Goal: Information Seeking & Learning: Learn about a topic

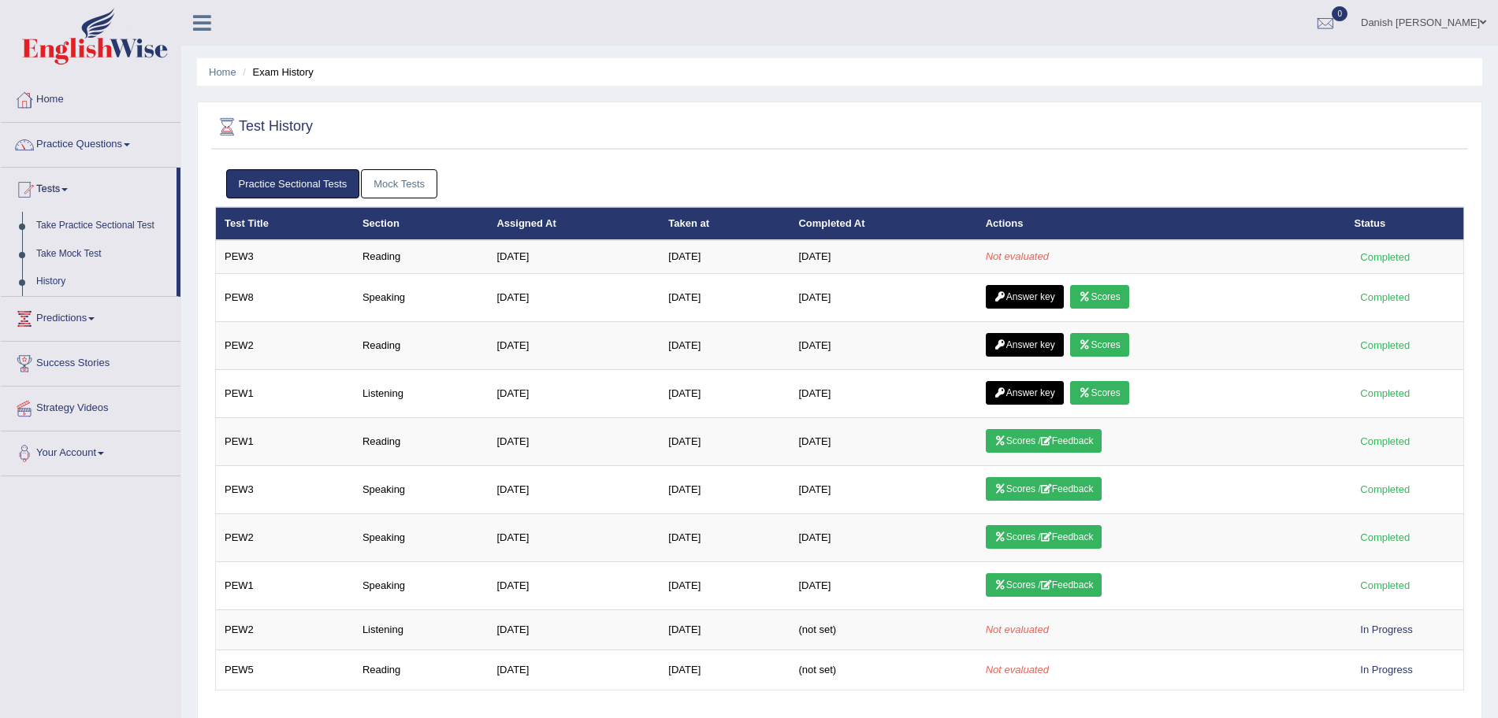
click at [397, 182] on link "Mock Tests" at bounding box center [399, 183] width 76 height 29
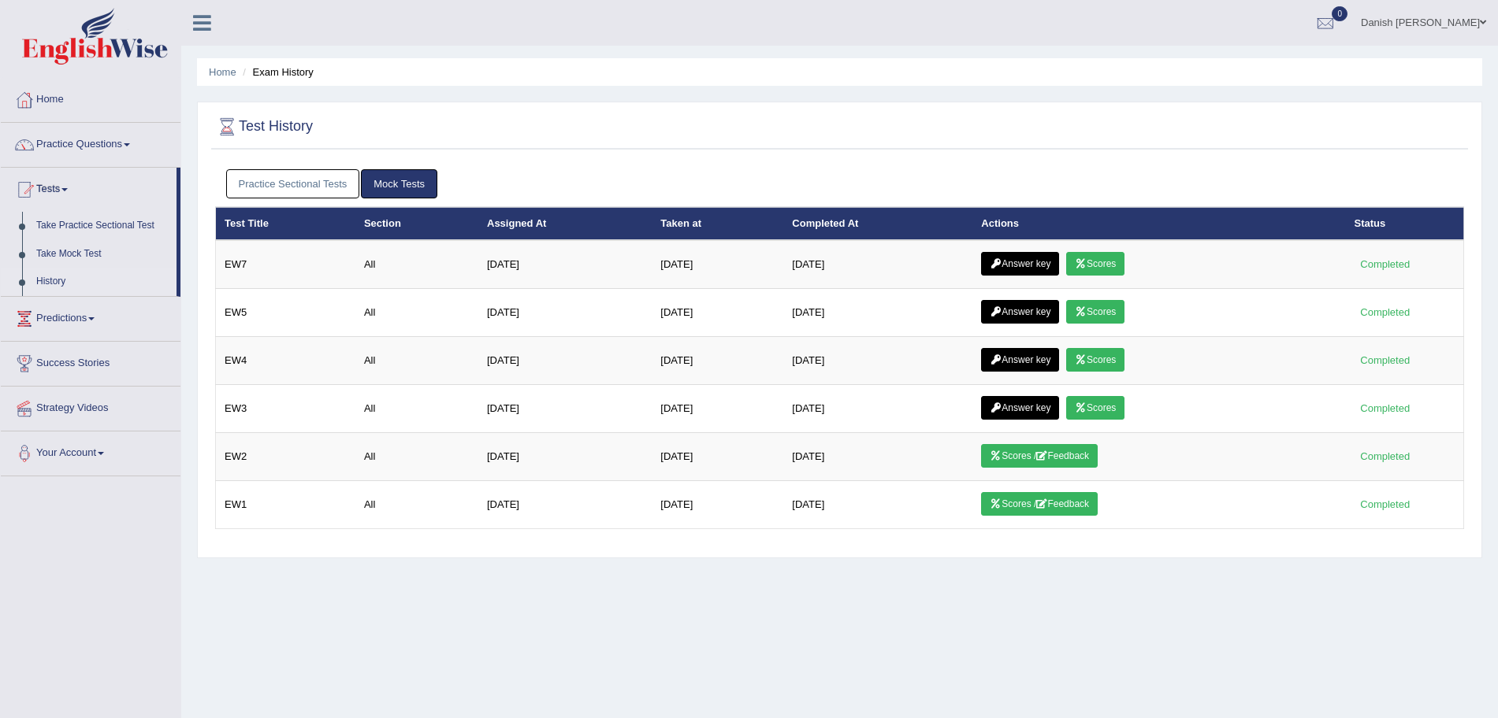
click at [335, 174] on link "Practice Sectional Tests" at bounding box center [293, 183] width 134 height 29
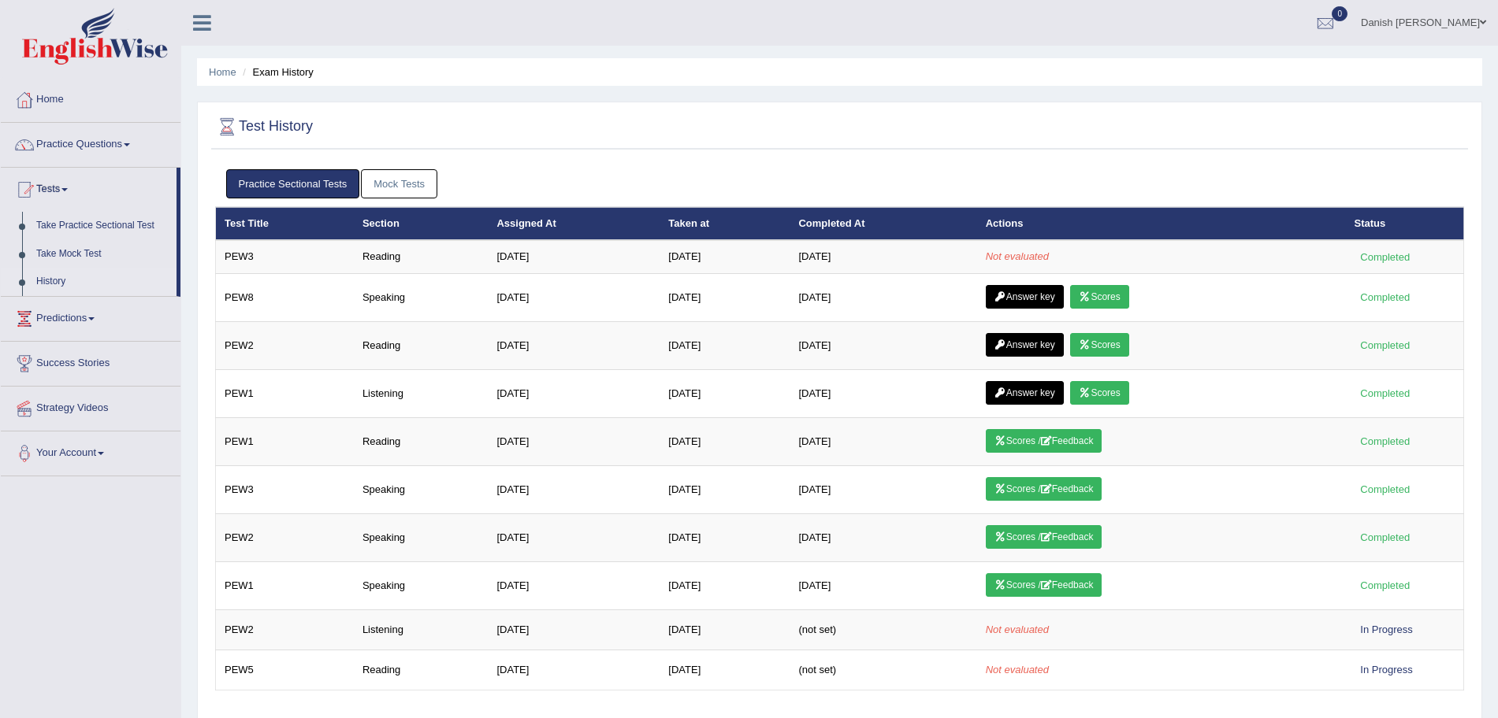
click at [226, 169] on link "Practice Sectional Tests" at bounding box center [293, 183] width 134 height 29
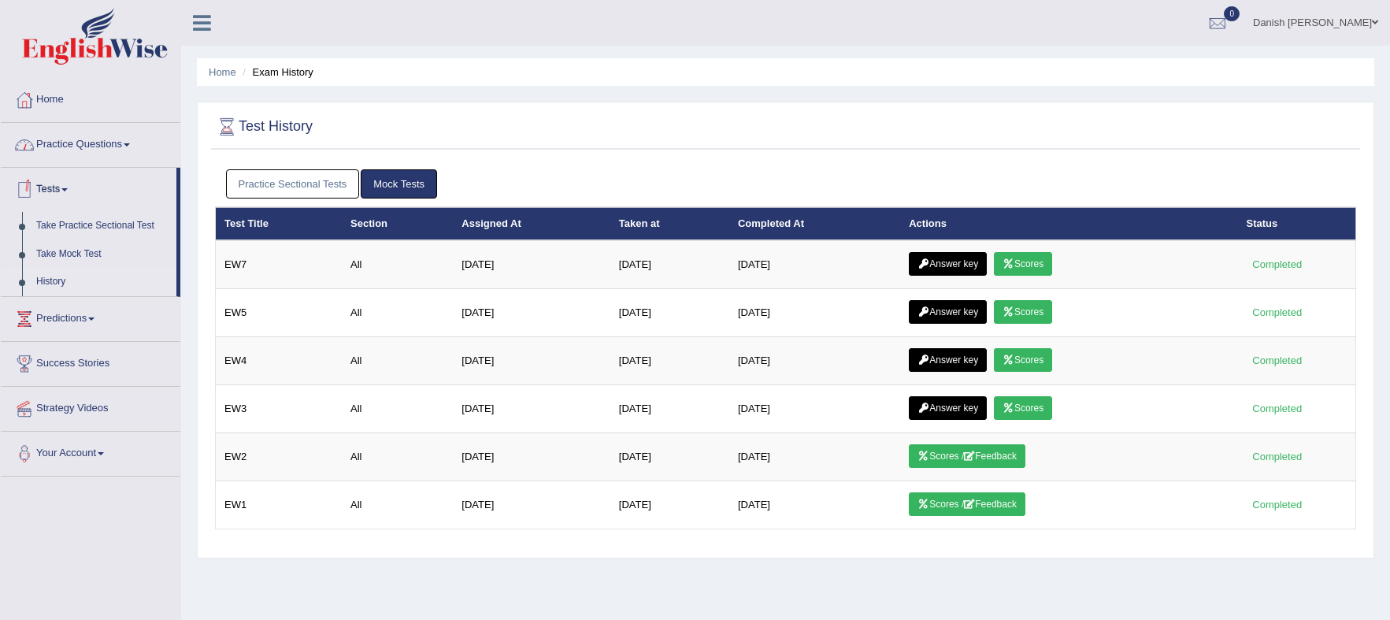
click at [49, 94] on link "Home" at bounding box center [91, 97] width 180 height 39
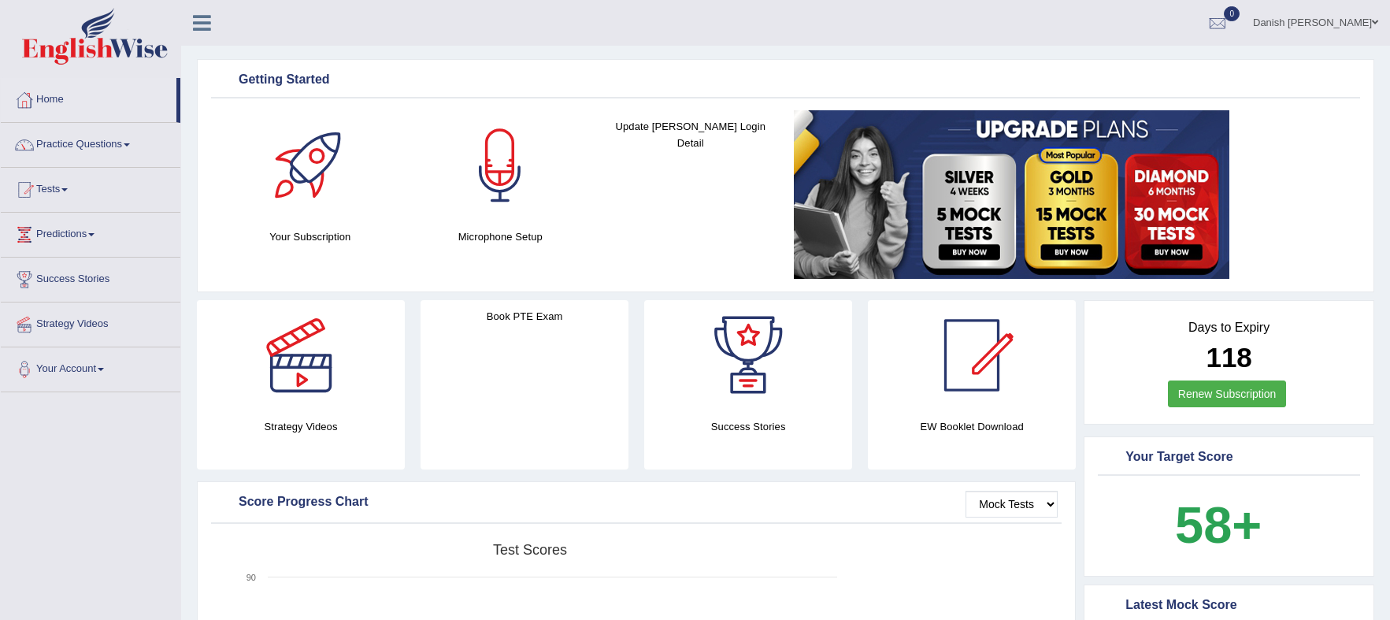
click at [49, 187] on link "Tests" at bounding box center [91, 187] width 180 height 39
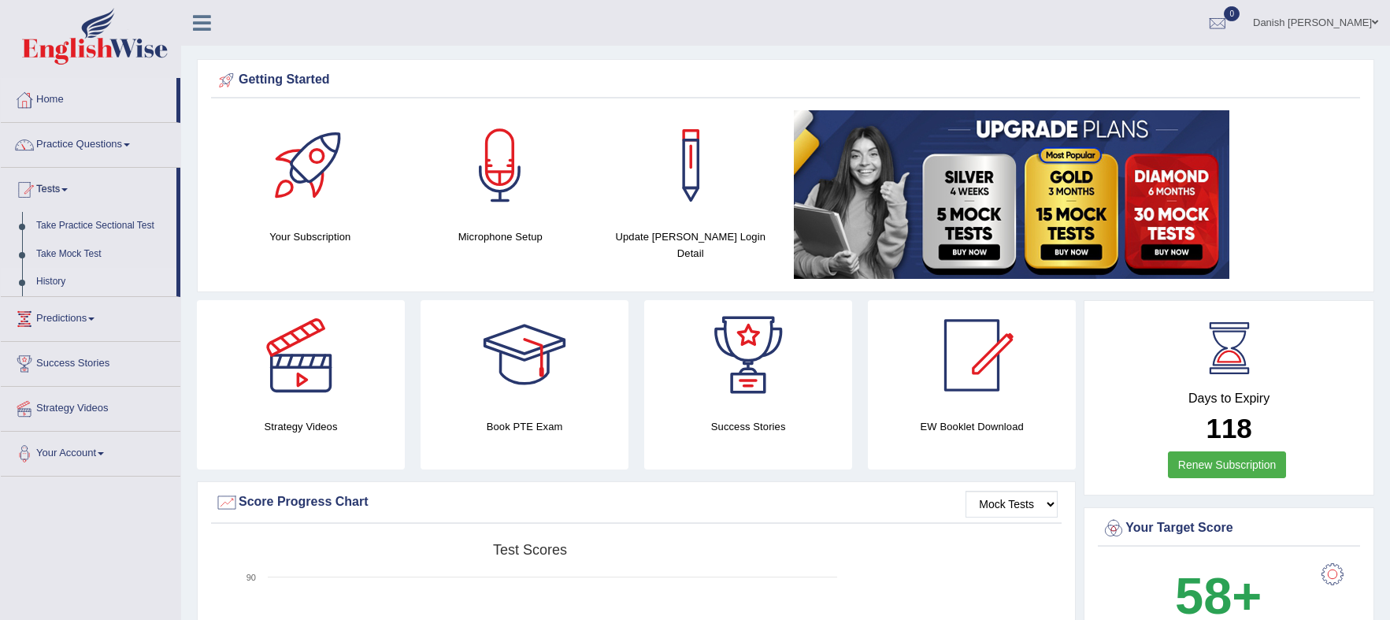
click at [52, 278] on link "History" at bounding box center [102, 282] width 147 height 28
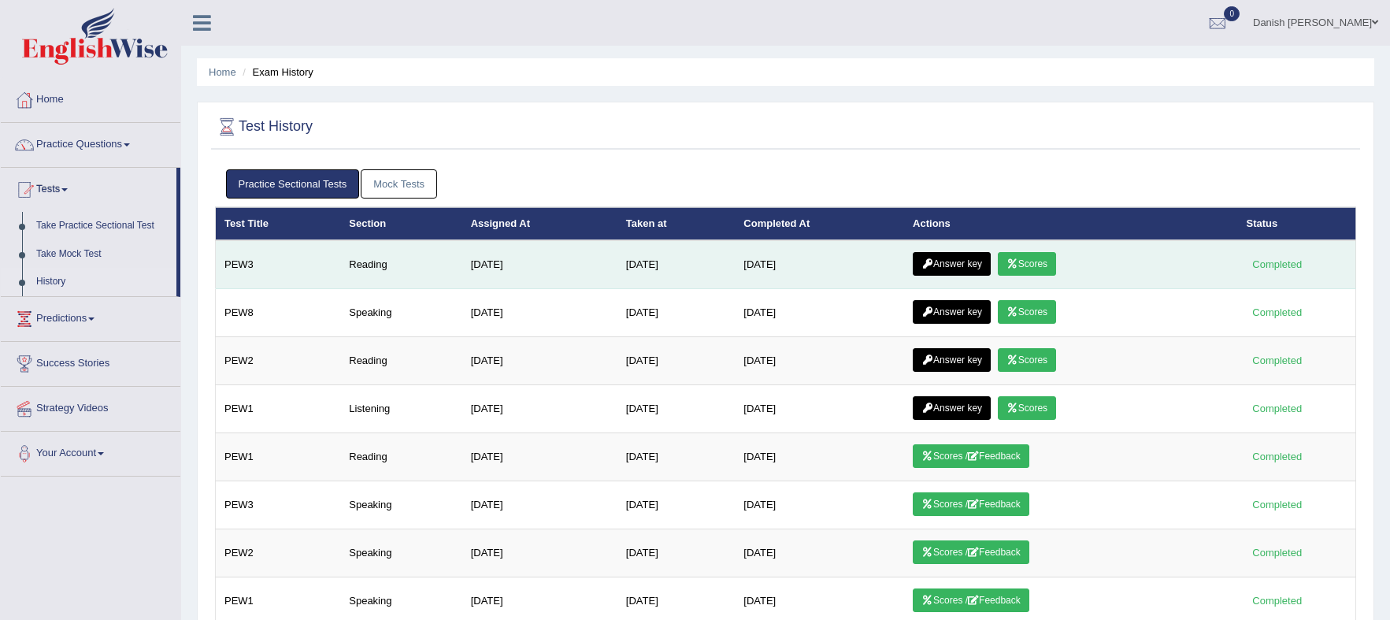
click at [1034, 262] on link "Scores" at bounding box center [1027, 264] width 58 height 24
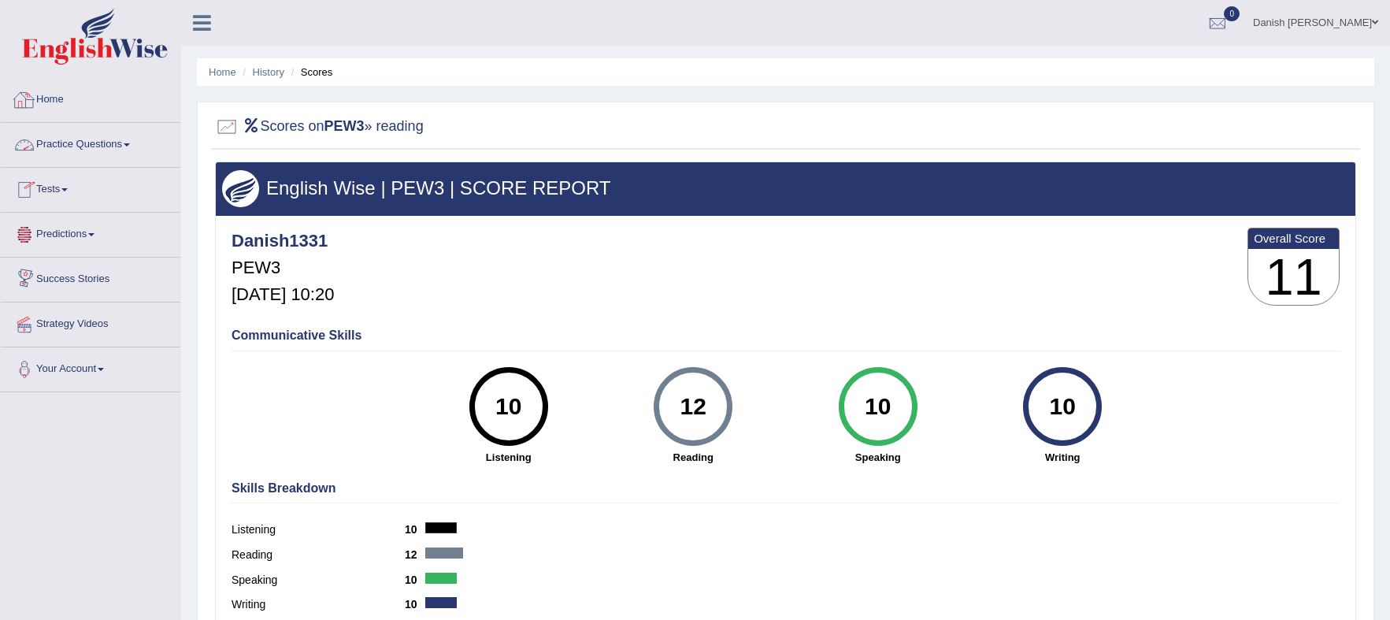
click at [51, 95] on link "Home" at bounding box center [91, 97] width 180 height 39
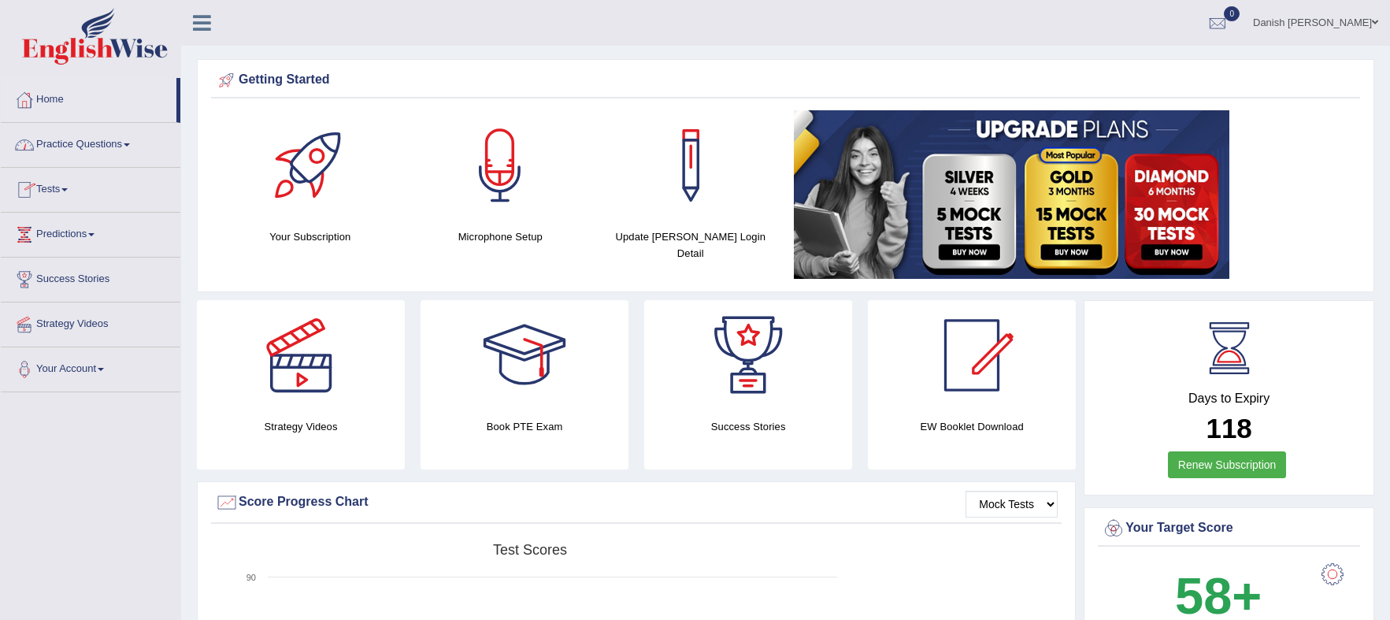
click at [58, 179] on link "Tests" at bounding box center [91, 187] width 180 height 39
click at [44, 277] on link "History" at bounding box center [102, 282] width 147 height 28
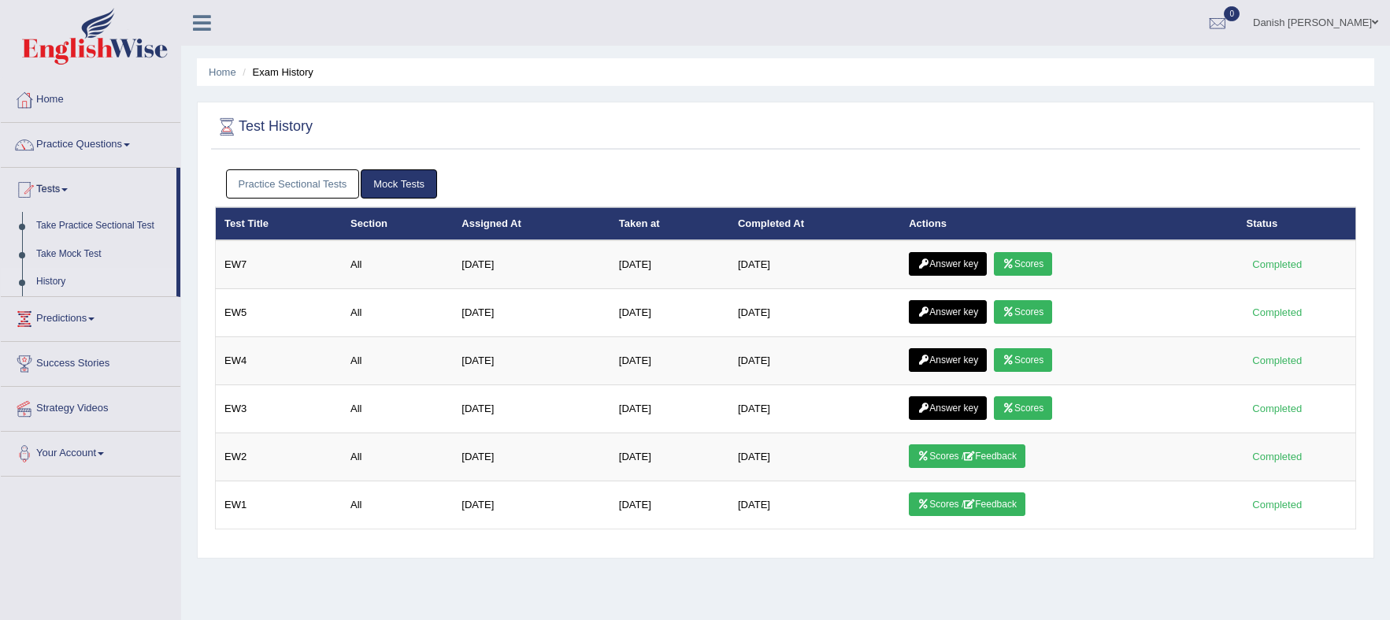
click at [310, 184] on link "Practice Sectional Tests" at bounding box center [293, 183] width 134 height 29
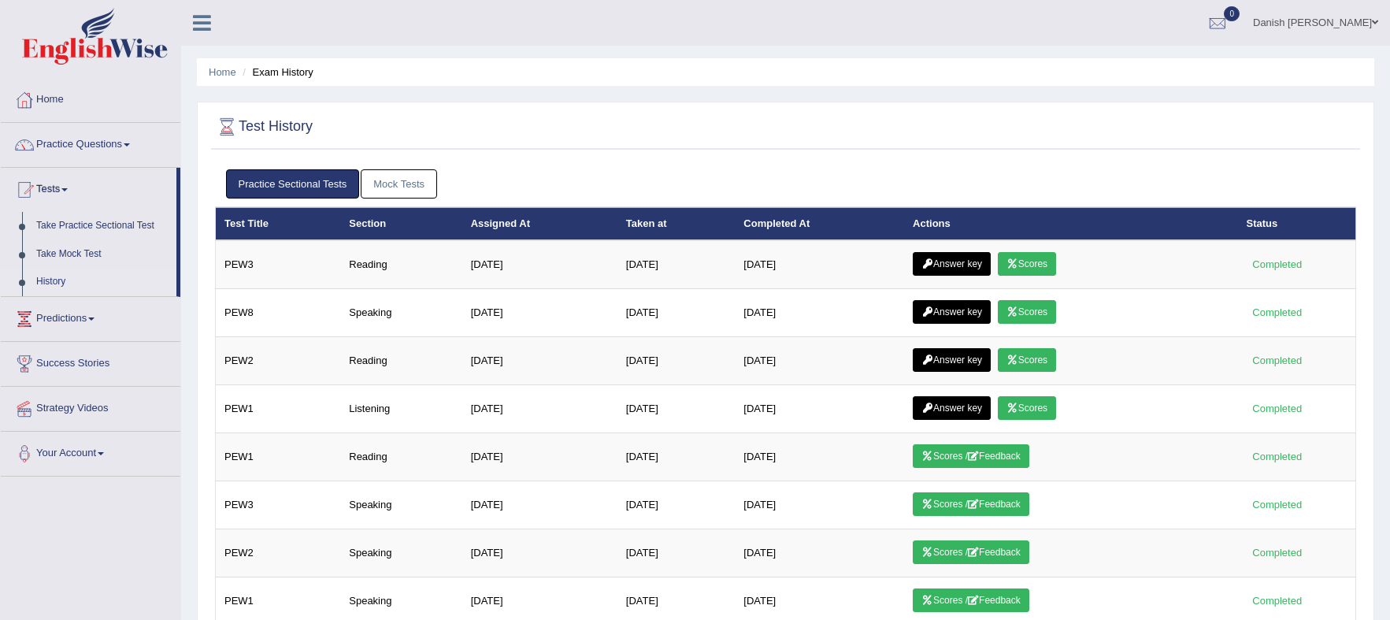
click at [416, 194] on link "Mock Tests" at bounding box center [399, 183] width 76 height 29
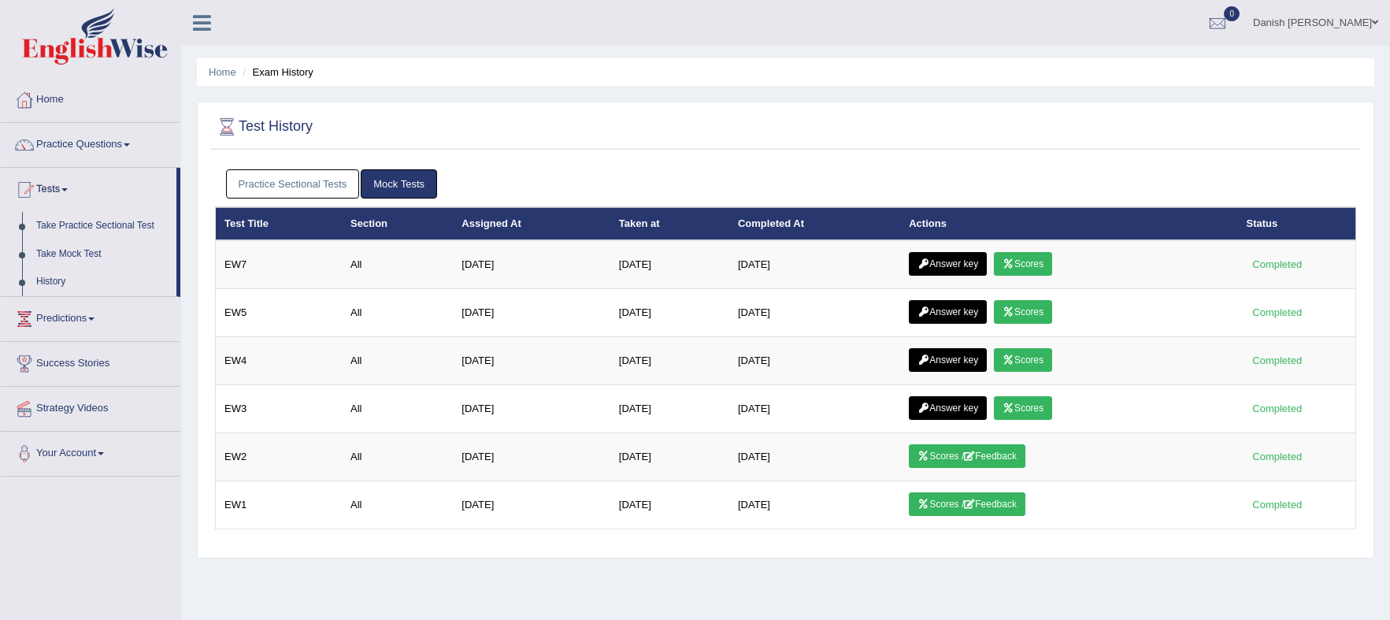
click at [324, 177] on link "Practice Sectional Tests" at bounding box center [293, 183] width 134 height 29
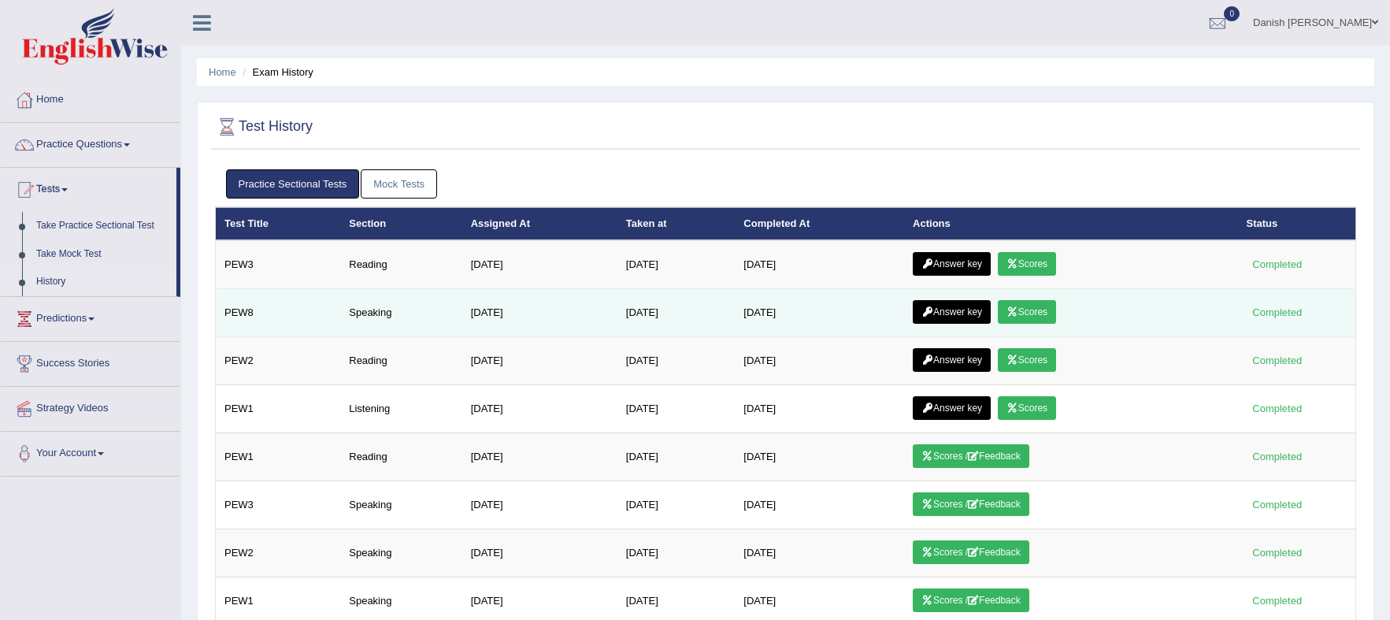
click at [1041, 310] on link "Scores" at bounding box center [1027, 312] width 58 height 24
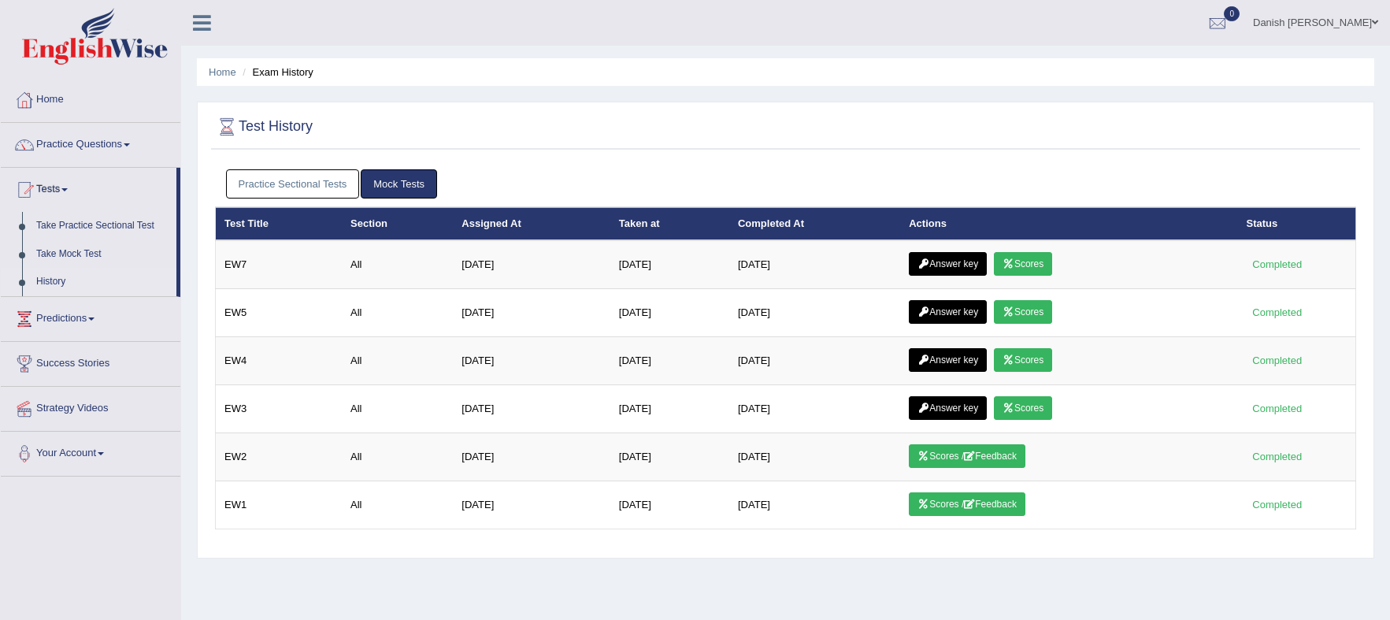
click at [292, 178] on link "Practice Sectional Tests" at bounding box center [293, 183] width 134 height 29
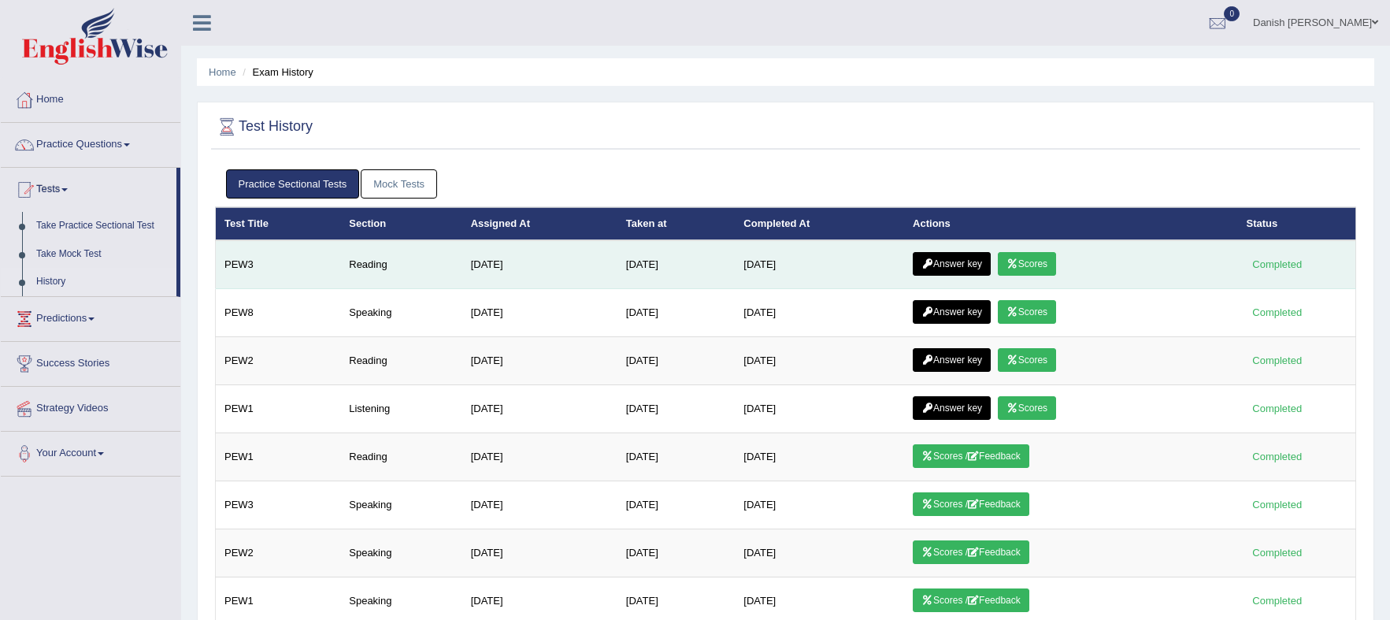
click at [961, 269] on link "Answer key" at bounding box center [952, 264] width 78 height 24
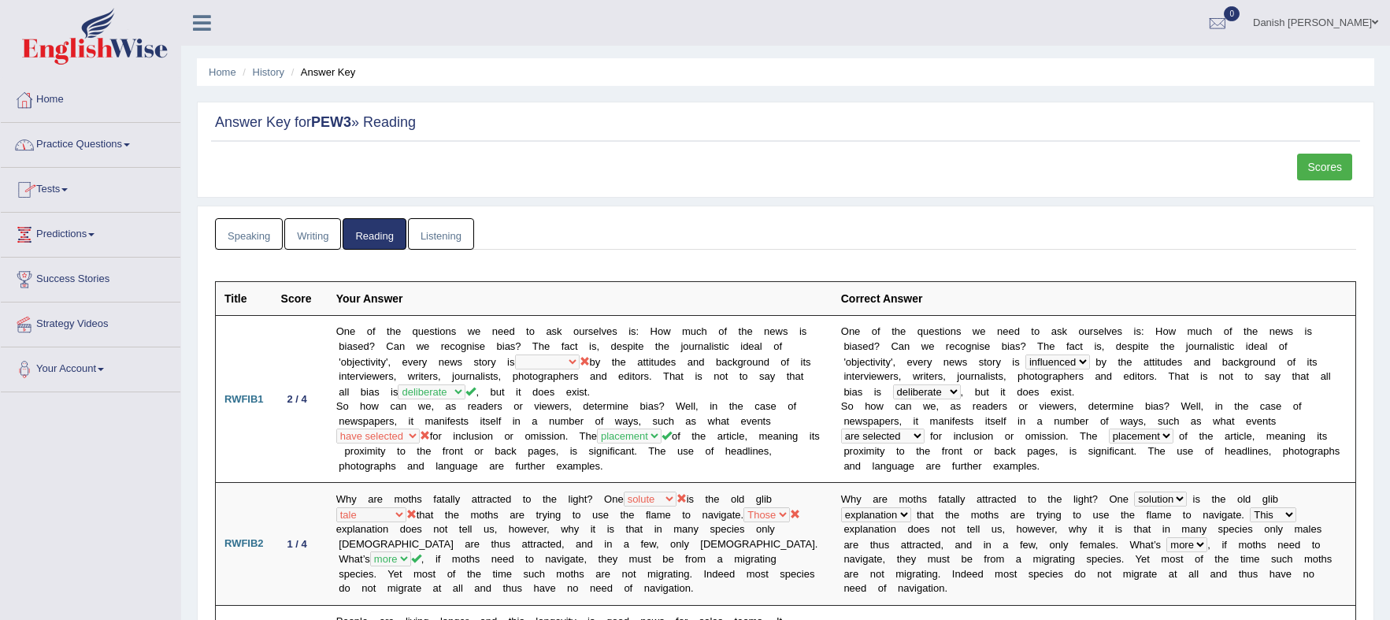
click at [50, 188] on link "Tests" at bounding box center [91, 187] width 180 height 39
click at [53, 281] on link "History" at bounding box center [102, 282] width 147 height 28
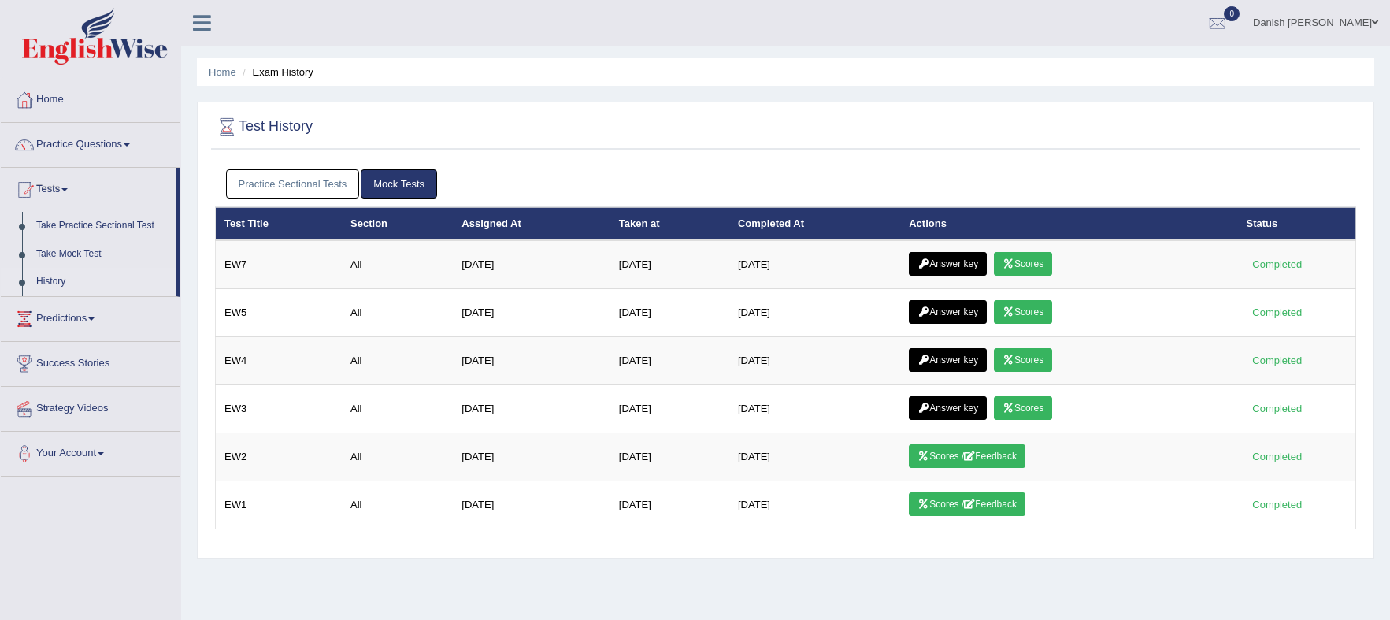
click at [282, 183] on link "Practice Sectional Tests" at bounding box center [293, 183] width 134 height 29
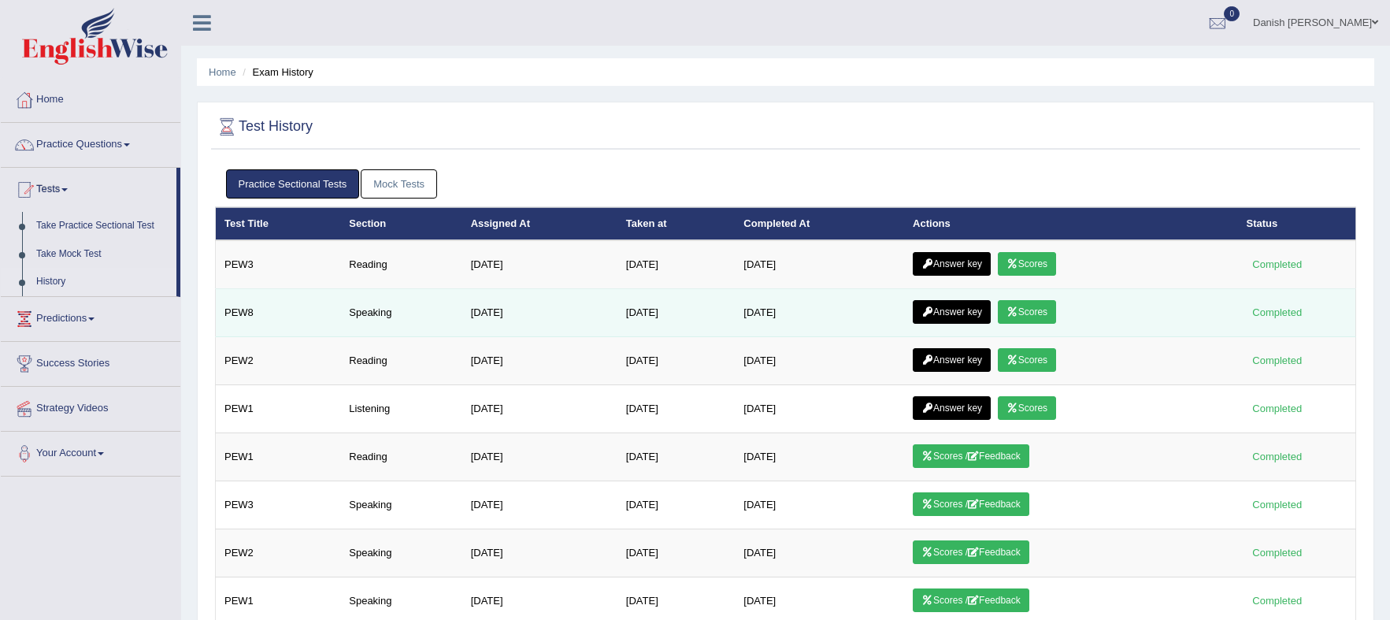
click at [952, 317] on link "Answer key" at bounding box center [952, 312] width 78 height 24
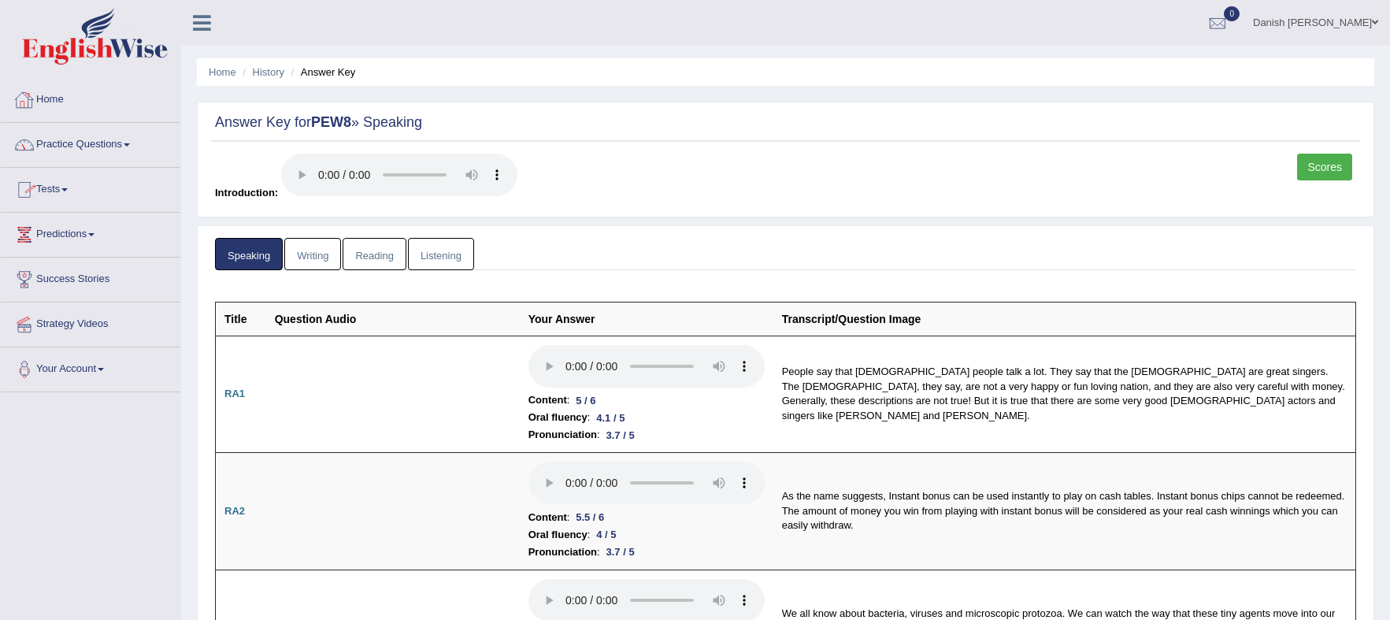
click at [43, 100] on link "Home" at bounding box center [91, 97] width 180 height 39
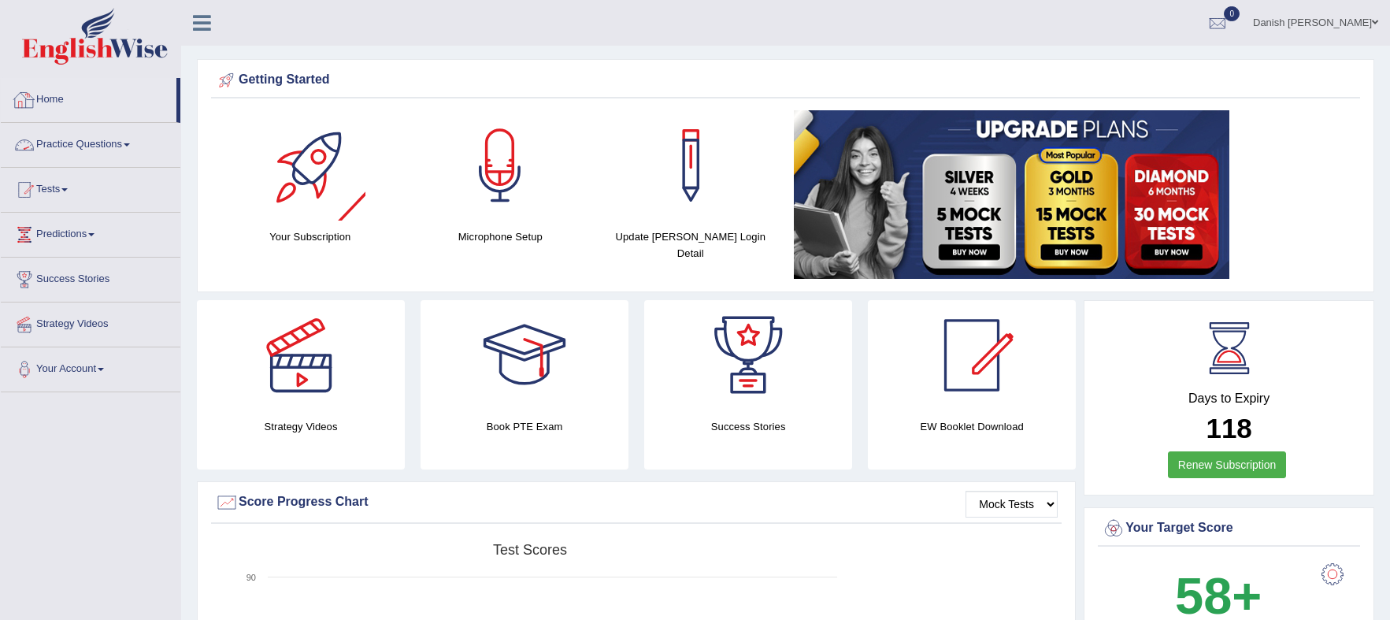
click at [61, 98] on link "Home" at bounding box center [89, 97] width 176 height 39
click at [52, 98] on link "Home" at bounding box center [89, 97] width 176 height 39
click at [54, 97] on link "Home" at bounding box center [89, 97] width 176 height 39
click at [79, 143] on link "Practice Questions" at bounding box center [91, 142] width 180 height 39
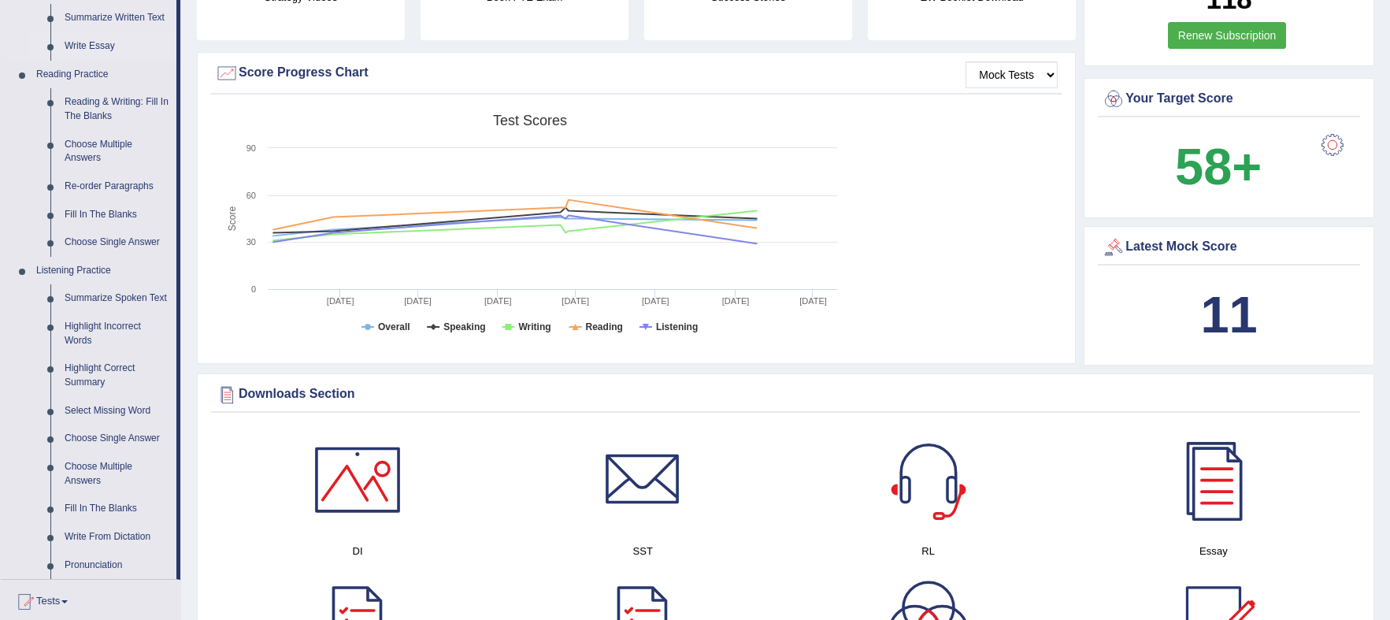
scroll to position [394, 0]
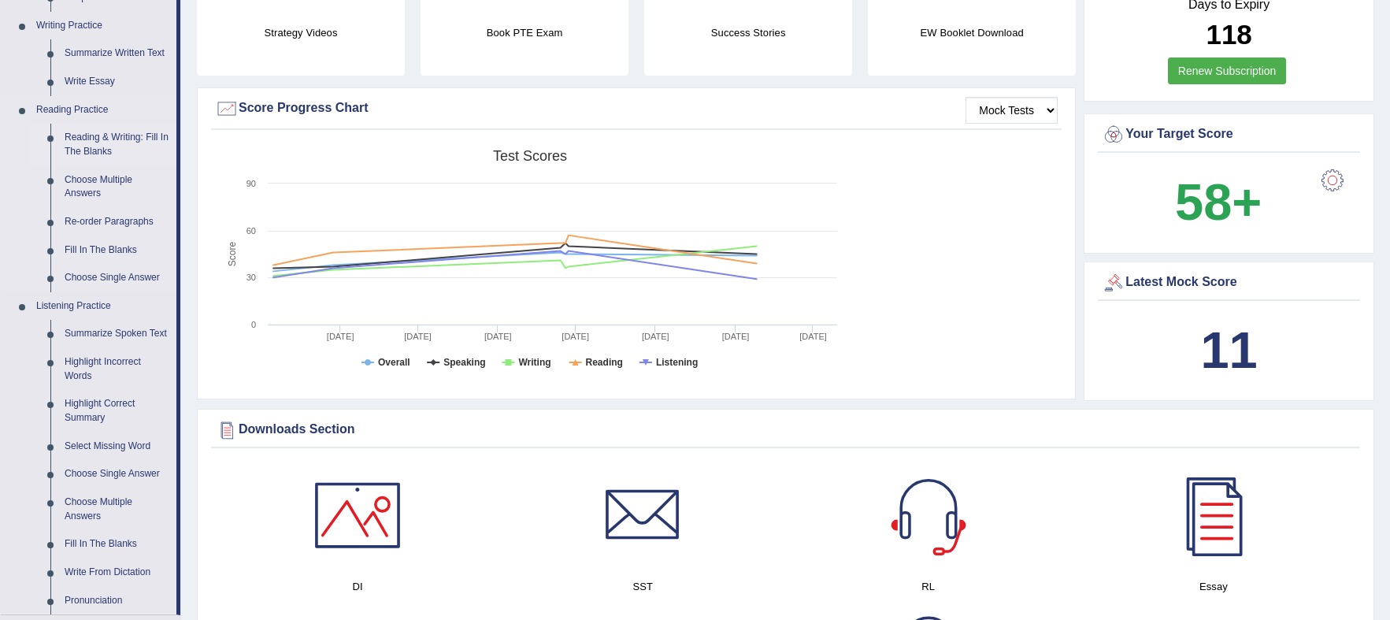
click at [93, 139] on link "Reading & Writing: Fill In The Blanks" at bounding box center [117, 145] width 119 height 42
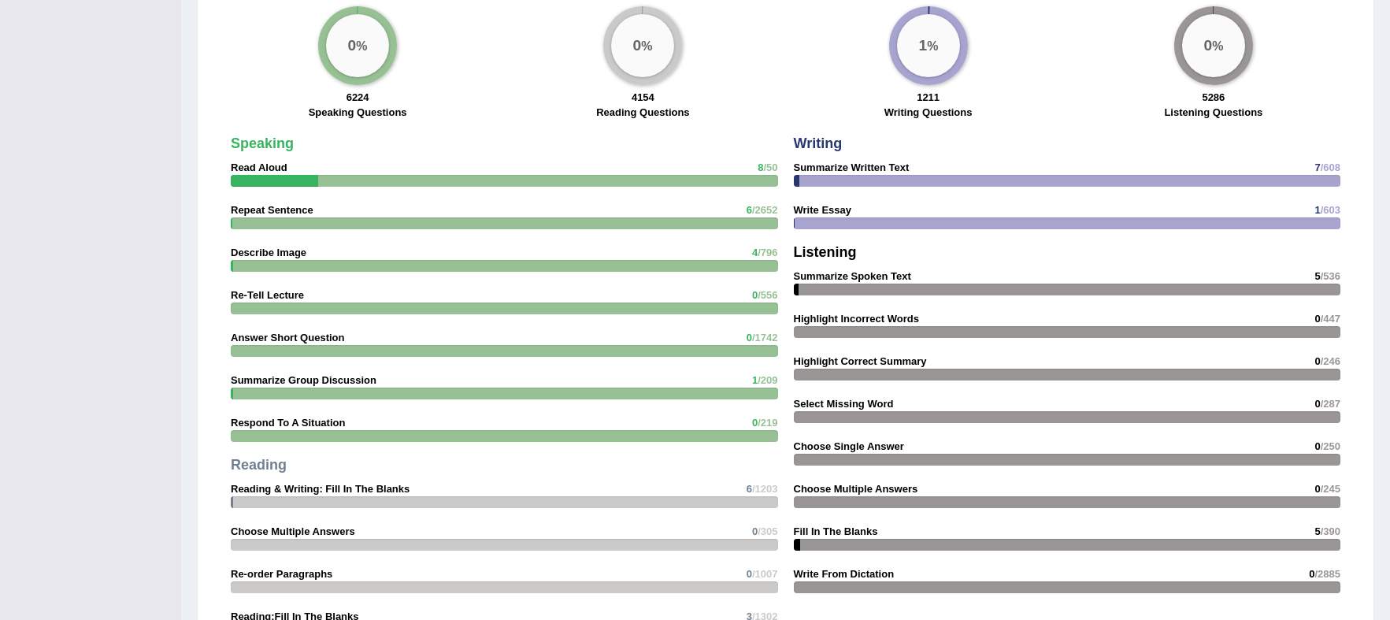
scroll to position [1233, 0]
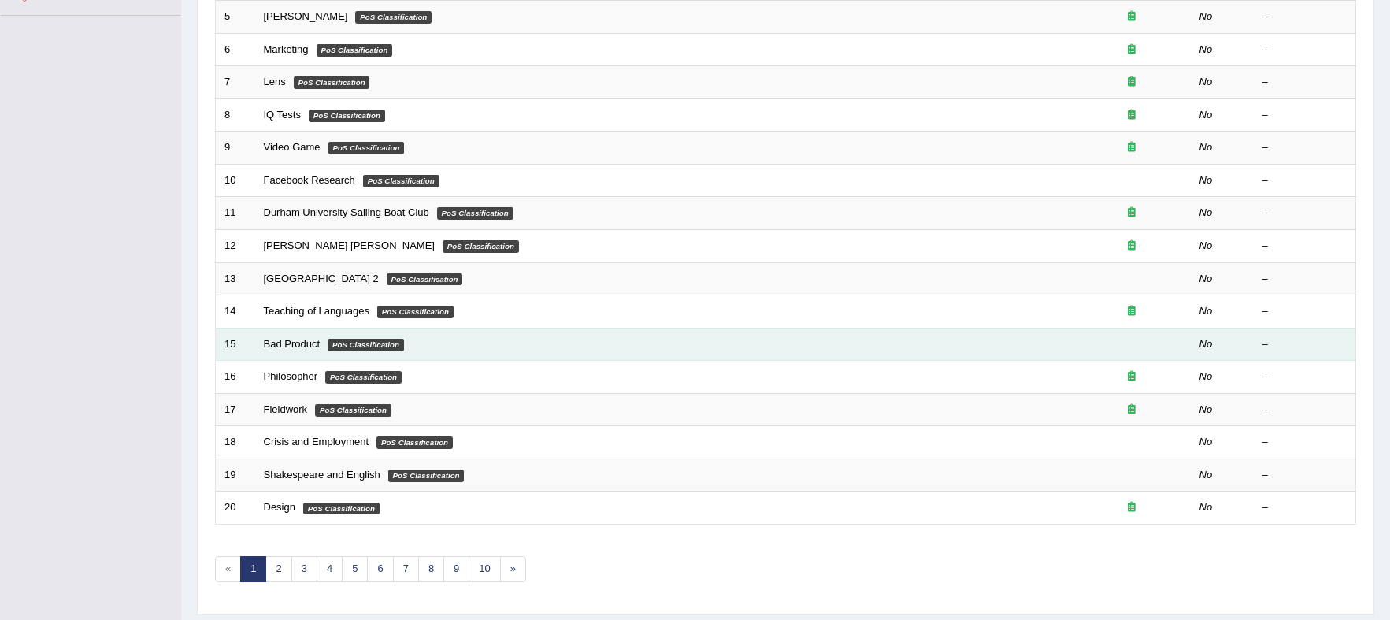
scroll to position [423, 0]
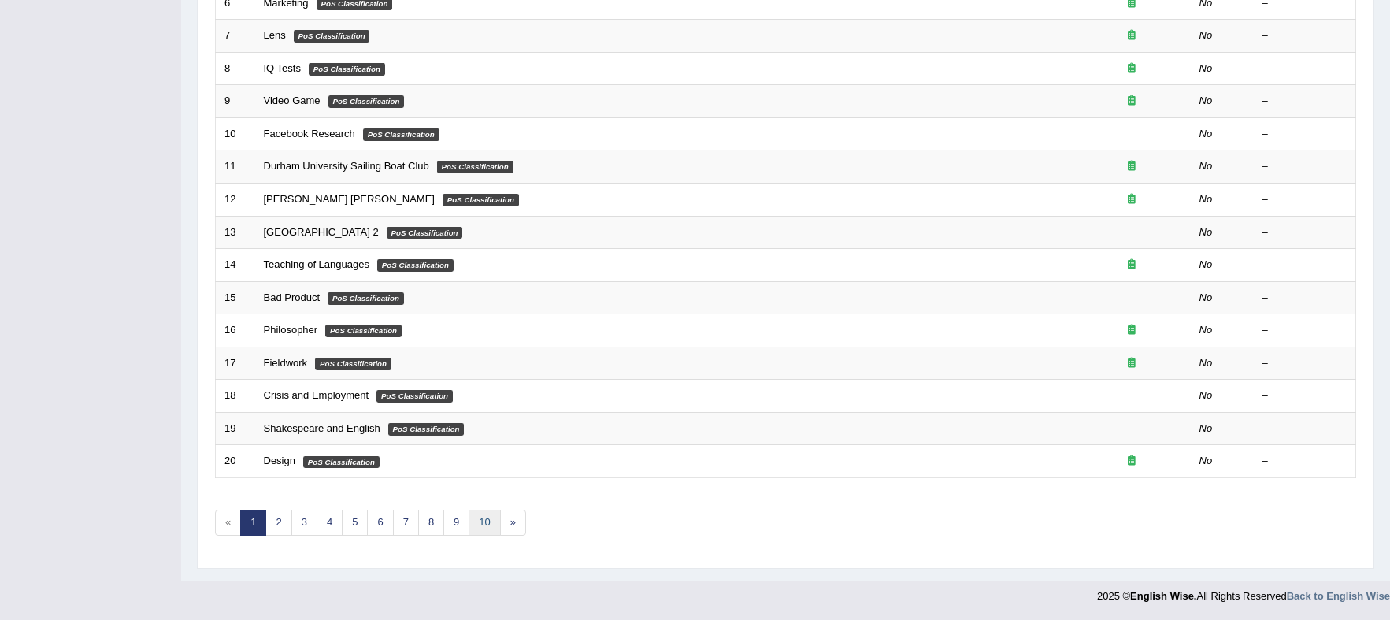
click at [481, 531] on link "10" at bounding box center [485, 523] width 32 height 26
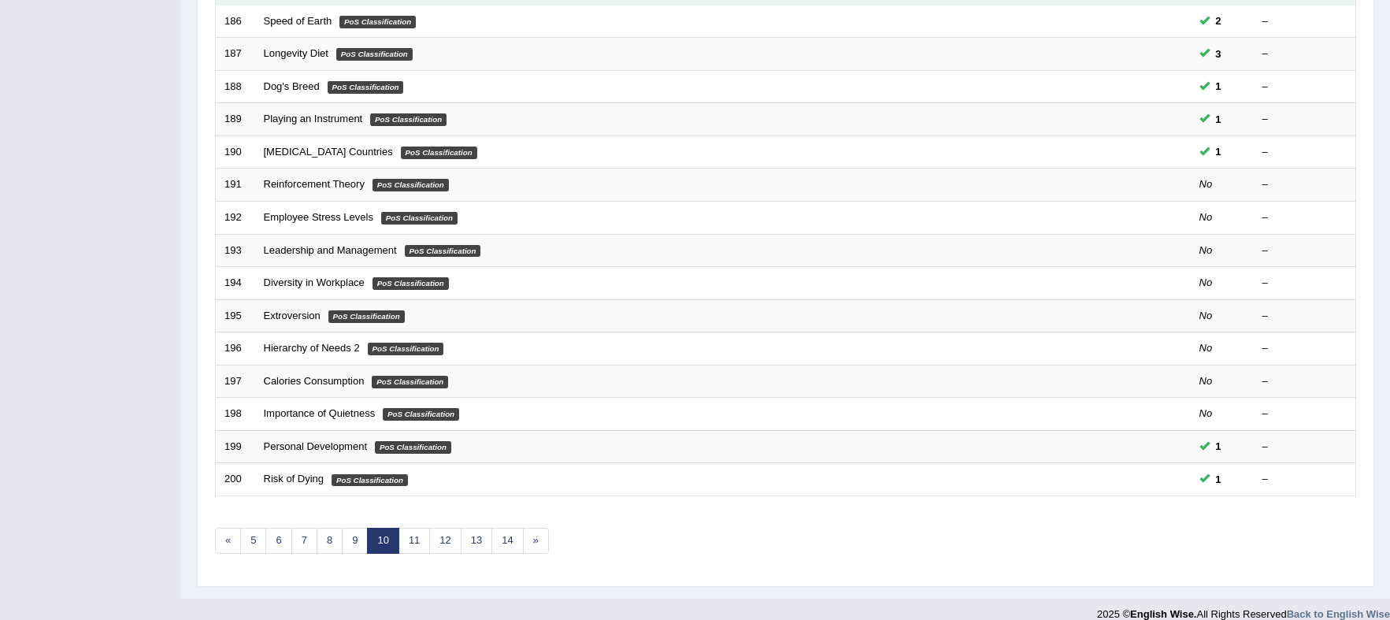
scroll to position [423, 0]
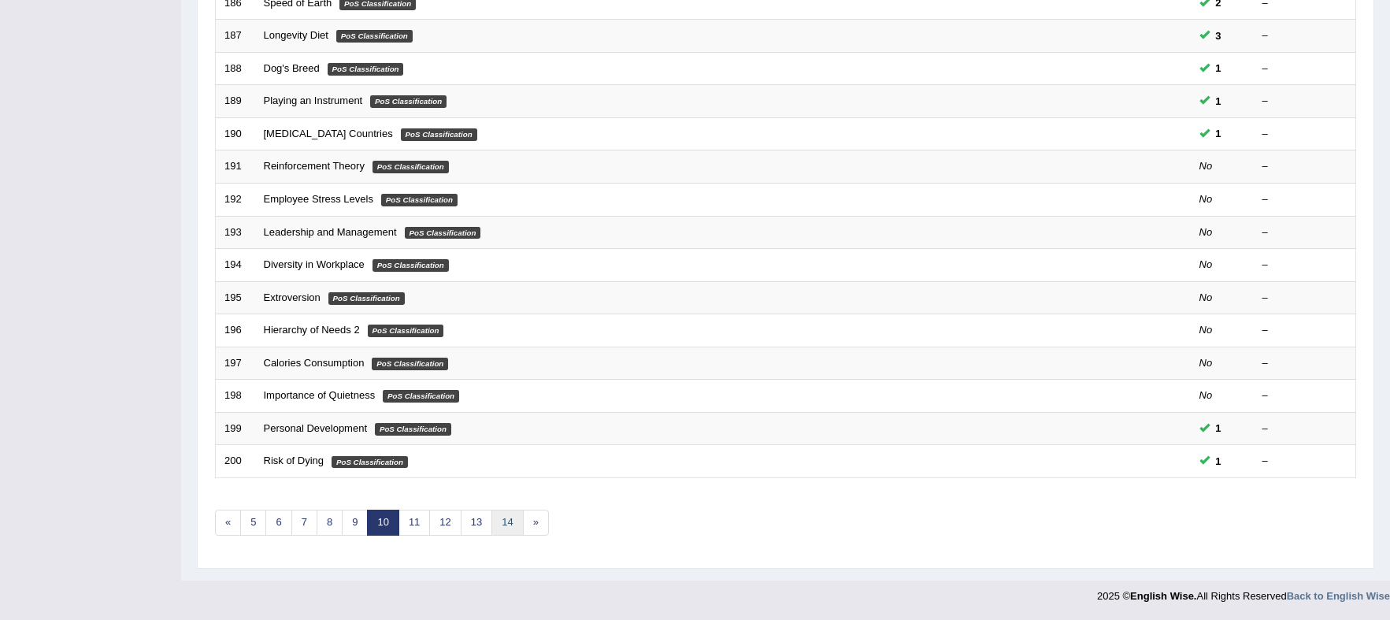
click at [500, 525] on link "14" at bounding box center [508, 523] width 32 height 26
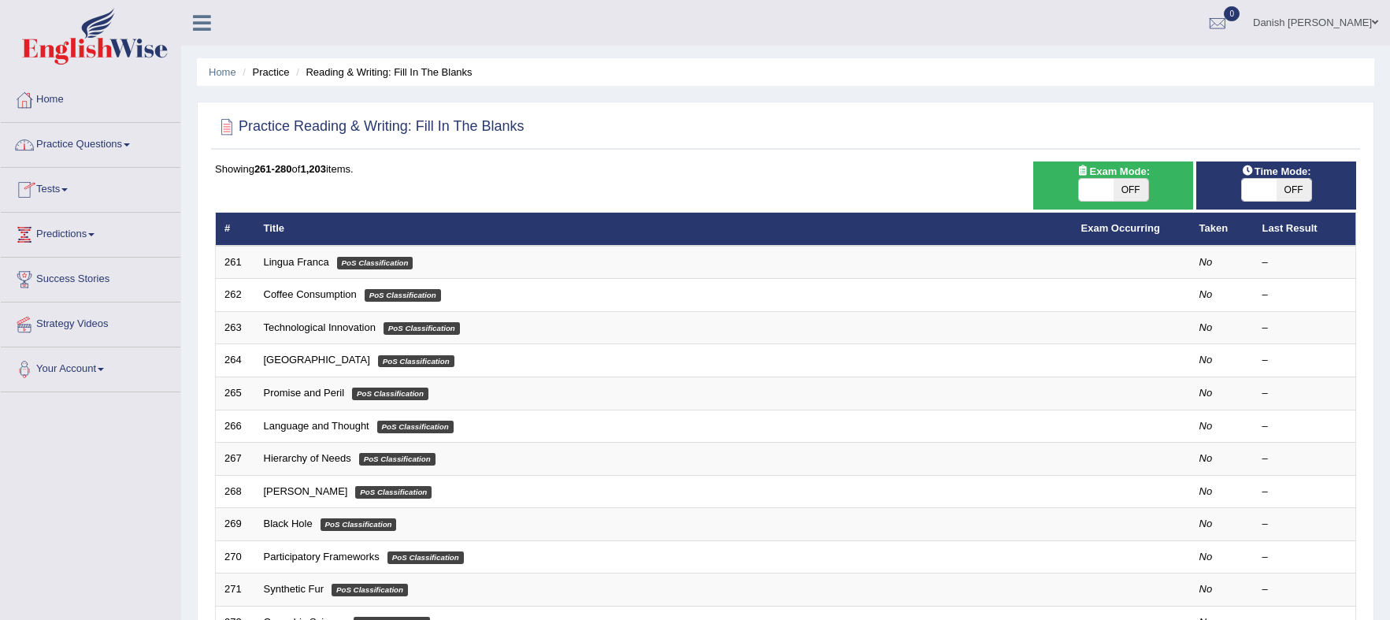
click at [71, 143] on link "Practice Questions" at bounding box center [91, 142] width 180 height 39
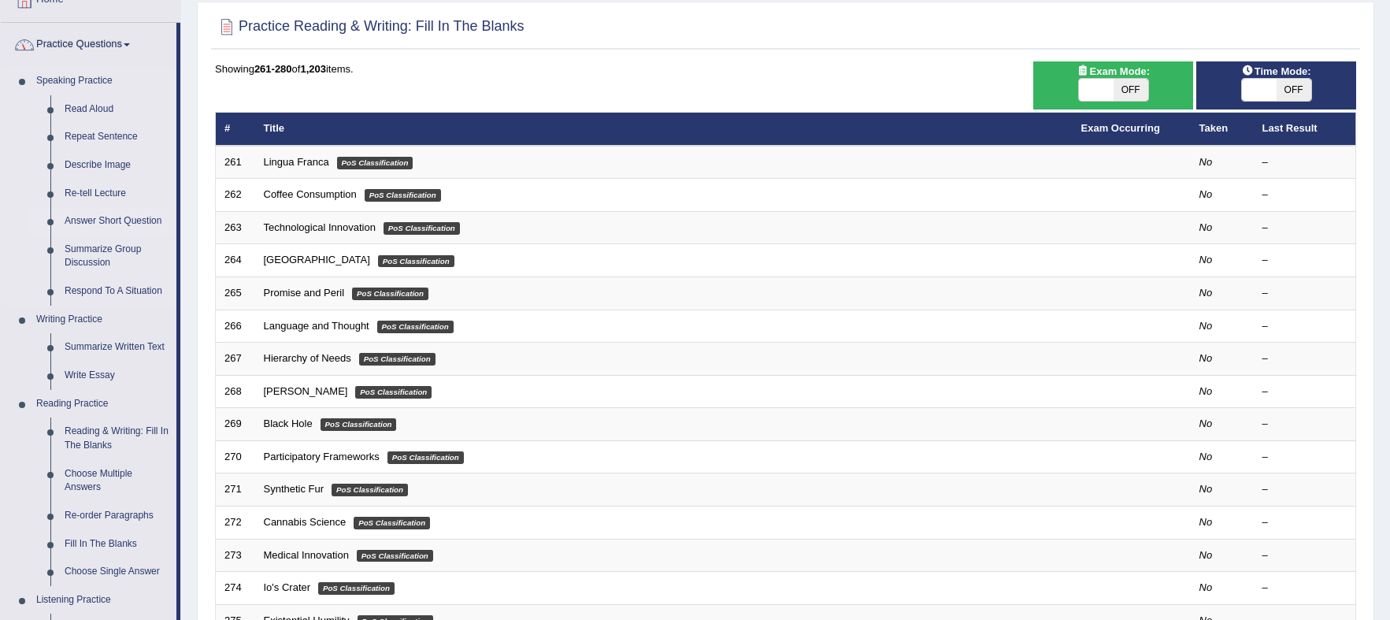
scroll to position [295, 0]
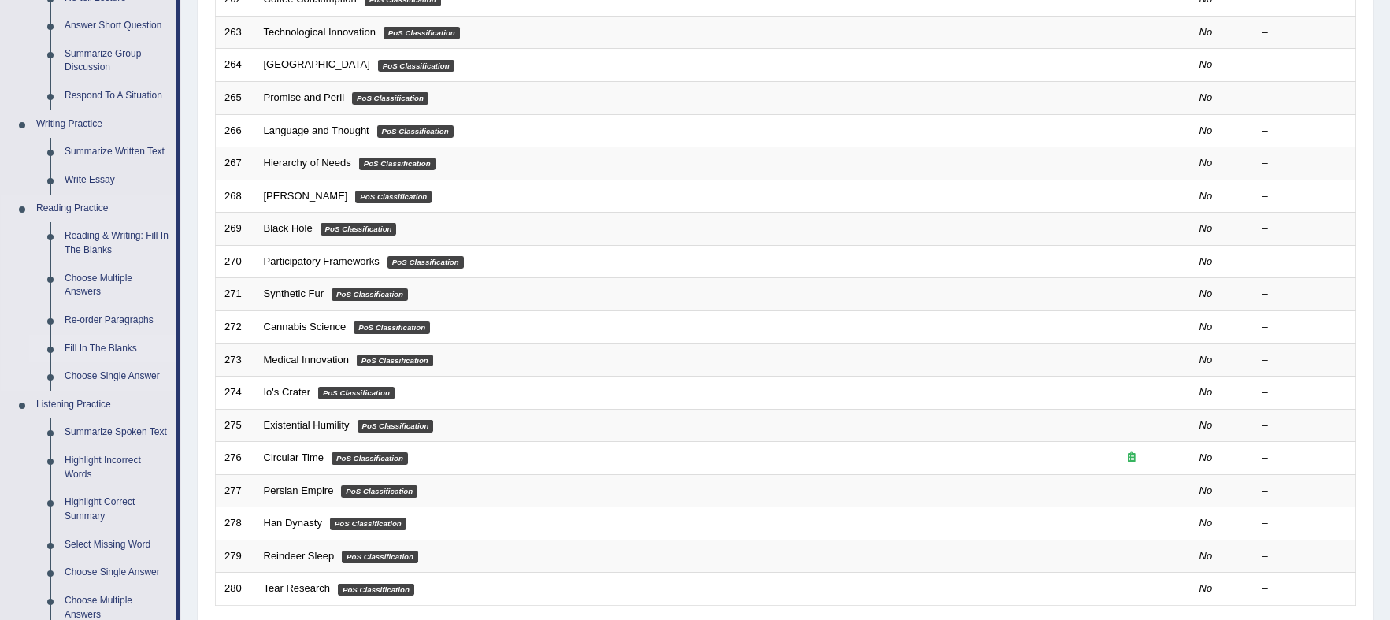
click at [107, 346] on link "Fill In The Blanks" at bounding box center [117, 349] width 119 height 28
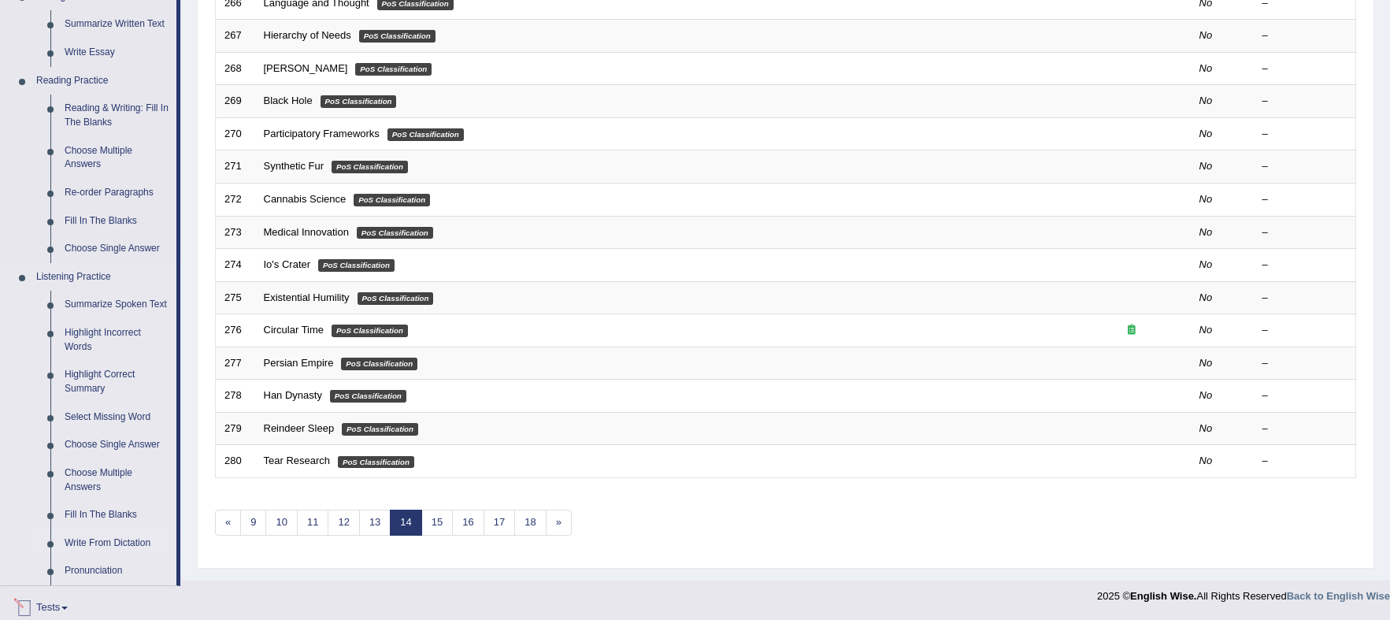
scroll to position [582, 0]
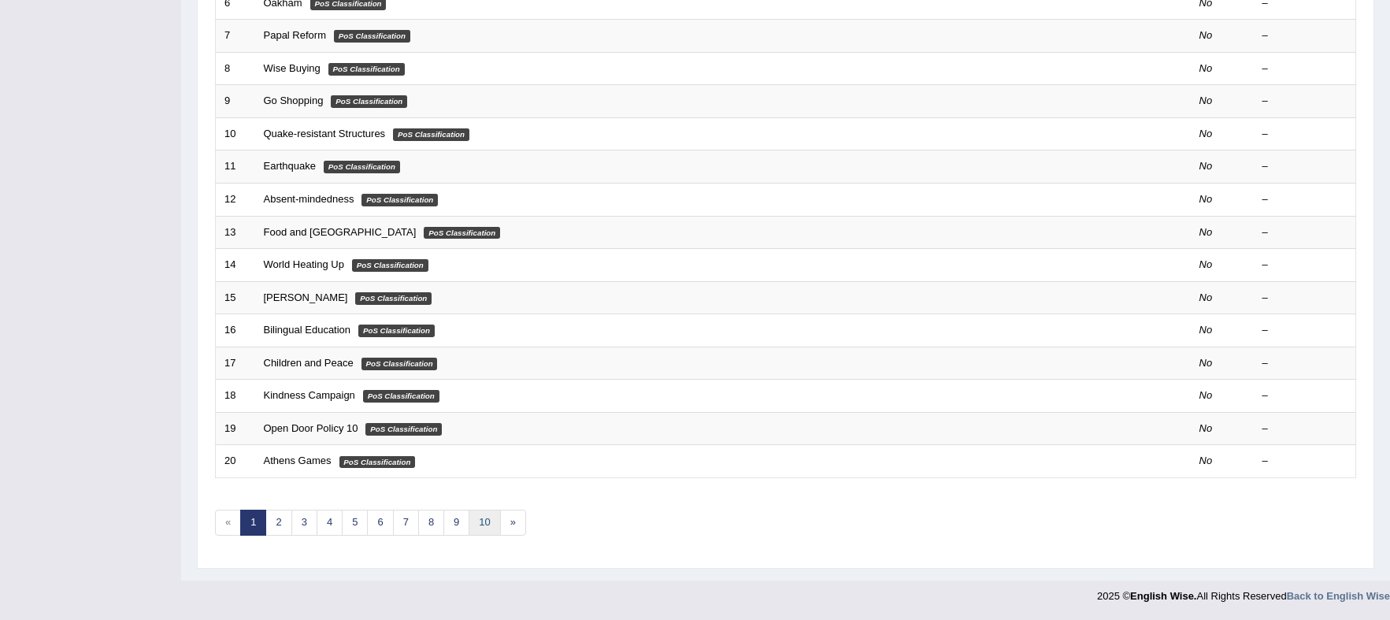
click at [480, 517] on link "10" at bounding box center [485, 523] width 32 height 26
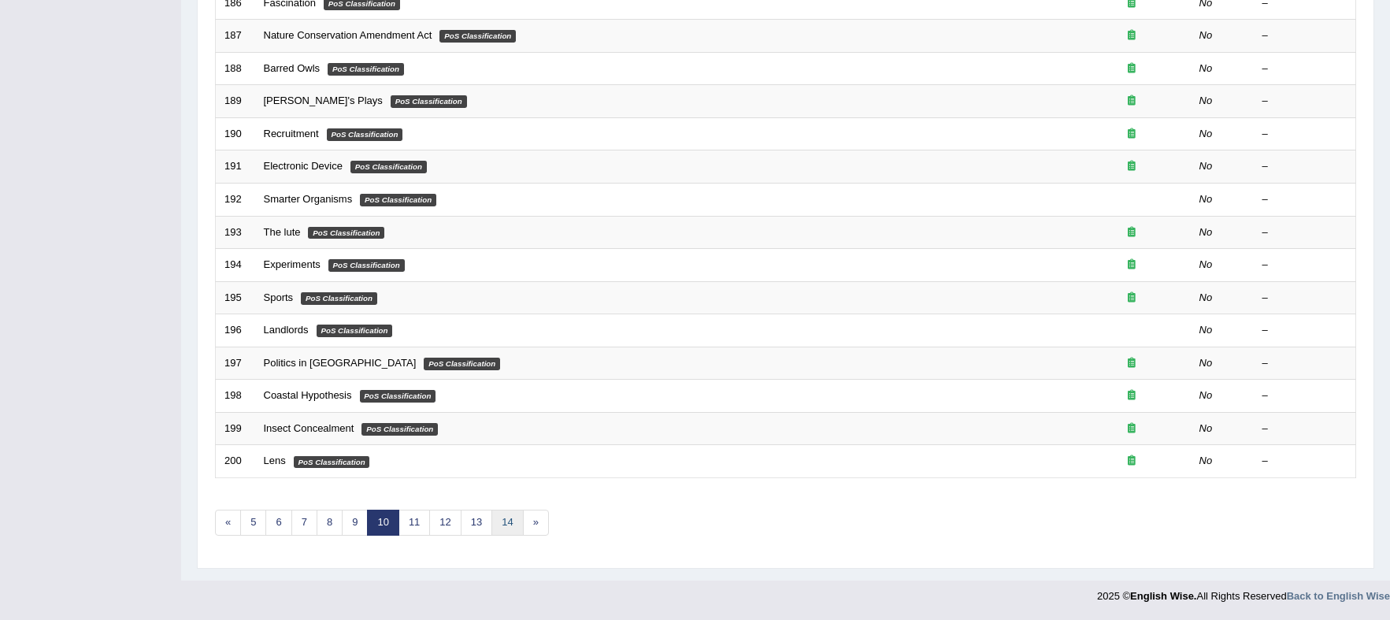
click at [504, 523] on link "14" at bounding box center [508, 523] width 32 height 26
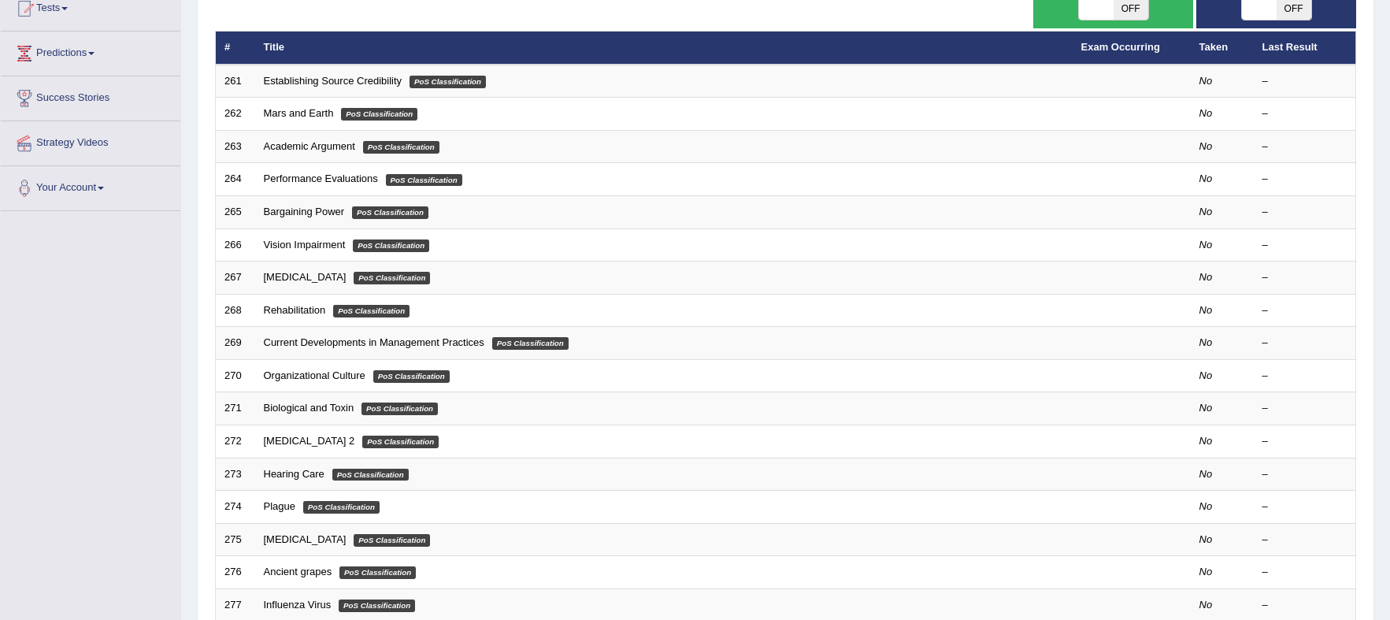
scroll to position [423, 0]
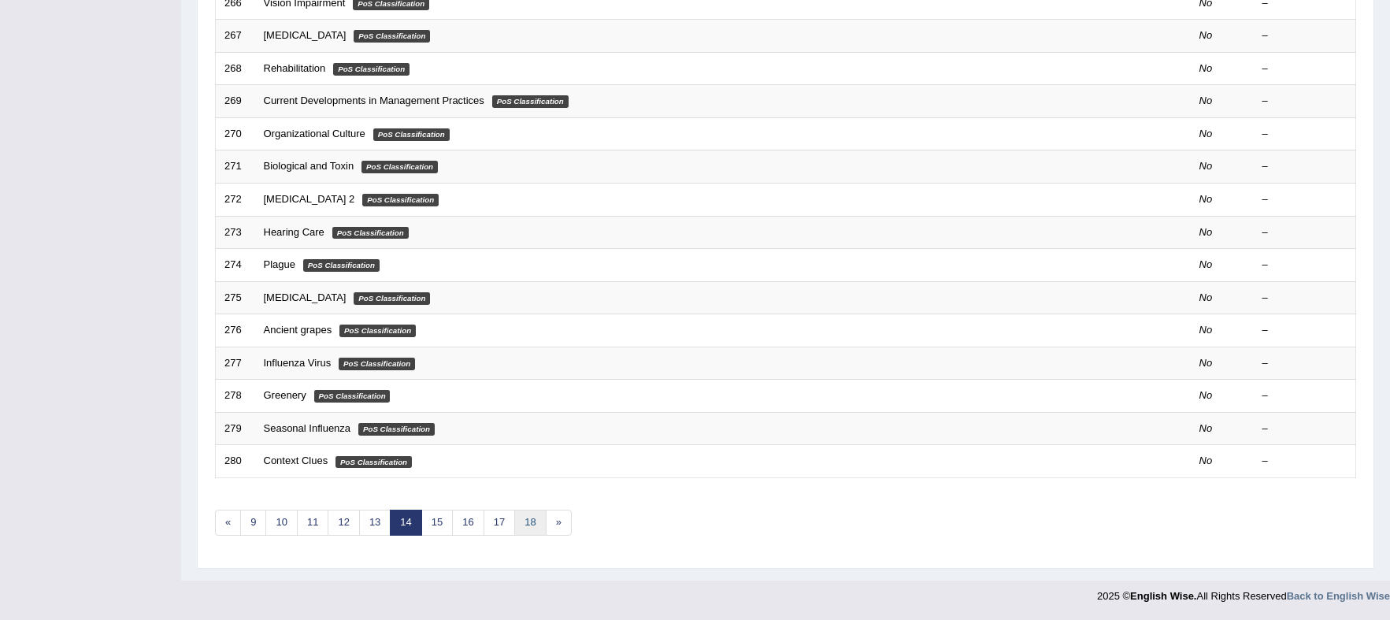
click at [536, 525] on link "18" at bounding box center [530, 523] width 32 height 26
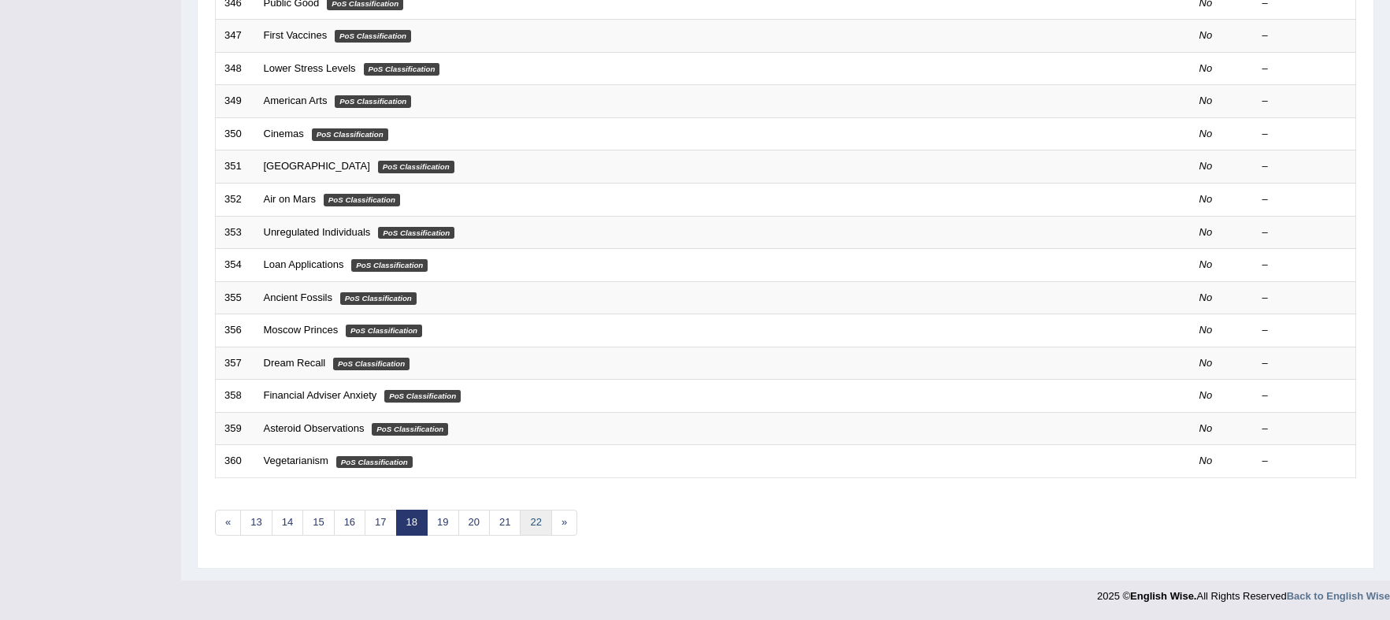
click at [542, 525] on link "22" at bounding box center [536, 523] width 32 height 26
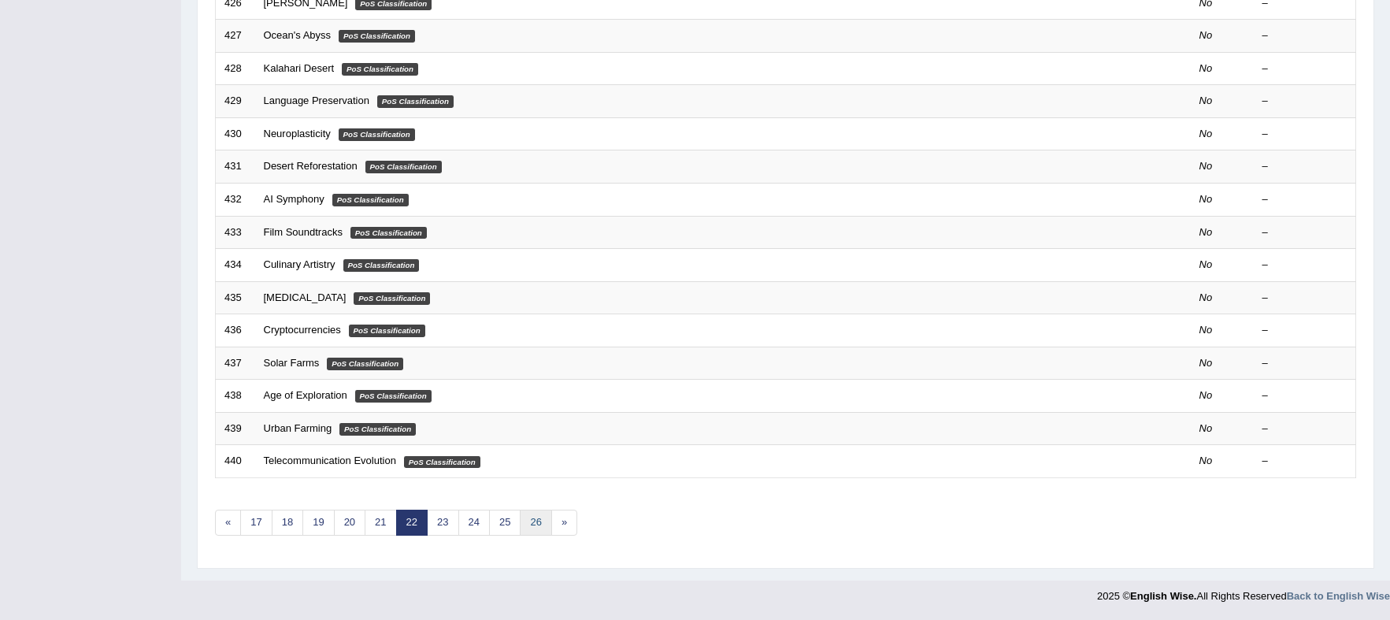
click at [529, 511] on link "26" at bounding box center [536, 523] width 32 height 26
click at [533, 524] on link "26" at bounding box center [536, 523] width 32 height 26
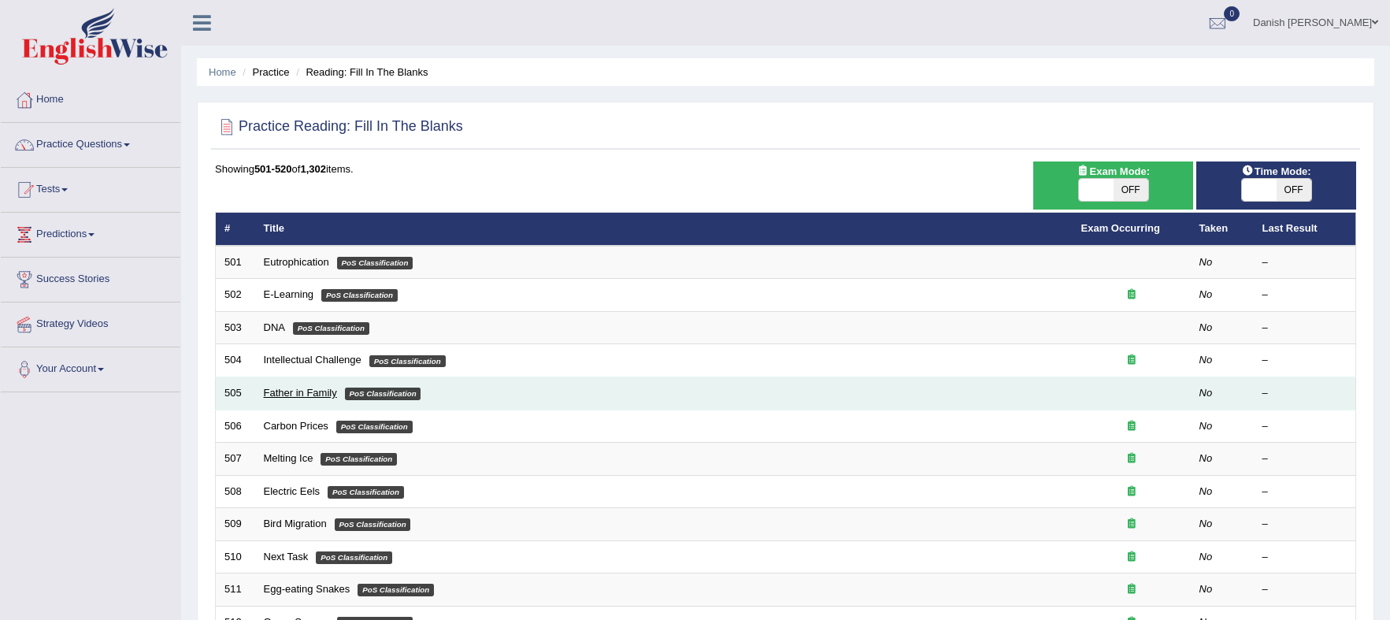
click at [270, 392] on link "Father in Family" at bounding box center [300, 393] width 73 height 12
click at [271, 392] on link "Father in Family" at bounding box center [300, 393] width 73 height 12
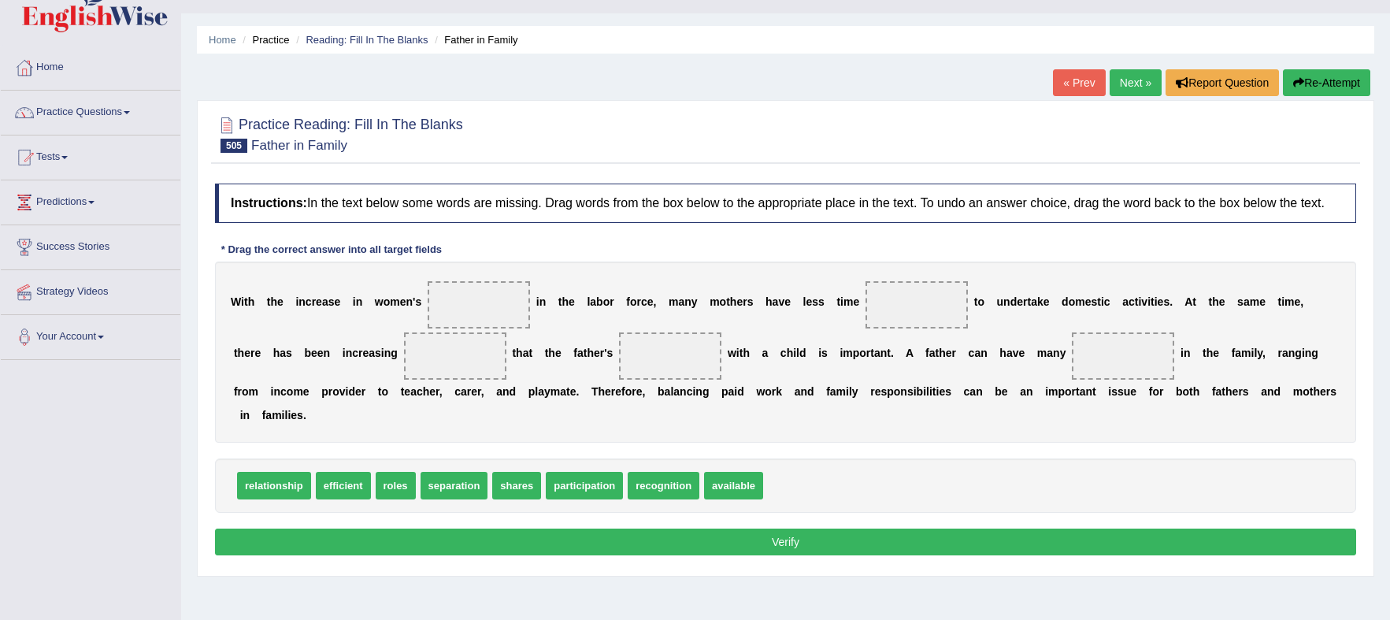
scroll to position [10, 0]
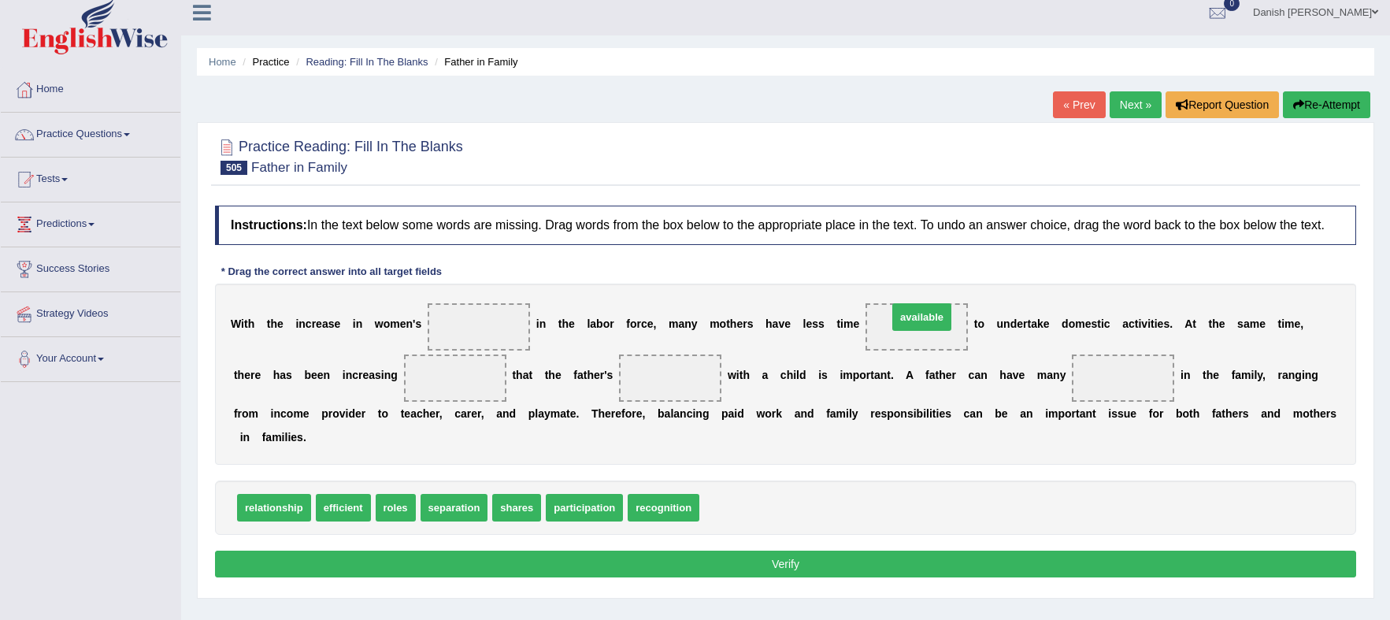
drag, startPoint x: 743, startPoint y: 504, endPoint x: 931, endPoint y: 314, distance: 267.9
drag, startPoint x: 652, startPoint y: 507, endPoint x: 484, endPoint y: 399, distance: 200.2
drag, startPoint x: 484, startPoint y: 399, endPoint x: 469, endPoint y: 394, distance: 16.0
click at [469, 394] on div "W i t h t h e i n c r e a s e i n w o m e n ' s i n t h e l a b o r f o r c e ,…" at bounding box center [786, 374] width 1142 height 181
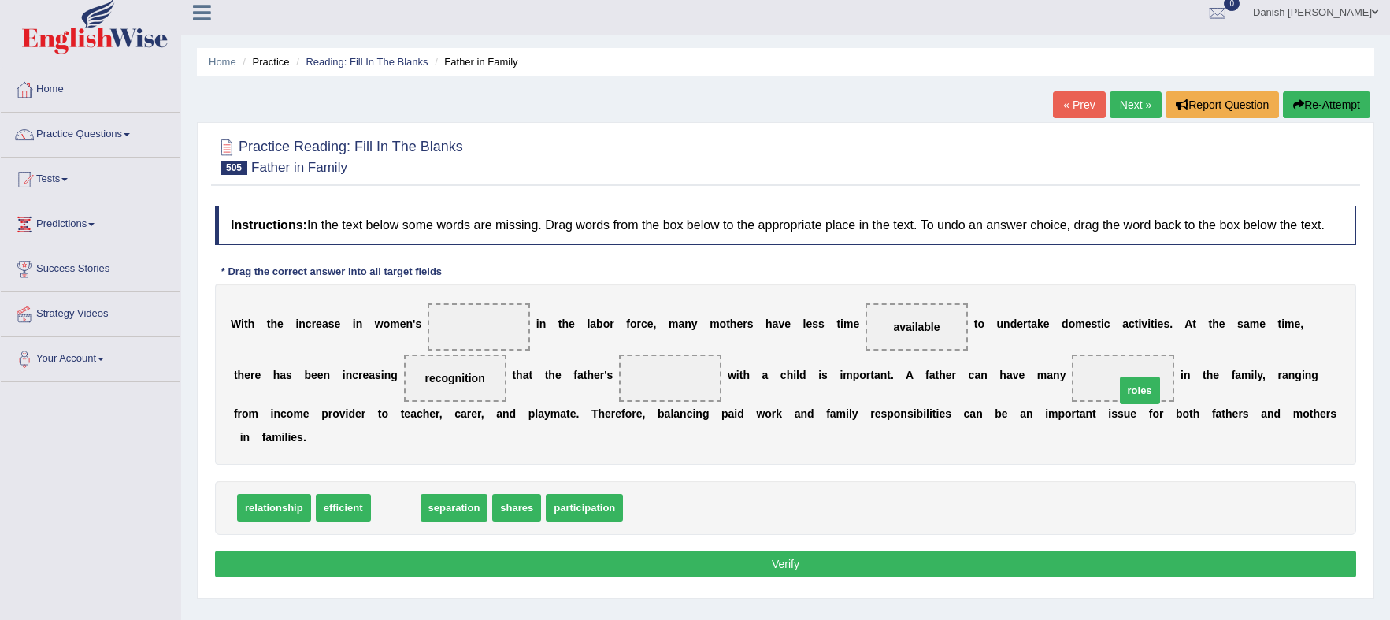
drag, startPoint x: 400, startPoint y: 512, endPoint x: 1145, endPoint y: 390, distance: 755.2
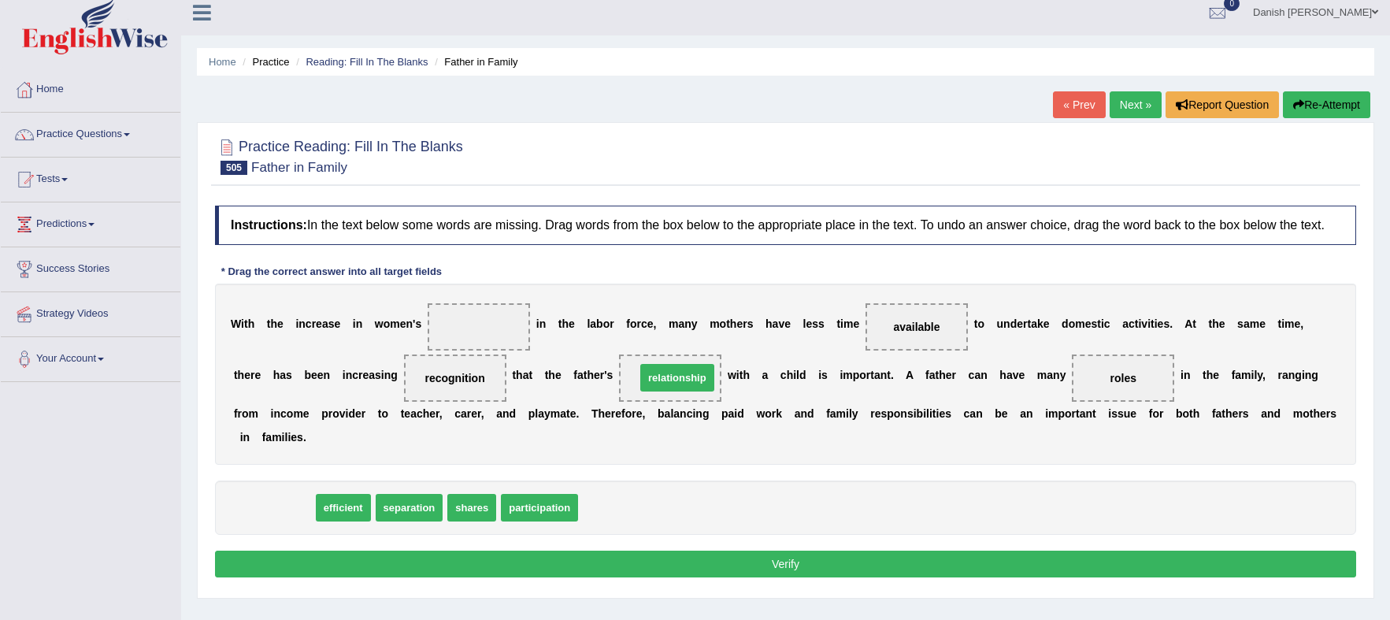
drag, startPoint x: 281, startPoint y: 510, endPoint x: 685, endPoint y: 380, distance: 423.8
click at [685, 380] on span "relationship" at bounding box center [677, 378] width 74 height 28
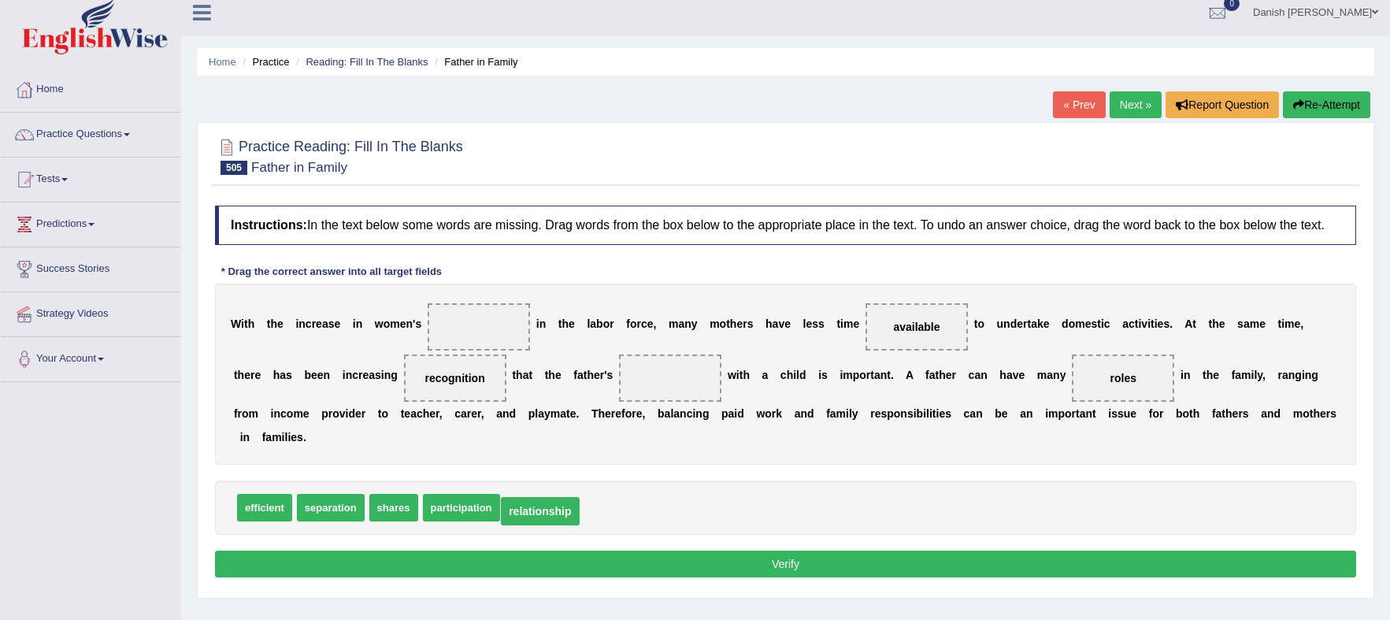
drag, startPoint x: 677, startPoint y: 382, endPoint x: 544, endPoint y: 515, distance: 187.7
click at [544, 515] on span "relationship" at bounding box center [540, 511] width 78 height 28
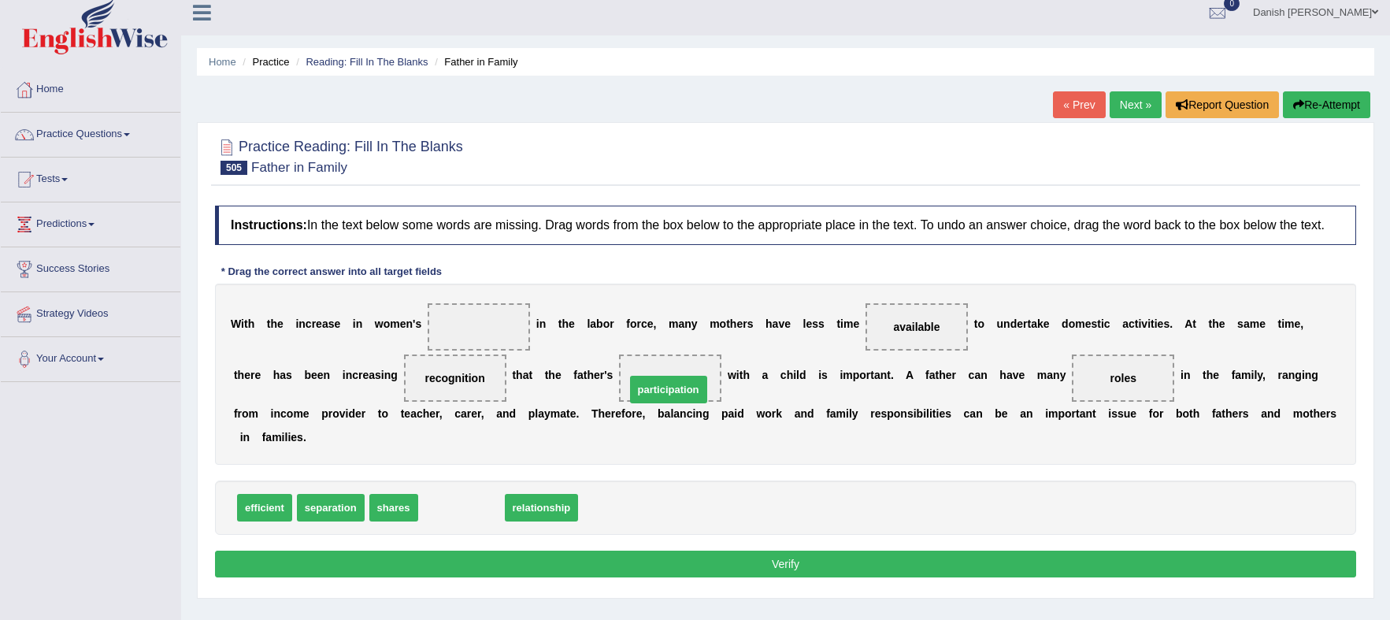
drag, startPoint x: 458, startPoint y: 509, endPoint x: 665, endPoint y: 392, distance: 237.4
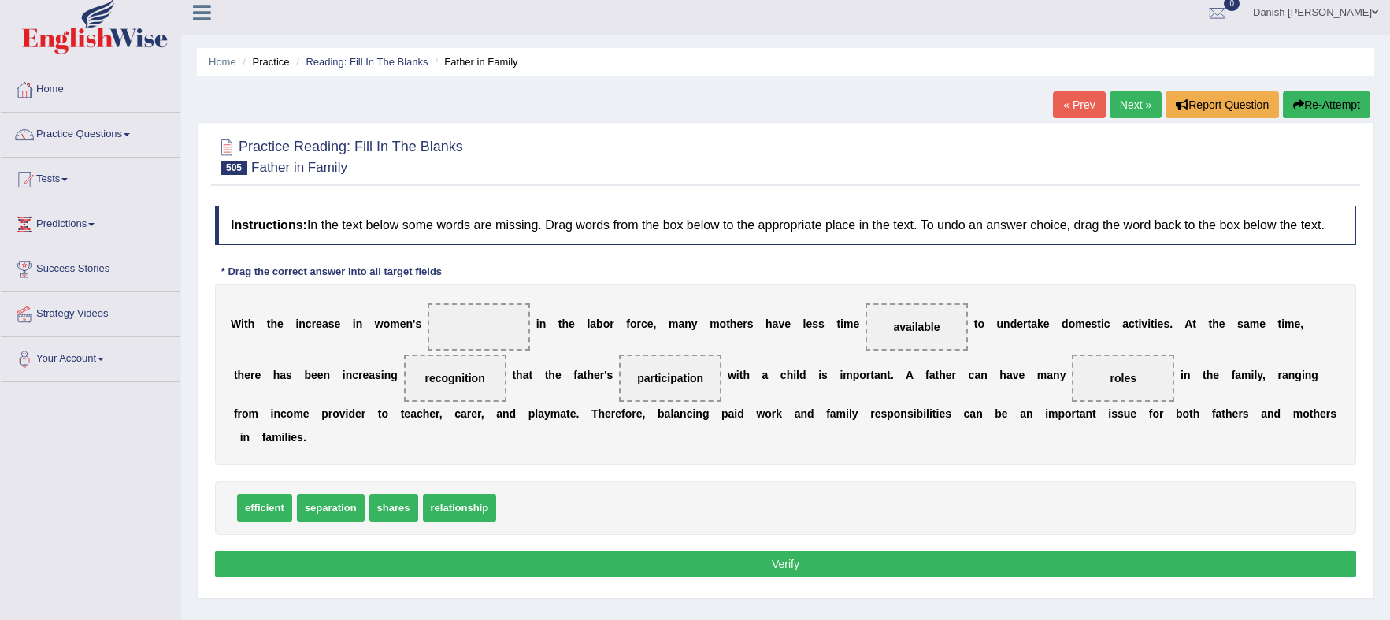
click at [667, 377] on span "participation" at bounding box center [670, 378] width 66 height 13
drag, startPoint x: 667, startPoint y: 377, endPoint x: 457, endPoint y: 317, distance: 218.7
drag, startPoint x: 491, startPoint y: 478, endPoint x: 652, endPoint y: 360, distance: 199.5
click at [757, 560] on button "Verify" at bounding box center [786, 564] width 1142 height 27
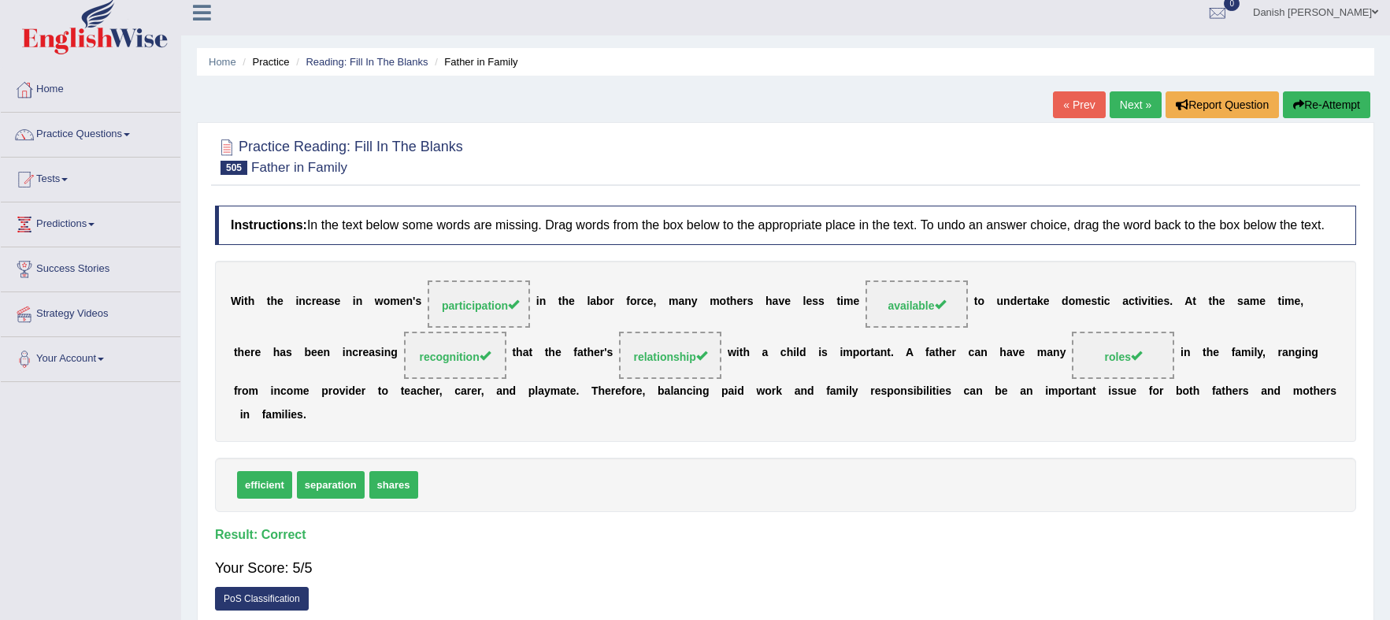
click at [1130, 99] on link "Next »" at bounding box center [1136, 104] width 52 height 27
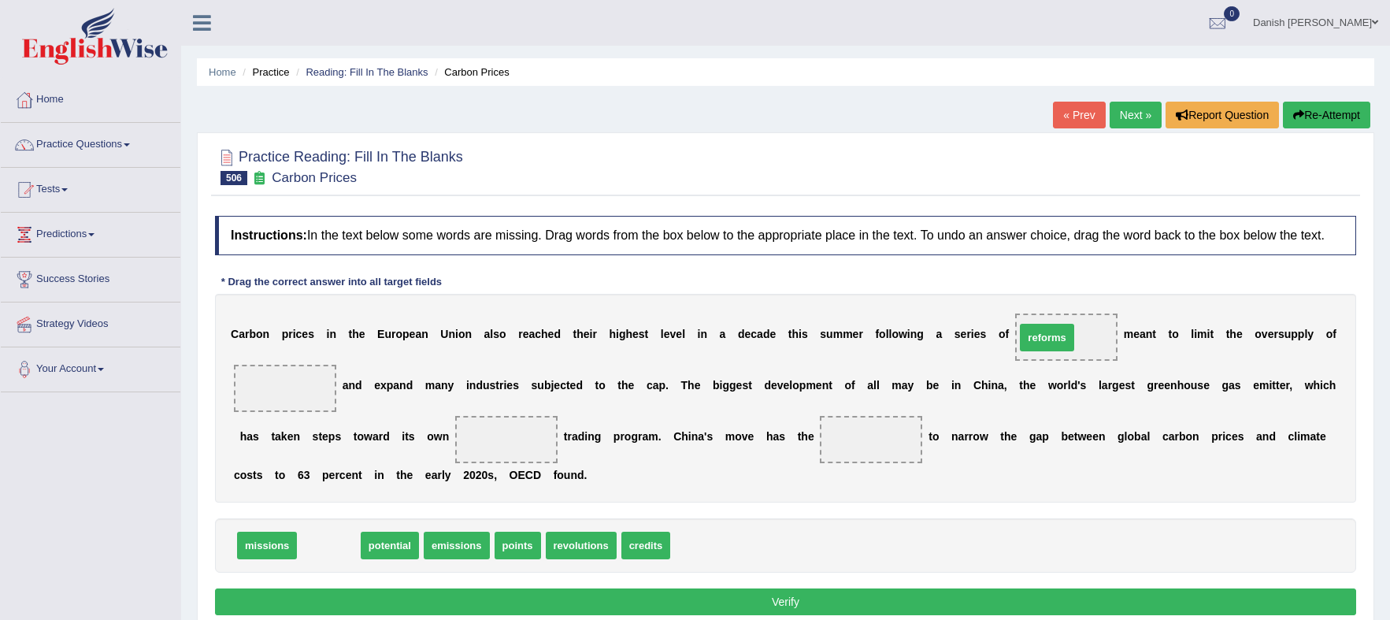
drag, startPoint x: 343, startPoint y: 547, endPoint x: 1074, endPoint y: 332, distance: 761.1
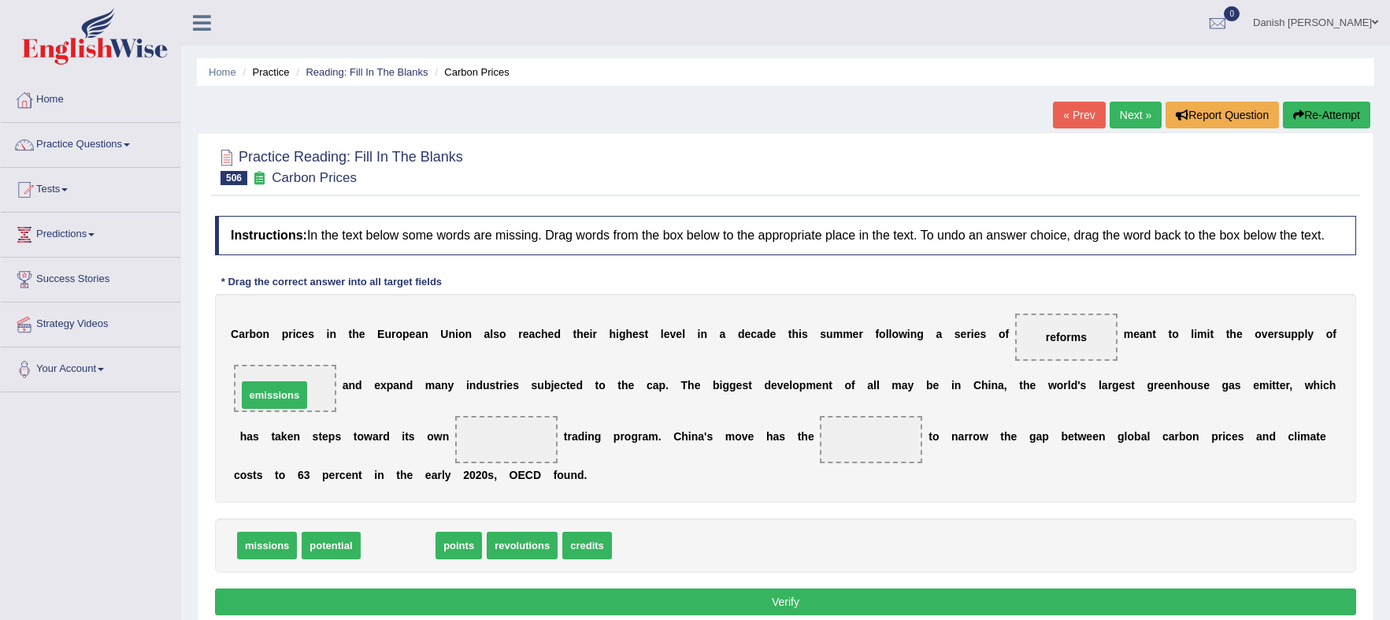
drag, startPoint x: 412, startPoint y: 548, endPoint x: 288, endPoint y: 397, distance: 194.8
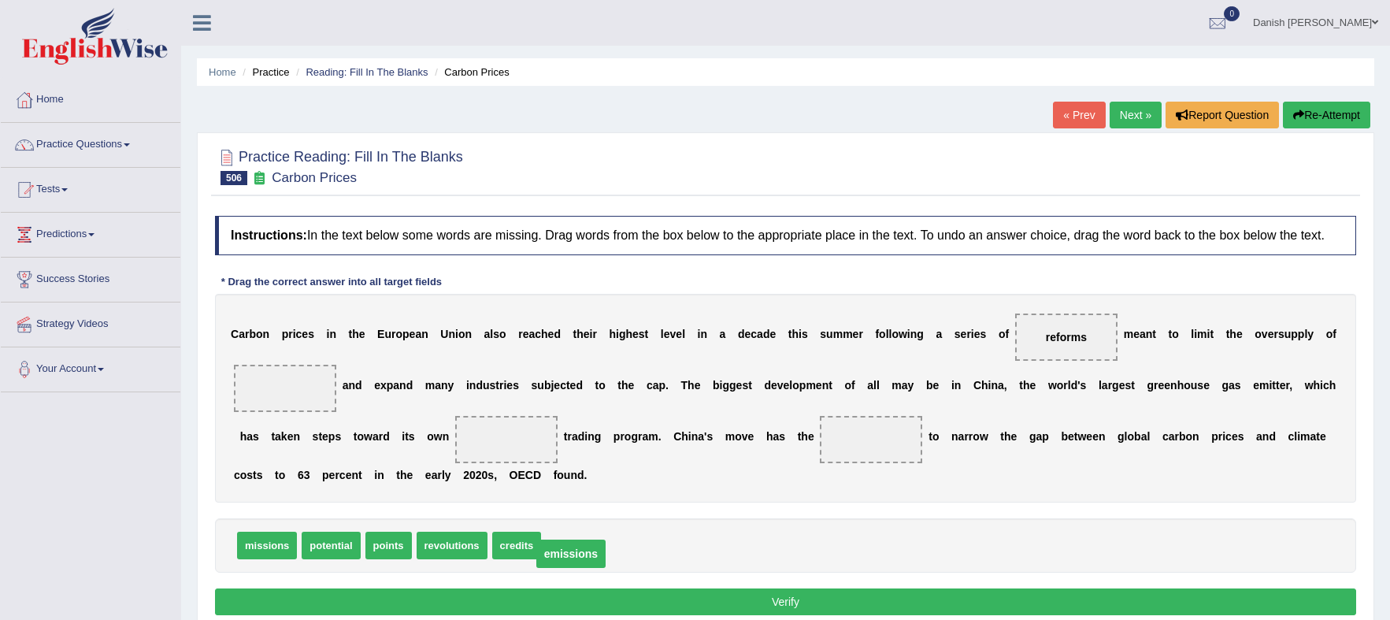
drag, startPoint x: 301, startPoint y: 392, endPoint x: 588, endPoint y: 556, distance: 331.3
drag, startPoint x: 330, startPoint y: 550, endPoint x: 889, endPoint y: 443, distance: 569.5
drag, startPoint x: 1063, startPoint y: 332, endPoint x: 486, endPoint y: 436, distance: 585.8
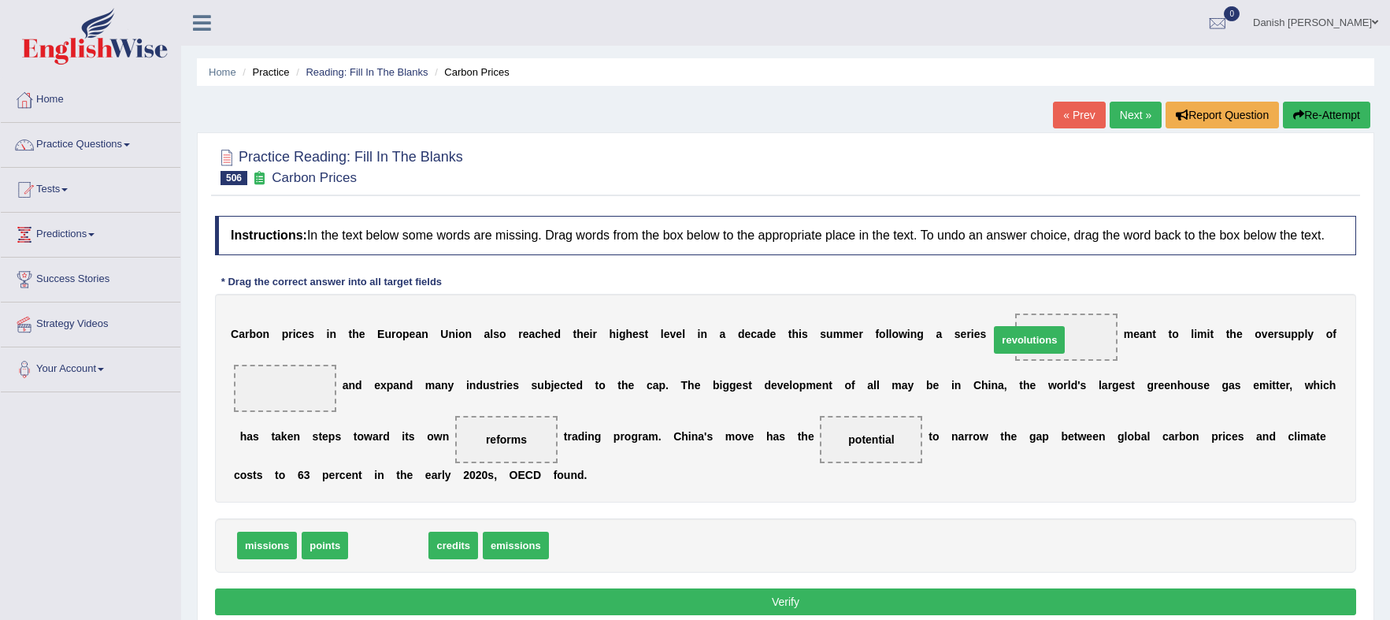
drag, startPoint x: 395, startPoint y: 546, endPoint x: 1055, endPoint y: 339, distance: 691.2
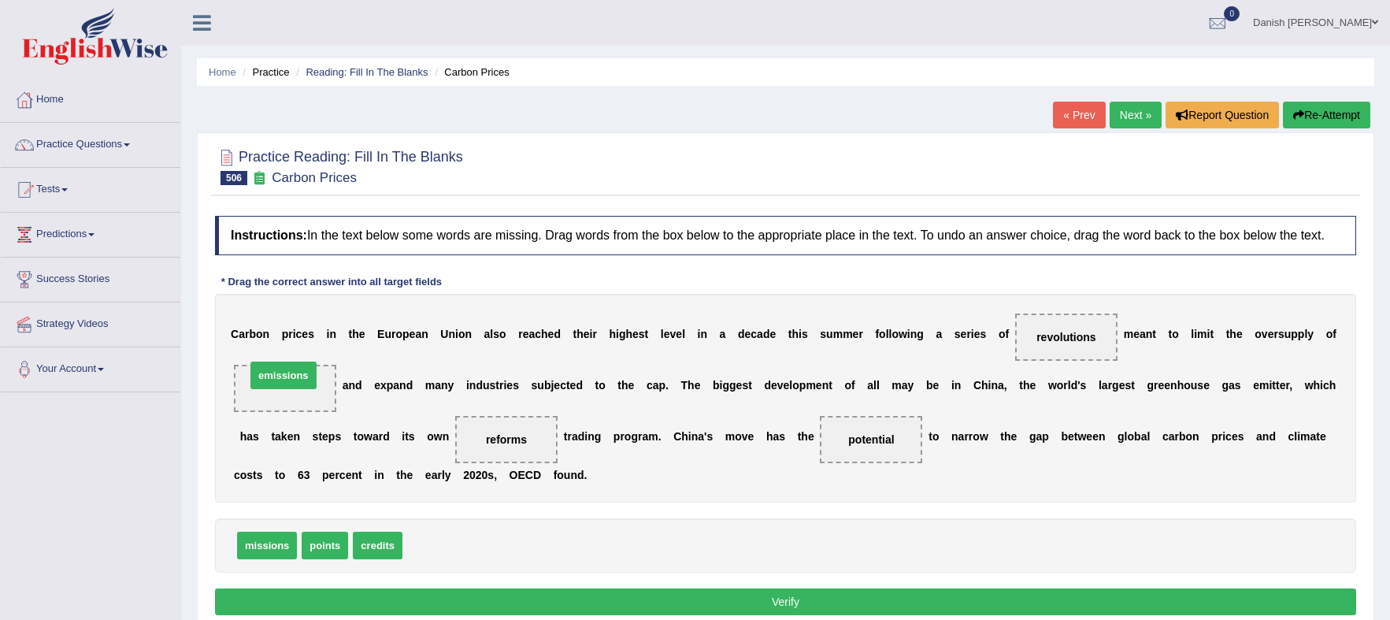
drag, startPoint x: 449, startPoint y: 551, endPoint x: 292, endPoint y: 381, distance: 231.4
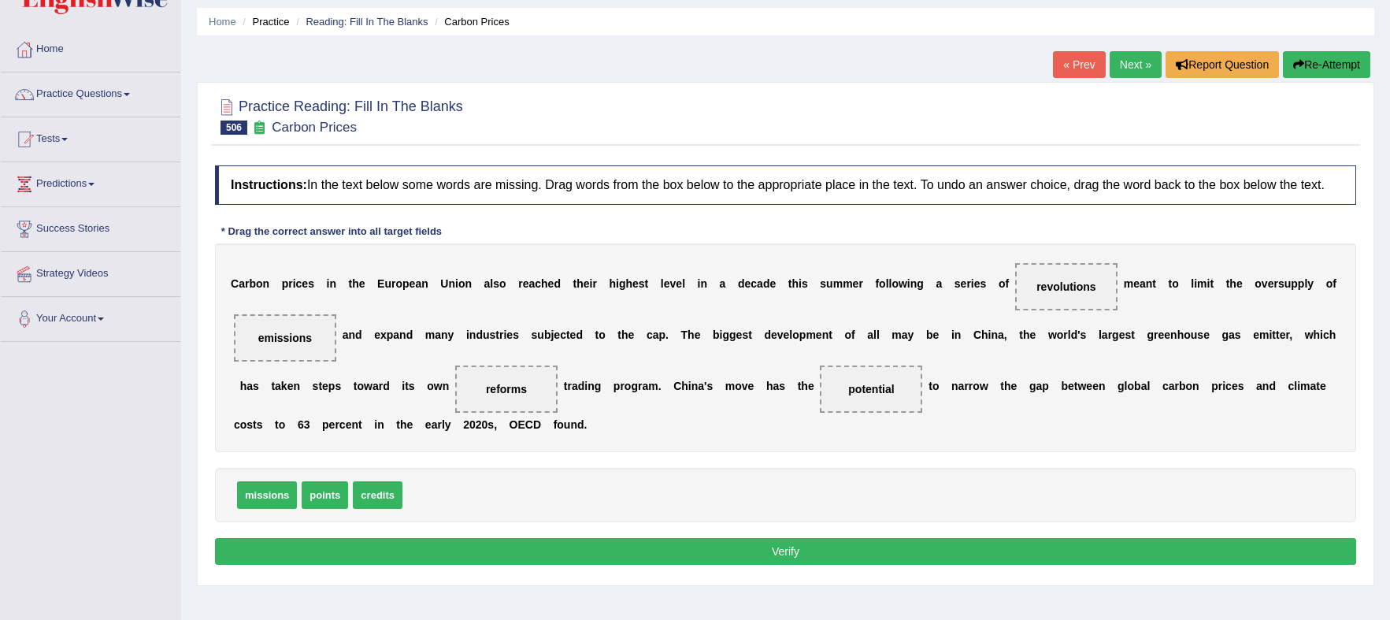
scroll to position [98, 0]
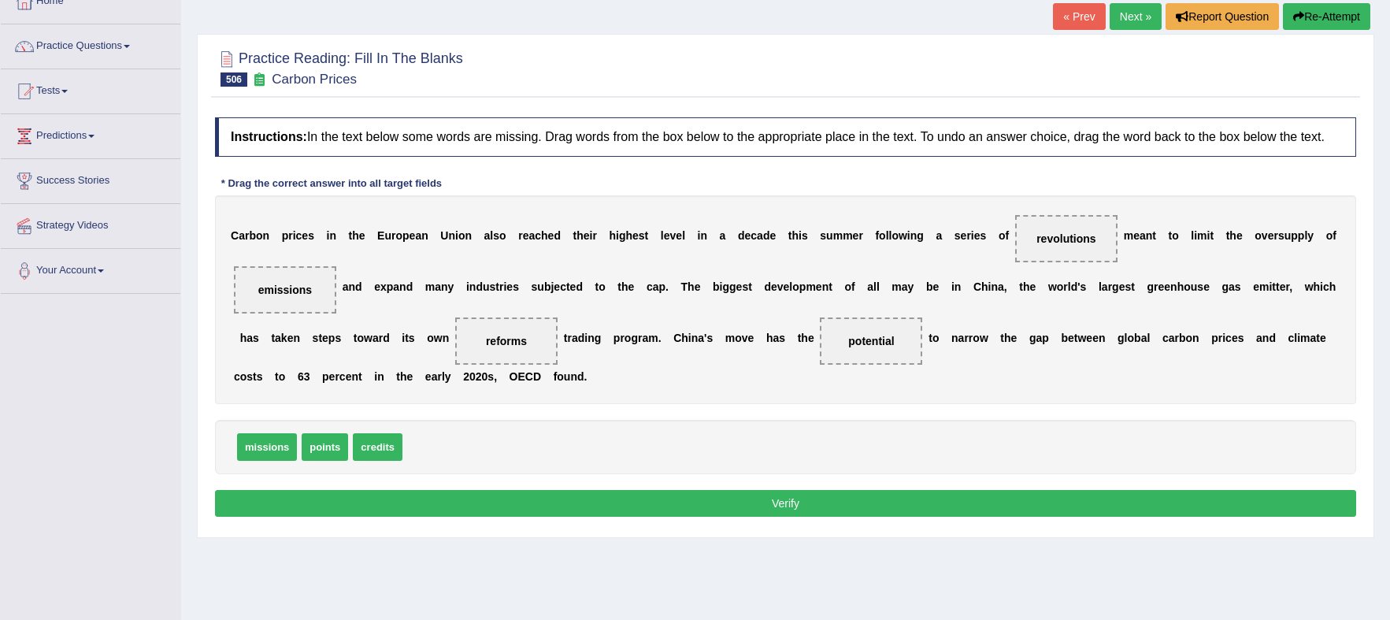
click at [785, 496] on button "Verify" at bounding box center [786, 503] width 1142 height 27
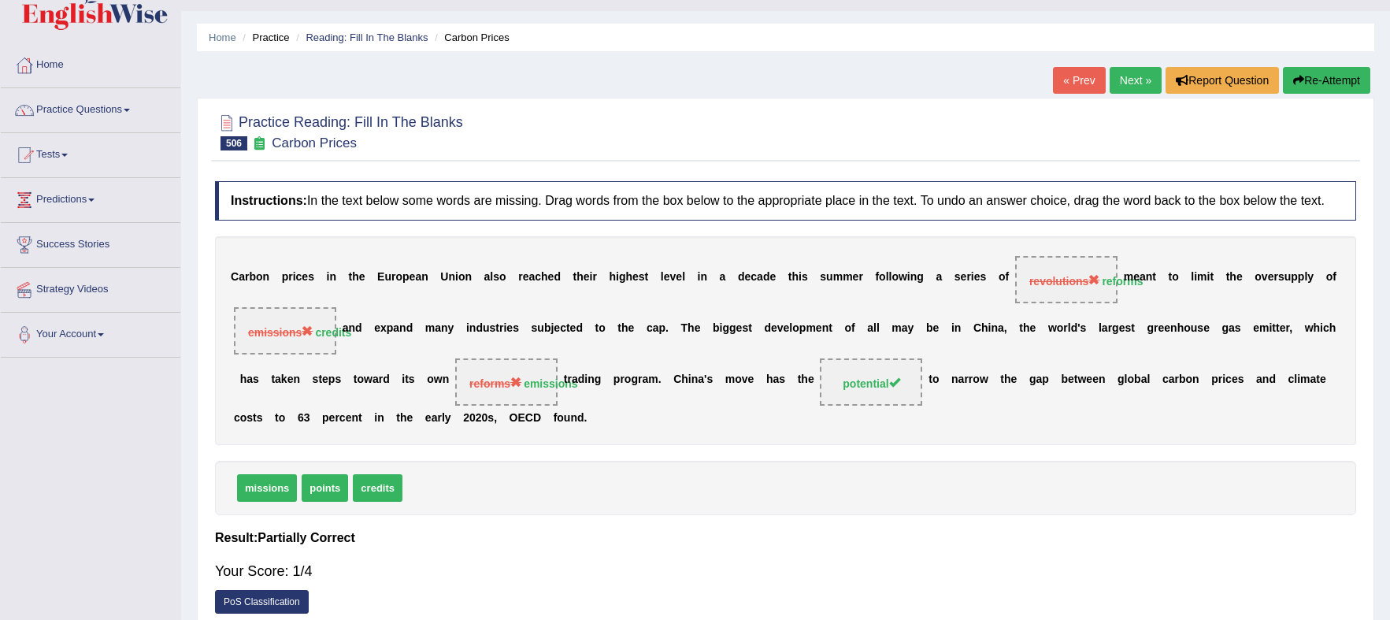
scroll to position [0, 0]
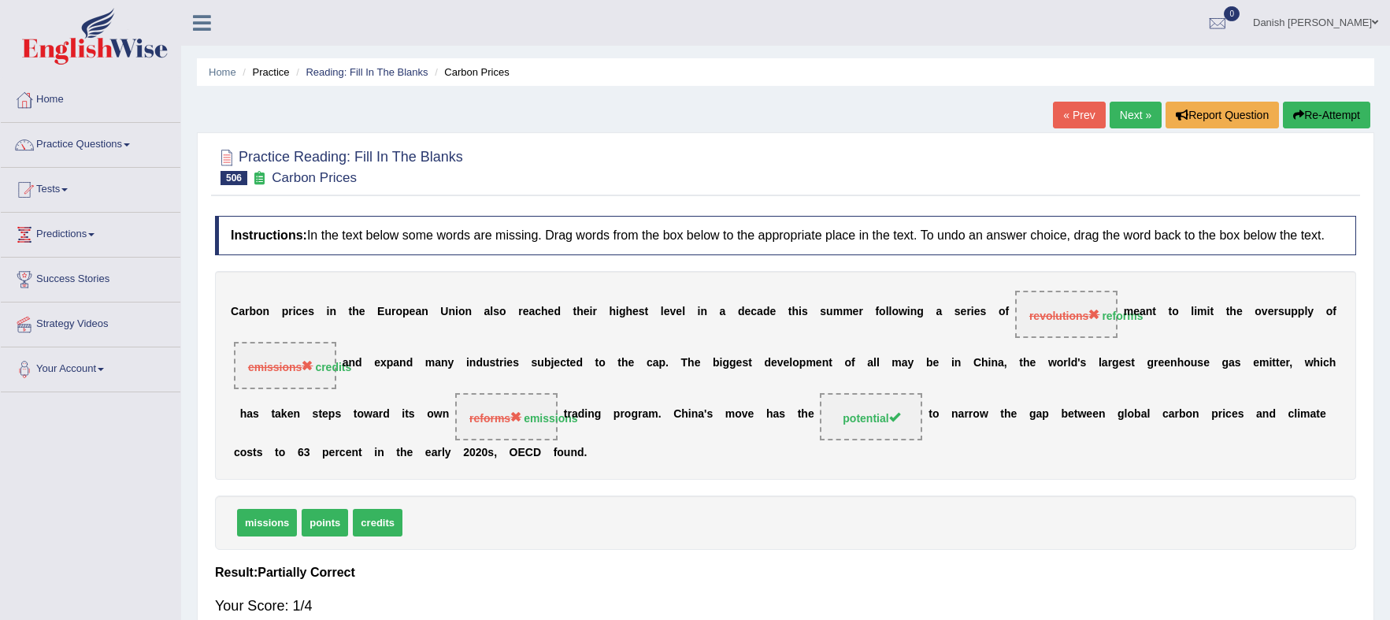
click at [1139, 113] on link "Next »" at bounding box center [1136, 115] width 52 height 27
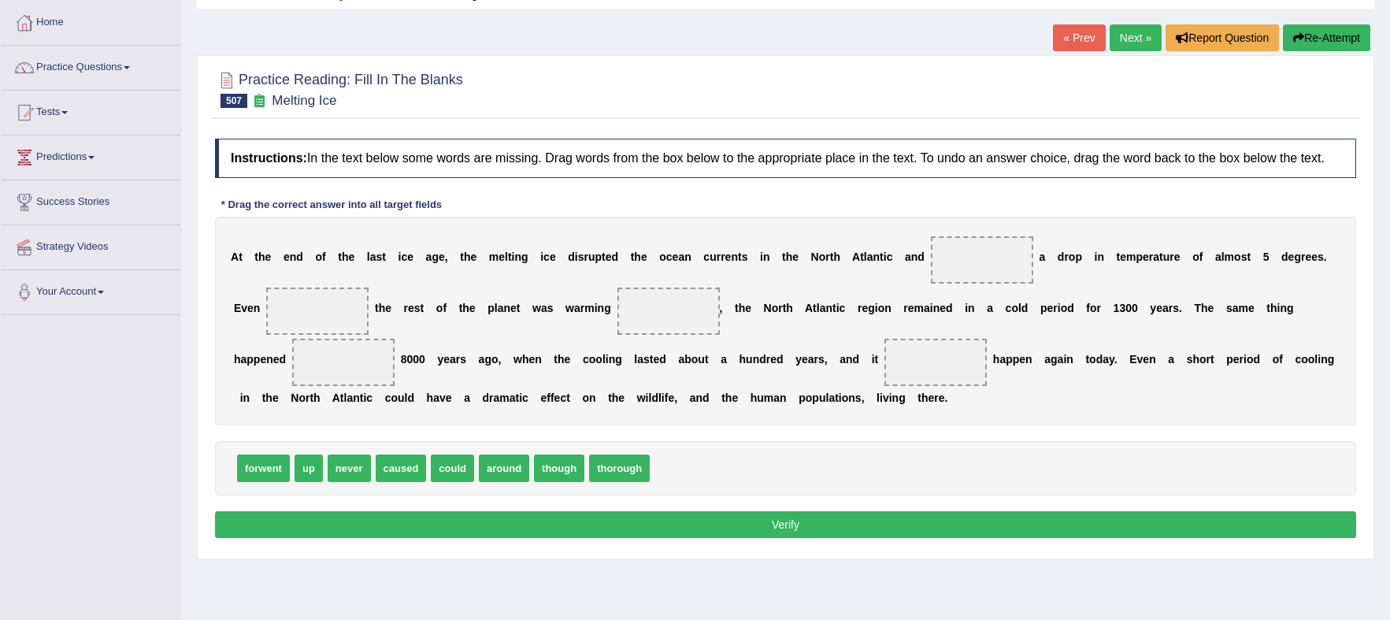
scroll to position [98, 0]
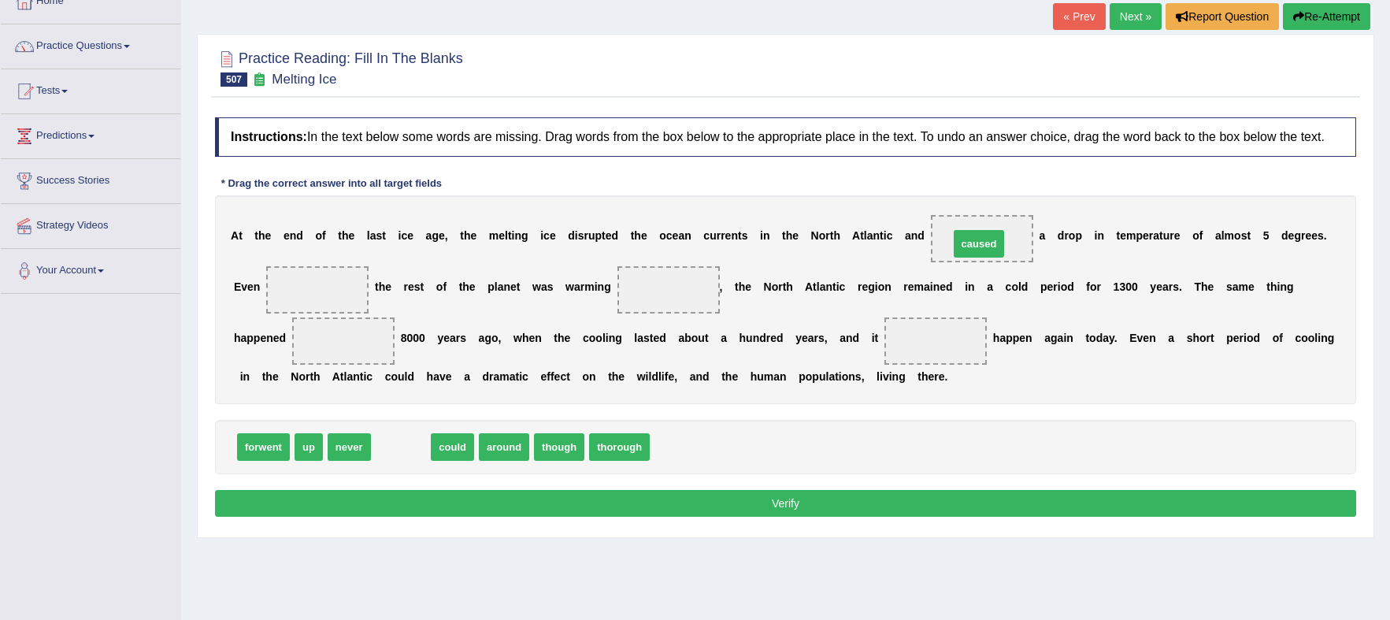
drag, startPoint x: 395, startPoint y: 445, endPoint x: 974, endPoint y: 242, distance: 612.9
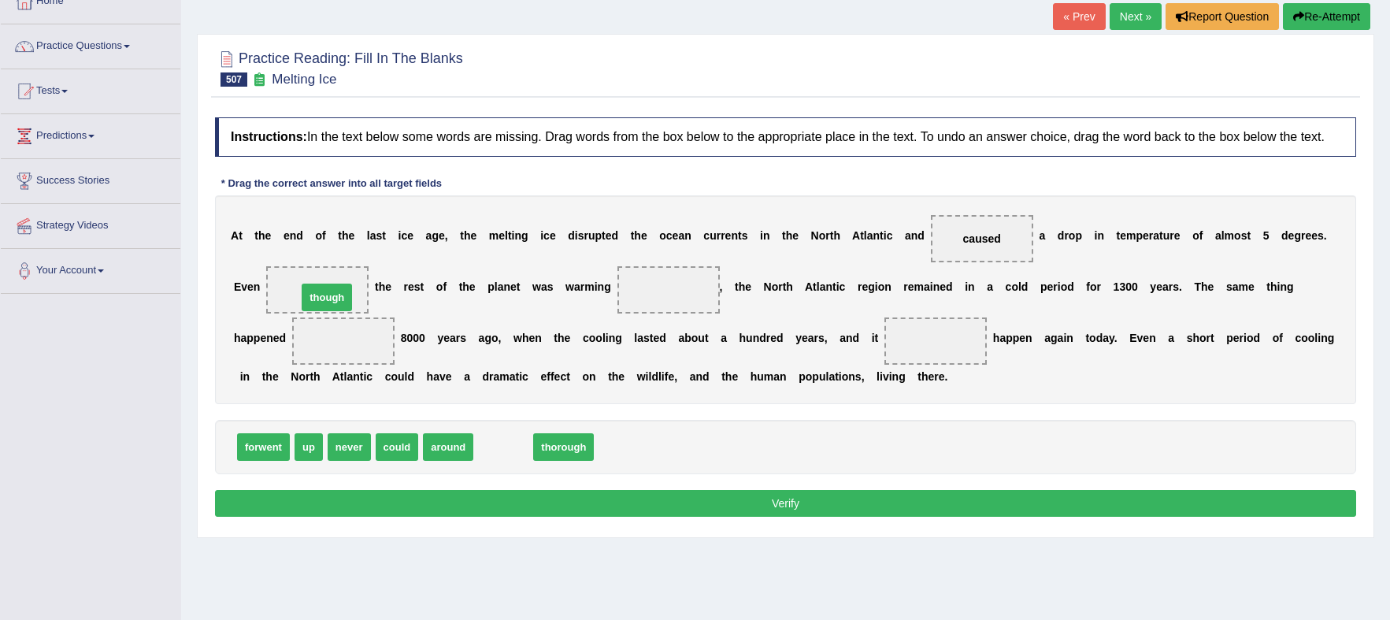
drag, startPoint x: 516, startPoint y: 453, endPoint x: 340, endPoint y: 303, distance: 231.4
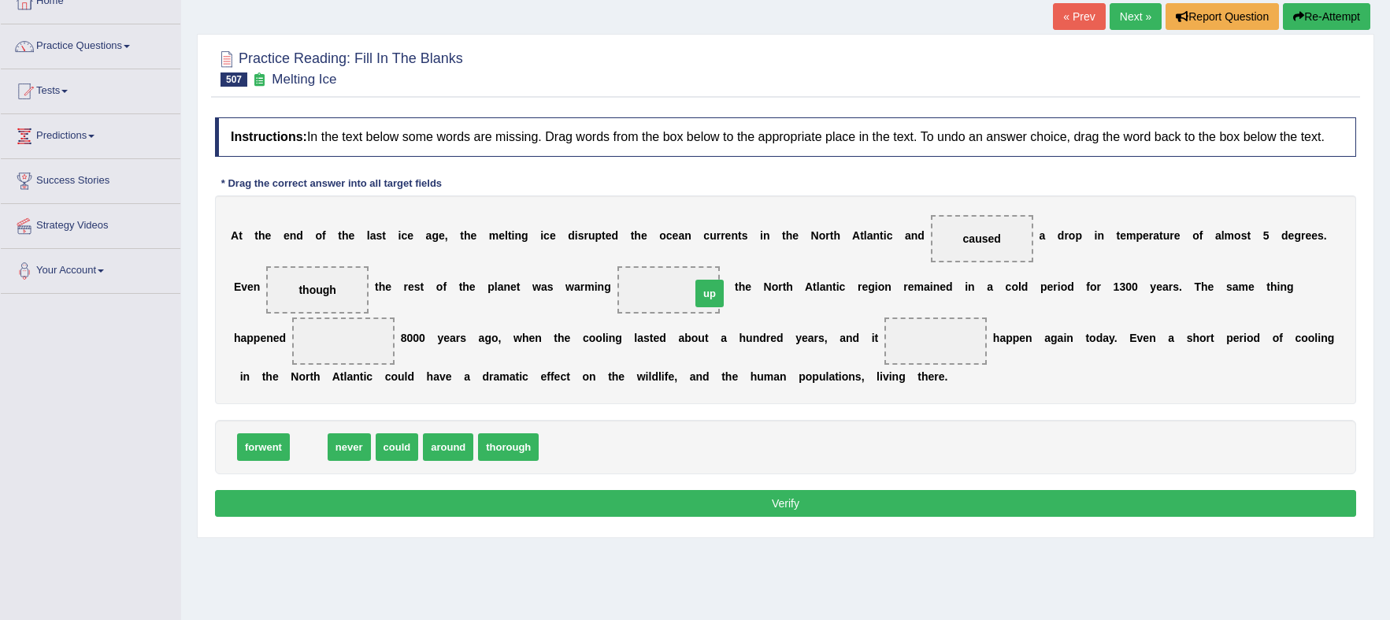
drag, startPoint x: 308, startPoint y: 445, endPoint x: 711, endPoint y: 291, distance: 431.2
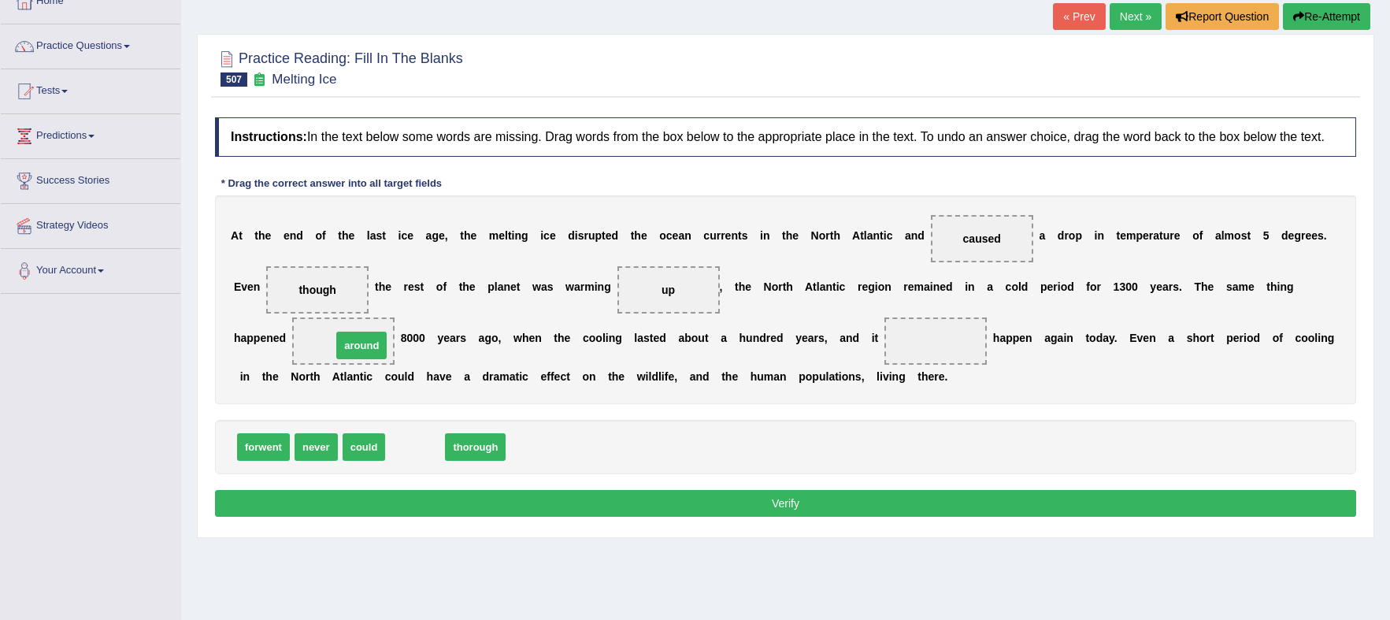
drag, startPoint x: 414, startPoint y: 452, endPoint x: 360, endPoint y: 351, distance: 114.9
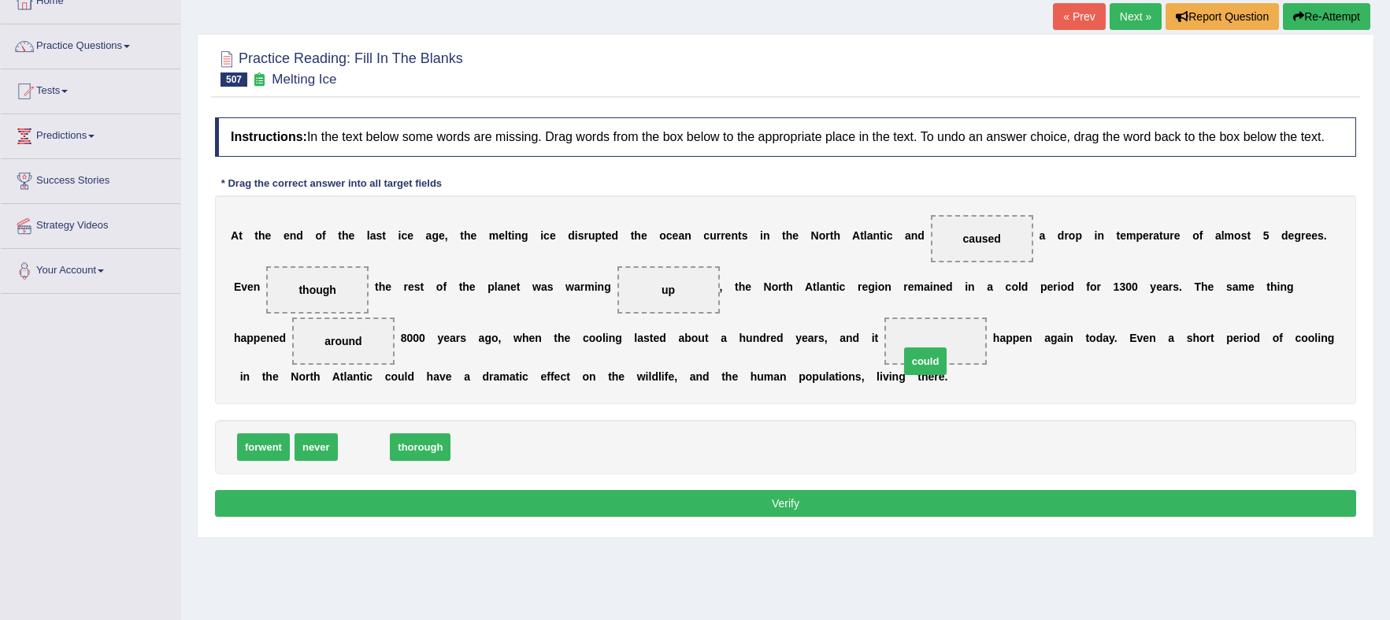
drag, startPoint x: 369, startPoint y: 451, endPoint x: 931, endPoint y: 365, distance: 568.2
click at [980, 503] on button "Verify" at bounding box center [786, 503] width 1142 height 27
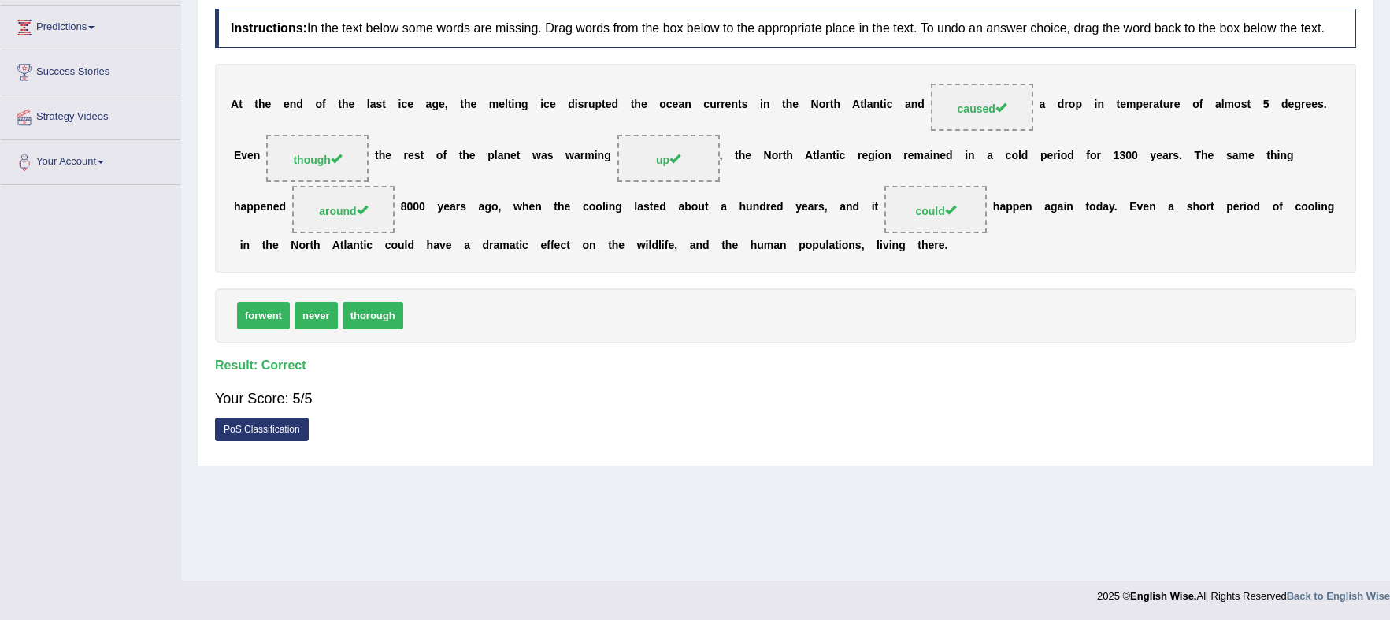
scroll to position [0, 0]
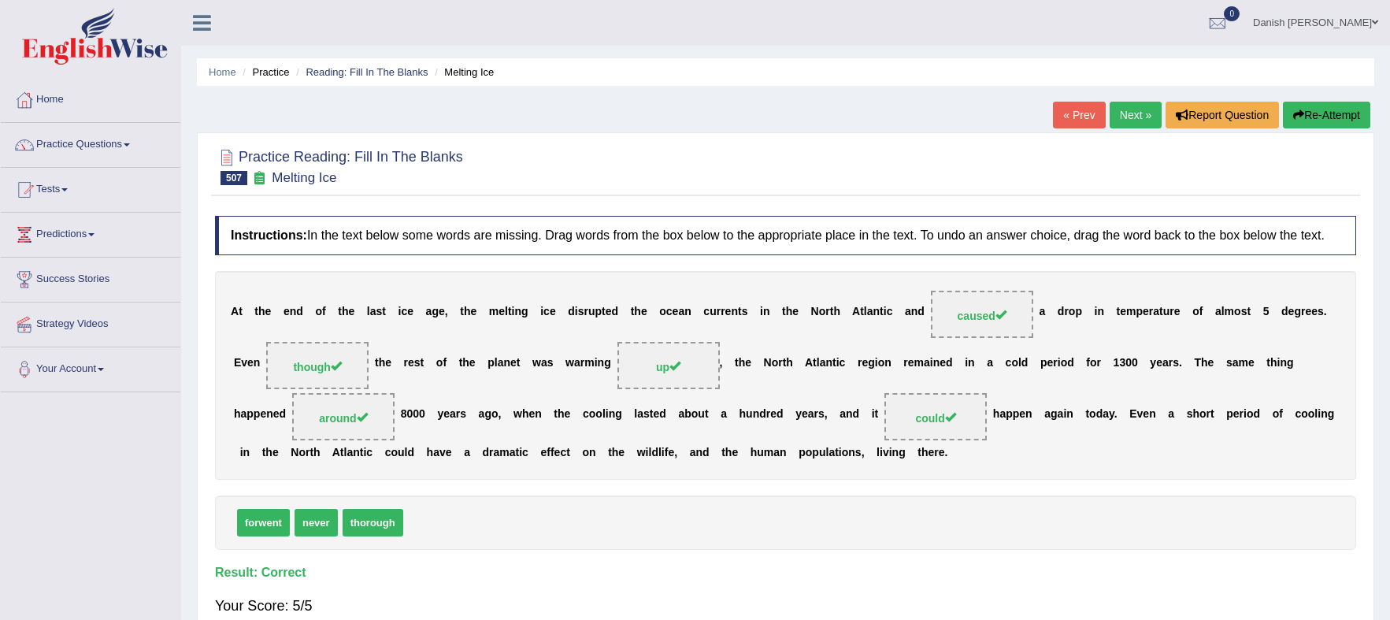
click at [1128, 113] on link "Next »" at bounding box center [1136, 115] width 52 height 27
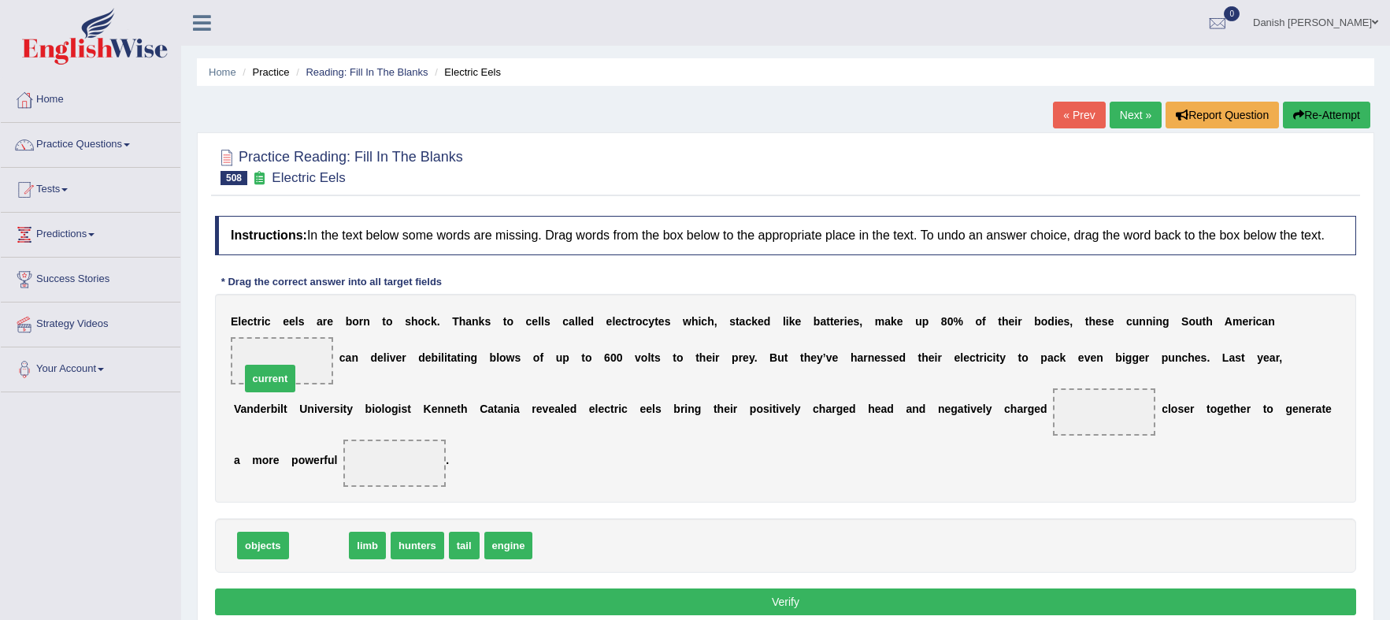
drag, startPoint x: 323, startPoint y: 544, endPoint x: 276, endPoint y: 365, distance: 185.7
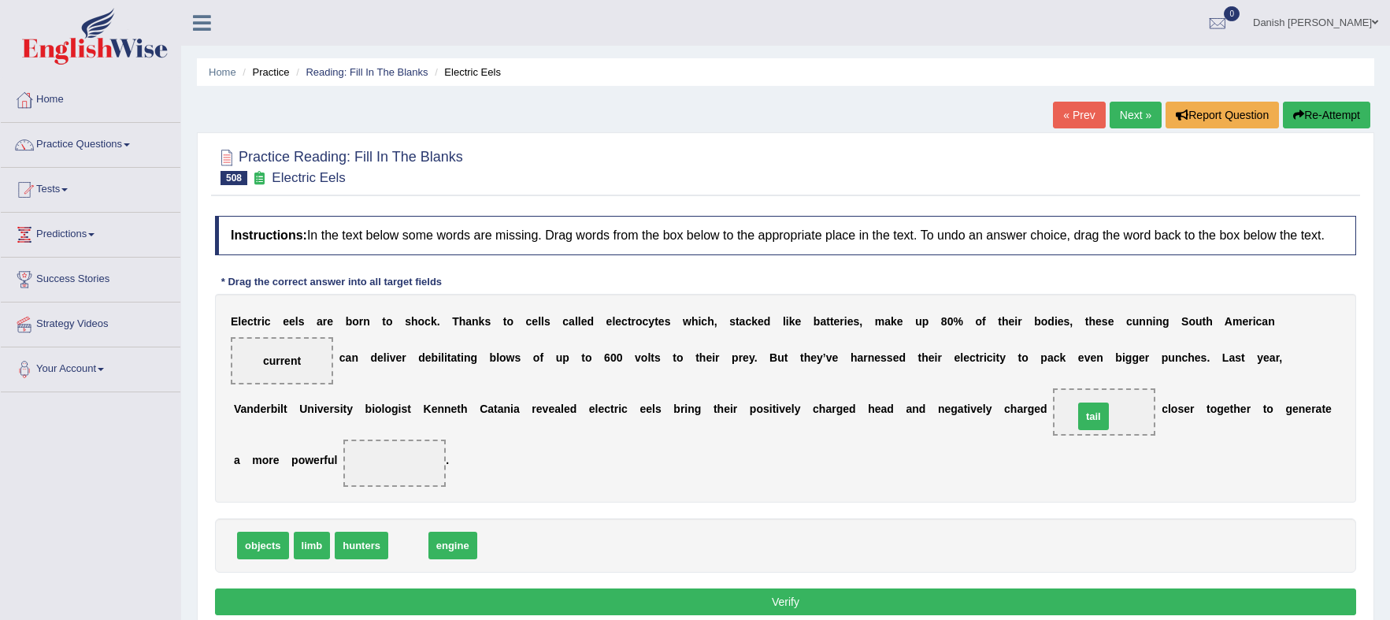
drag, startPoint x: 407, startPoint y: 546, endPoint x: 1093, endPoint y: 417, distance: 697.5
drag, startPoint x: 417, startPoint y: 544, endPoint x: 416, endPoint y: 467, distance: 76.4
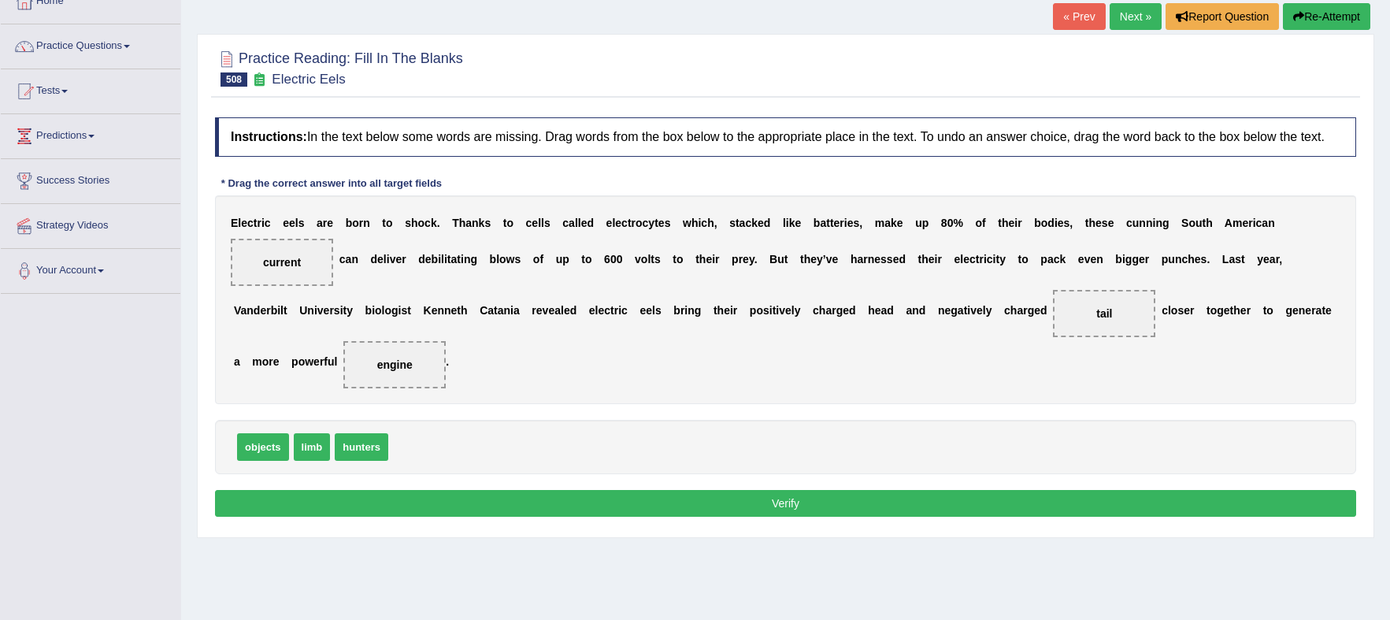
click at [806, 504] on button "Verify" at bounding box center [786, 503] width 1142 height 27
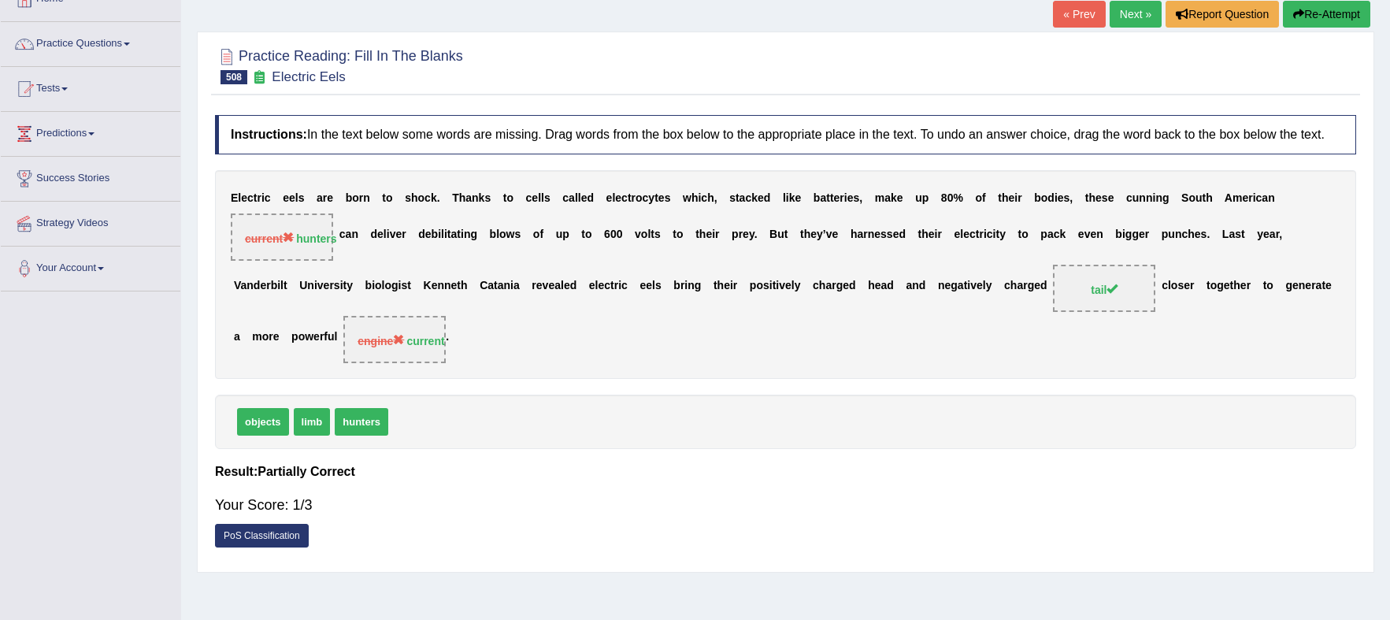
scroll to position [0, 0]
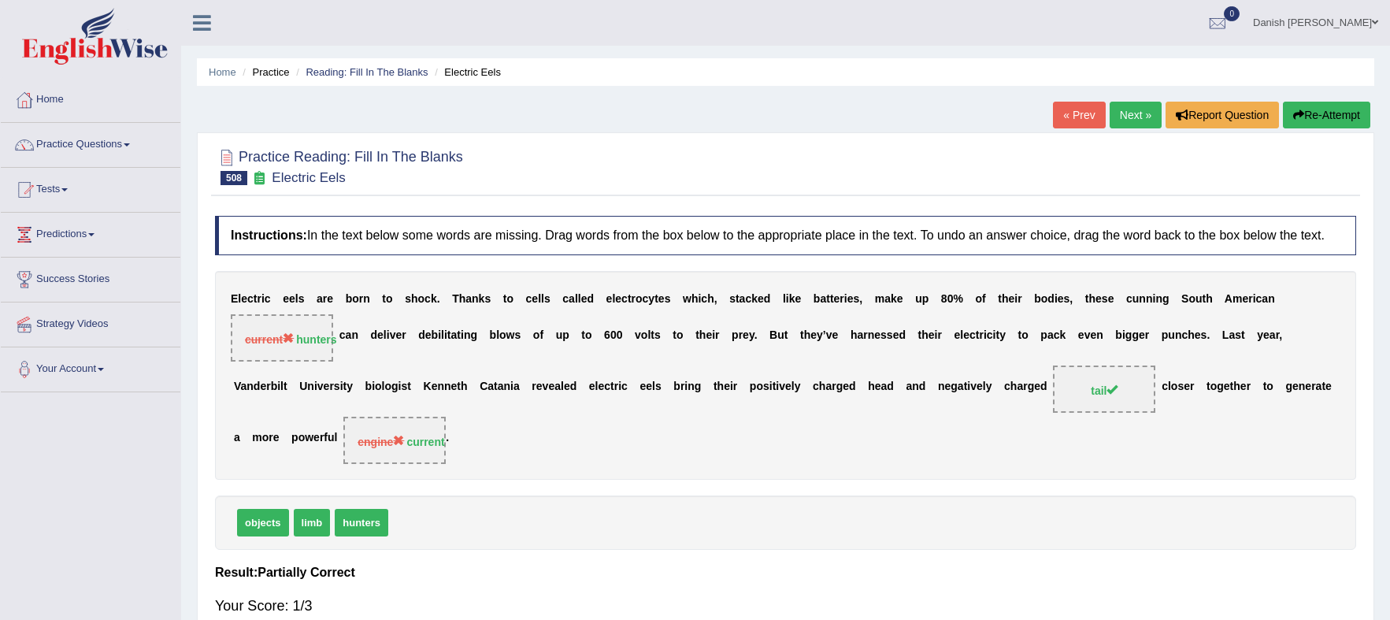
click at [1334, 113] on button "Re-Attempt" at bounding box center [1326, 115] width 87 height 27
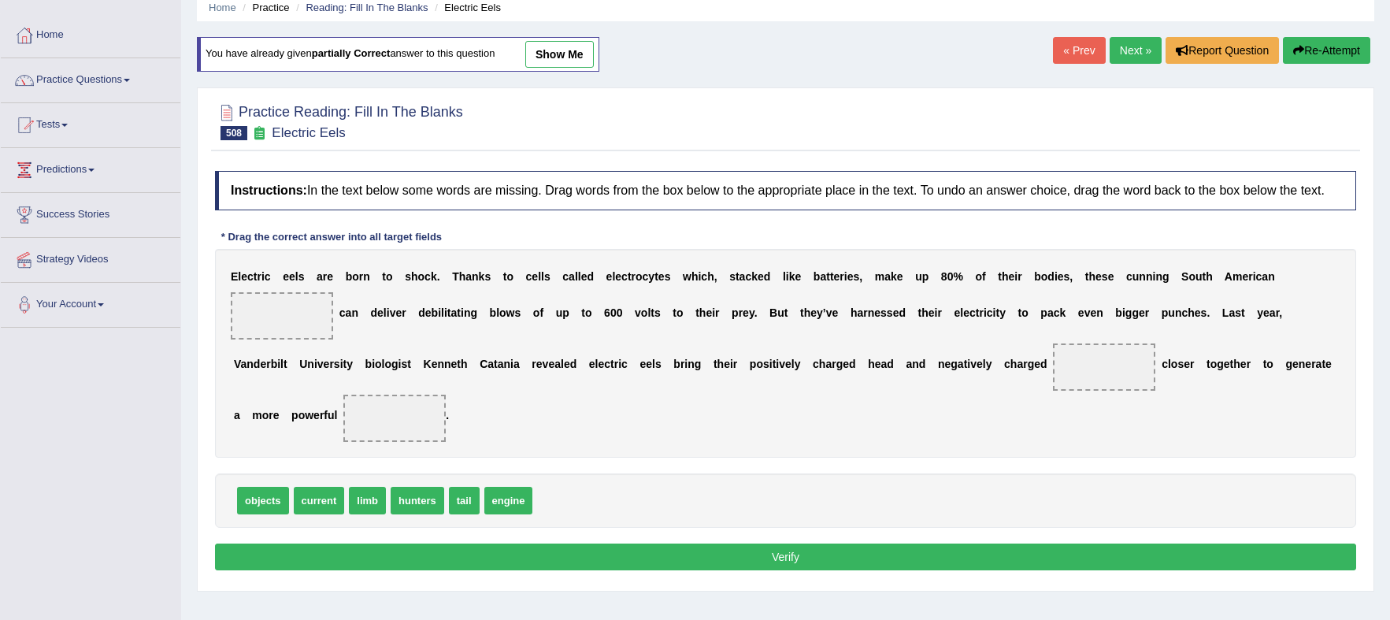
scroll to position [98, 0]
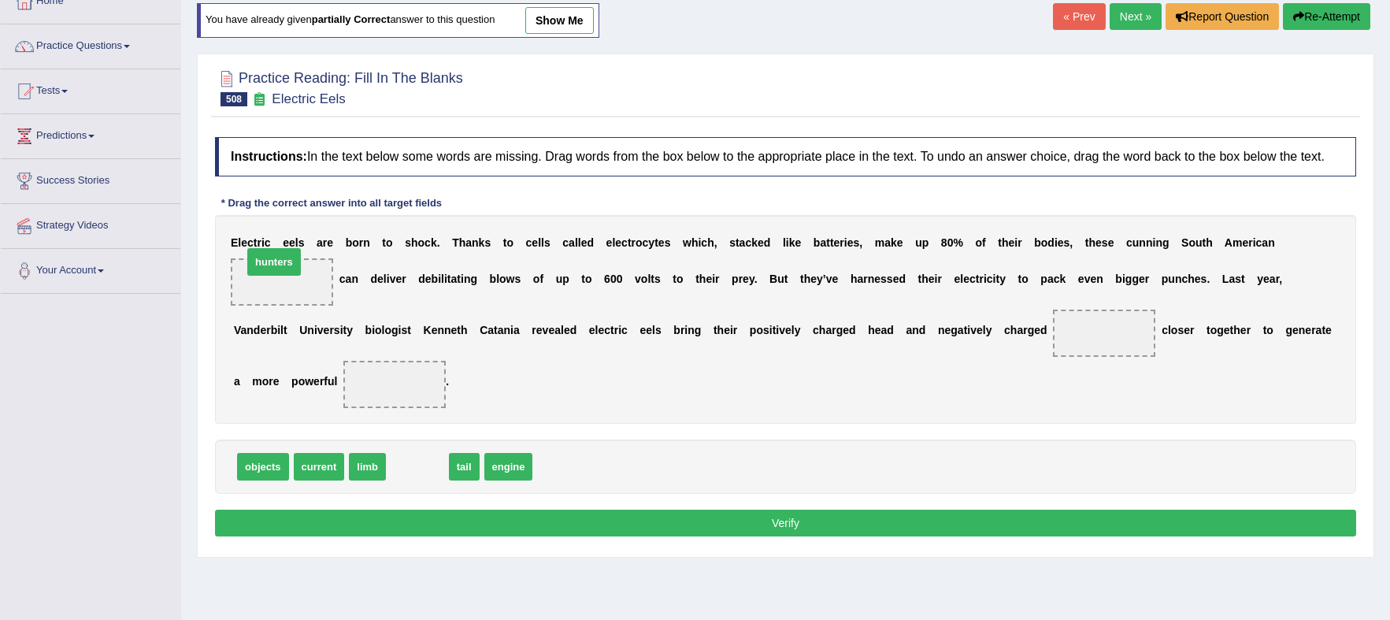
drag, startPoint x: 414, startPoint y: 466, endPoint x: 271, endPoint y: 262, distance: 249.4
drag, startPoint x: 352, startPoint y: 448, endPoint x: 417, endPoint y: 385, distance: 90.2
click at [417, 385] on div "Instructions: In the text below some words are missing. Drag words from the box…" at bounding box center [785, 339] width 1149 height 420
drag, startPoint x: 313, startPoint y: 466, endPoint x: 378, endPoint y: 399, distance: 93.0
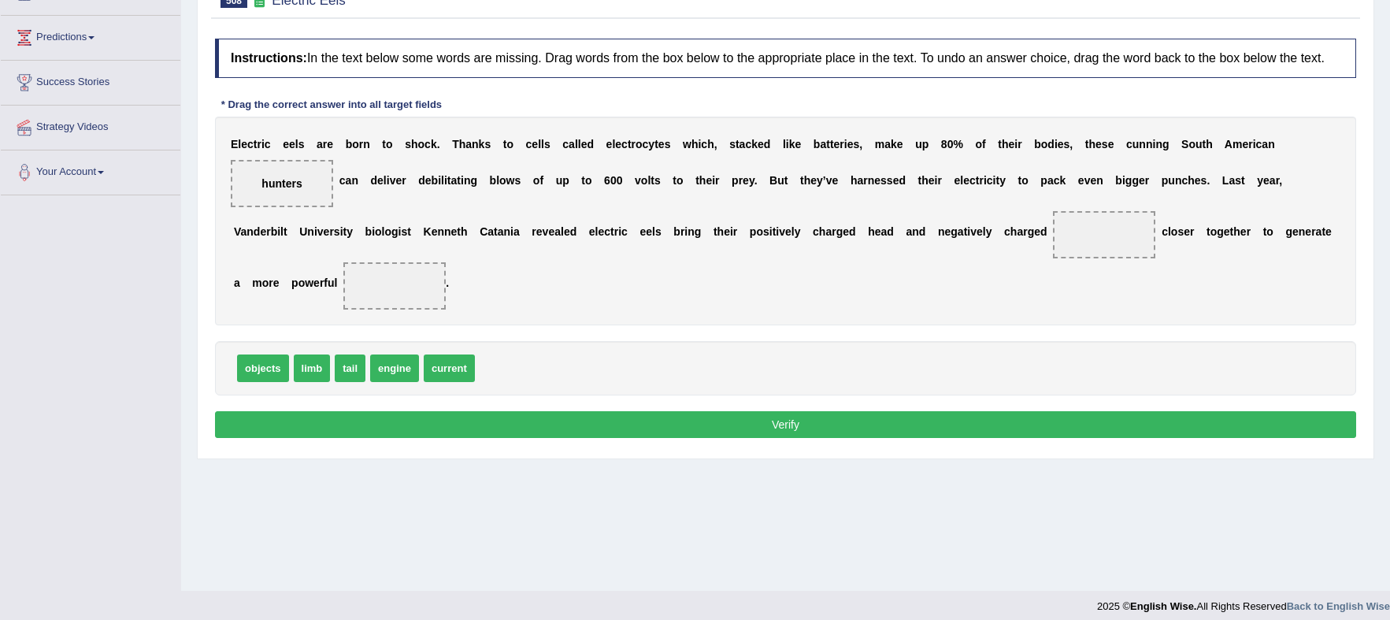
scroll to position [0, 0]
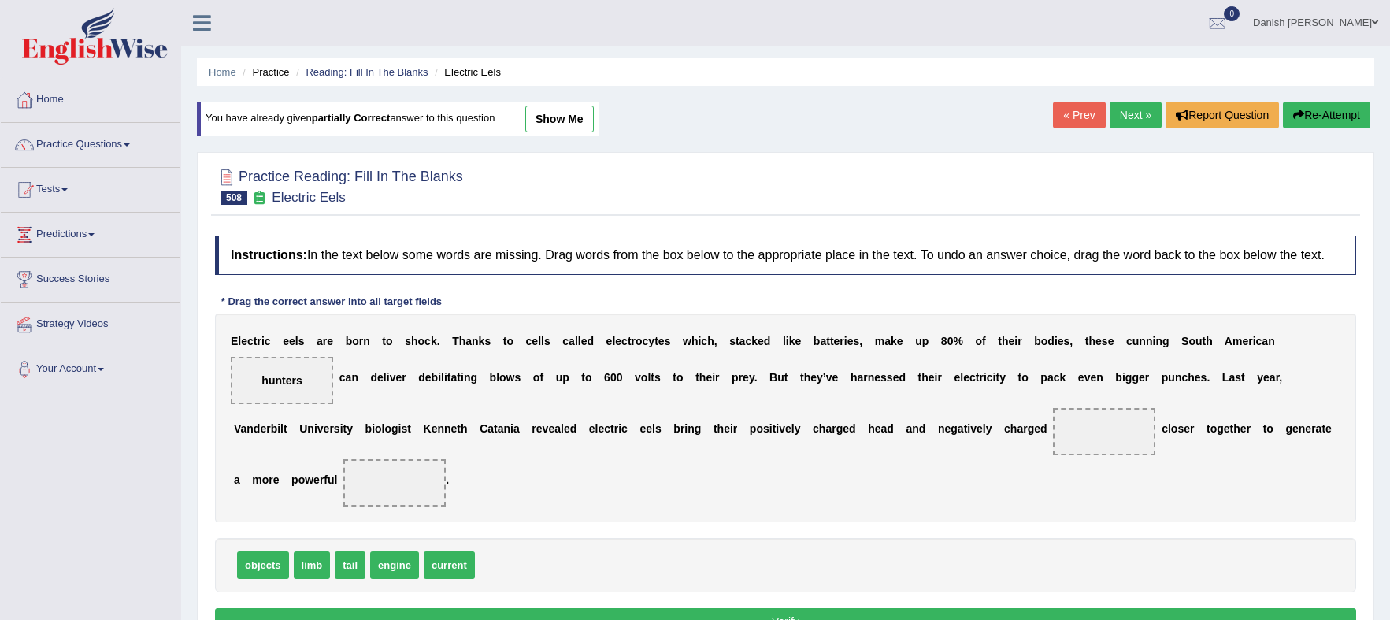
click at [1123, 112] on link "Next »" at bounding box center [1136, 115] width 52 height 27
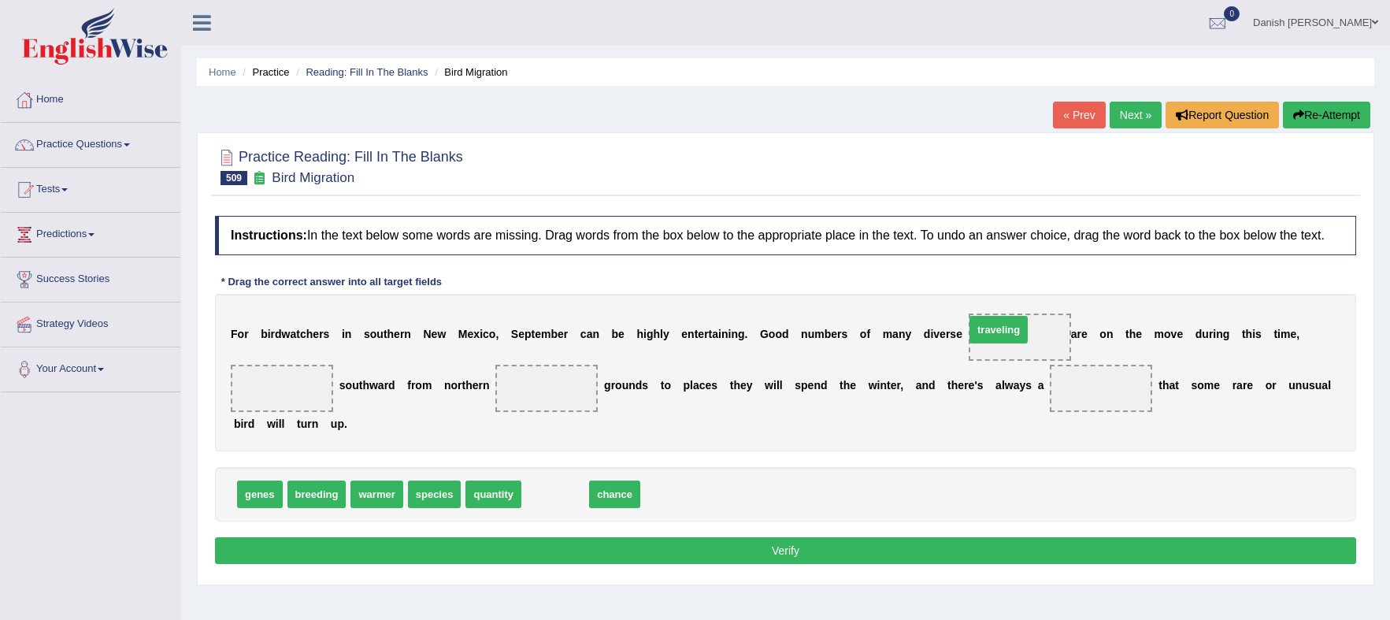
drag, startPoint x: 544, startPoint y: 493, endPoint x: 989, endPoint y: 329, distance: 474.3
click at [1016, 340] on span "traveling" at bounding box center [1020, 337] width 46 height 13
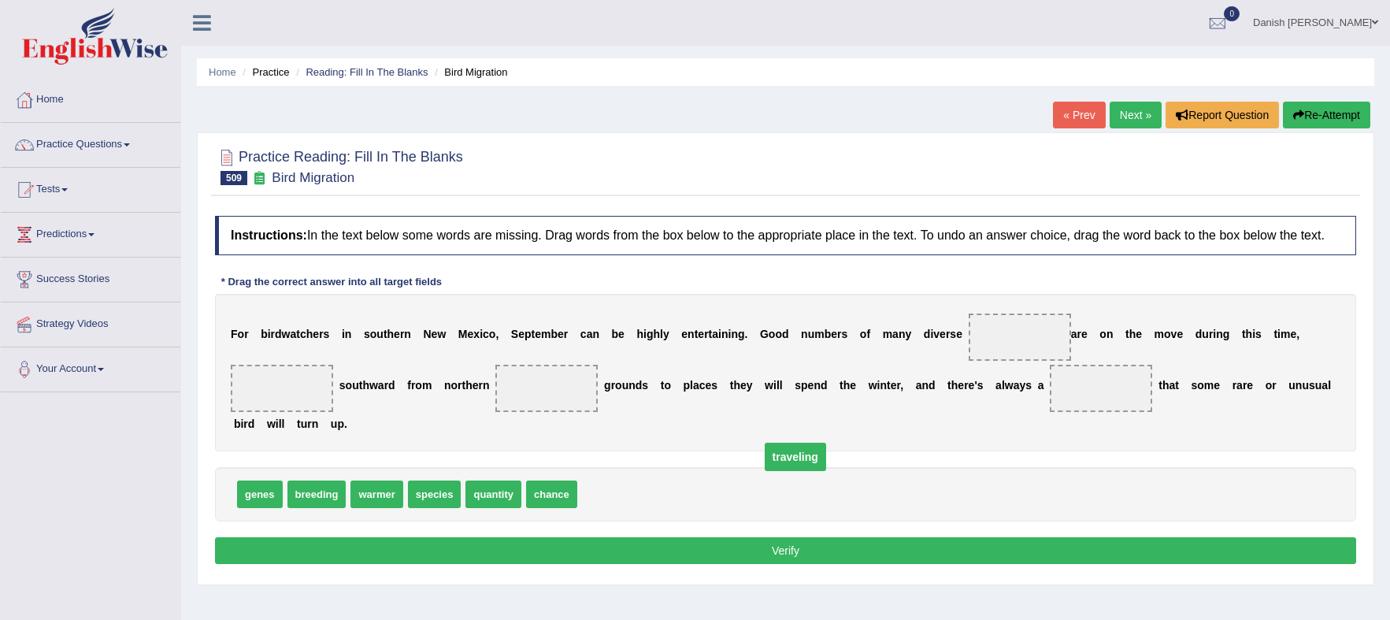
drag, startPoint x: 1016, startPoint y: 340, endPoint x: 630, endPoint y: 503, distance: 419.1
click at [629, 503] on span "traveling" at bounding box center [611, 495] width 58 height 28
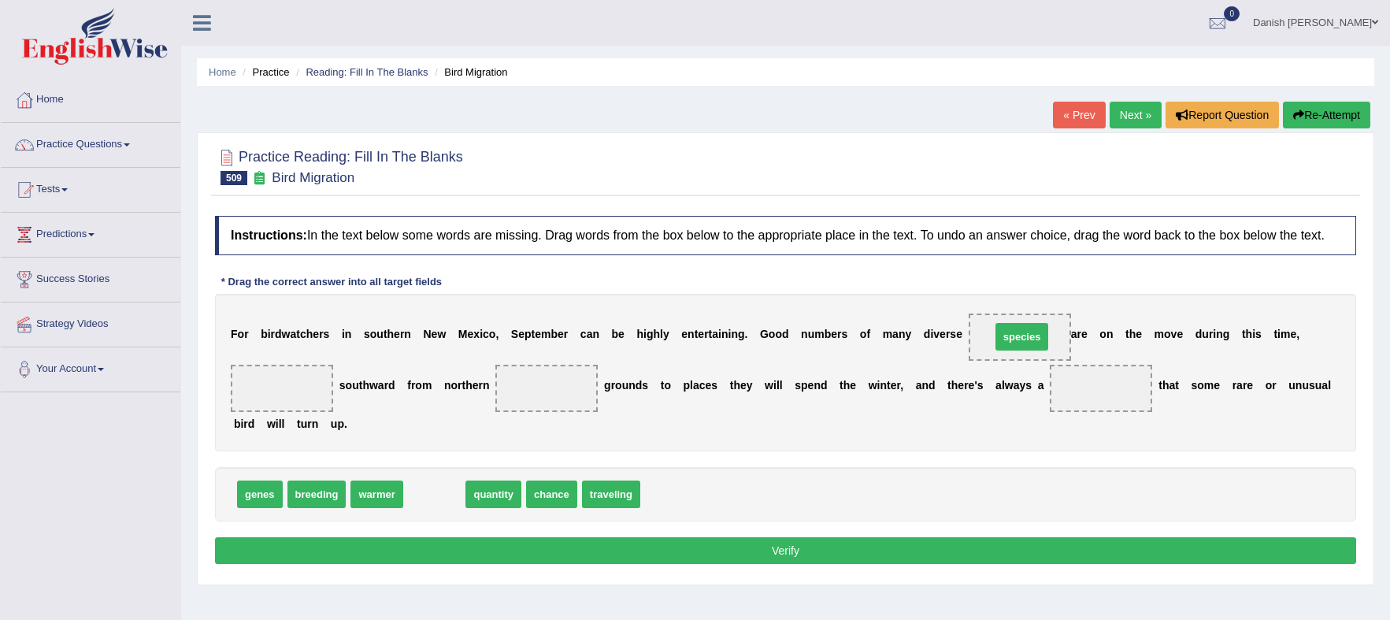
drag, startPoint x: 435, startPoint y: 493, endPoint x: 1023, endPoint y: 336, distance: 608.4
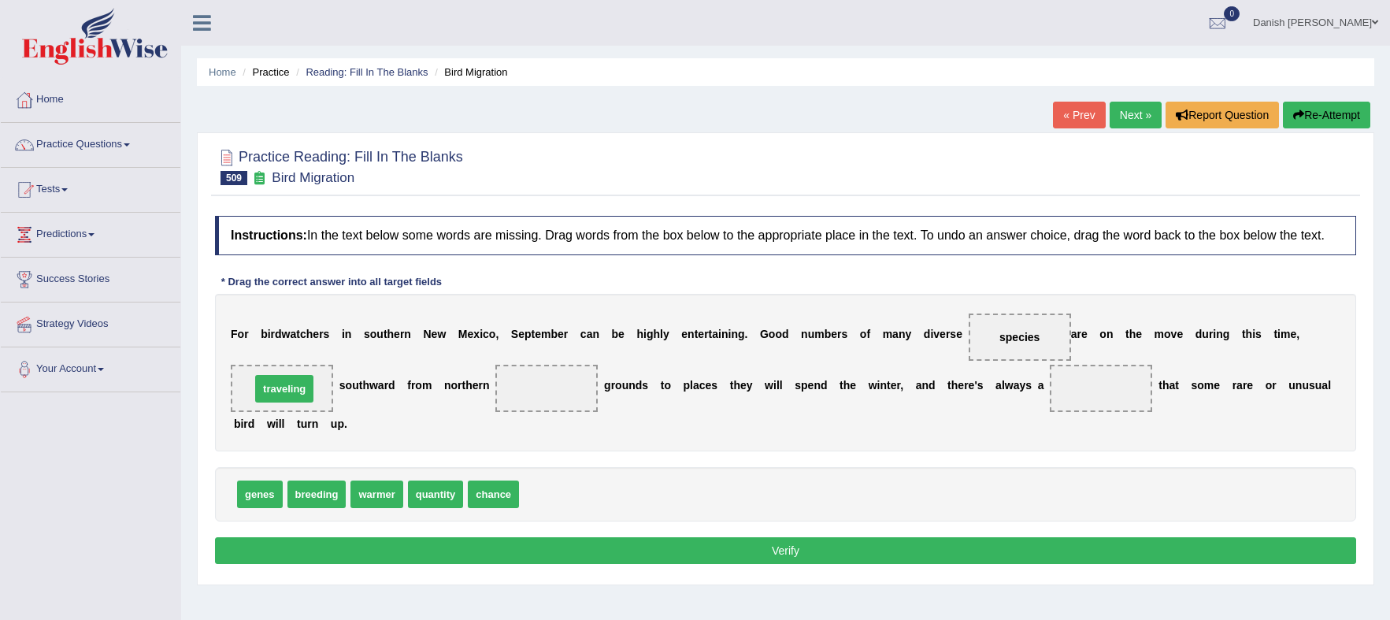
drag, startPoint x: 558, startPoint y: 492, endPoint x: 289, endPoint y: 387, distance: 288.6
click at [426, 476] on div "genes breeding quantity chance warmer" at bounding box center [786, 494] width 1142 height 54
drag, startPoint x: 429, startPoint y: 474, endPoint x: 480, endPoint y: 443, distance: 60.1
click at [445, 465] on div "Instructions: In the text below some words are missing. Drag words from the box…" at bounding box center [785, 392] width 1149 height 369
drag, startPoint x: 496, startPoint y: 435, endPoint x: 520, endPoint y: 418, distance: 29.9
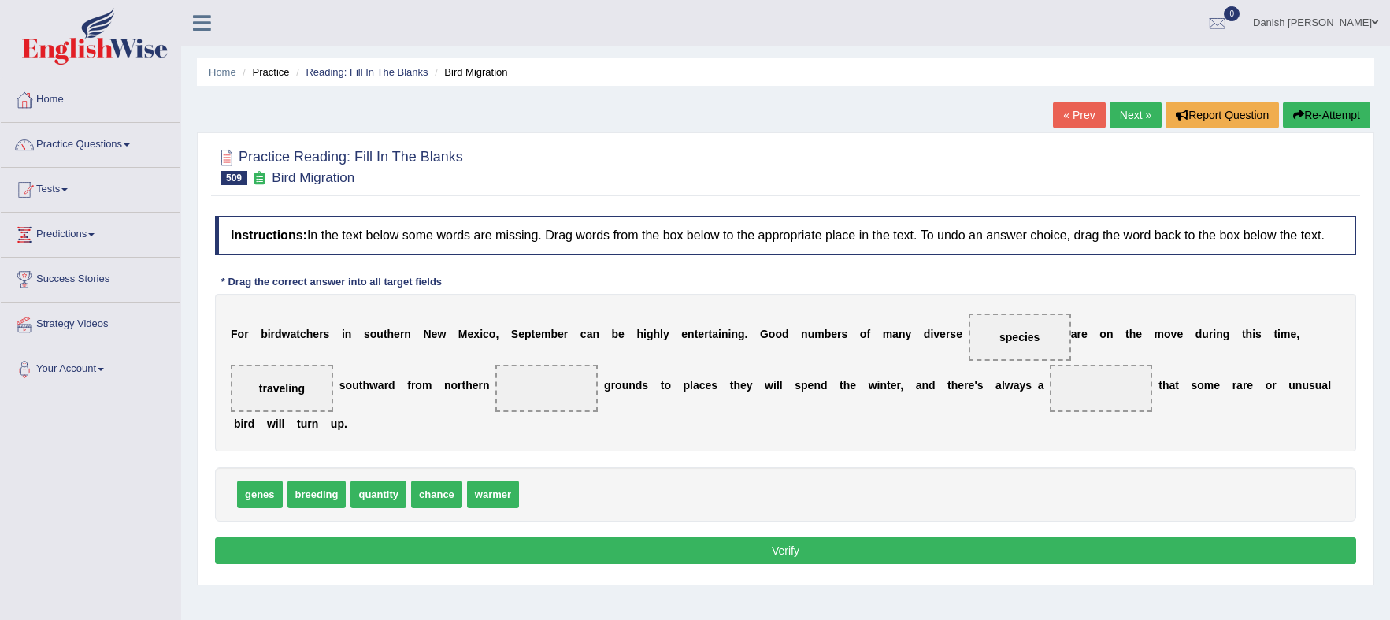
click at [503, 430] on div "F o r b i r d w a t c h e r s i n s o u t h e r n N e w M e x i c o , S e p t e…" at bounding box center [786, 373] width 1142 height 158
drag, startPoint x: 498, startPoint y: 496, endPoint x: 533, endPoint y: 384, distance: 117.9
drag, startPoint x: 444, startPoint y: 494, endPoint x: 1123, endPoint y: 381, distance: 689.3
drag, startPoint x: 537, startPoint y: 390, endPoint x: 465, endPoint y: 503, distance: 134.0
drag, startPoint x: 267, startPoint y: 493, endPoint x: 554, endPoint y: 397, distance: 302.4
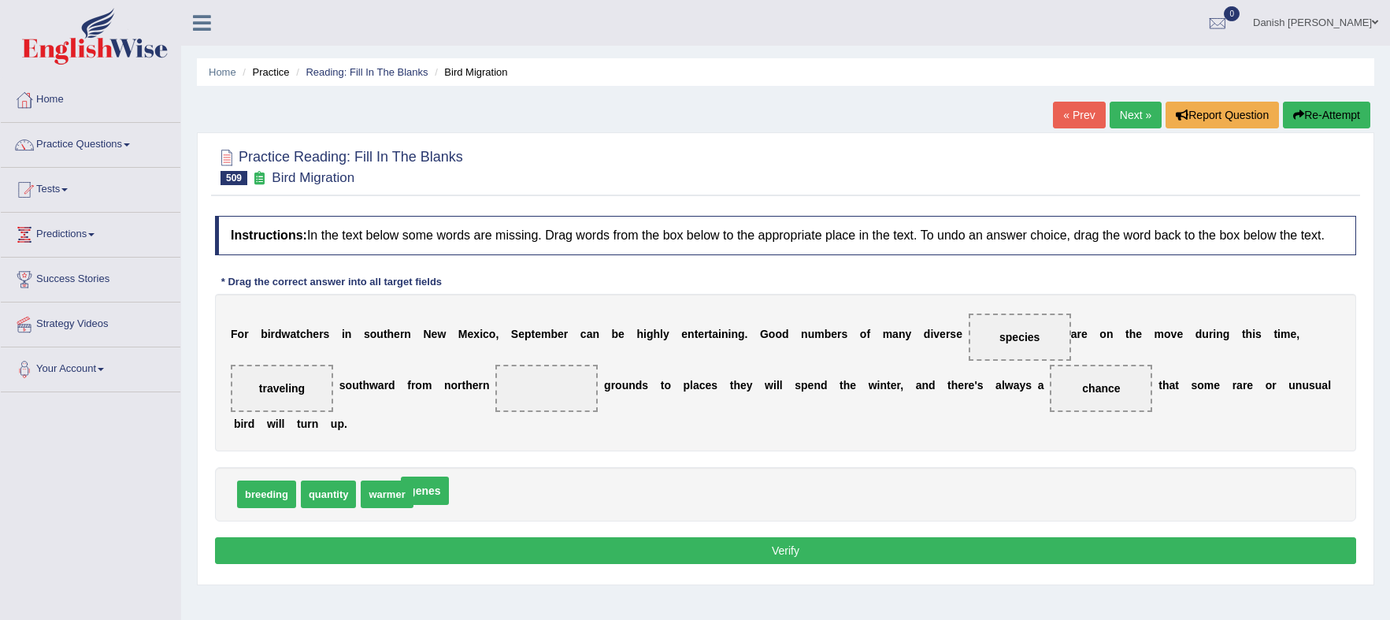
drag, startPoint x: 551, startPoint y: 388, endPoint x: 430, endPoint y: 491, distance: 158.8
drag, startPoint x: 384, startPoint y: 489, endPoint x: 539, endPoint y: 380, distance: 189.3
click at [826, 555] on button "Verify" at bounding box center [786, 550] width 1142 height 27
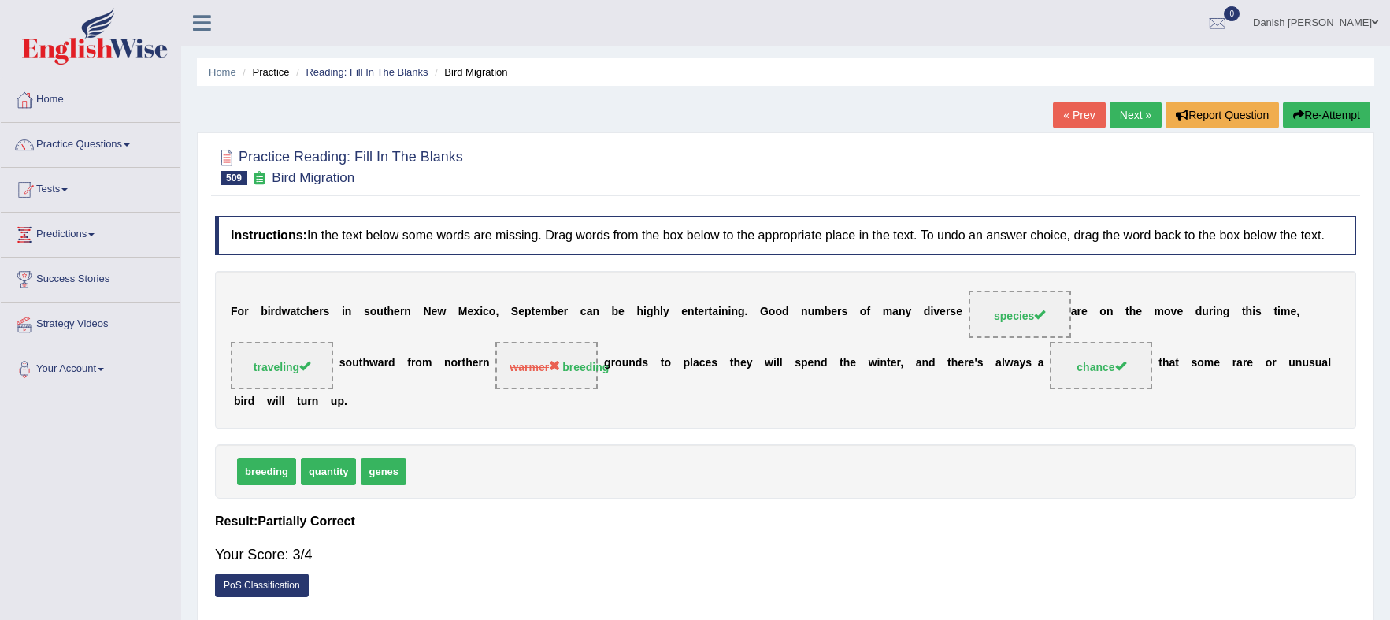
click at [1125, 122] on link "Next »" at bounding box center [1136, 115] width 52 height 27
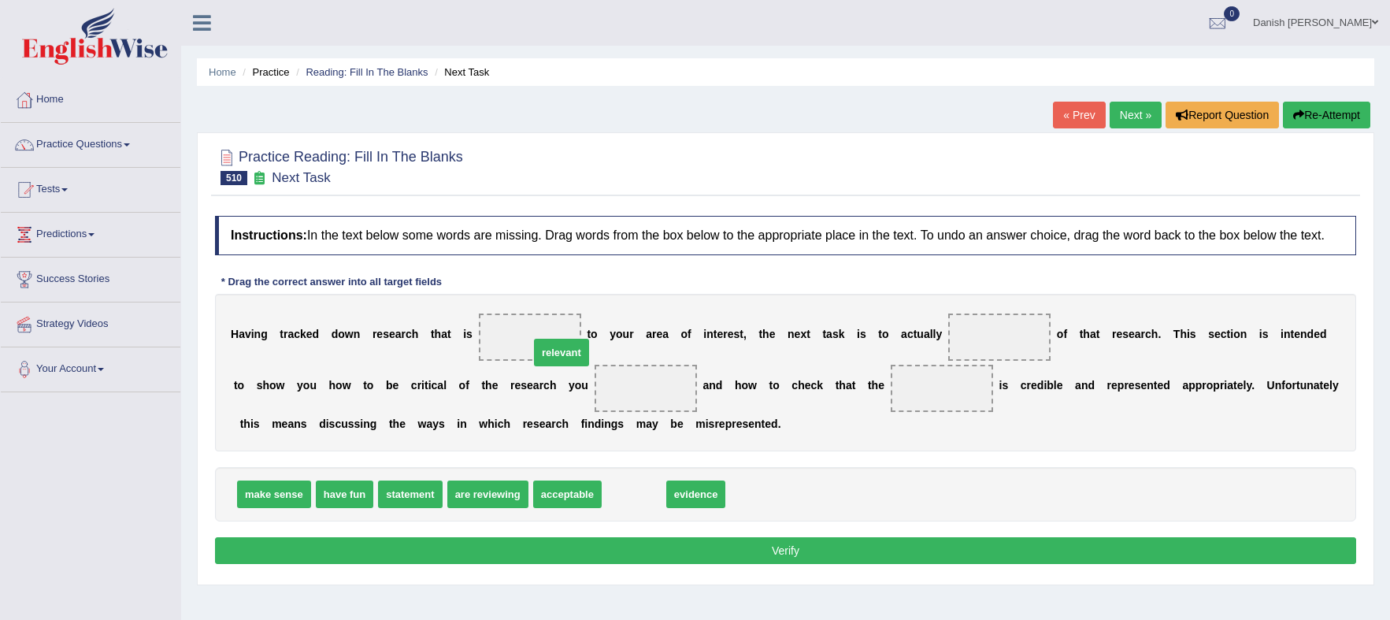
drag, startPoint x: 629, startPoint y: 499, endPoint x: 546, endPoint y: 339, distance: 180.4
drag, startPoint x: 633, startPoint y: 496, endPoint x: 1022, endPoint y: 332, distance: 421.2
drag, startPoint x: 1000, startPoint y: 336, endPoint x: 681, endPoint y: 513, distance: 365.0
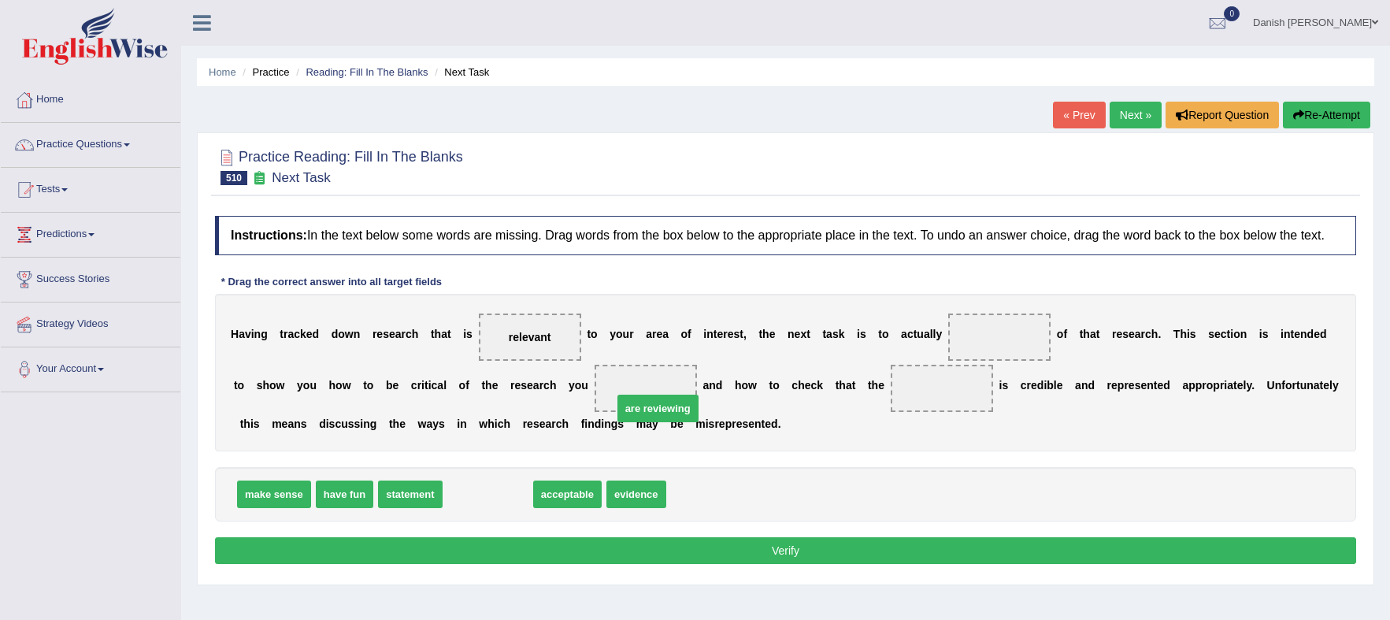
drag, startPoint x: 491, startPoint y: 491, endPoint x: 656, endPoint y: 398, distance: 189.8
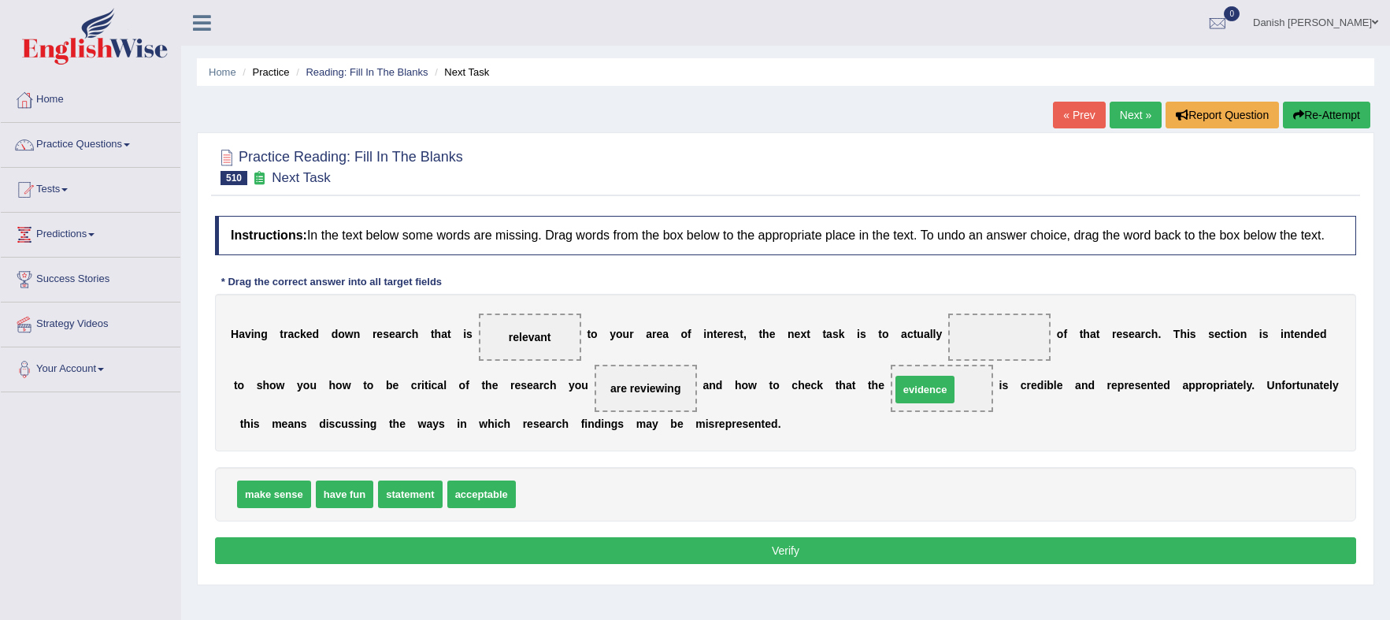
drag, startPoint x: 572, startPoint y: 496, endPoint x: 947, endPoint y: 392, distance: 389.4
click at [947, 392] on span "evidence" at bounding box center [926, 390] width 60 height 28
drag, startPoint x: 412, startPoint y: 496, endPoint x: 1045, endPoint y: 332, distance: 653.5
drag, startPoint x: 1003, startPoint y: 333, endPoint x: 499, endPoint y: 501, distance: 530.6
click at [288, 496] on span "make sense" at bounding box center [274, 495] width 74 height 28
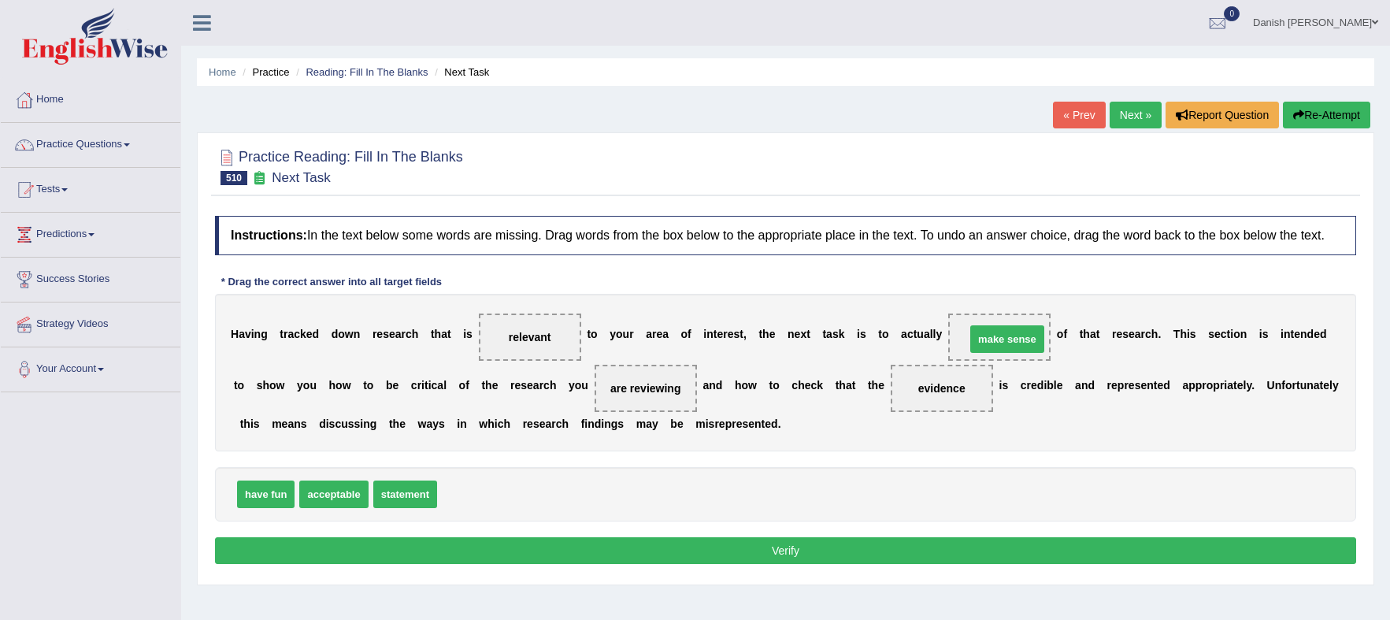
drag, startPoint x: 471, startPoint y: 495, endPoint x: 1000, endPoint y: 340, distance: 550.9
click at [796, 546] on button "Verify" at bounding box center [786, 550] width 1142 height 27
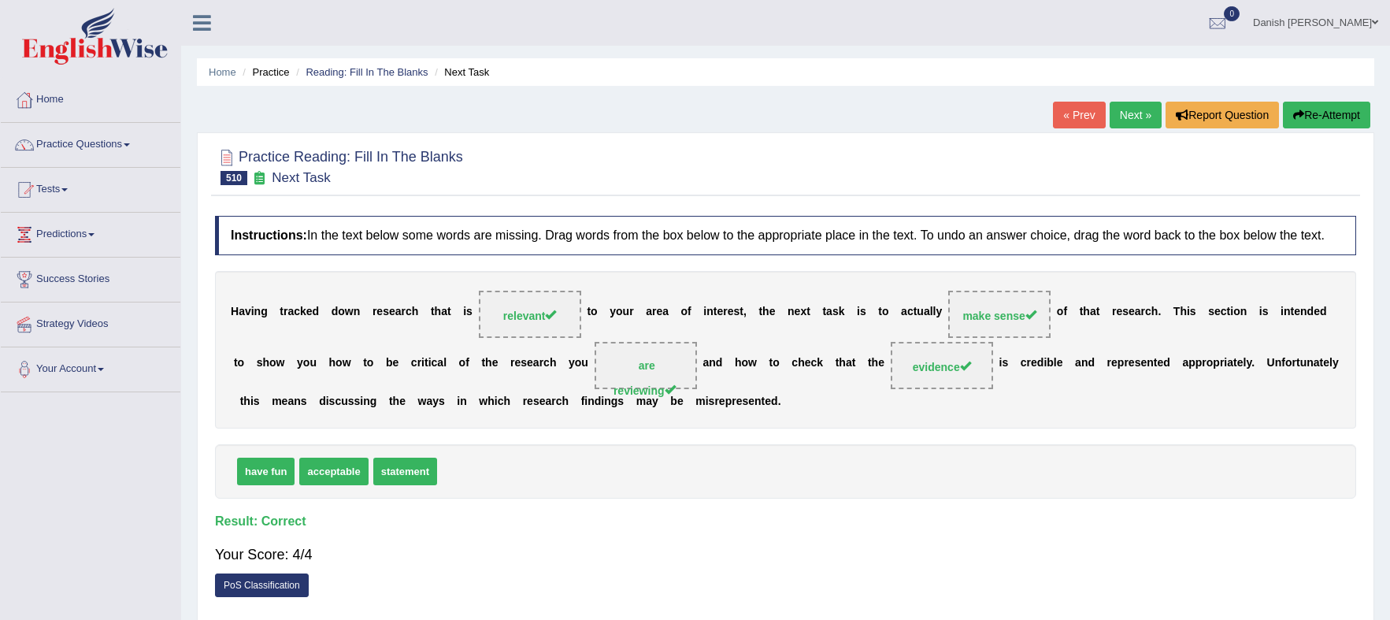
click at [1138, 109] on link "Next »" at bounding box center [1136, 115] width 52 height 27
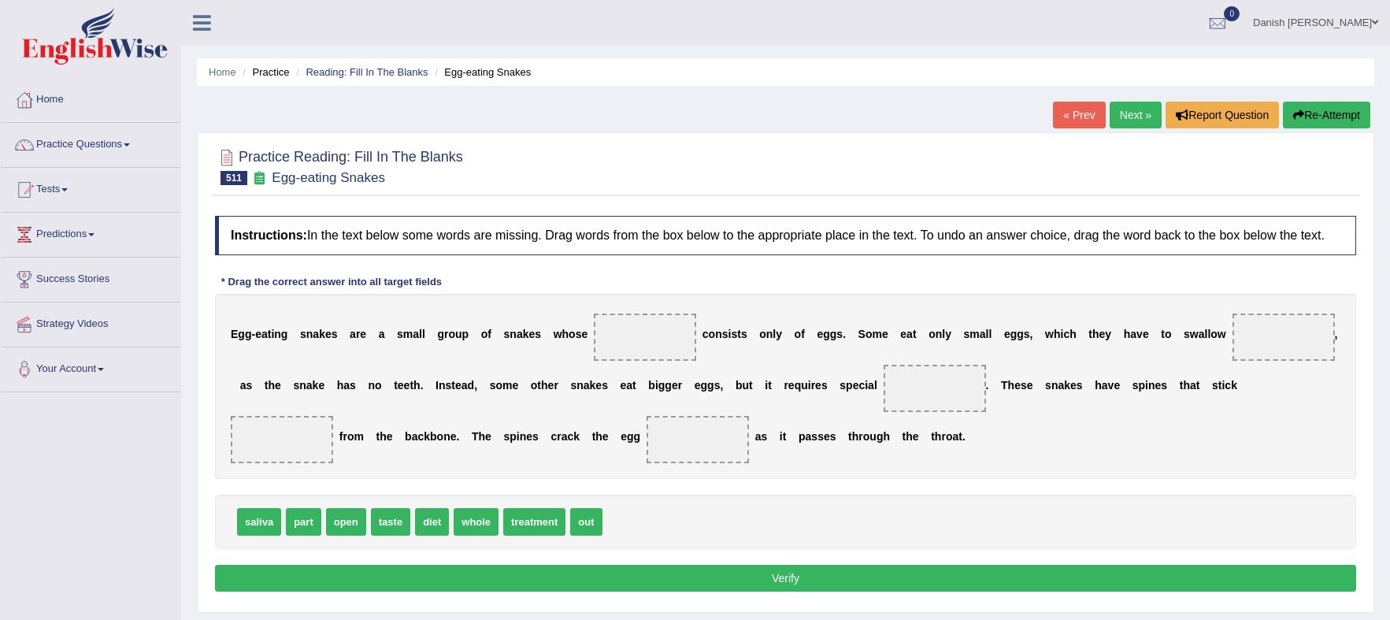
click at [428, 522] on span "diet" at bounding box center [432, 522] width 34 height 28
drag, startPoint x: 429, startPoint y: 525, endPoint x: 655, endPoint y: 336, distance: 294.2
drag, startPoint x: 501, startPoint y: 522, endPoint x: 802, endPoint y: 425, distance: 316.2
click at [858, 404] on div "E g g - e a t i n g s n a k e s a r e a s m a l l g r o u p o f s n a k e s w h…" at bounding box center [786, 386] width 1142 height 185
drag, startPoint x: 692, startPoint y: 440, endPoint x: 942, endPoint y: 389, distance: 255.7
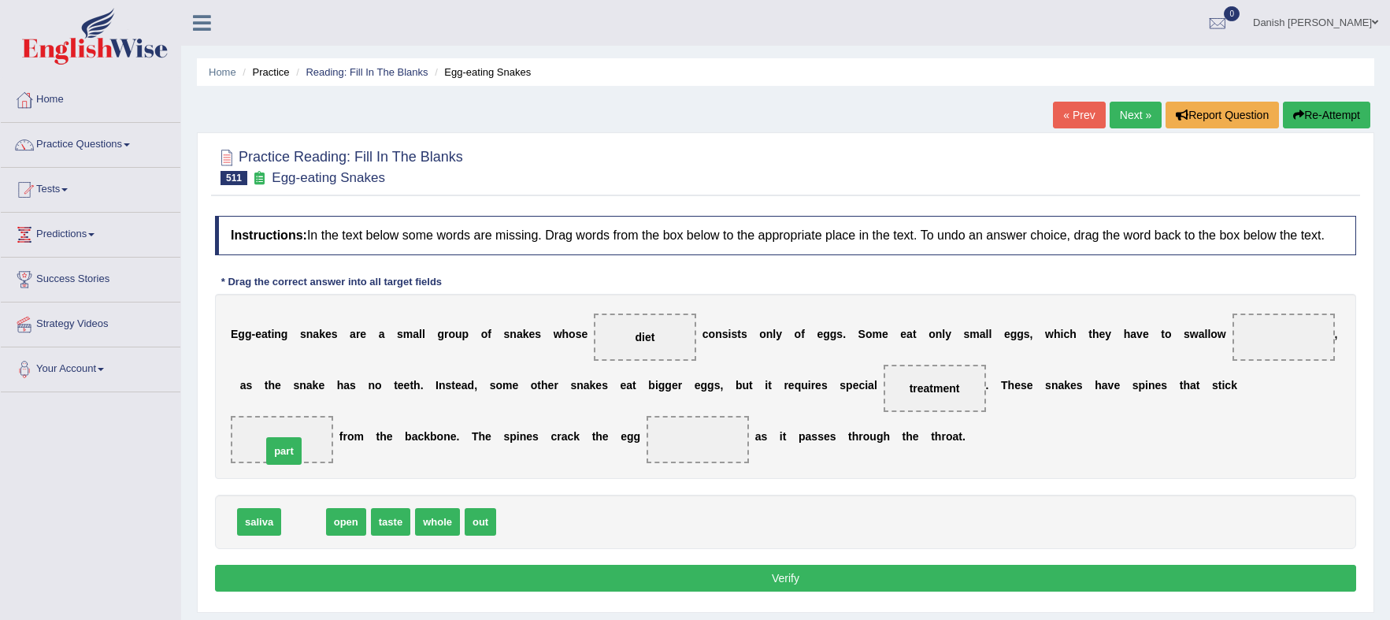
drag, startPoint x: 312, startPoint y: 525, endPoint x: 292, endPoint y: 455, distance: 72.8
click at [301, 526] on span "open" at bounding box center [306, 522] width 40 height 28
drag, startPoint x: 301, startPoint y: 526, endPoint x: 696, endPoint y: 447, distance: 402.5
click at [696, 447] on span "open" at bounding box center [714, 434] width 40 height 28
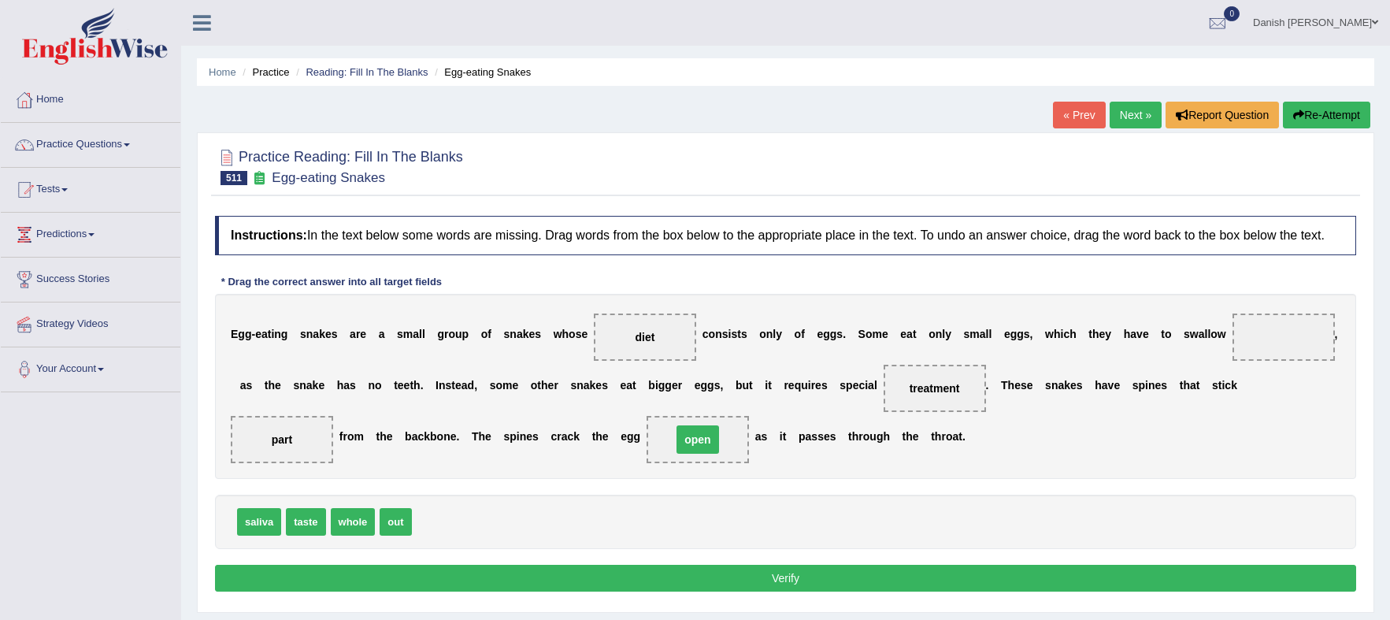
click at [696, 447] on span "open" at bounding box center [698, 439] width 42 height 28
drag, startPoint x: 358, startPoint y: 526, endPoint x: 1319, endPoint y: 335, distance: 980.0
drag, startPoint x: 288, startPoint y: 439, endPoint x: 410, endPoint y: 517, distance: 145.6
drag, startPoint x: 347, startPoint y: 522, endPoint x: 279, endPoint y: 441, distance: 105.6
drag, startPoint x: 279, startPoint y: 441, endPoint x: 265, endPoint y: 431, distance: 17.5
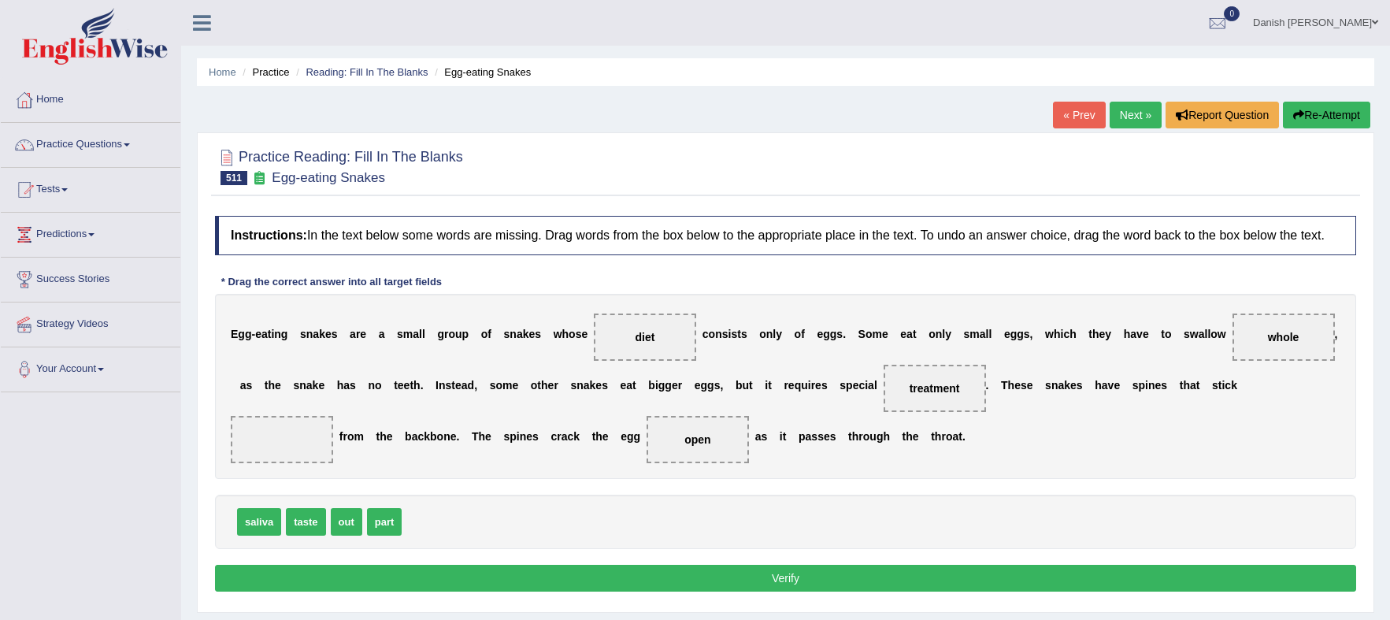
click at [272, 436] on span at bounding box center [282, 439] width 102 height 47
drag, startPoint x: 384, startPoint y: 521, endPoint x: 266, endPoint y: 456, distance: 134.0
drag, startPoint x: 262, startPoint y: 523, endPoint x: 960, endPoint y: 401, distance: 709.4
click at [824, 577] on button "Verify" at bounding box center [786, 578] width 1142 height 27
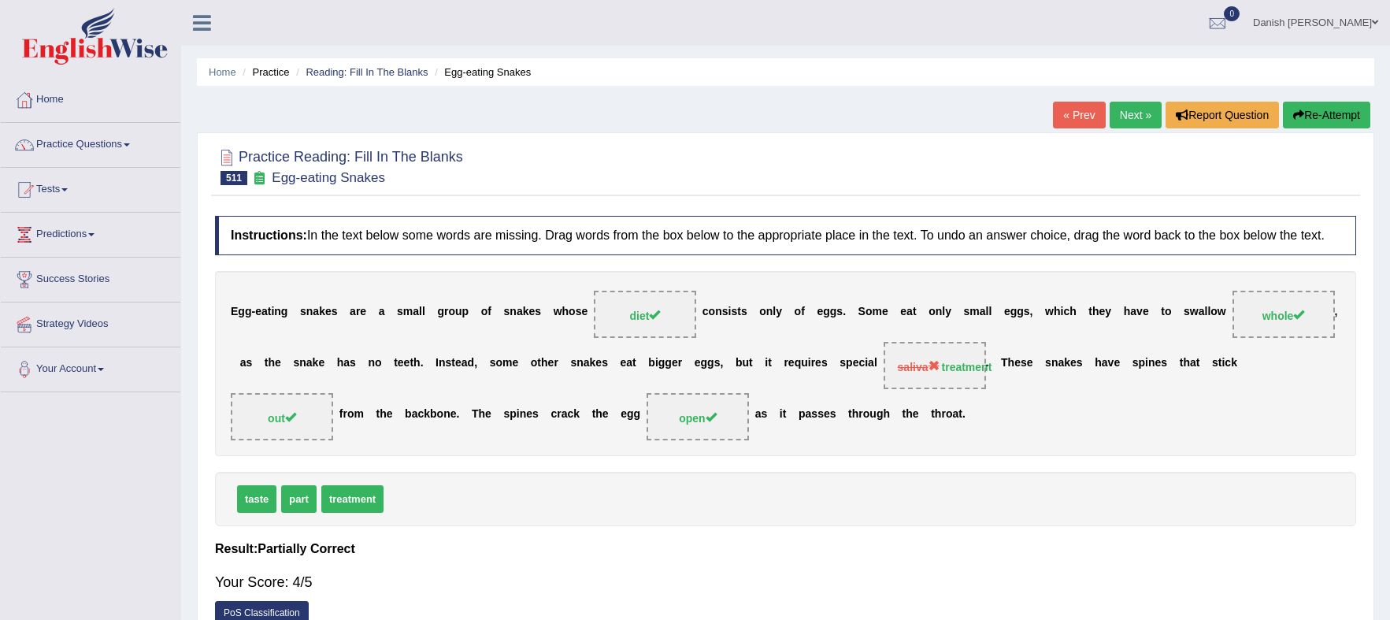
click at [1130, 110] on link "Next »" at bounding box center [1136, 115] width 52 height 27
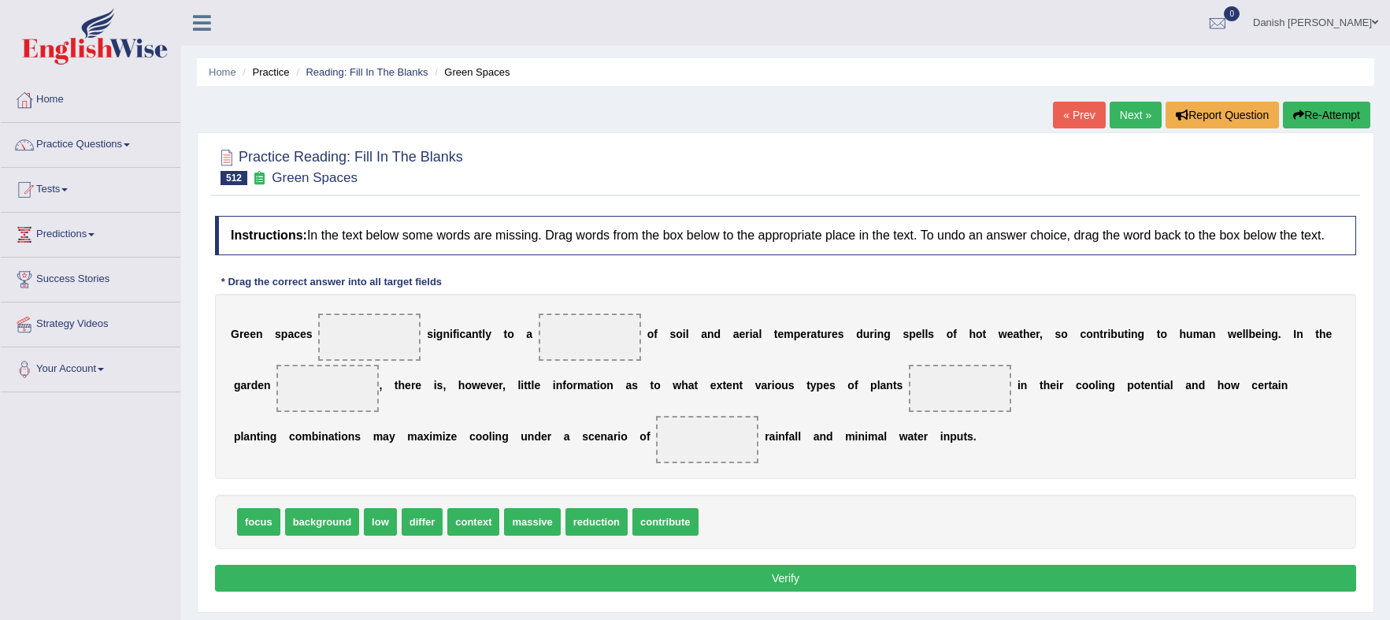
click at [440, 457] on div "G r e e n s p a c e s s i g n i f i c a n t l y t o a o f s o i l a n d a e r i…" at bounding box center [786, 386] width 1142 height 185
click at [386, 407] on div "G r e e n s p a c e s s i g n i f i c a n t l y t o a o f s o i l a n d a e r i…" at bounding box center [786, 386] width 1142 height 185
drag, startPoint x: 601, startPoint y: 522, endPoint x: 371, endPoint y: 350, distance: 287.5
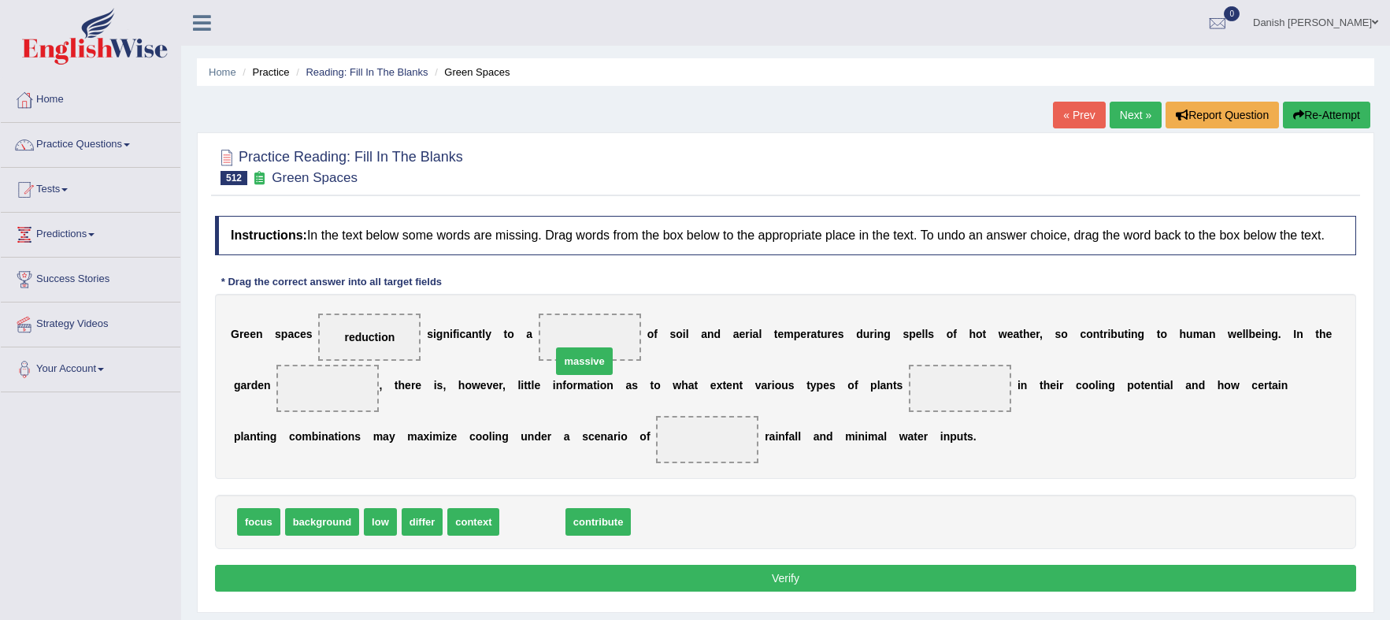
drag, startPoint x: 532, startPoint y: 520, endPoint x: 593, endPoint y: 334, distance: 195.8
drag, startPoint x: 601, startPoint y: 336, endPoint x: 593, endPoint y: 507, distance: 170.3
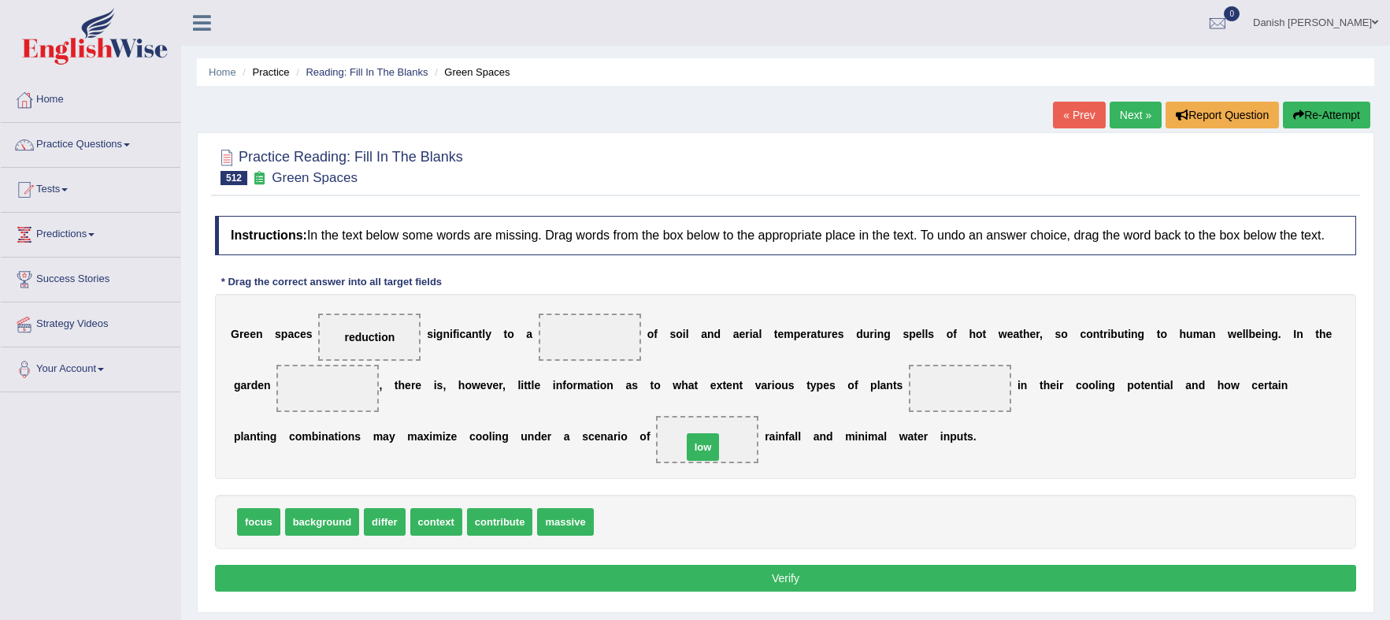
drag, startPoint x: 617, startPoint y: 519, endPoint x: 708, endPoint y: 441, distance: 120.1
drag, startPoint x: 496, startPoint y: 521, endPoint x: 505, endPoint y: 517, distance: 9.5
drag, startPoint x: 381, startPoint y: 522, endPoint x: 952, endPoint y: 392, distance: 585.8
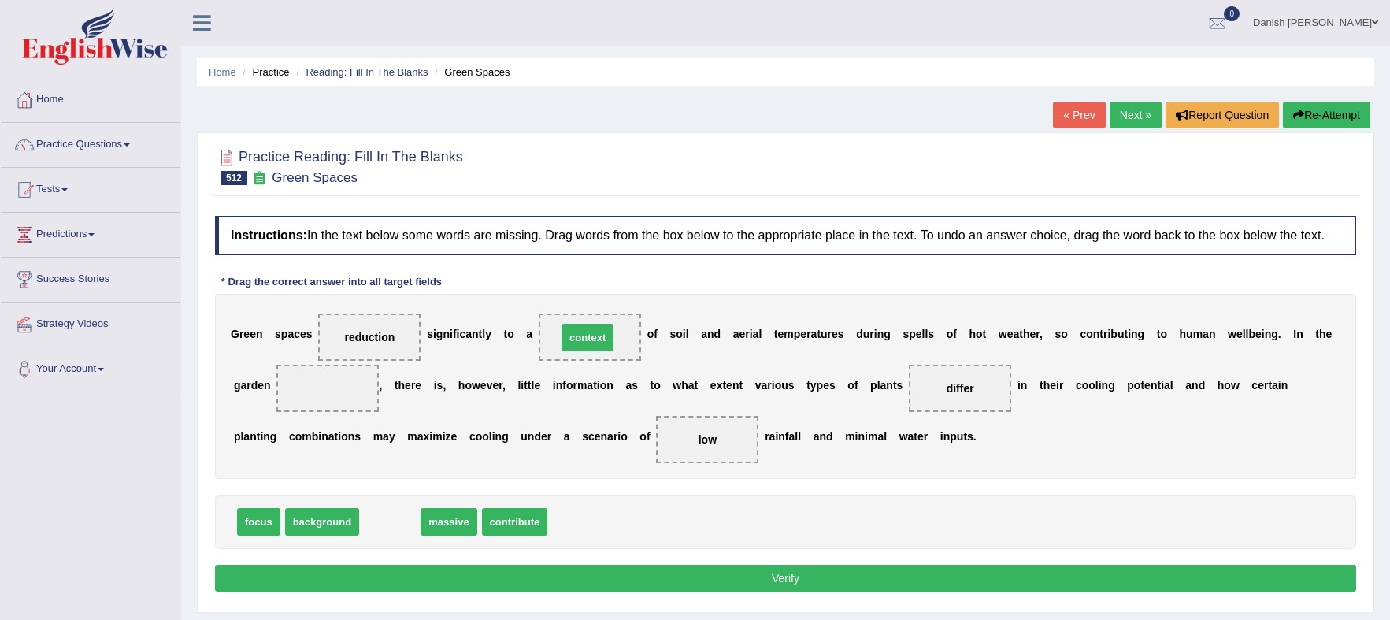
drag, startPoint x: 395, startPoint y: 524, endPoint x: 592, endPoint y: 340, distance: 270.3
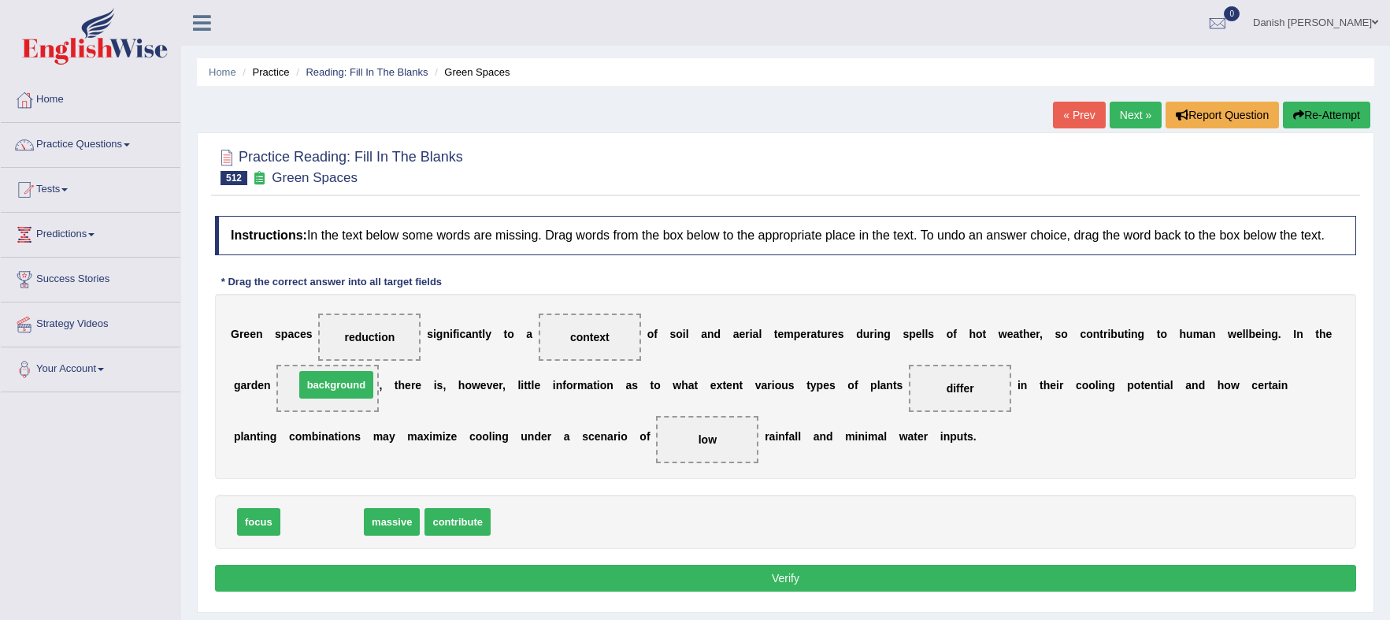
drag, startPoint x: 317, startPoint y: 519, endPoint x: 332, endPoint y: 366, distance: 153.5
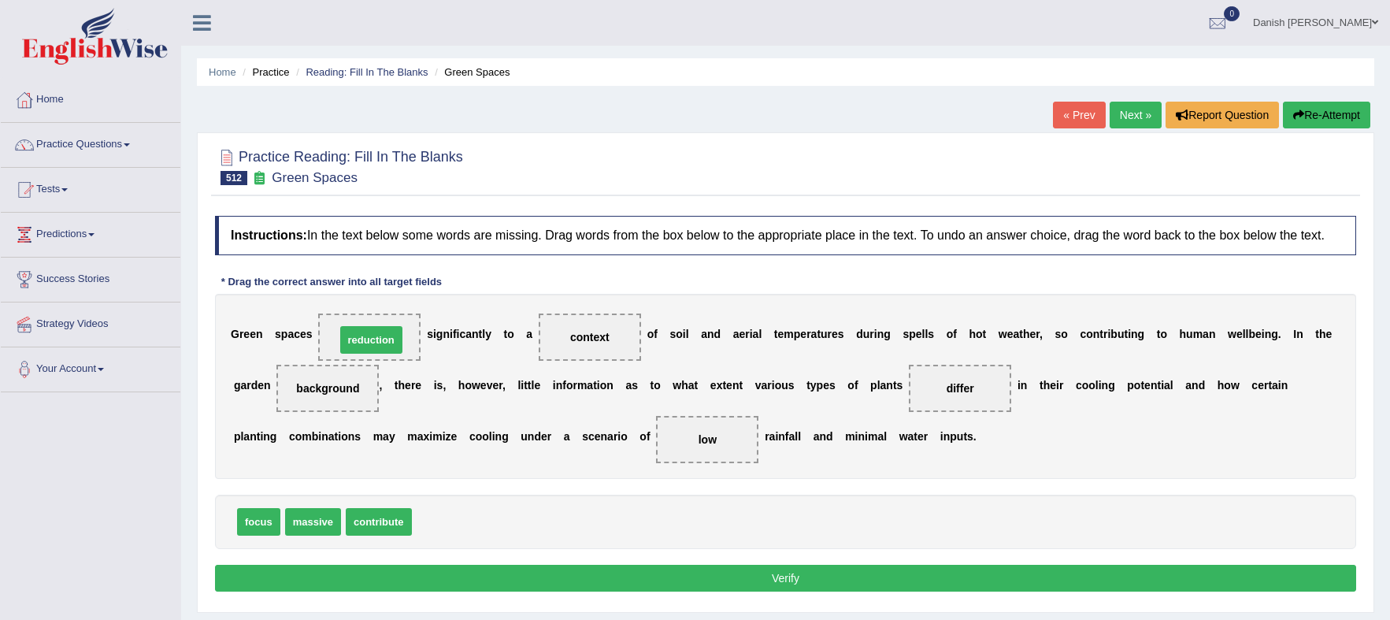
drag, startPoint x: 460, startPoint y: 519, endPoint x: 384, endPoint y: 337, distance: 197.4
click at [855, 577] on button "Verify" at bounding box center [786, 578] width 1142 height 27
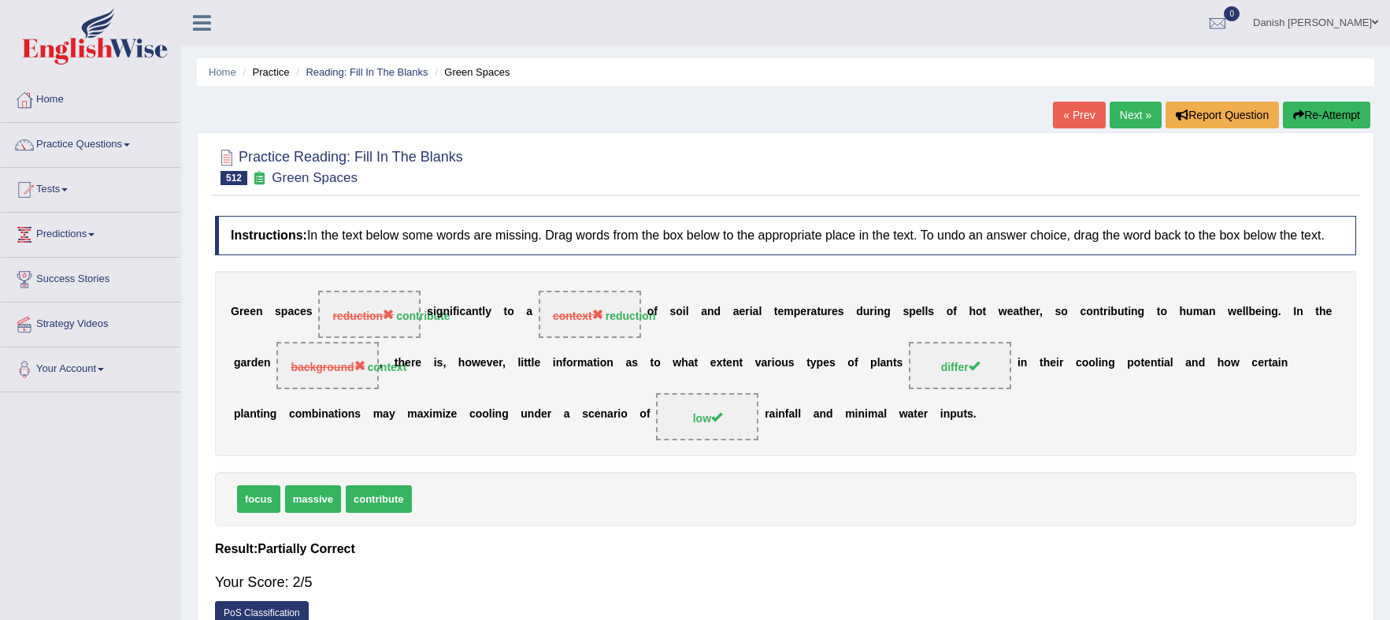
click at [1133, 106] on link "Next »" at bounding box center [1136, 115] width 52 height 27
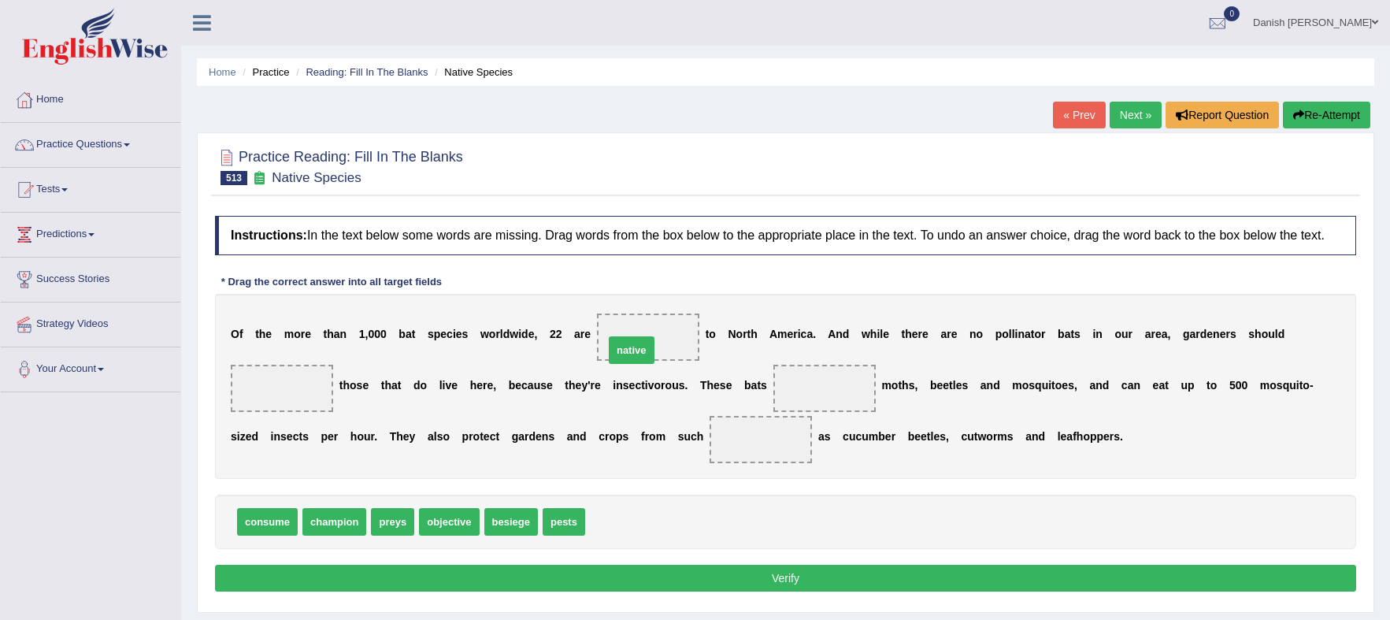
drag, startPoint x: 607, startPoint y: 522, endPoint x: 626, endPoint y: 350, distance: 173.6
drag, startPoint x: 261, startPoint y: 516, endPoint x: 261, endPoint y: 386, distance: 130.0
drag, startPoint x: 280, startPoint y: 388, endPoint x: 610, endPoint y: 526, distance: 357.7
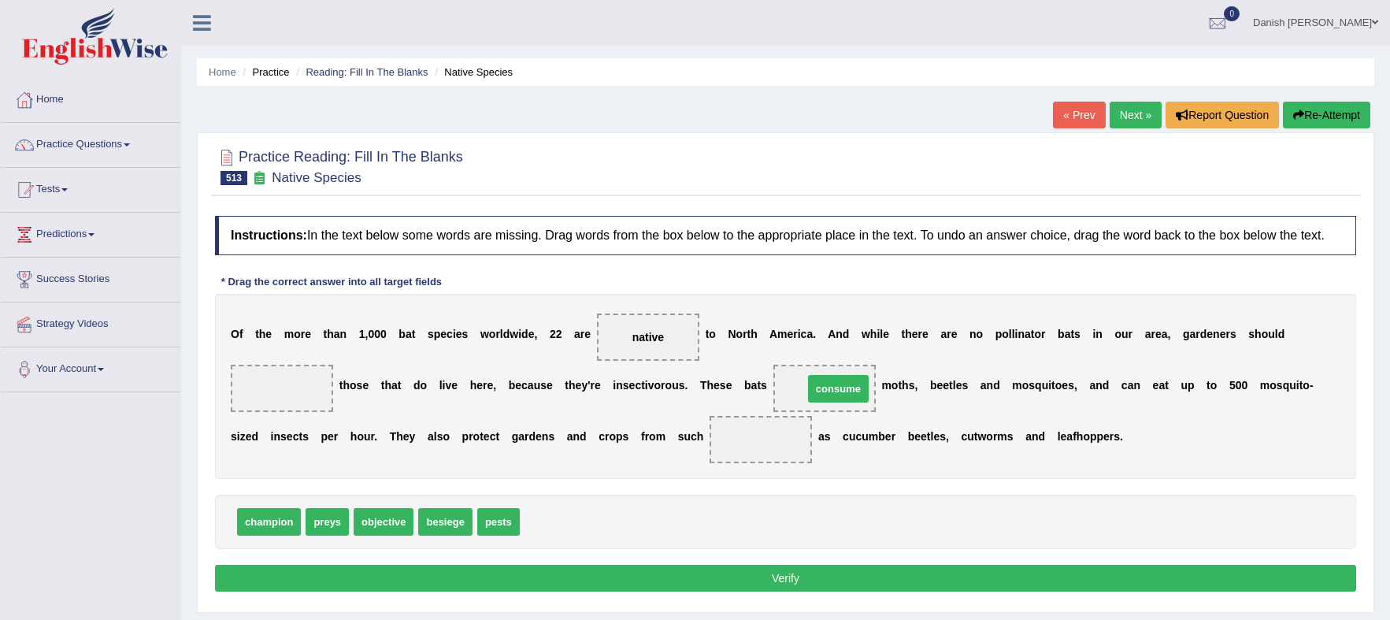
drag, startPoint x: 549, startPoint y: 525, endPoint x: 833, endPoint y: 392, distance: 313.3
drag, startPoint x: 335, startPoint y: 521, endPoint x: 757, endPoint y: 437, distance: 430.4
click at [369, 477] on div "Instructions: In the text below some words are missing. Drag words from the box…" at bounding box center [785, 406] width 1149 height 396
click at [362, 468] on div "O f t h e m o r e t h a n 1 , 0 0 0 b a t s p e c i e s w o r l d w i d e , 2 2…" at bounding box center [786, 386] width 1142 height 185
click at [353, 458] on div "O f t h e m o r e t h a n 1 , 0 0 0 b a t s p e c i e s w o r l d w i d e , 2 2…" at bounding box center [786, 386] width 1142 height 185
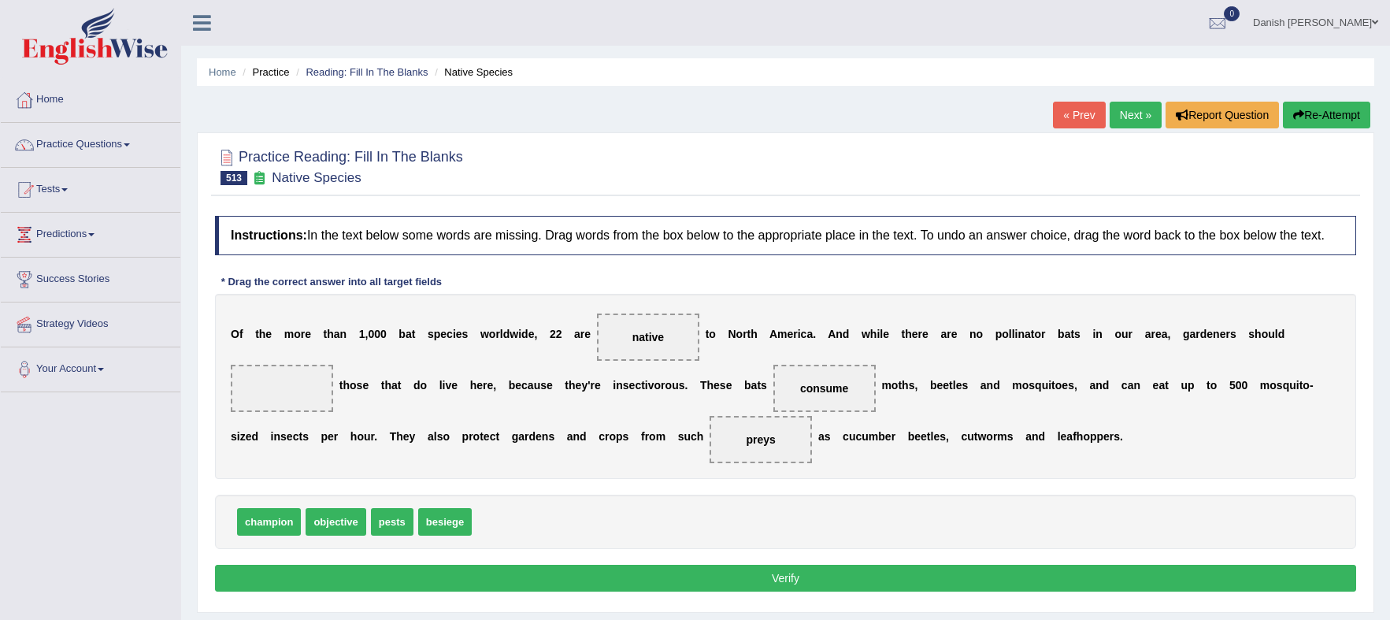
click at [351, 455] on div "O f t h e m o r e t h a n 1 , 0 0 0 b a t s p e c i e s w o r l d w i d e , 2 2…" at bounding box center [786, 386] width 1142 height 185
click at [325, 435] on b "p" at bounding box center [324, 436] width 7 height 13
drag, startPoint x: 451, startPoint y: 517, endPoint x: 271, endPoint y: 395, distance: 217.8
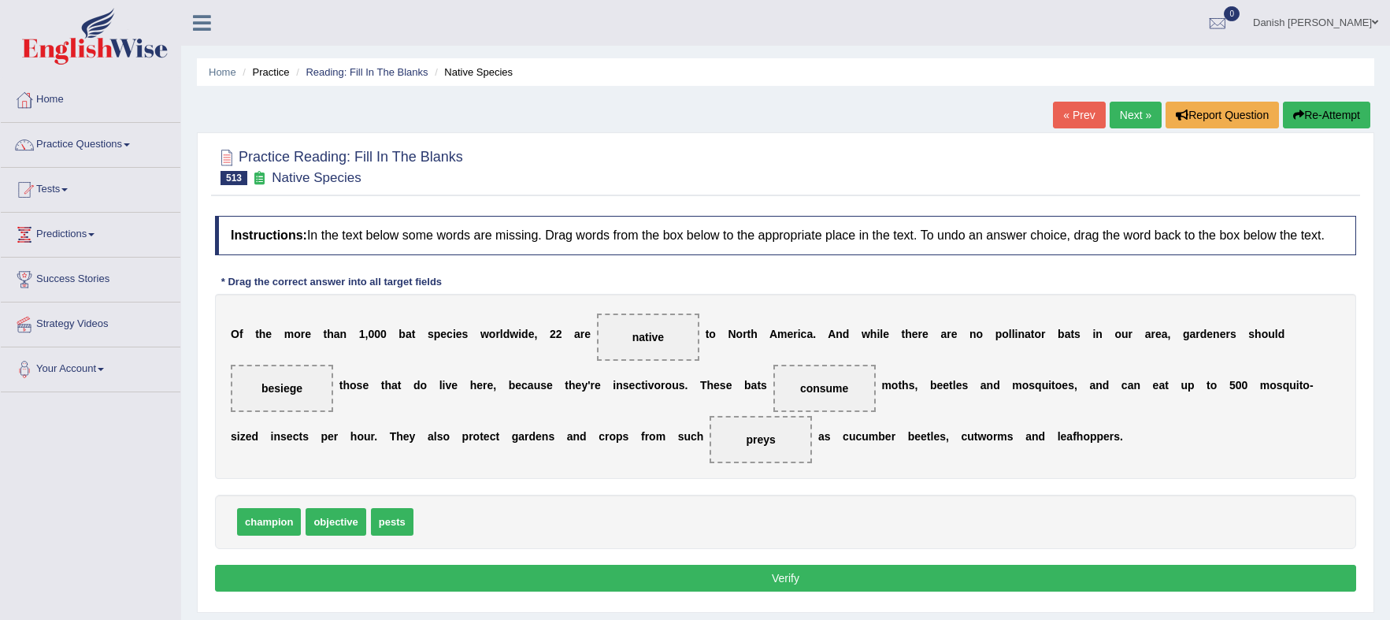
click at [754, 574] on button "Verify" at bounding box center [786, 578] width 1142 height 27
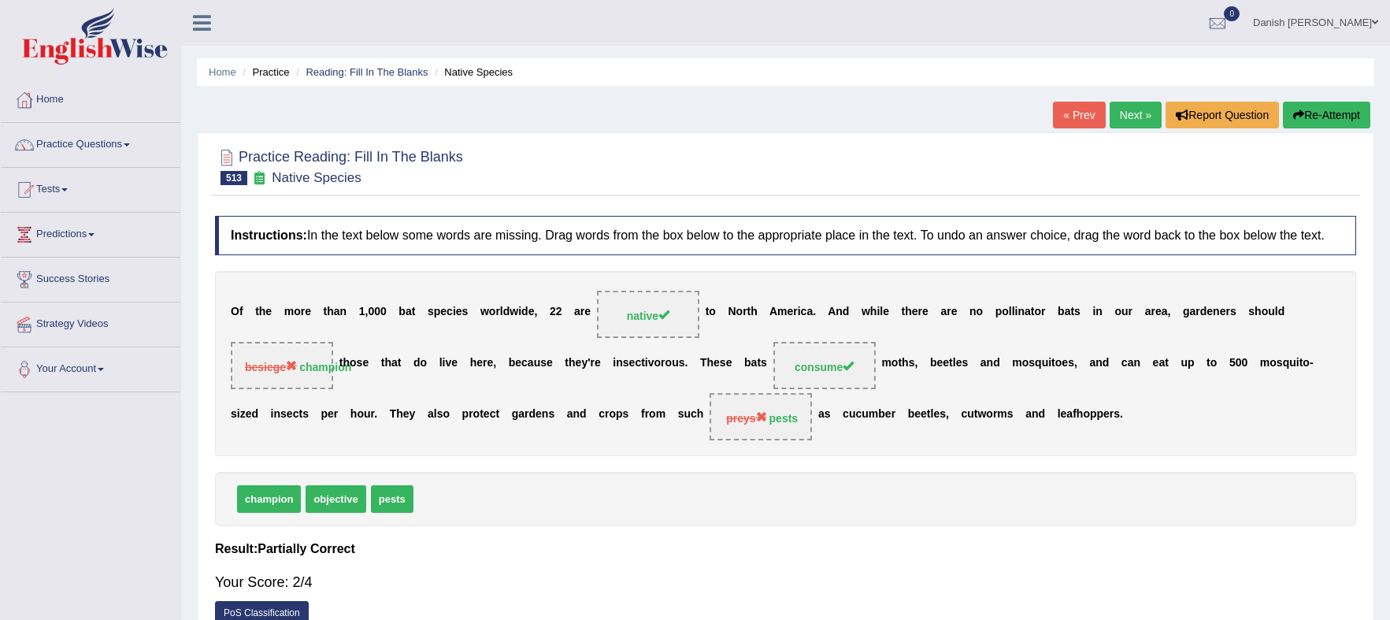
click at [1122, 115] on link "Next »" at bounding box center [1136, 115] width 52 height 27
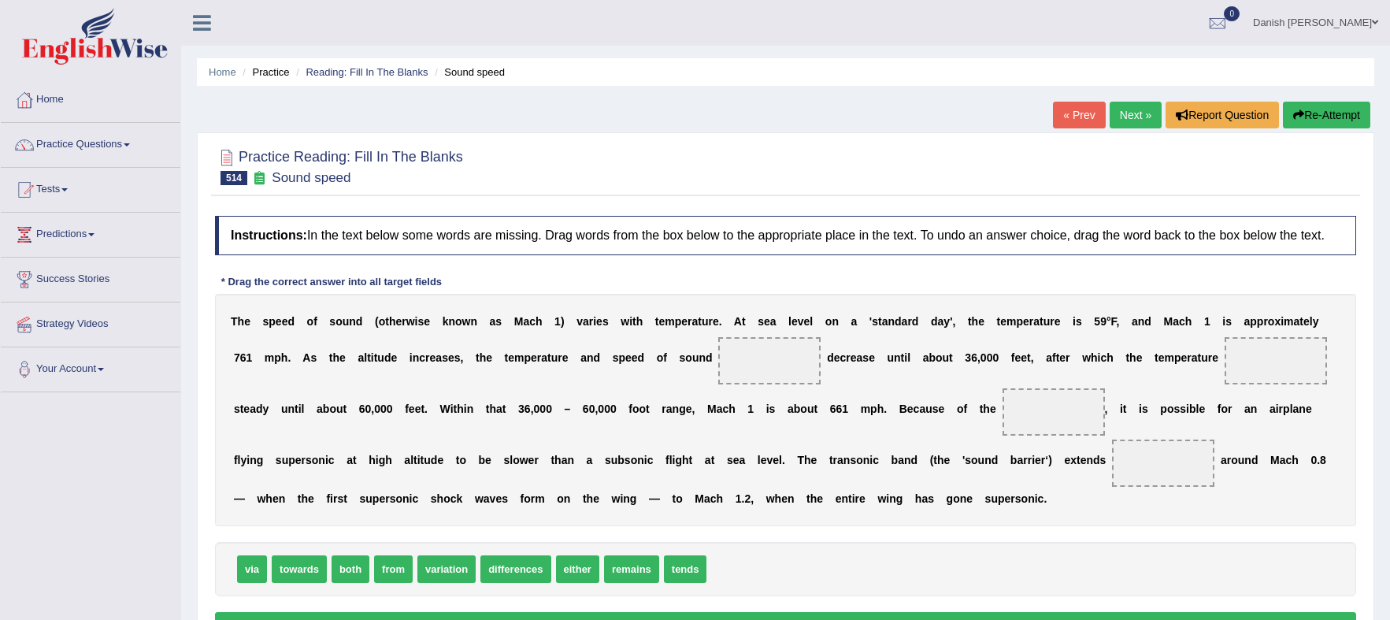
click at [637, 571] on span "remains" at bounding box center [631, 569] width 55 height 28
drag, startPoint x: 637, startPoint y: 571, endPoint x: 1309, endPoint y: 394, distance: 695.0
click at [1309, 391] on div "T h e s p e e d o f s o u n d ( o t h e r w i s e k n o w n a s M a c h 1 ) v a…" at bounding box center [786, 410] width 1142 height 232
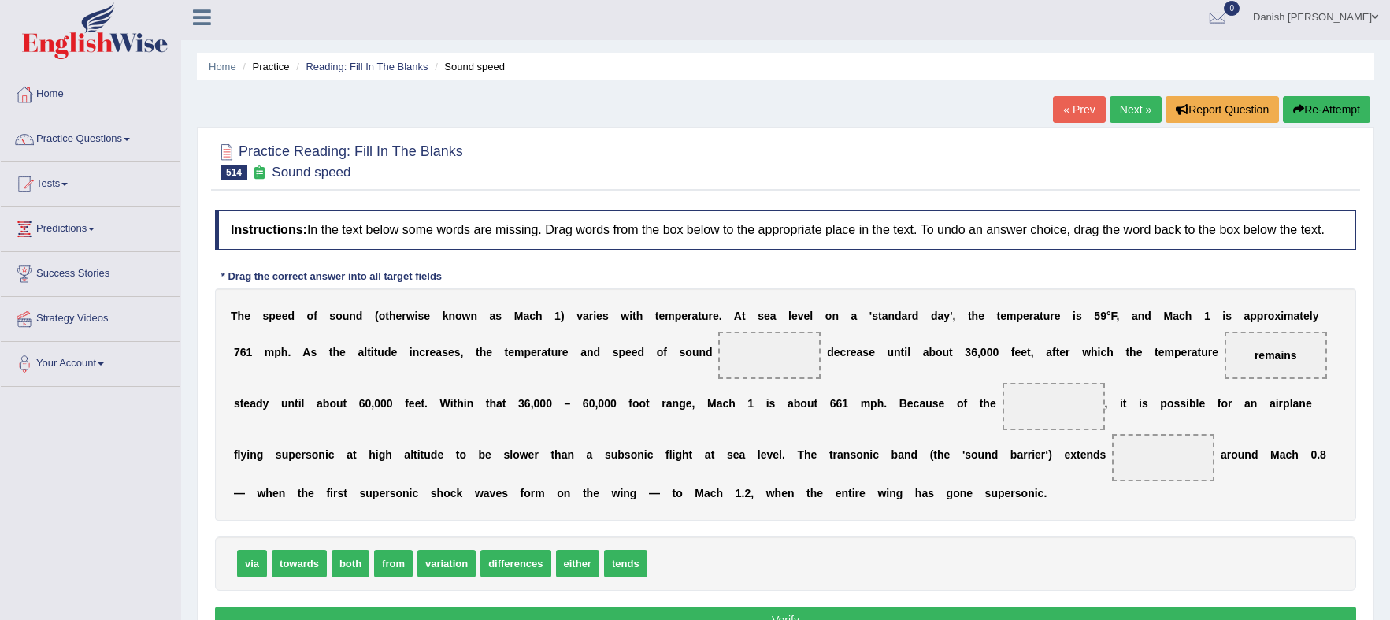
scroll to position [98, 0]
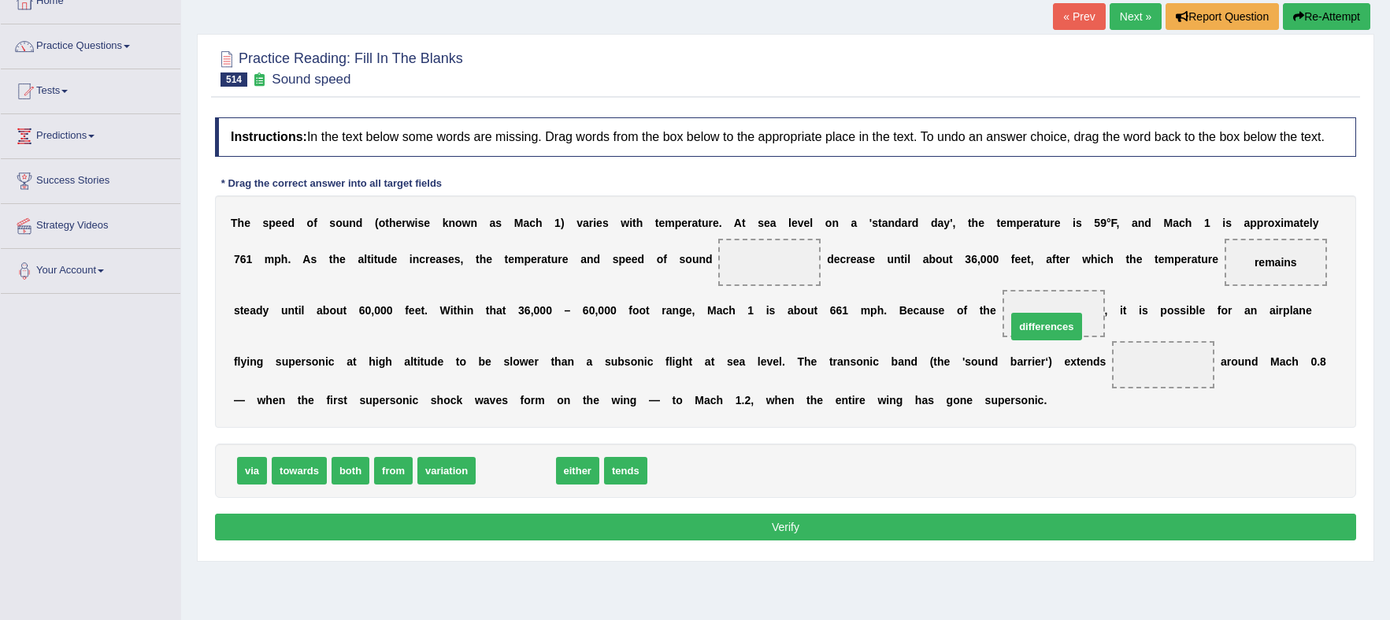
drag, startPoint x: 522, startPoint y: 473, endPoint x: 1049, endPoint y: 323, distance: 547.3
click at [1049, 323] on span "differences" at bounding box center [1047, 327] width 70 height 28
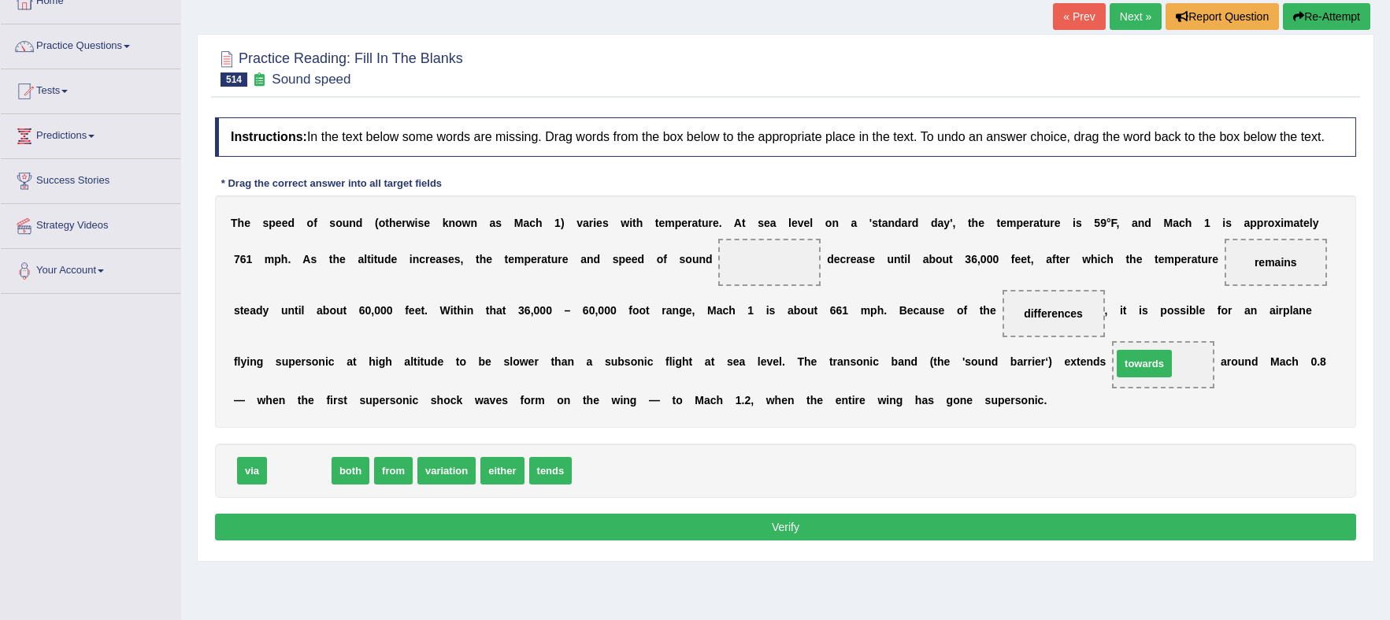
drag, startPoint x: 304, startPoint y: 472, endPoint x: 1152, endPoint y: 365, distance: 854.4
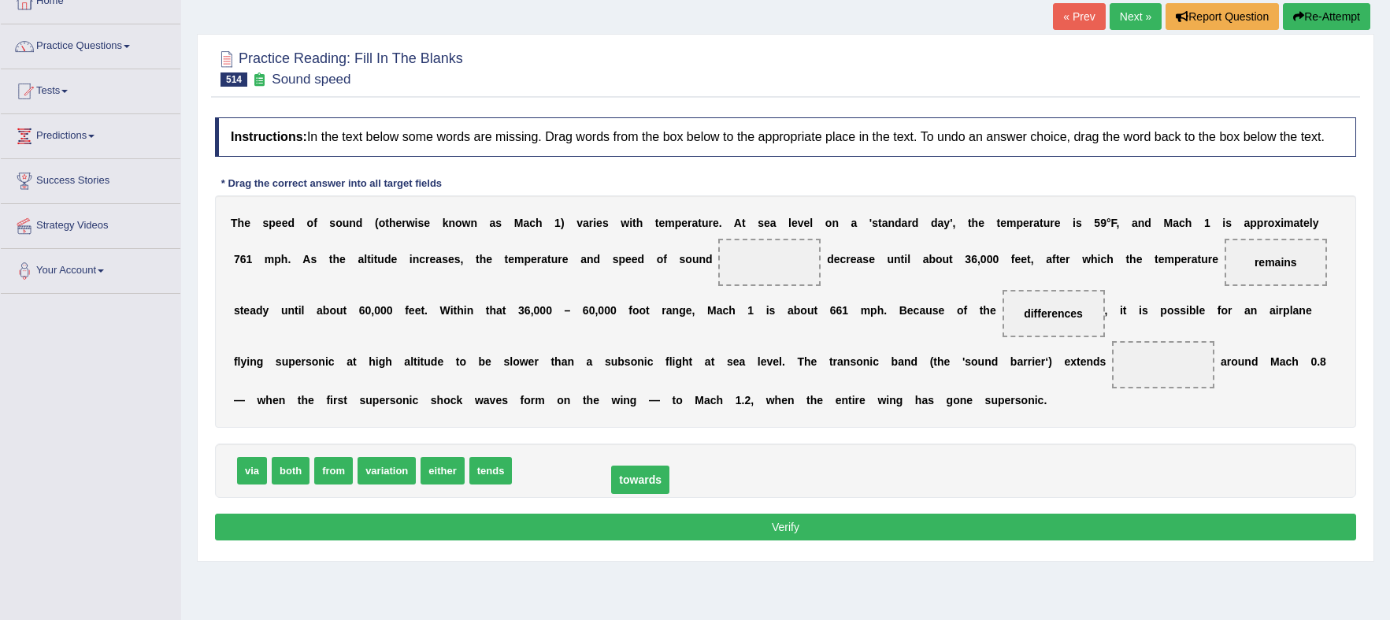
drag, startPoint x: 1158, startPoint y: 364, endPoint x: 575, endPoint y: 482, distance: 594.8
drag, startPoint x: 336, startPoint y: 468, endPoint x: 1165, endPoint y: 363, distance: 836.1
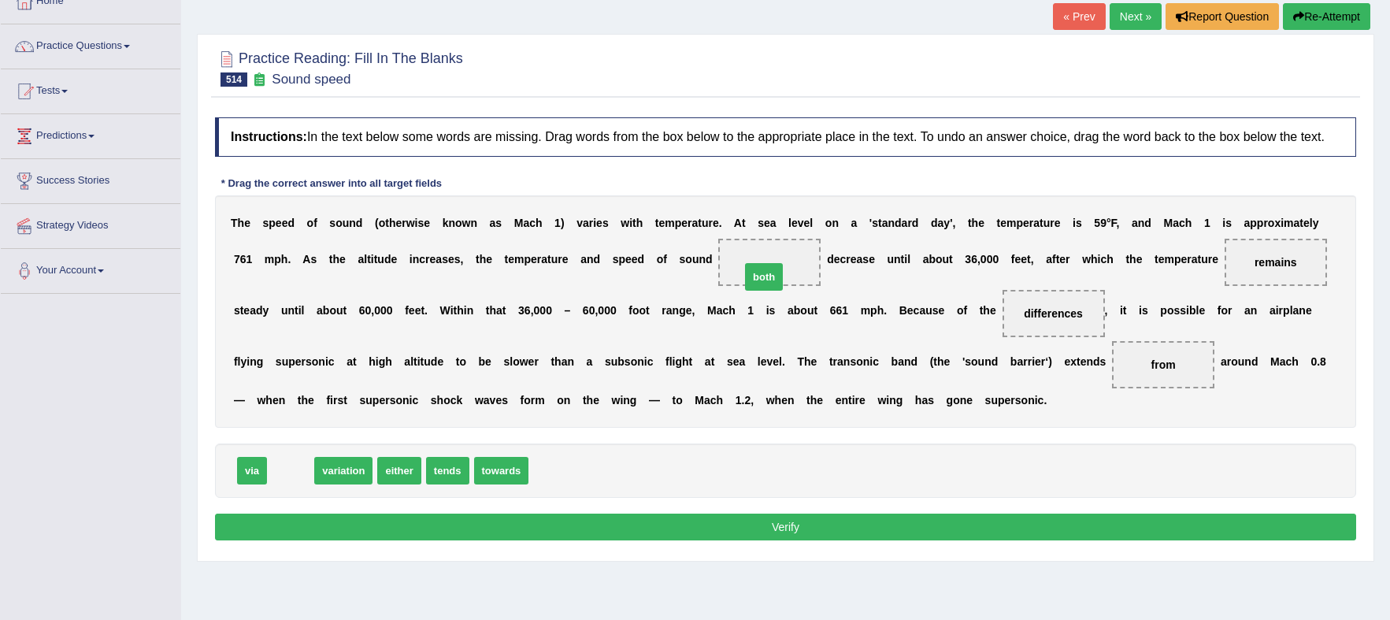
drag, startPoint x: 293, startPoint y: 471, endPoint x: 779, endPoint y: 269, distance: 526.5
click at [855, 522] on button "Verify" at bounding box center [786, 527] width 1142 height 27
click at [855, 522] on div "Home Practice Reading: Fill In The Blanks Sound speed « Prev Next » Report Ques…" at bounding box center [785, 296] width 1209 height 788
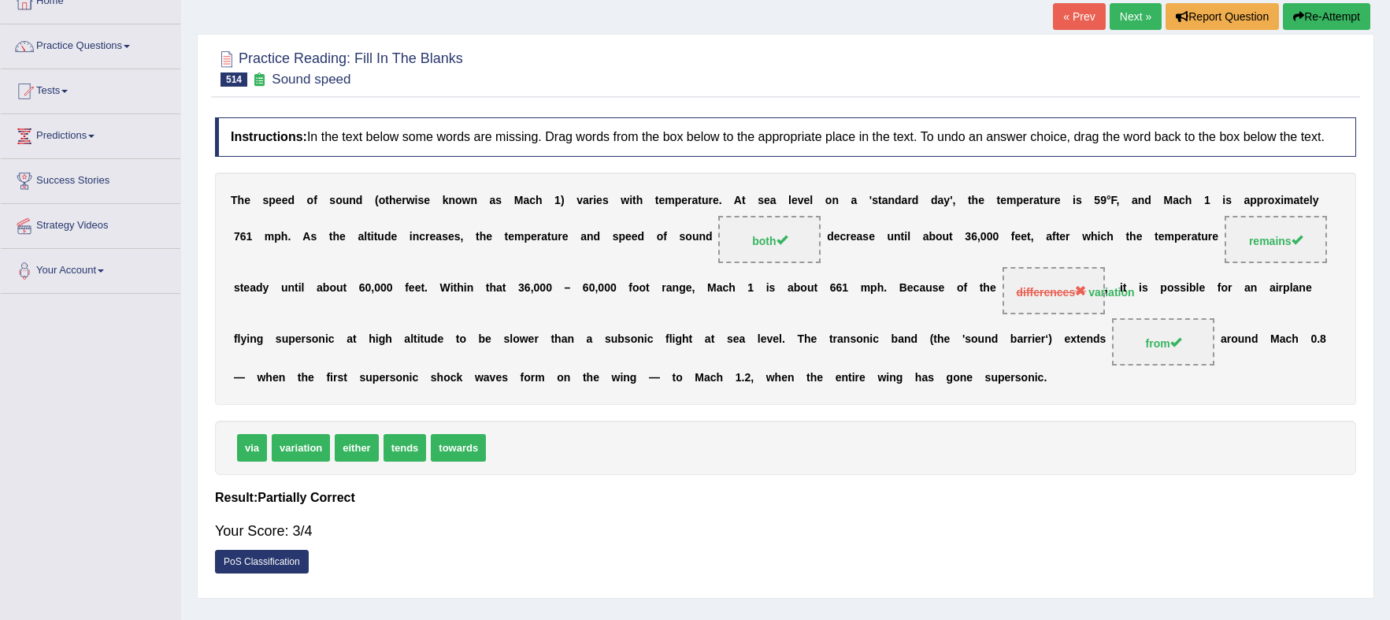
click at [1142, 18] on link "Next »" at bounding box center [1136, 16] width 52 height 27
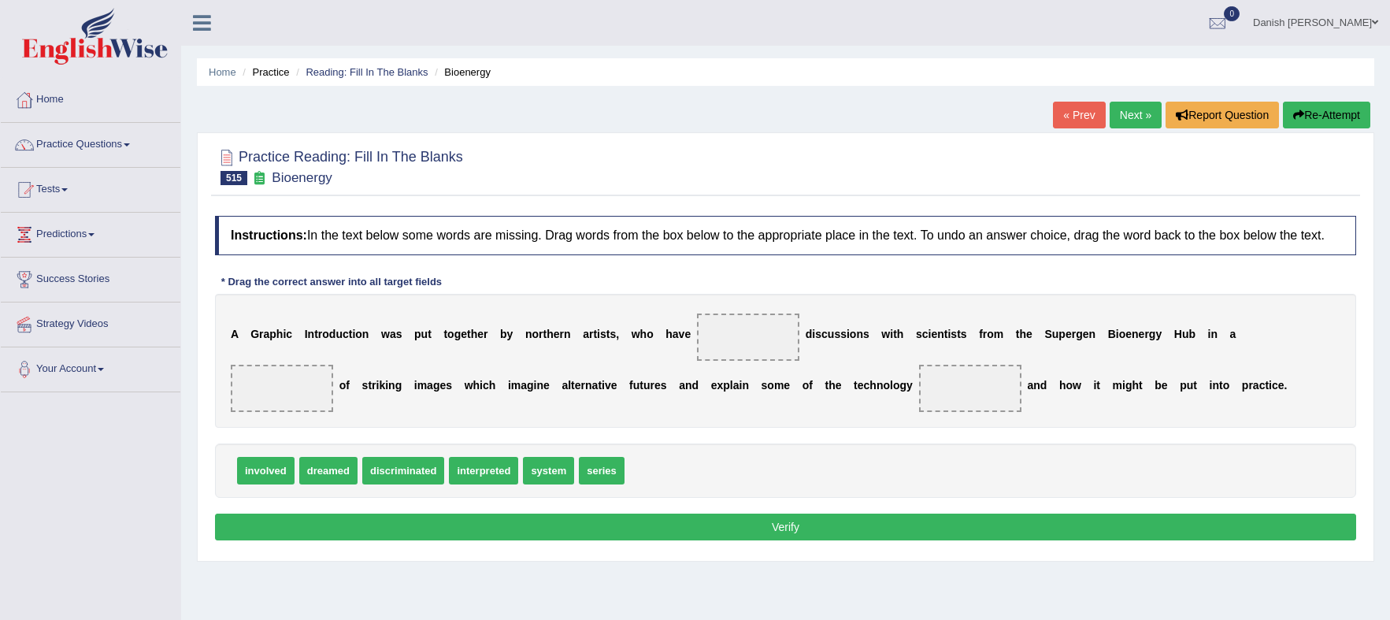
click at [263, 472] on span "involved" at bounding box center [266, 471] width 58 height 28
drag, startPoint x: 263, startPoint y: 472, endPoint x: 545, endPoint y: 414, distance: 287.8
click at [514, 419] on div "Instructions: In the text below some words are missing. Drag words from the box…" at bounding box center [785, 380] width 1149 height 345
click at [658, 388] on div "A G r a p h i c I n t r o d u c t i o n w a s p u t t o g e t h e r b y n o r t…" at bounding box center [786, 361] width 1142 height 134
click at [744, 366] on div "A G r a p h i c I n t r o d u c t i o n w a s p u t t o g e t h e r b y n o r t…" at bounding box center [786, 361] width 1142 height 134
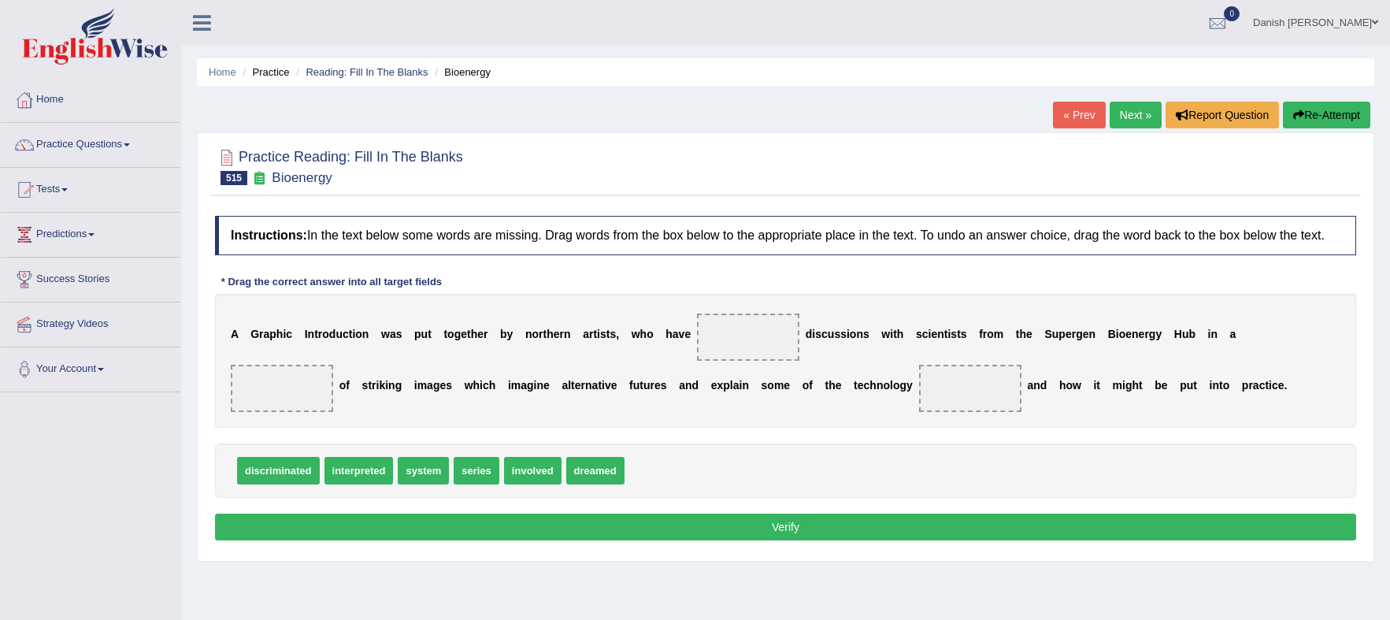
click at [779, 352] on span at bounding box center [748, 337] width 102 height 47
drag, startPoint x: 793, startPoint y: 346, endPoint x: 781, endPoint y: 338, distance: 14.2
click at [781, 338] on span at bounding box center [748, 337] width 102 height 47
drag, startPoint x: 535, startPoint y: 473, endPoint x: 726, endPoint y: 338, distance: 234.5
drag, startPoint x: 429, startPoint y: 472, endPoint x: 268, endPoint y: 409, distance: 172.6
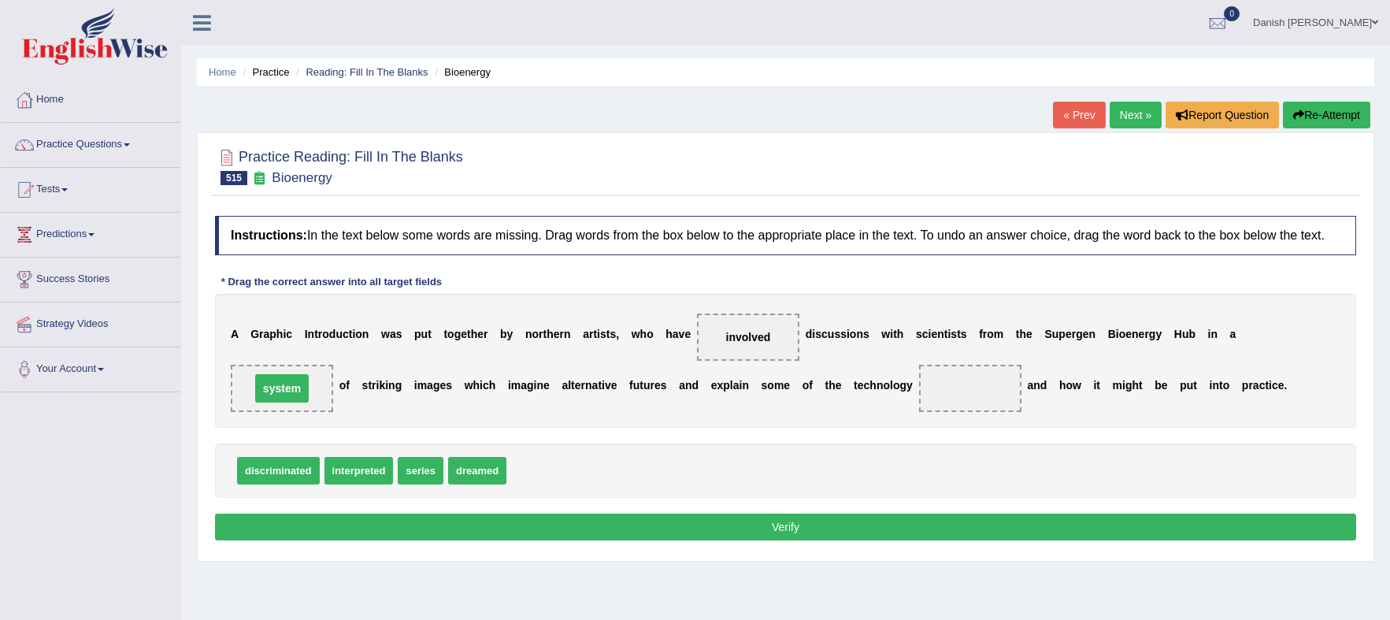
click at [268, 408] on span "system" at bounding box center [282, 388] width 102 height 47
drag, startPoint x: 488, startPoint y: 473, endPoint x: 882, endPoint y: 404, distance: 400.0
click at [839, 411] on span "dreamed" at bounding box center [810, 417] width 58 height 28
drag, startPoint x: 480, startPoint y: 472, endPoint x: 960, endPoint y: 393, distance: 487.0
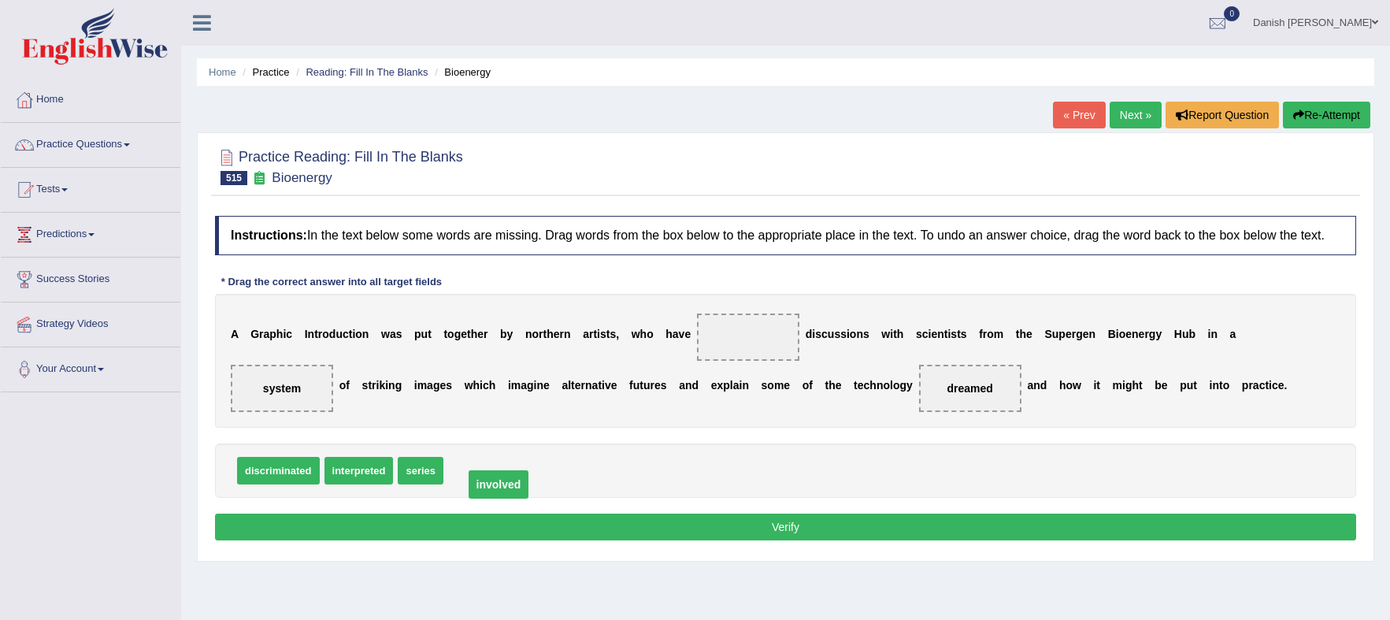
drag, startPoint x: 752, startPoint y: 336, endPoint x: 503, endPoint y: 484, distance: 289.9
drag, startPoint x: 960, startPoint y: 388, endPoint x: 744, endPoint y: 335, distance: 223.0
drag, startPoint x: 737, startPoint y: 337, endPoint x: 937, endPoint y: 381, distance: 205.7
drag, startPoint x: 272, startPoint y: 389, endPoint x: 750, endPoint y: 348, distance: 479.9
drag, startPoint x: 982, startPoint y: 389, endPoint x: 800, endPoint y: 405, distance: 183.4
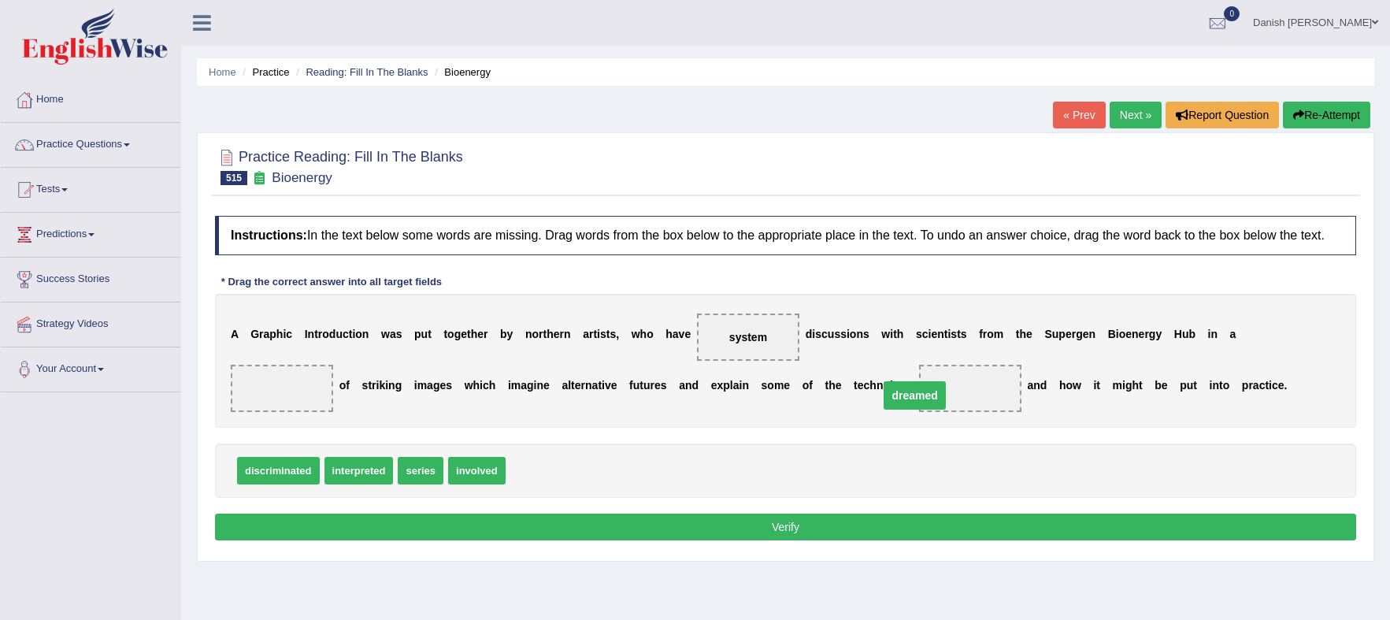
click at [884, 399] on span "dreamed" at bounding box center [914, 395] width 61 height 28
click at [450, 410] on div "A G r a p h i c I n t r o d u c t i o n w a s p u t t o g e t h e r b y n o r t…" at bounding box center [786, 361] width 1142 height 134
click at [414, 410] on div "A G r a p h i c I n t r o d u c t i o n w a s p u t t o g e t h e r b y n o r t…" at bounding box center [786, 361] width 1142 height 134
click at [325, 410] on div "A G r a p h i c I n t r o d u c t i o n w a s p u t t o g e t h e r b y n o r t…" at bounding box center [786, 361] width 1142 height 134
drag, startPoint x: 972, startPoint y: 388, endPoint x: 691, endPoint y: 443, distance: 286.6
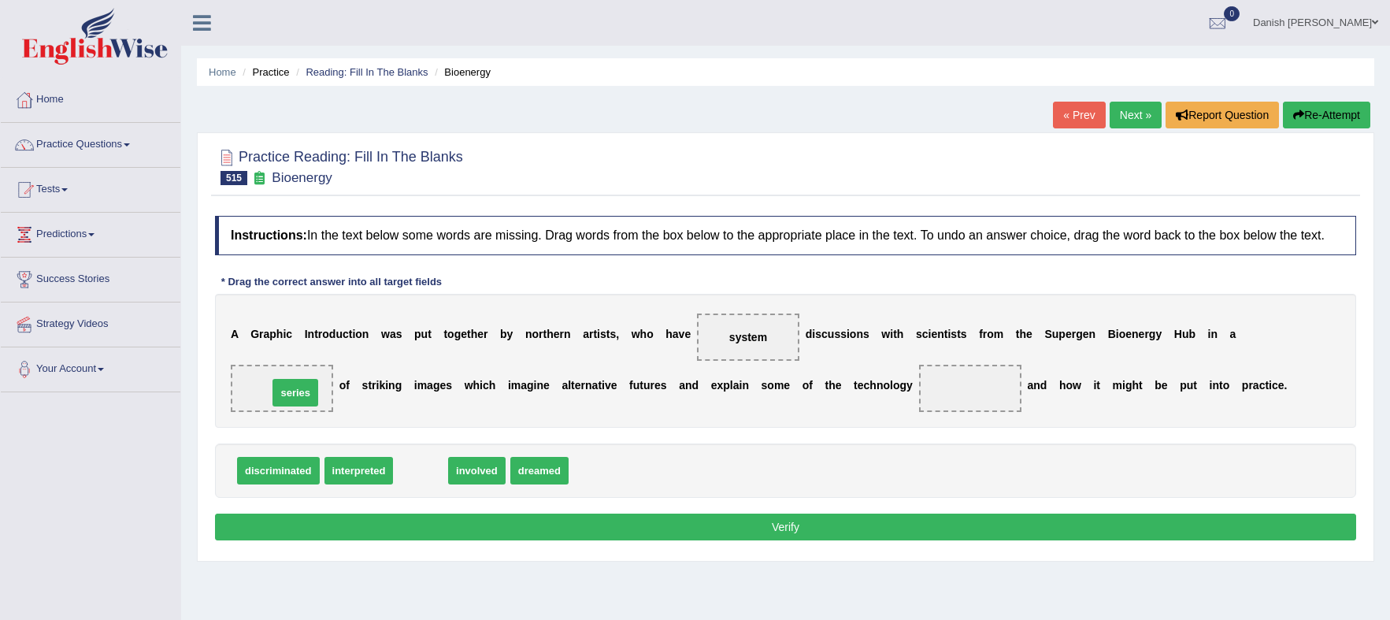
drag, startPoint x: 433, startPoint y: 471, endPoint x: 306, endPoint y: 392, distance: 150.0
drag, startPoint x: 429, startPoint y: 466, endPoint x: 971, endPoint y: 387, distance: 548.6
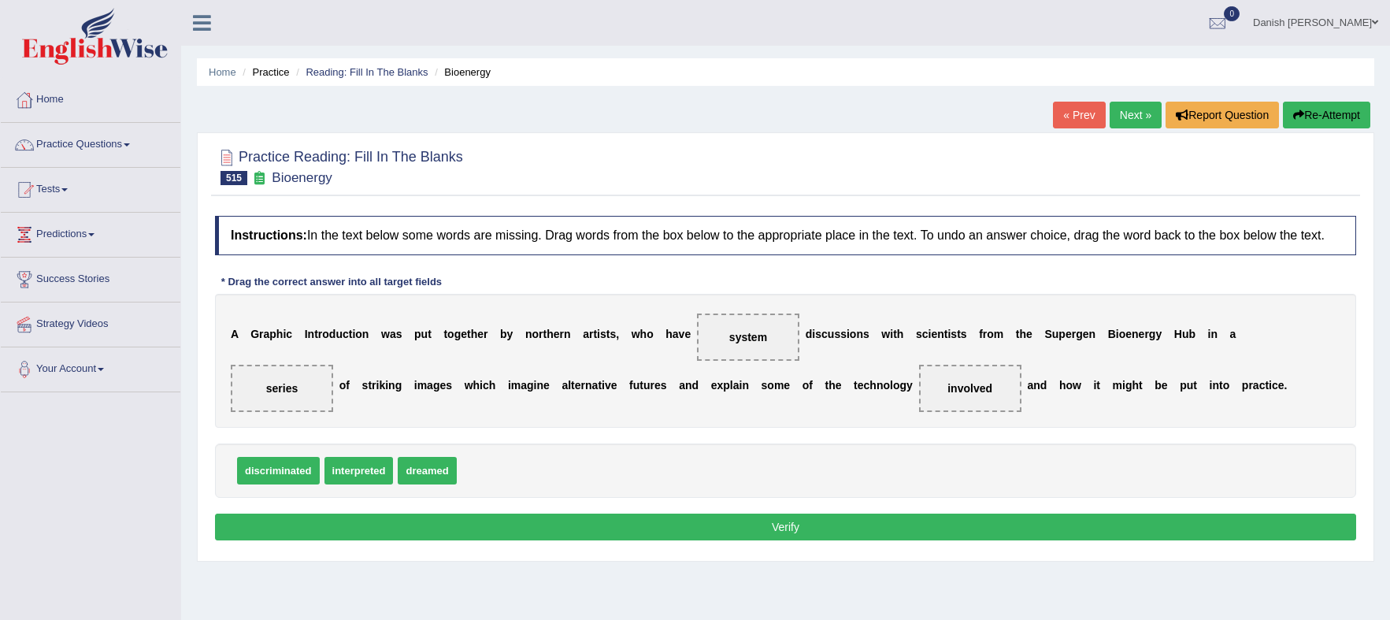
click at [962, 526] on button "Verify" at bounding box center [786, 527] width 1142 height 27
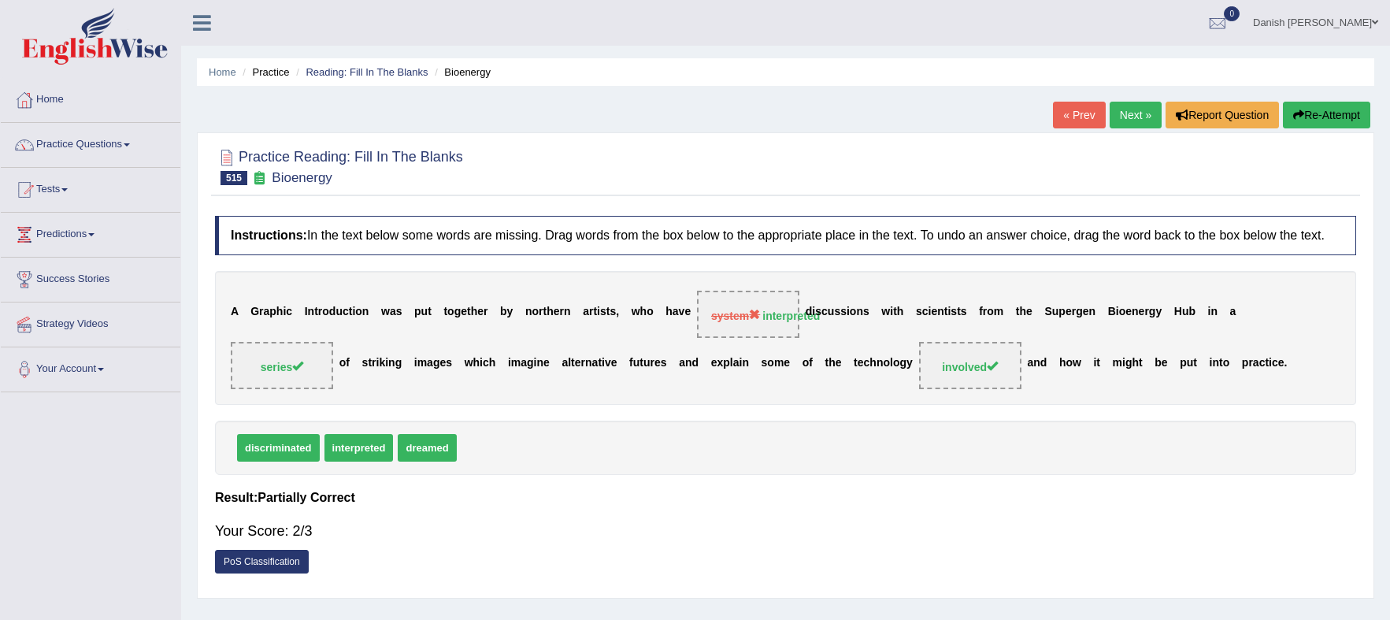
click at [1134, 114] on link "Next »" at bounding box center [1136, 115] width 52 height 27
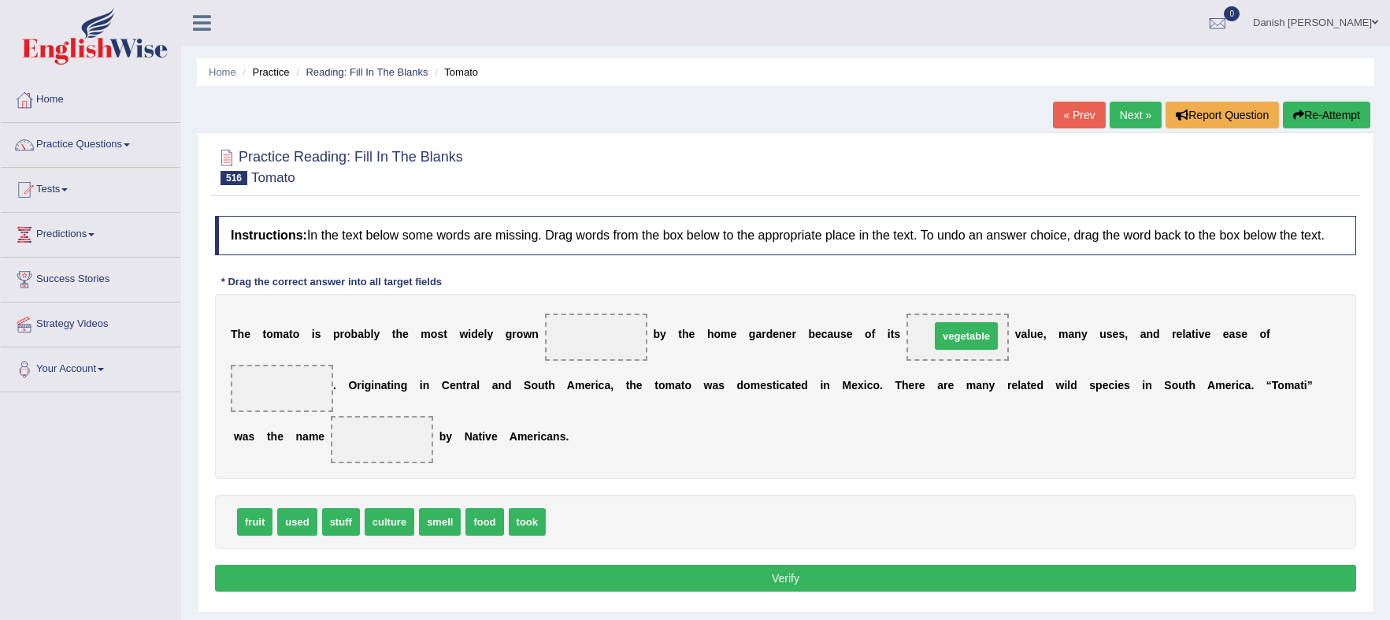
drag, startPoint x: 594, startPoint y: 521, endPoint x: 977, endPoint y: 338, distance: 424.3
drag, startPoint x: 730, startPoint y: 440, endPoint x: 659, endPoint y: 469, distance: 77.4
click at [659, 469] on span "vegetable" at bounding box center [661, 469] width 67 height 28
drag, startPoint x: 968, startPoint y: 332, endPoint x: 496, endPoint y: 536, distance: 514.4
drag, startPoint x: 585, startPoint y: 525, endPoint x: 584, endPoint y: 339, distance: 185.9
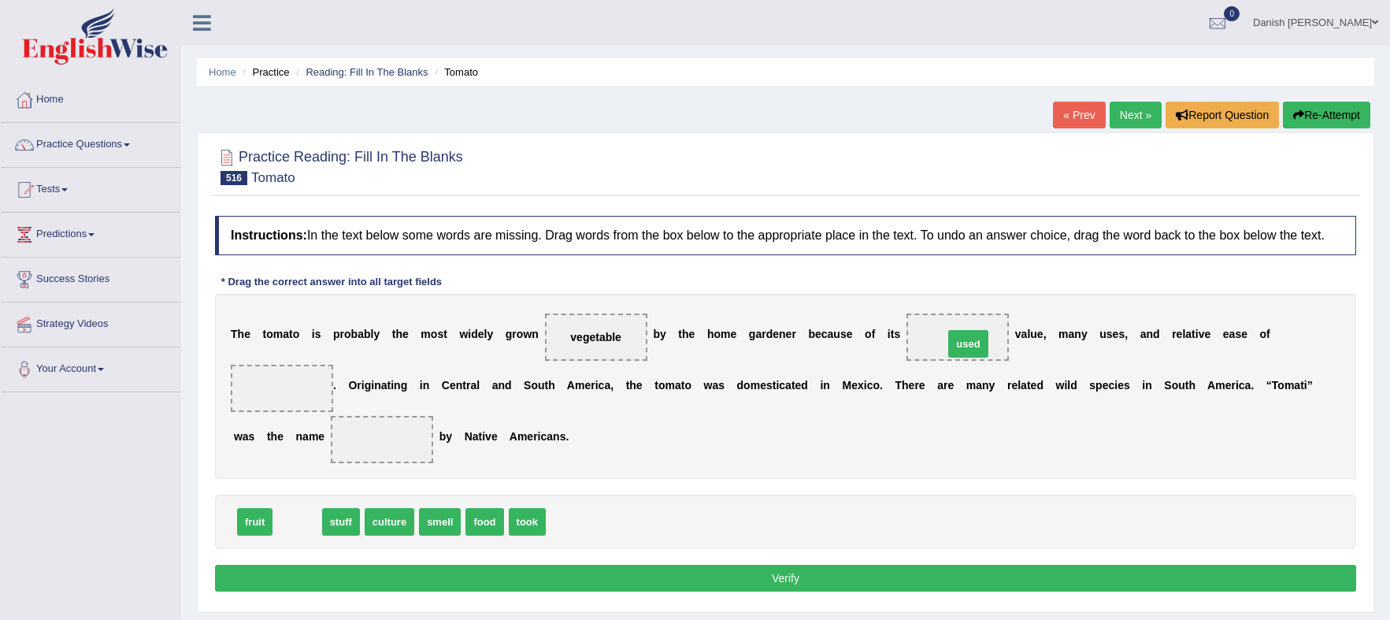
drag, startPoint x: 295, startPoint y: 524, endPoint x: 967, endPoint y: 346, distance: 694.4
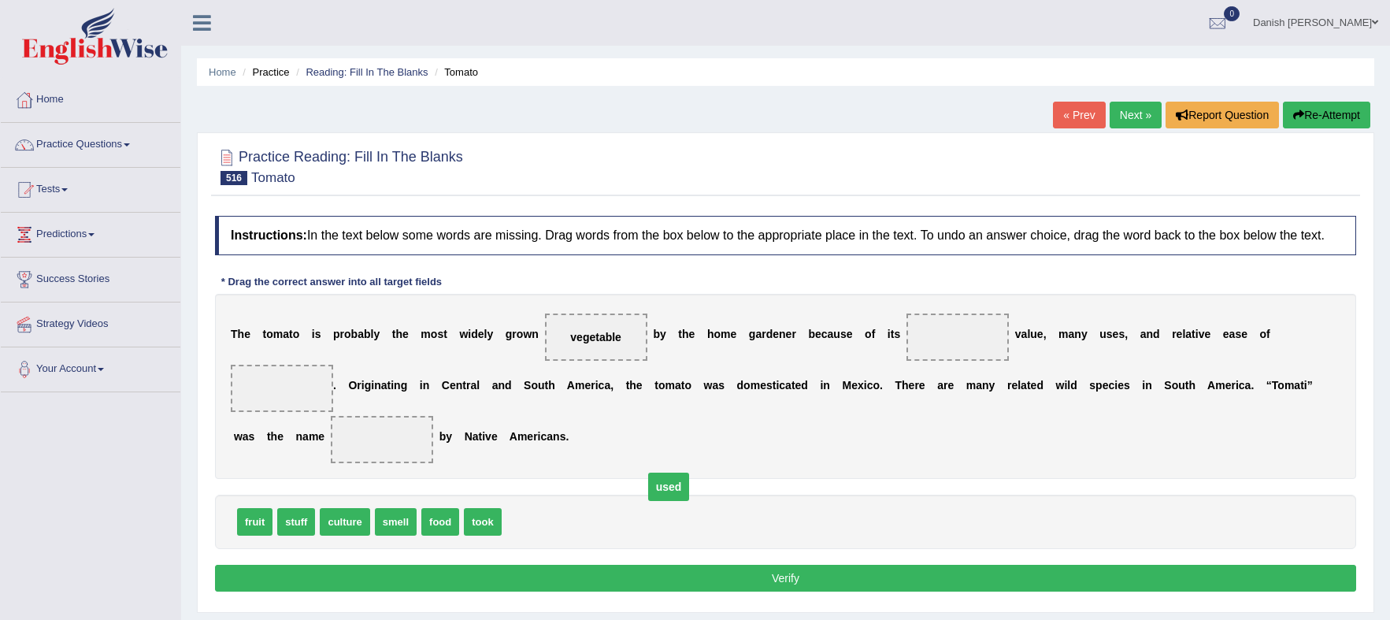
drag, startPoint x: 962, startPoint y: 336, endPoint x: 640, endPoint y: 501, distance: 361.8
drag, startPoint x: 394, startPoint y: 525, endPoint x: 975, endPoint y: 356, distance: 605.6
drag, startPoint x: 478, startPoint y: 523, endPoint x: 403, endPoint y: 470, distance: 91.6
drag, startPoint x: 403, startPoint y: 470, endPoint x: 397, endPoint y: 460, distance: 12.0
click at [401, 467] on div "T h e t o m a t o i s p r o b a b l y t h e m o s t w i d e l y g r o w n veget…" at bounding box center [786, 386] width 1142 height 185
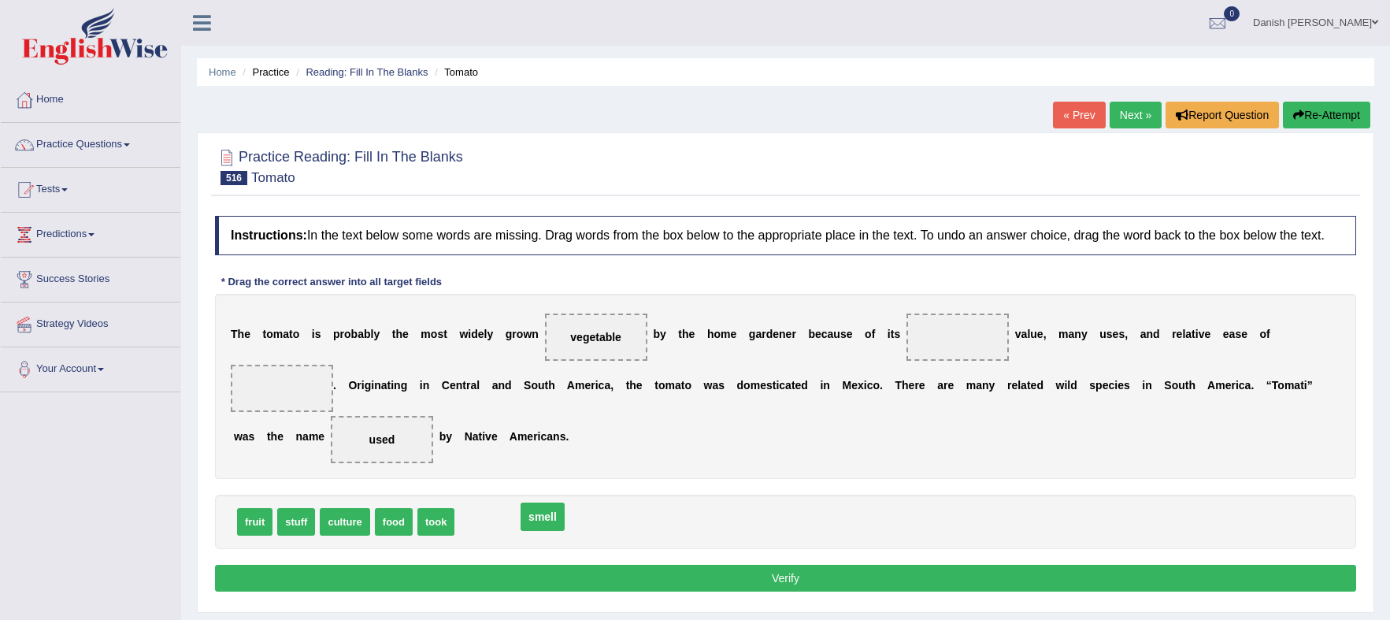
drag, startPoint x: 961, startPoint y: 340, endPoint x: 546, endPoint y: 519, distance: 452.0
drag, startPoint x: 300, startPoint y: 525, endPoint x: 981, endPoint y: 372, distance: 697.8
click at [883, 399] on span "stuff" at bounding box center [864, 413] width 38 height 28
click at [976, 375] on div "Instructions: In the text below some words are missing. Drag words from the box…" at bounding box center [785, 406] width 1149 height 396
drag, startPoint x: 981, startPoint y: 372, endPoint x: 982, endPoint y: 362, distance: 10.3
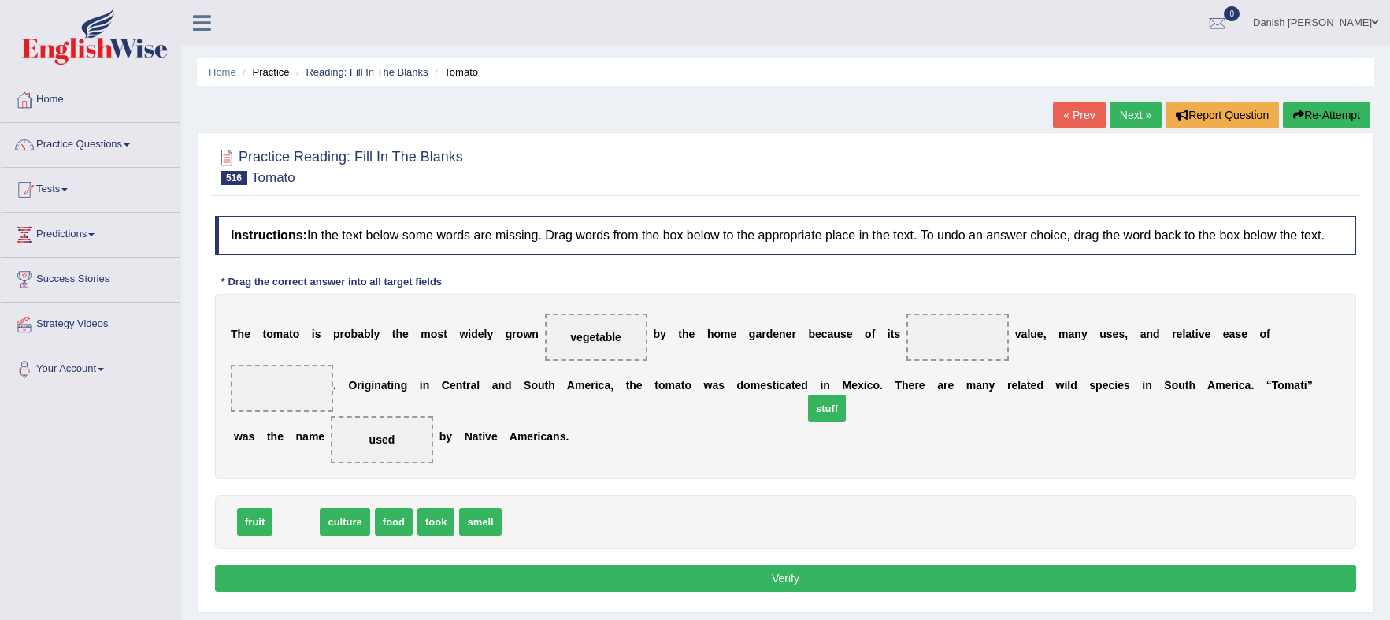
click at [982, 363] on div "T h e t o m a t o i s p r o b a b l y t h e m o s t w i d e l y g r o w n veget…" at bounding box center [786, 386] width 1142 height 185
click at [982, 362] on div "T h e t o m a t o i s p r o b a b l y t h e m o s t w i d e l y g r o w n veget…" at bounding box center [786, 386] width 1142 height 185
drag, startPoint x: 294, startPoint y: 523, endPoint x: 944, endPoint y: 334, distance: 676.9
drag, startPoint x: 958, startPoint y: 337, endPoint x: 674, endPoint y: 486, distance: 320.3
drag, startPoint x: 355, startPoint y: 526, endPoint x: 971, endPoint y: 332, distance: 645.3
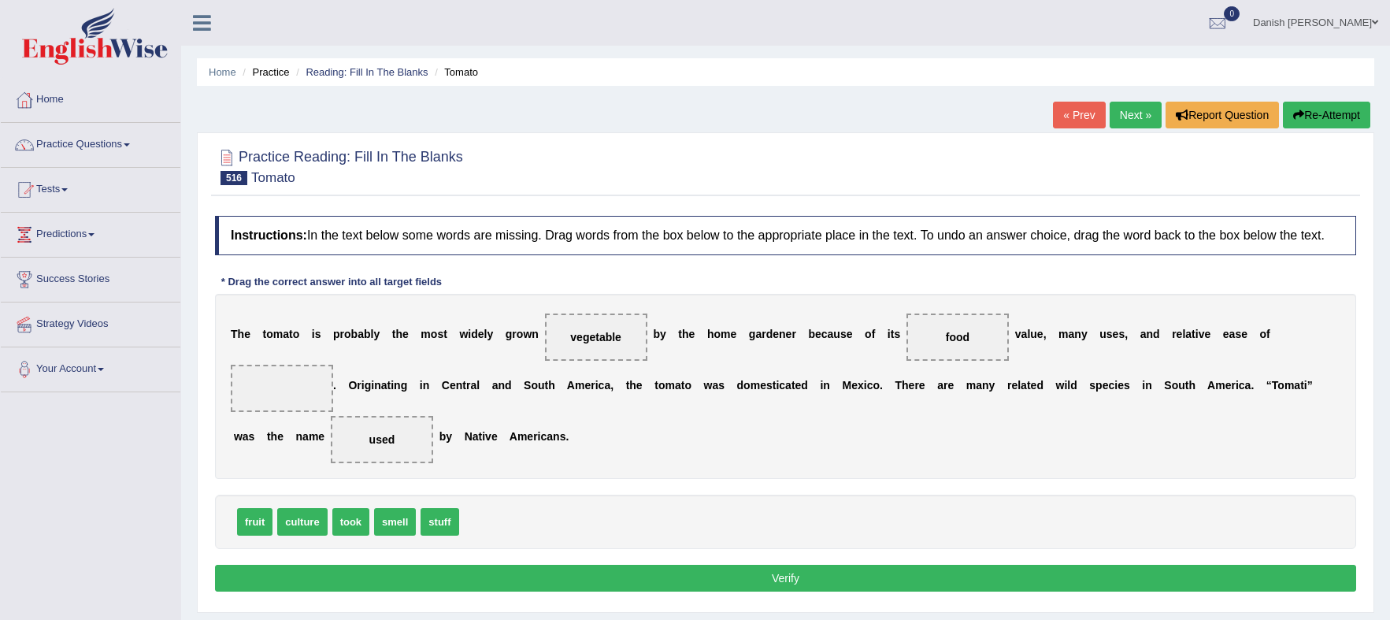
click at [392, 525] on span "smell" at bounding box center [395, 522] width 42 height 28
drag, startPoint x: 298, startPoint y: 521, endPoint x: 288, endPoint y: 393, distance: 128.0
click at [842, 572] on button "Verify" at bounding box center [786, 578] width 1142 height 27
click at [842, 572] on div "Home Practice Reading: Fill In The Blanks Tomato « Prev Next » Report Question …" at bounding box center [785, 394] width 1209 height 788
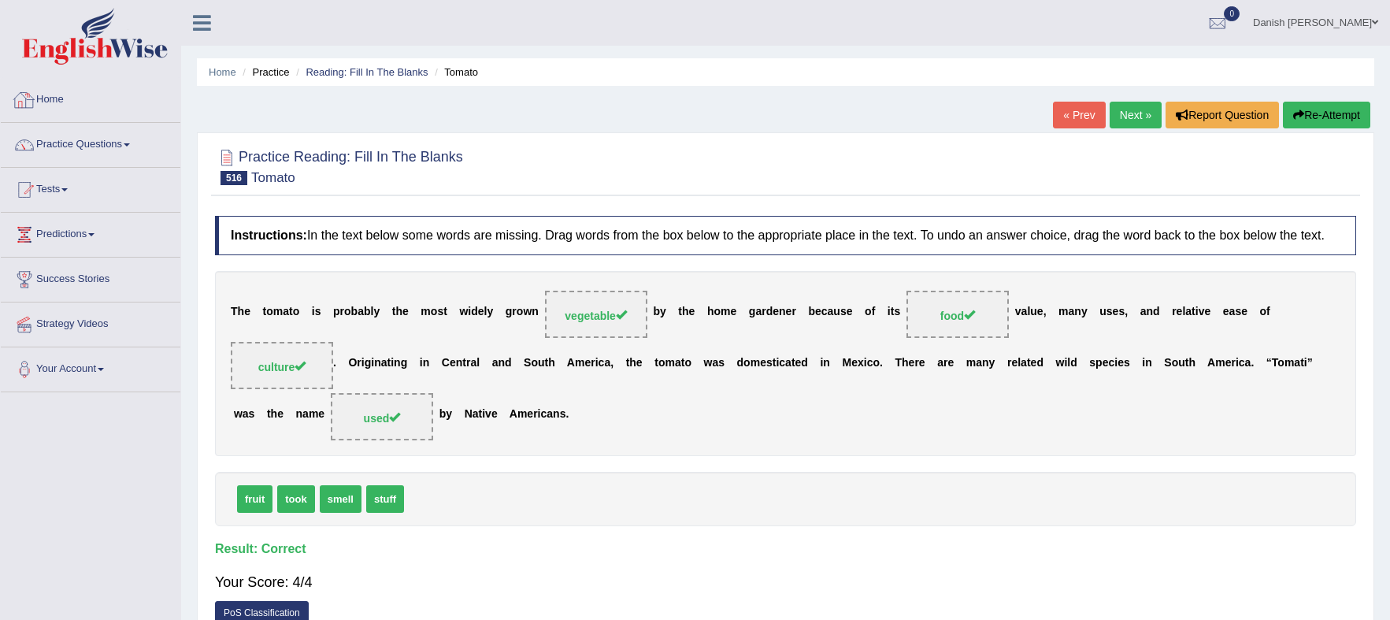
click at [41, 96] on link "Home" at bounding box center [91, 97] width 180 height 39
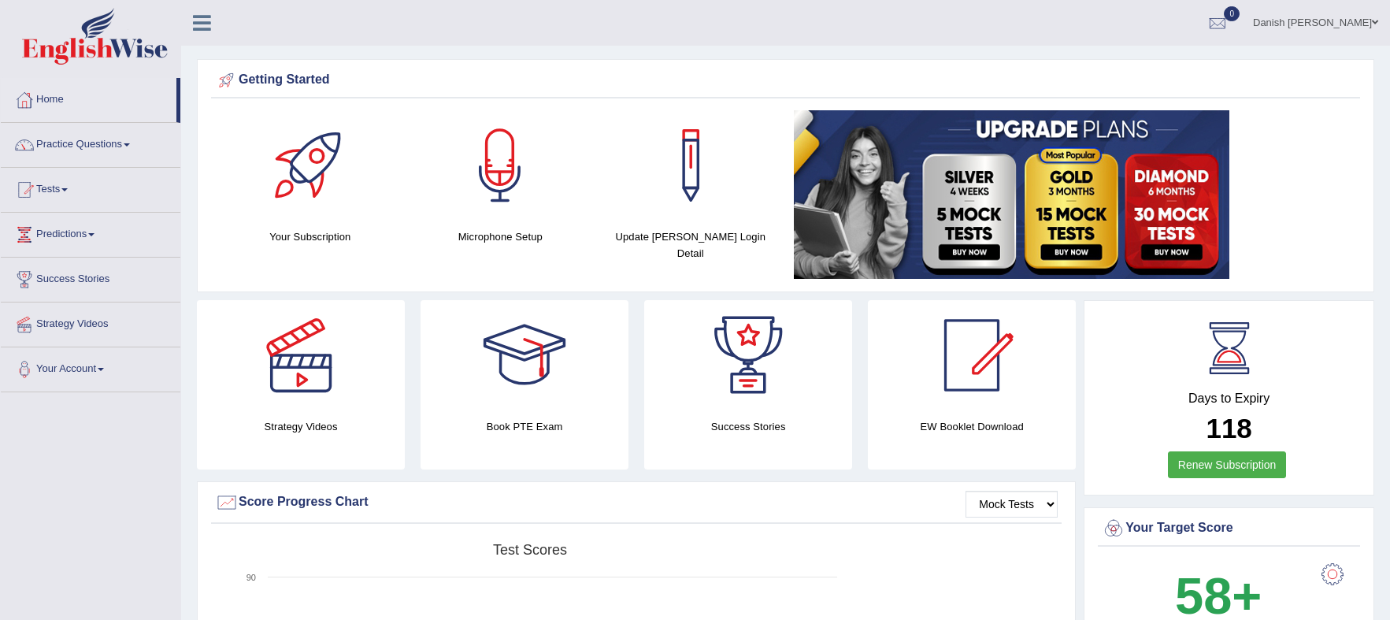
click at [89, 143] on link "Practice Questions" at bounding box center [91, 142] width 180 height 39
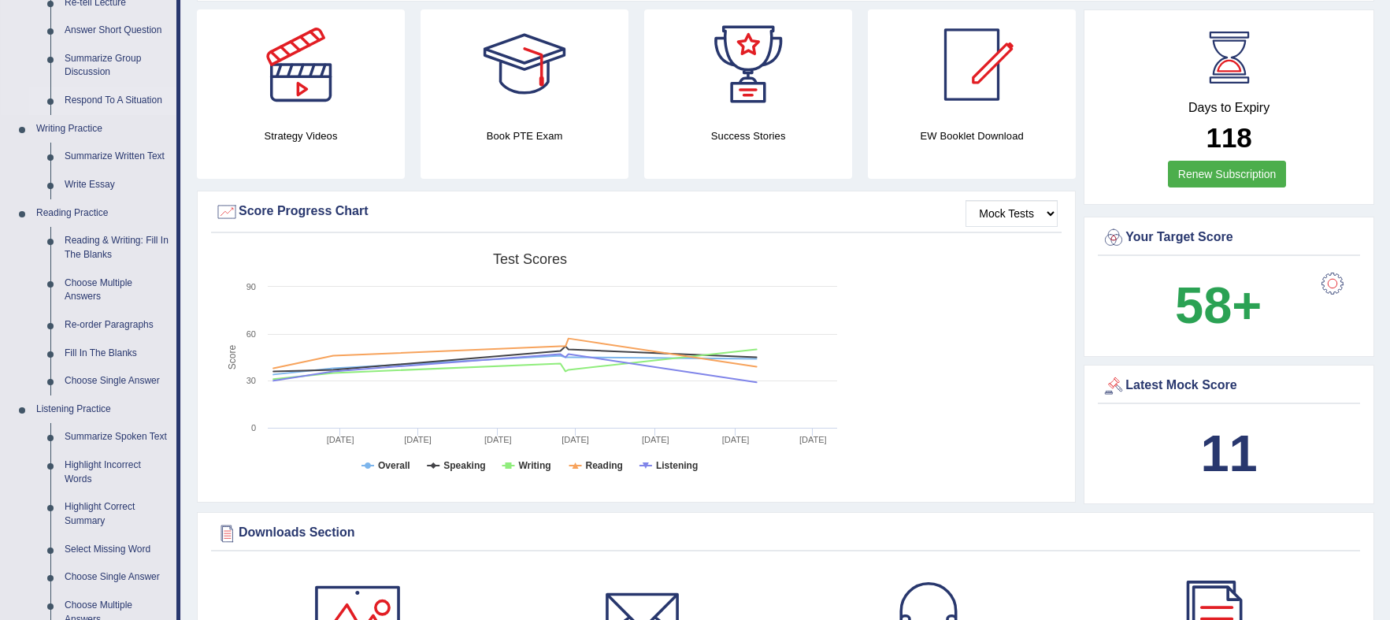
scroll to position [295, 0]
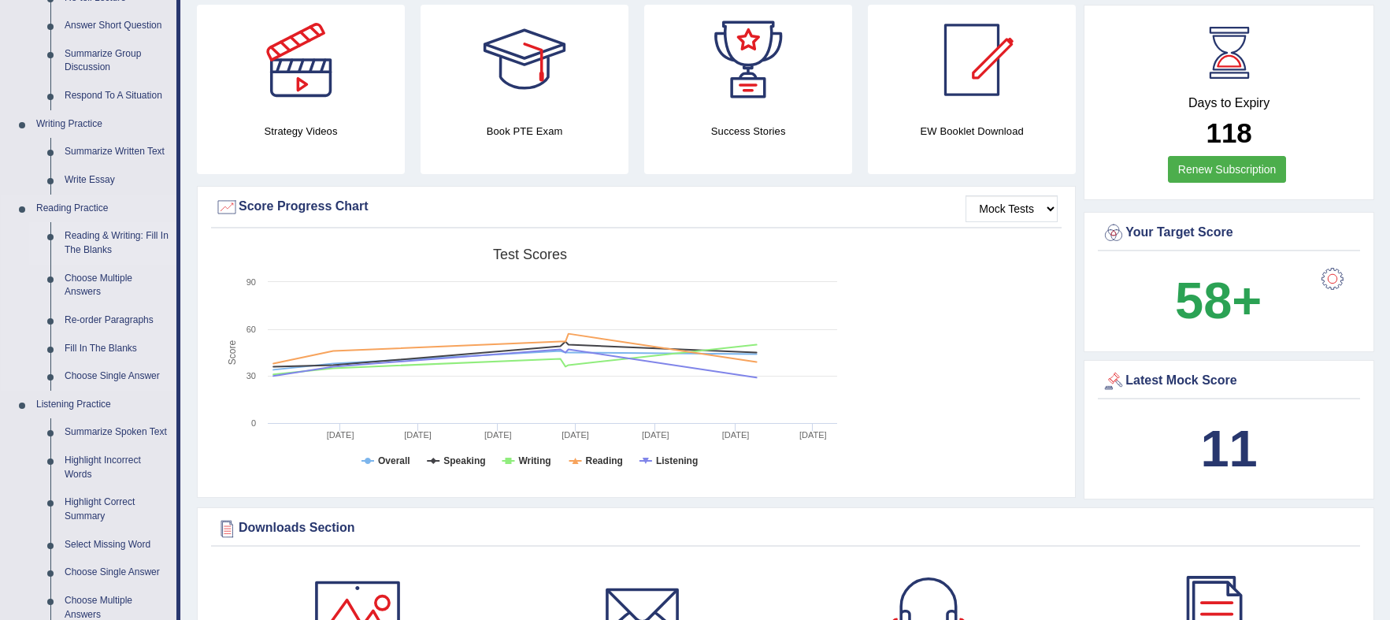
click at [116, 236] on link "Reading & Writing: Fill In The Blanks" at bounding box center [117, 243] width 119 height 42
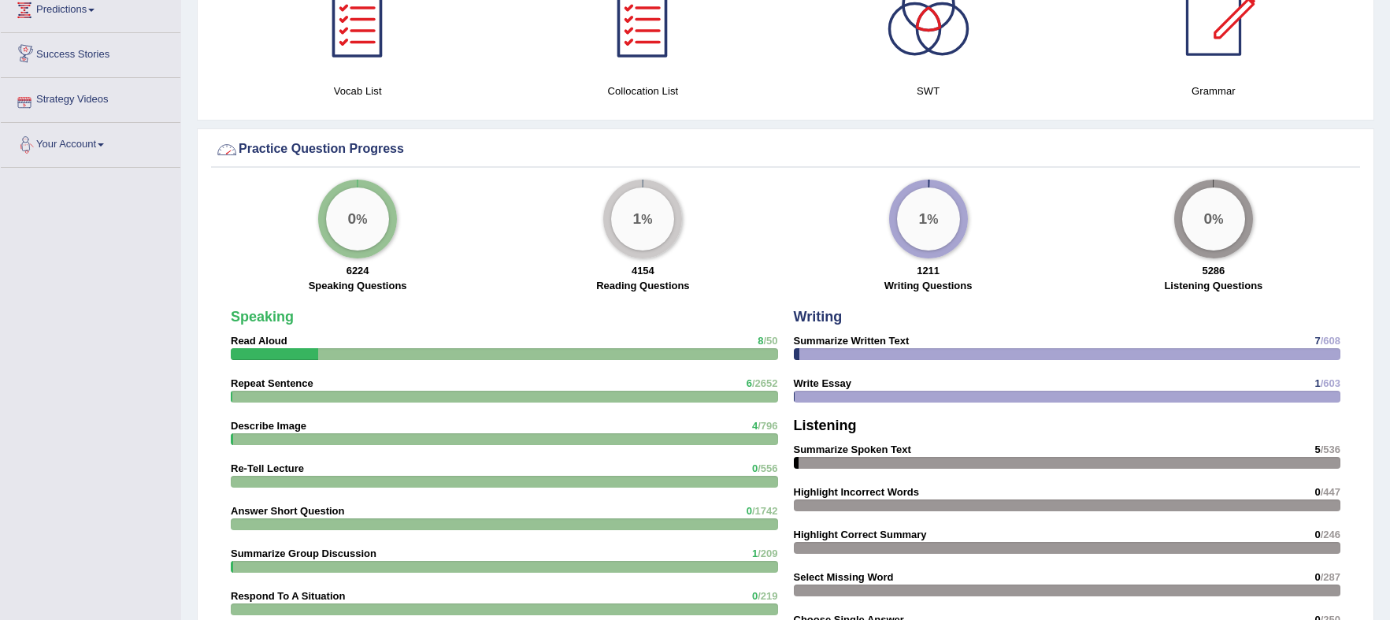
scroll to position [1119, 0]
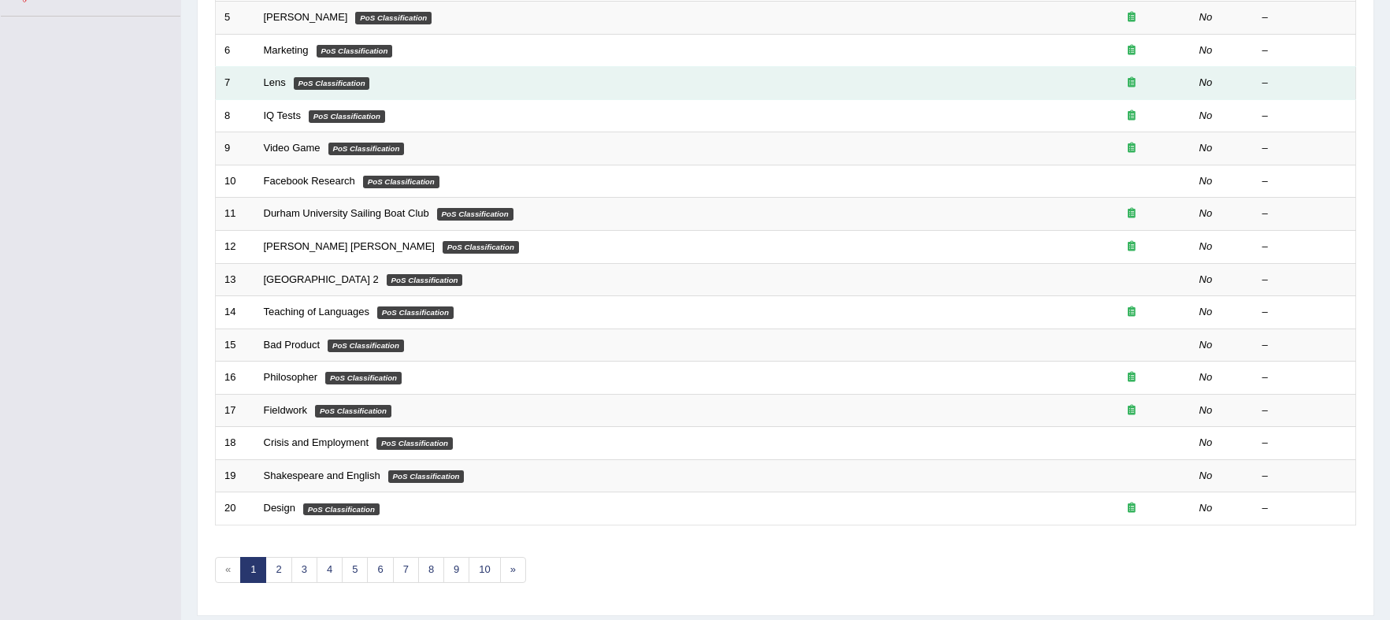
scroll to position [423, 0]
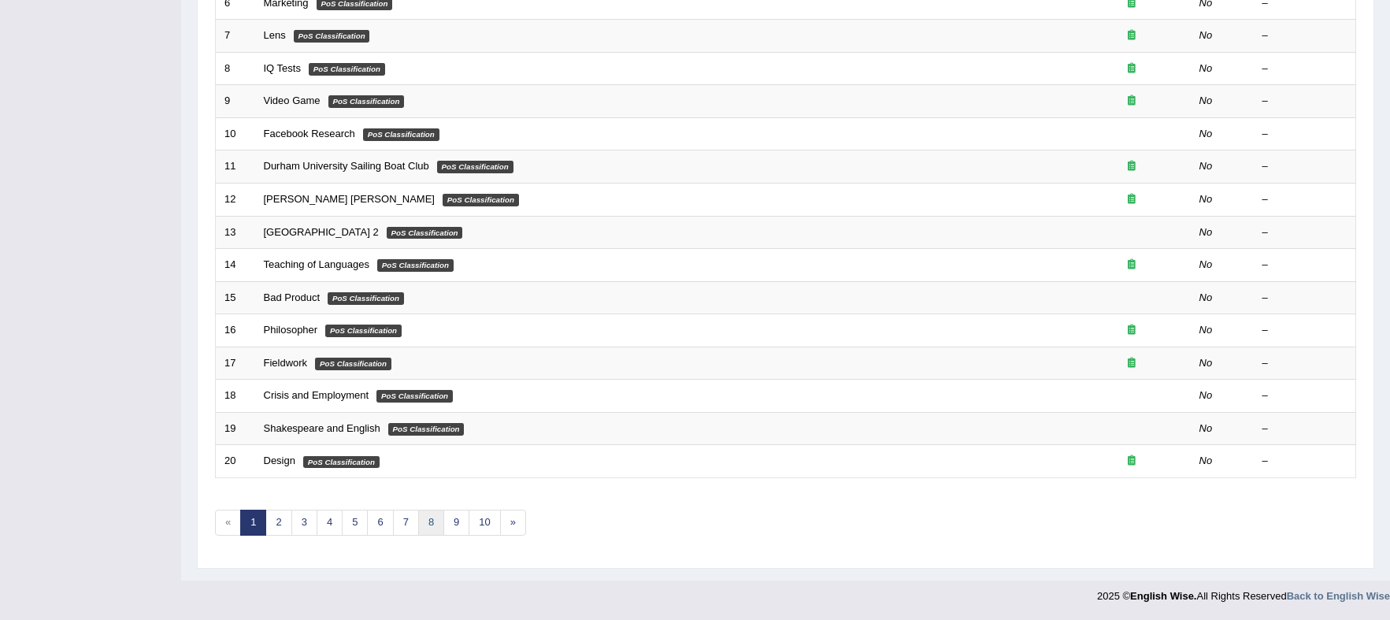
click at [432, 521] on link "8" at bounding box center [431, 523] width 26 height 26
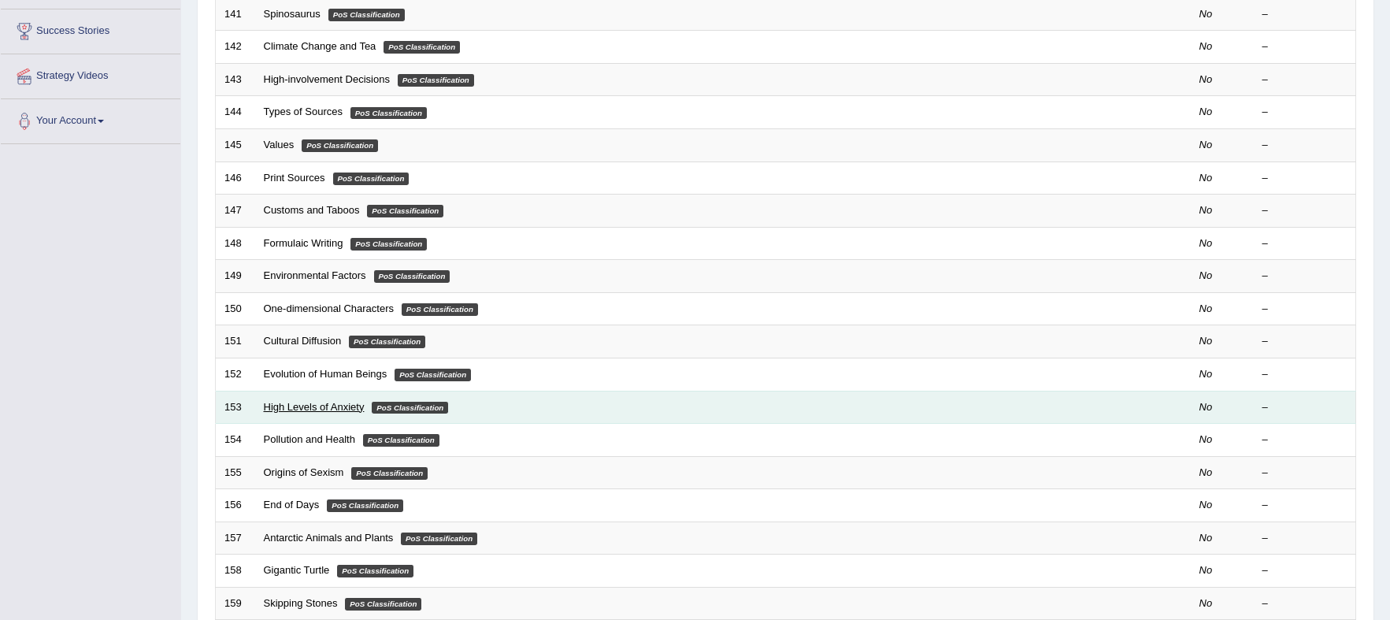
scroll to position [423, 0]
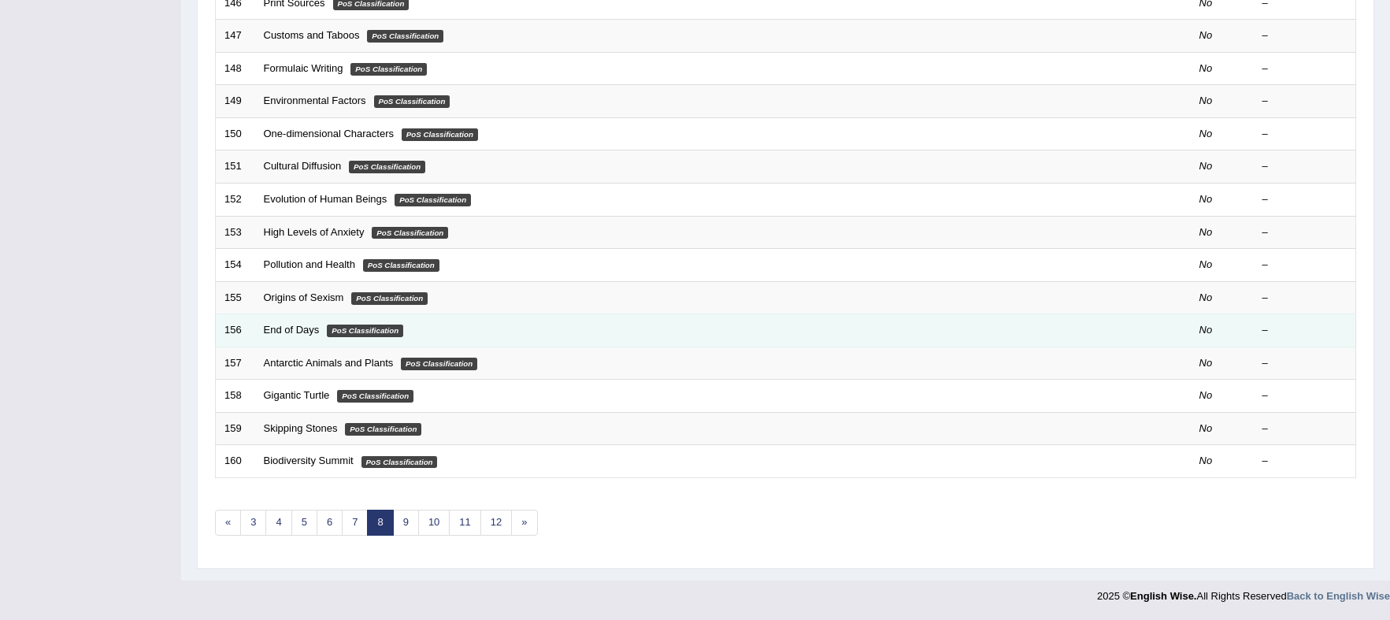
click at [297, 319] on td "End of Days PoS Classification" at bounding box center [664, 330] width 818 height 33
click at [288, 328] on link "End of Days" at bounding box center [292, 330] width 56 height 12
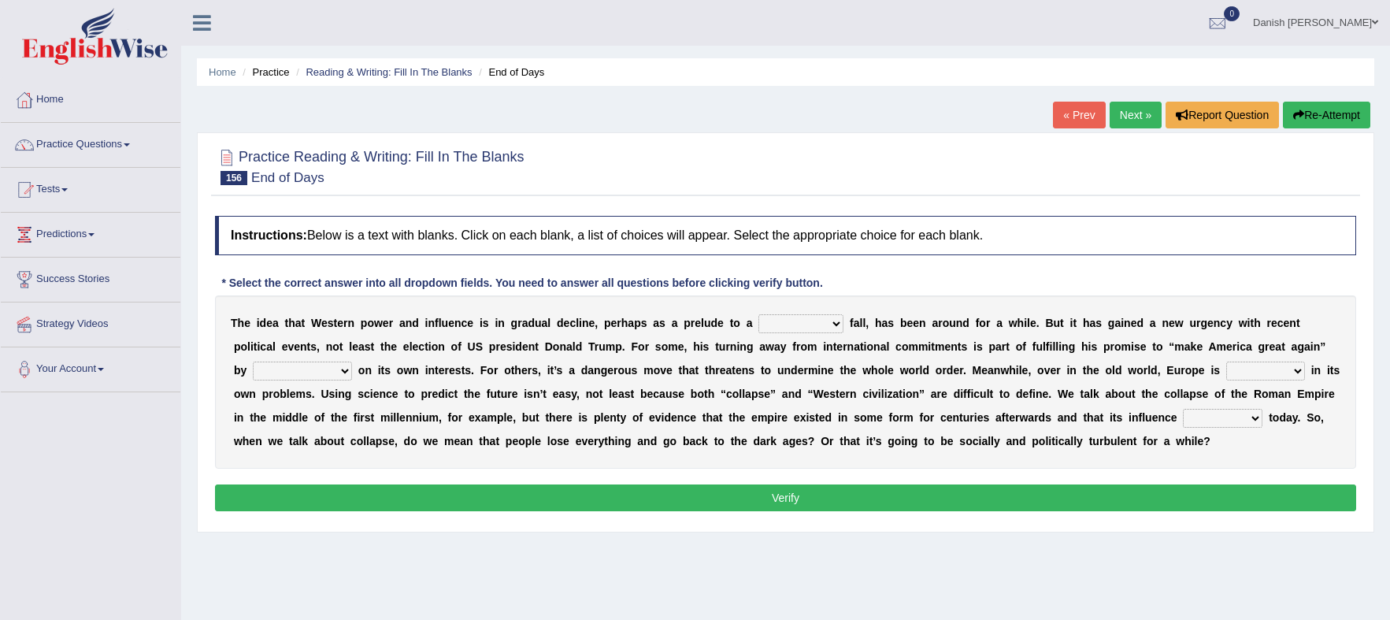
click at [820, 324] on select "covetous acetous momentous precipitous" at bounding box center [801, 323] width 85 height 19
click at [838, 322] on select "covetous acetous momentous precipitous" at bounding box center [801, 323] width 85 height 19
click at [342, 368] on select "concentrating castrating demonstrating orchestrating" at bounding box center [302, 371] width 99 height 19
select select "concentrating"
click at [253, 362] on select "concentrating castrating demonstrating orchestrating" at bounding box center [302, 371] width 99 height 19
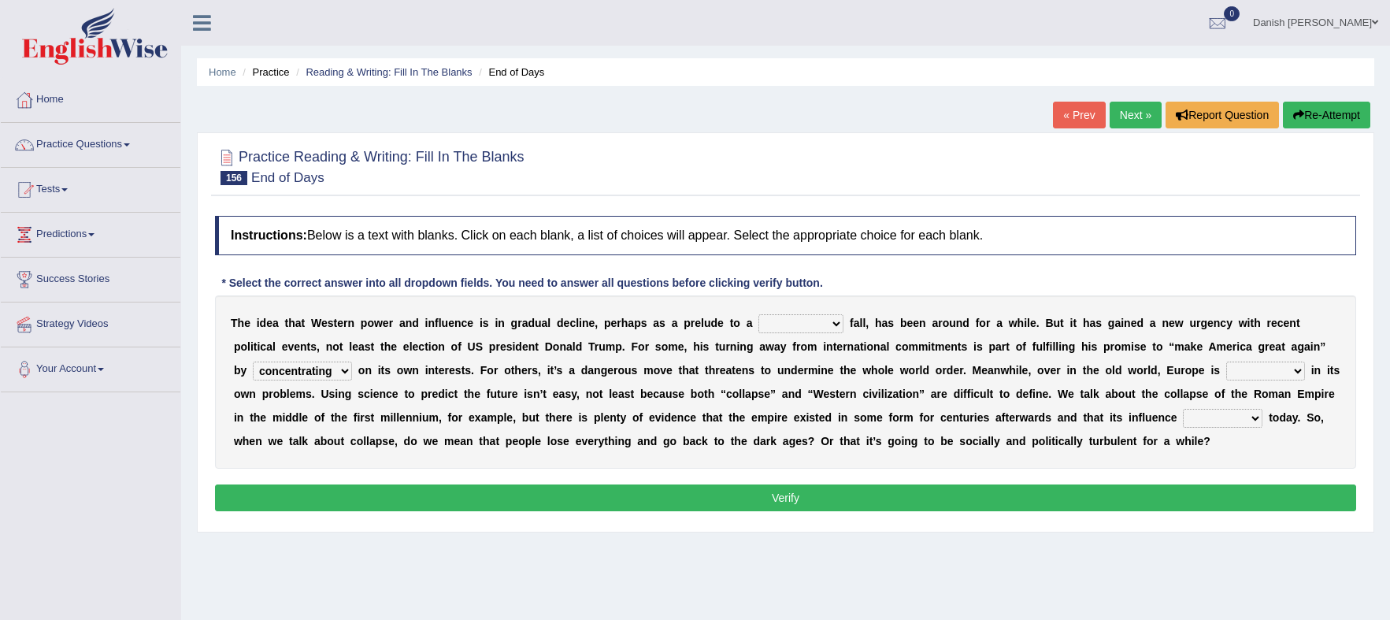
click at [273, 420] on b at bounding box center [269, 417] width 6 height 13
click at [1297, 369] on select "fired wired mired sired" at bounding box center [1266, 371] width 79 height 19
click at [788, 324] on select "covetous acetous momentous precipitous" at bounding box center [801, 323] width 85 height 19
select select "covetous"
click at [759, 314] on select "covetous acetous momentous precipitous" at bounding box center [801, 323] width 85 height 19
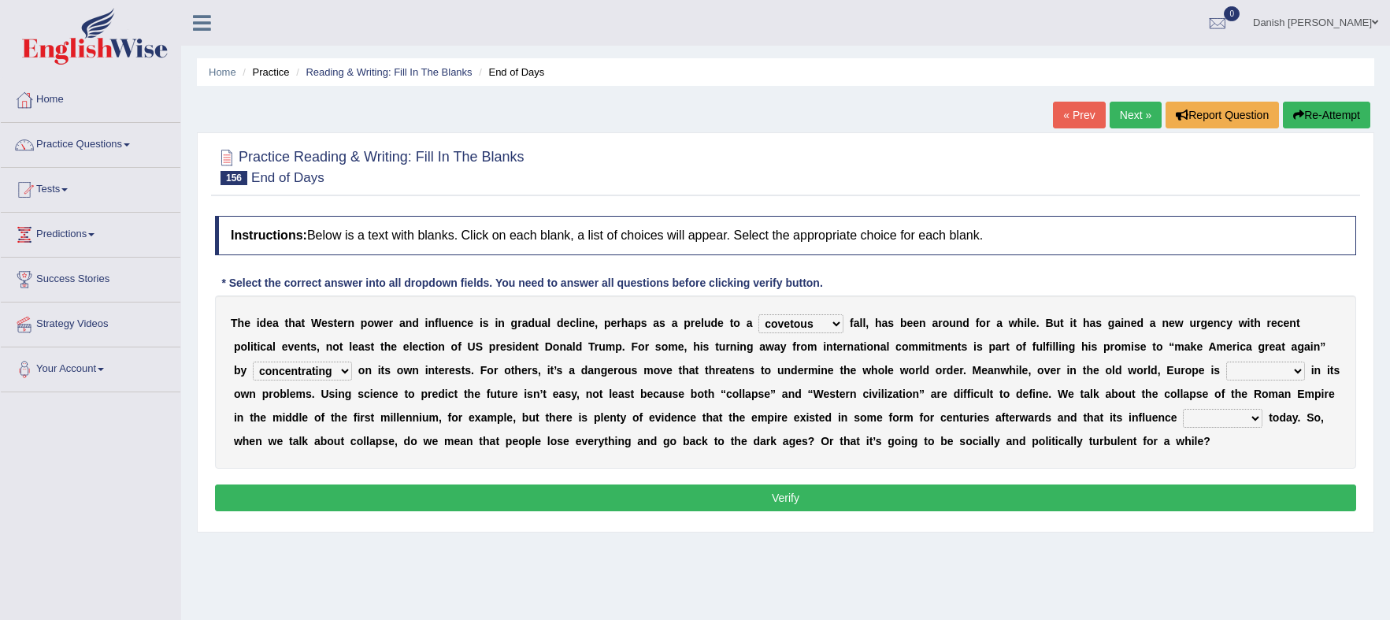
click at [820, 376] on b "i" at bounding box center [819, 370] width 3 height 13
click at [1291, 372] on select "fired wired mired sired" at bounding box center [1266, 371] width 79 height 19
select select "wired"
click at [1228, 362] on select "fired wired mired sired" at bounding box center [1266, 371] width 79 height 19
click at [1263, 425] on select "malingers lingers harbingers mongers" at bounding box center [1223, 418] width 80 height 19
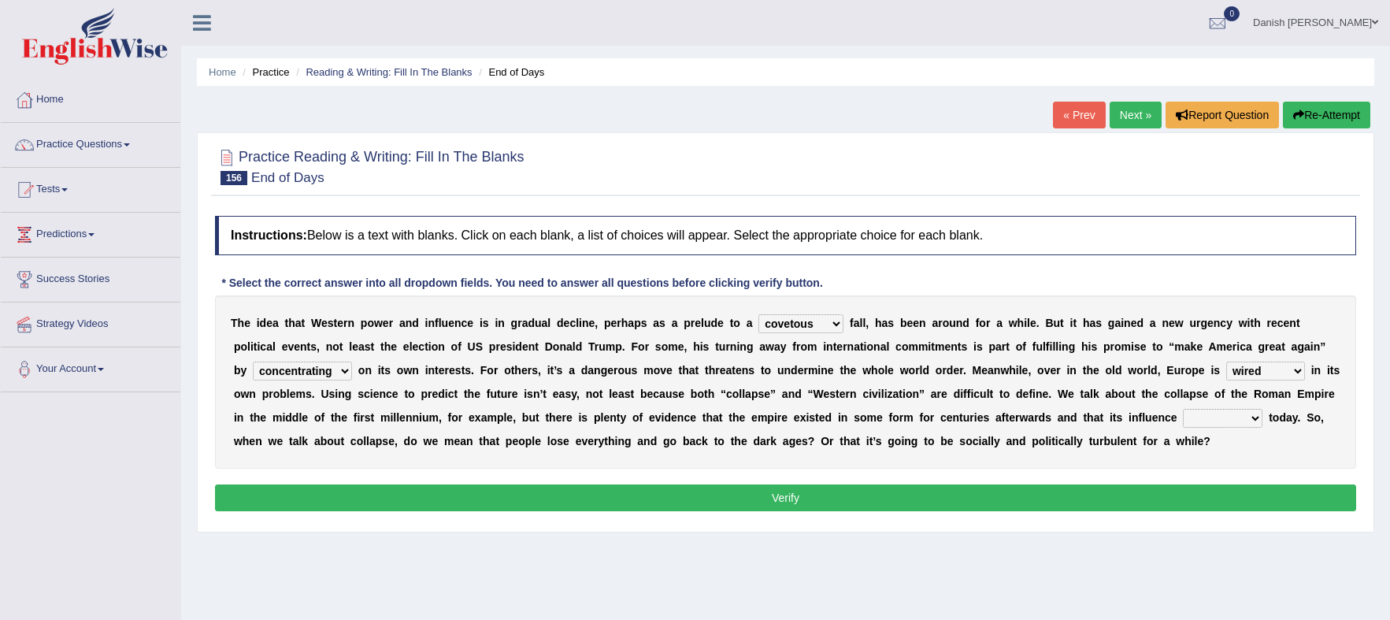
select select "lingers"
click at [1227, 409] on select "malingers lingers harbingers mongers" at bounding box center [1223, 418] width 80 height 19
click at [1230, 499] on button "Verify" at bounding box center [786, 497] width 1142 height 27
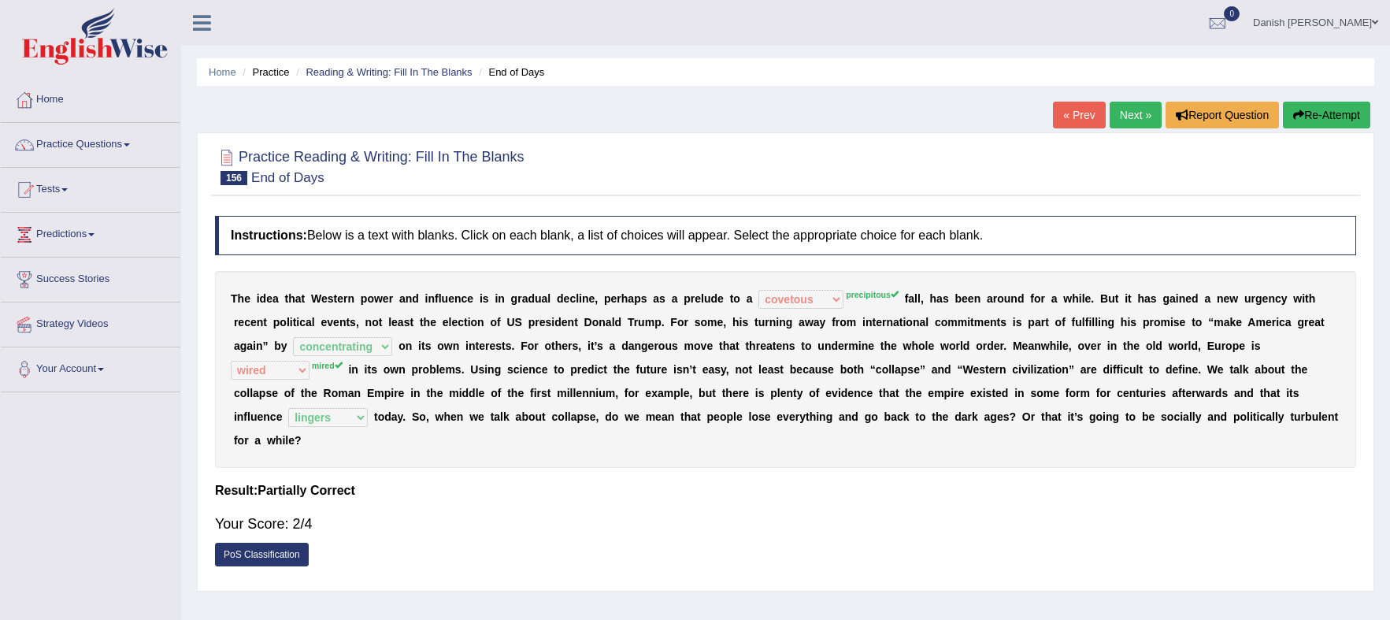
click at [1142, 117] on link "Next »" at bounding box center [1136, 115] width 52 height 27
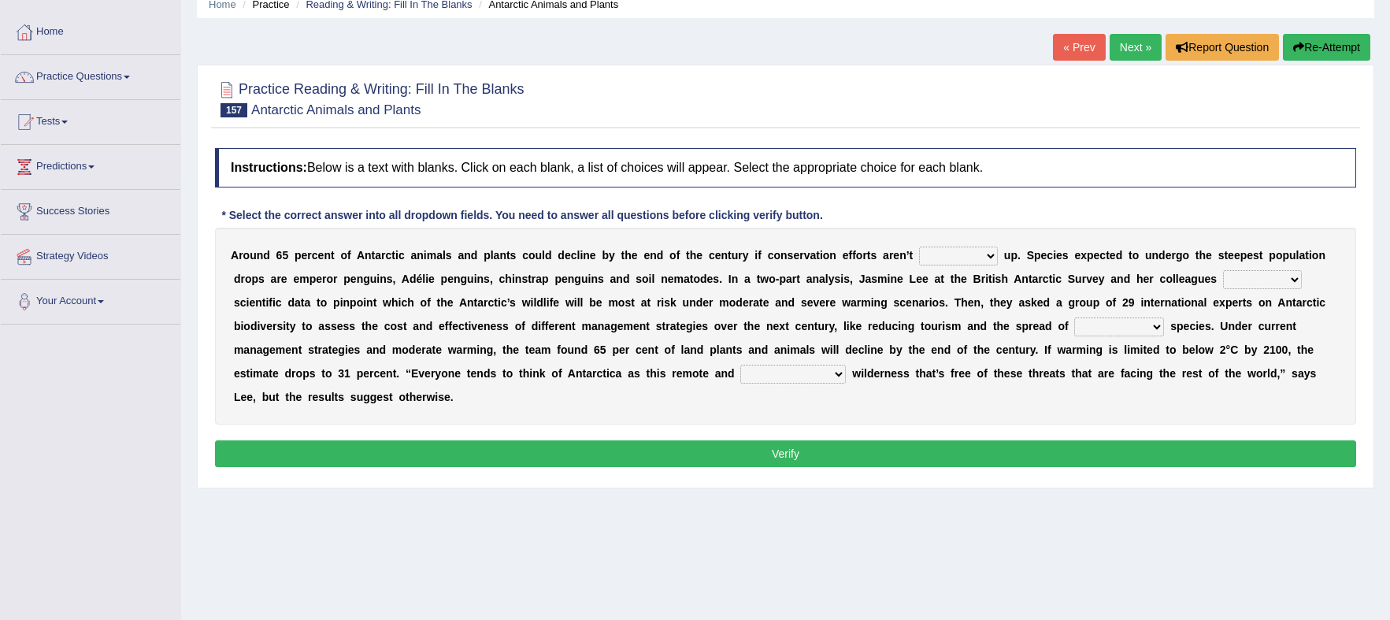
scroll to position [98, 0]
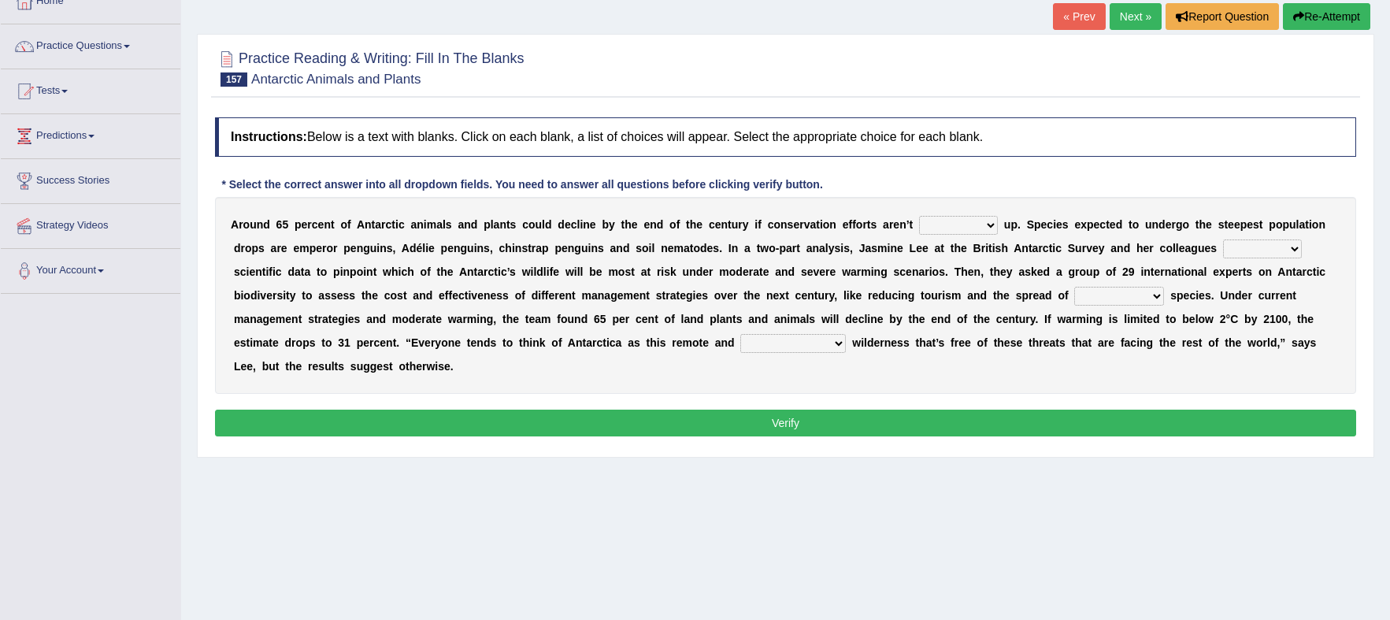
click at [989, 223] on select "detached ratcheted attached stitched" at bounding box center [958, 225] width 79 height 19
select select "stitched"
click at [919, 216] on select "detached ratcheted attached stitched" at bounding box center [958, 225] width 79 height 19
click at [981, 225] on select "detached ratcheted attached stitched" at bounding box center [958, 225] width 79 height 19
click at [1271, 251] on select "defiled compiled stringers refilled" at bounding box center [1262, 248] width 79 height 19
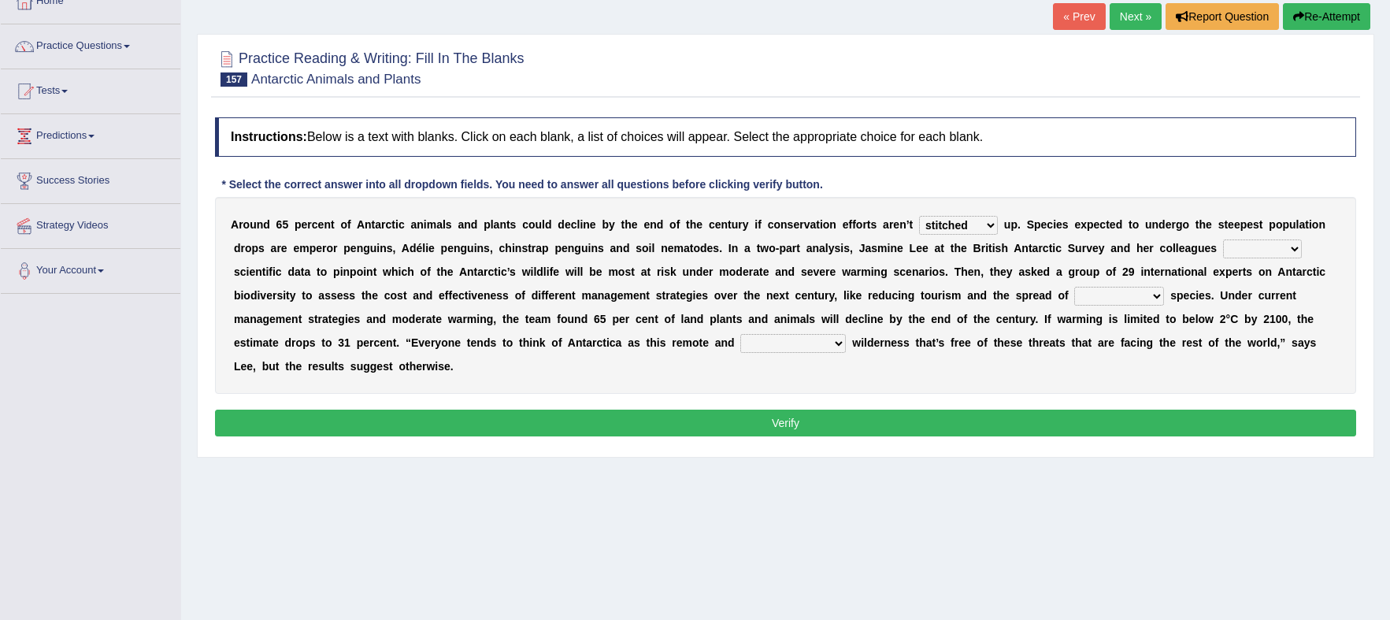
click at [1295, 251] on select "defiled compiled stringers refilled" at bounding box center [1262, 248] width 79 height 19
select select "compiled"
click at [1223, 239] on select "defiled compiled stringers refilled" at bounding box center [1262, 248] width 79 height 19
drag, startPoint x: 1286, startPoint y: 256, endPoint x: 1260, endPoint y: 321, distance: 70.4
click at [1260, 321] on b at bounding box center [1260, 319] width 6 height 13
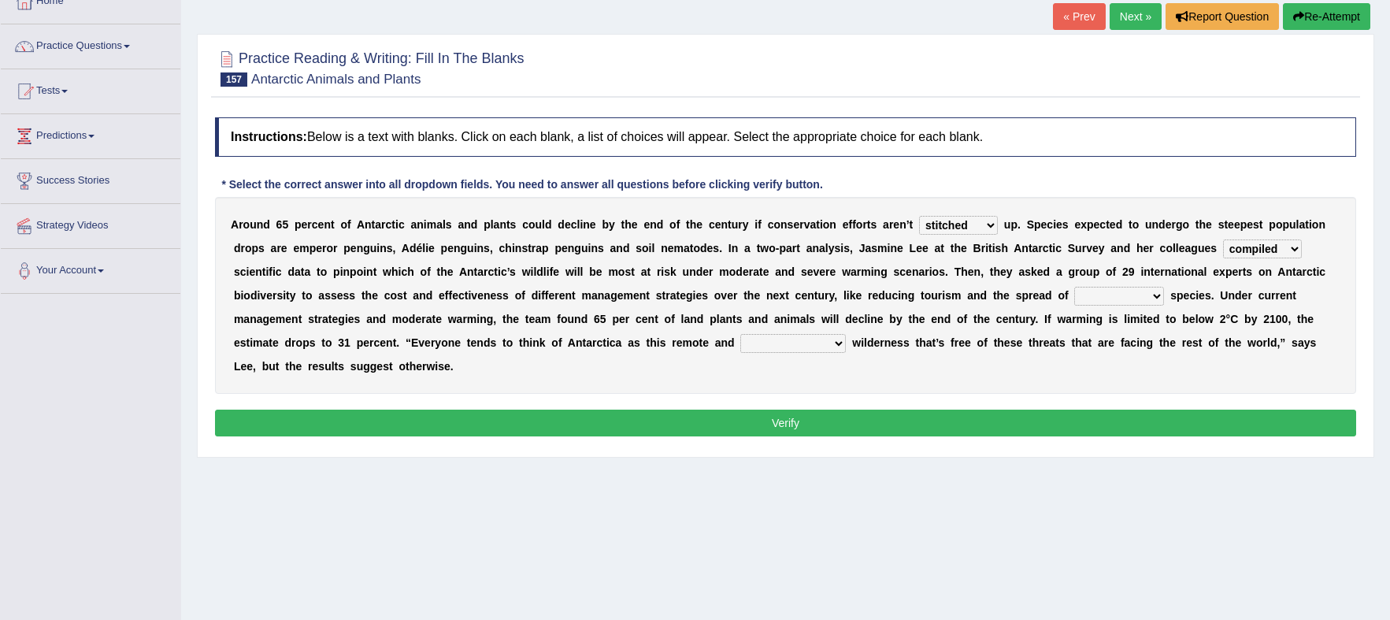
click at [1147, 295] on select "inclusive conclusive invasive compressive" at bounding box center [1120, 296] width 90 height 19
select select "conclusive"
click at [1075, 287] on select "inclusive conclusive invasive compressive" at bounding box center [1120, 296] width 90 height 19
drag, startPoint x: 1074, startPoint y: 417, endPoint x: 1123, endPoint y: 365, distance: 71.3
click at [1123, 365] on div "A r o u n d 6 5 p e r c e n t o f A n t a r c t i c a n i m a l s a n d p l a n…" at bounding box center [786, 295] width 1142 height 197
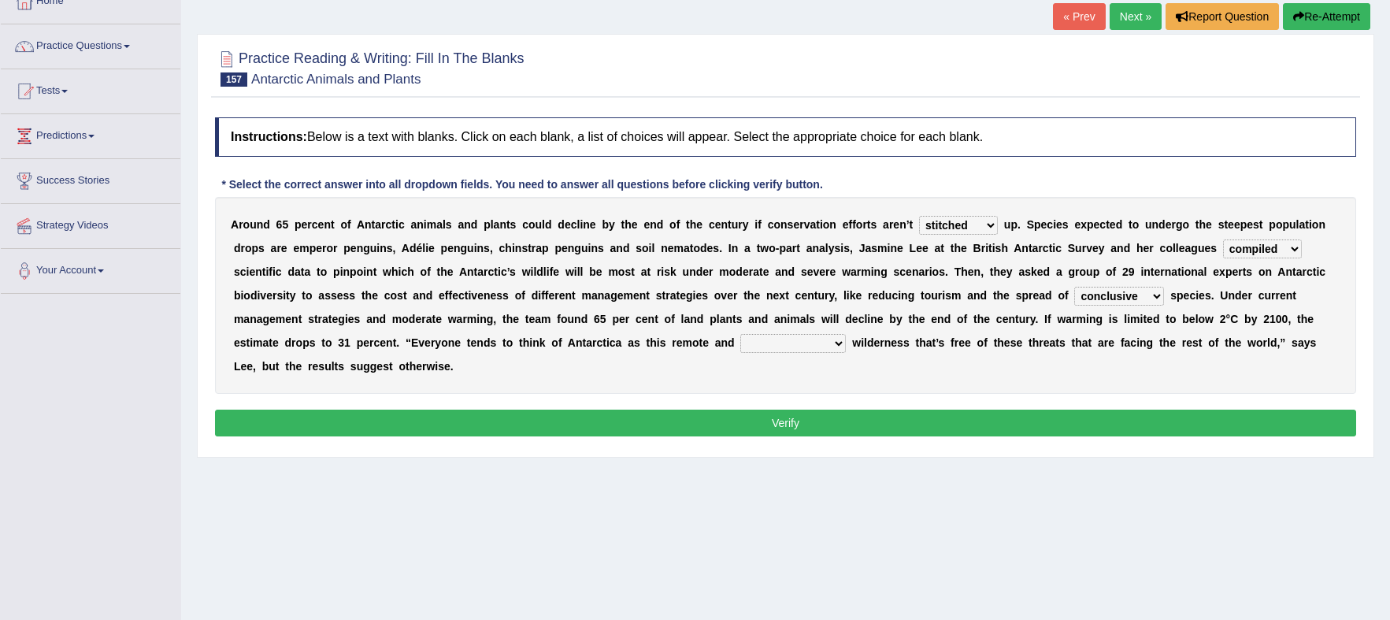
click at [835, 343] on select "unconventional untouched unpretentious uncontroversial" at bounding box center [794, 343] width 106 height 19
select select "untouched"
click at [741, 334] on select "unconventional untouched unpretentious uncontroversial" at bounding box center [794, 343] width 106 height 19
click at [1153, 294] on select "inclusive conclusive invasive compressive" at bounding box center [1120, 296] width 90 height 19
click at [1075, 287] on select "inclusive conclusive invasive compressive" at bounding box center [1120, 296] width 90 height 19
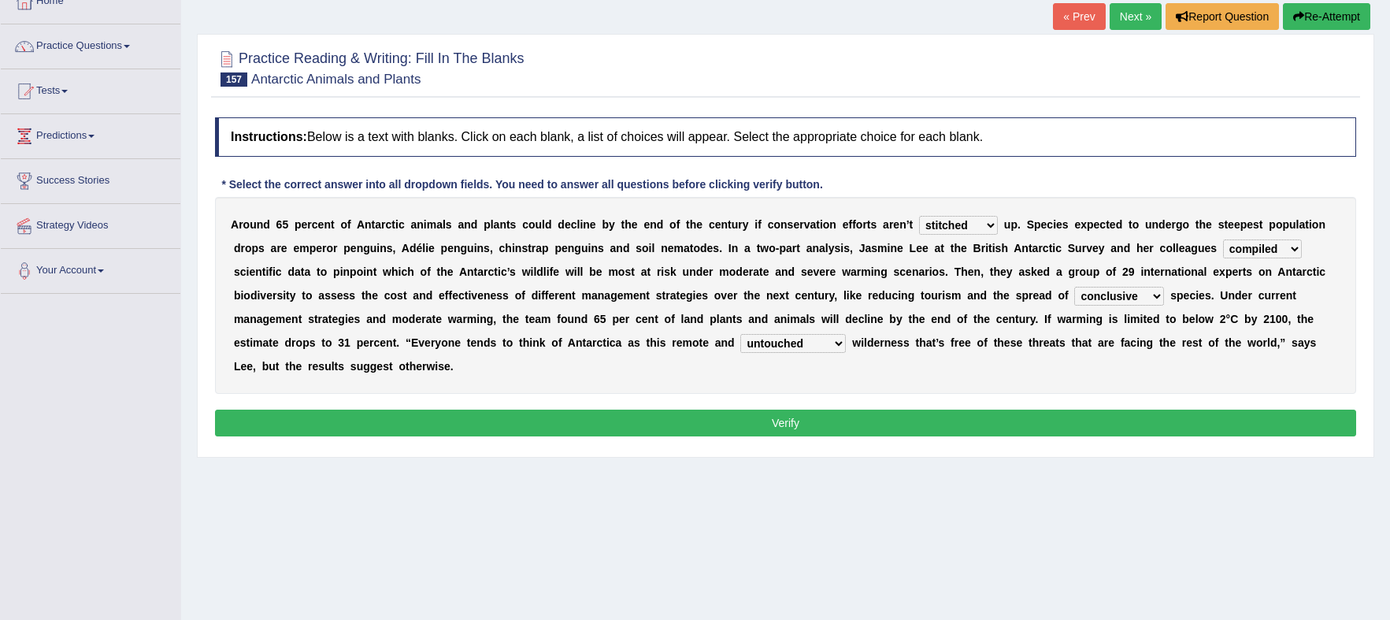
drag, startPoint x: 1117, startPoint y: 425, endPoint x: 1123, endPoint y: 369, distance: 55.5
click at [1123, 369] on div "A r o u n d 6 5 p e r c e n t o f A n t a r c t i c a n i m a l s a n d p l a n…" at bounding box center [786, 295] width 1142 height 197
click at [1111, 418] on button "Verify" at bounding box center [786, 423] width 1142 height 27
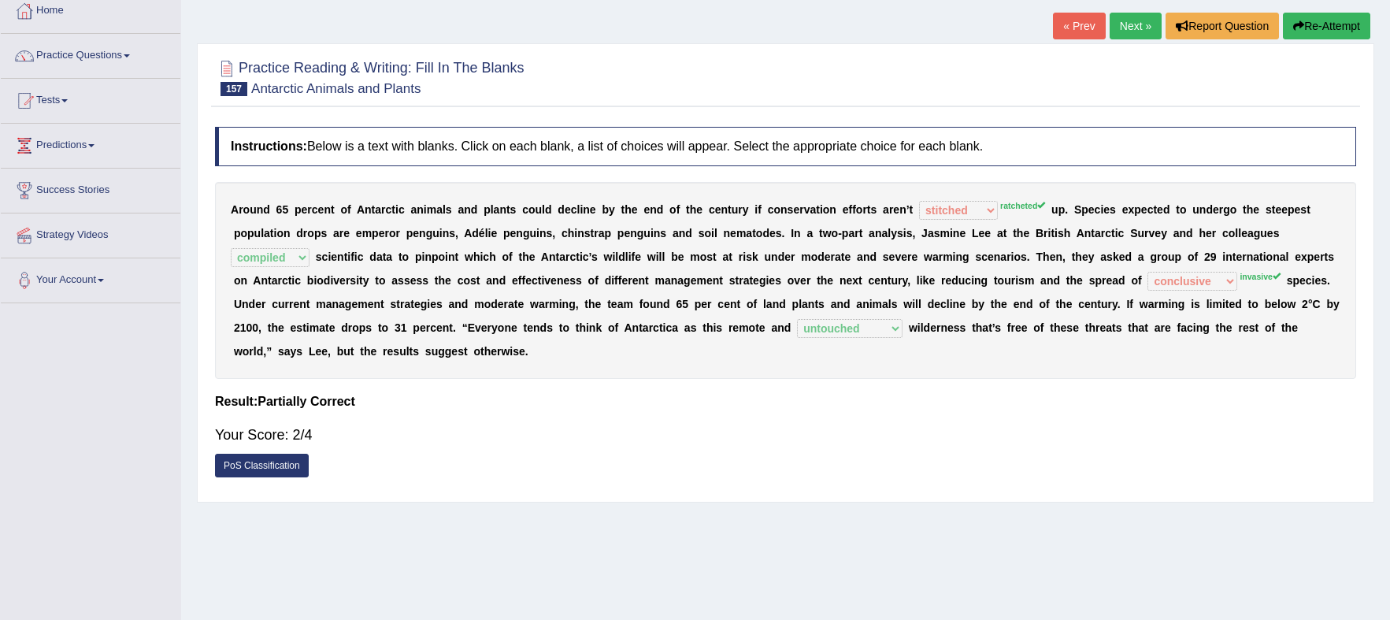
scroll to position [0, 0]
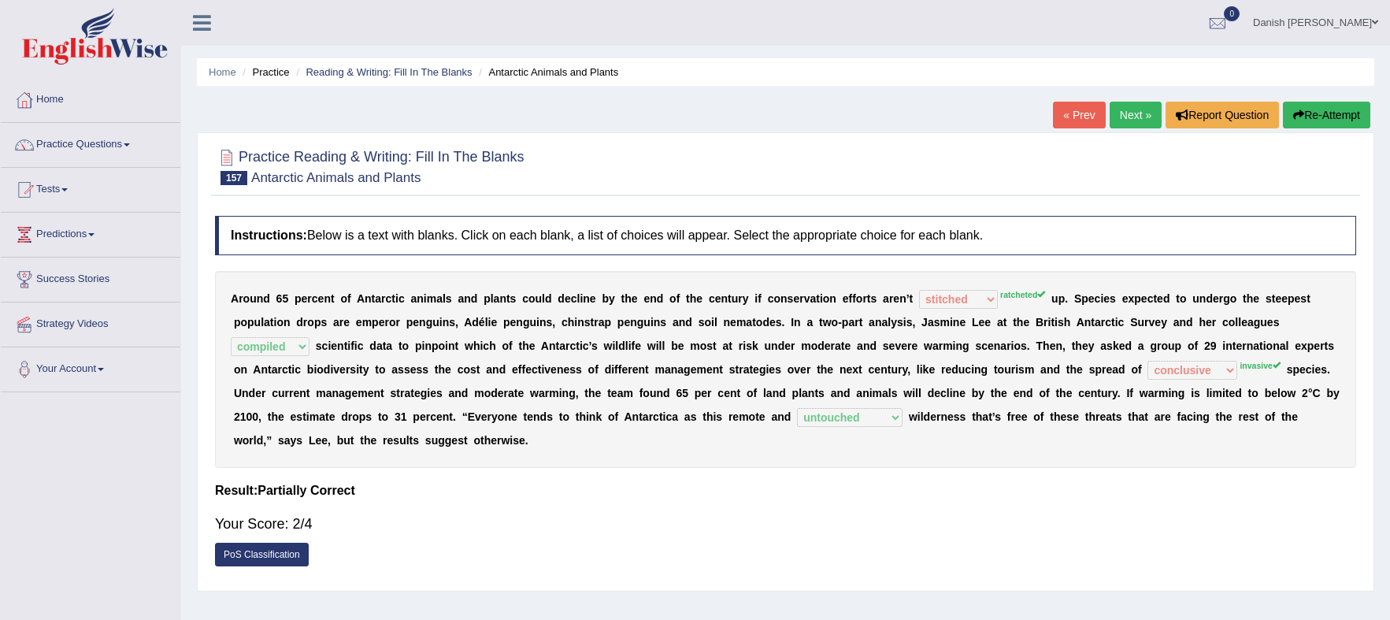
click at [1141, 112] on link "Next »" at bounding box center [1136, 115] width 52 height 27
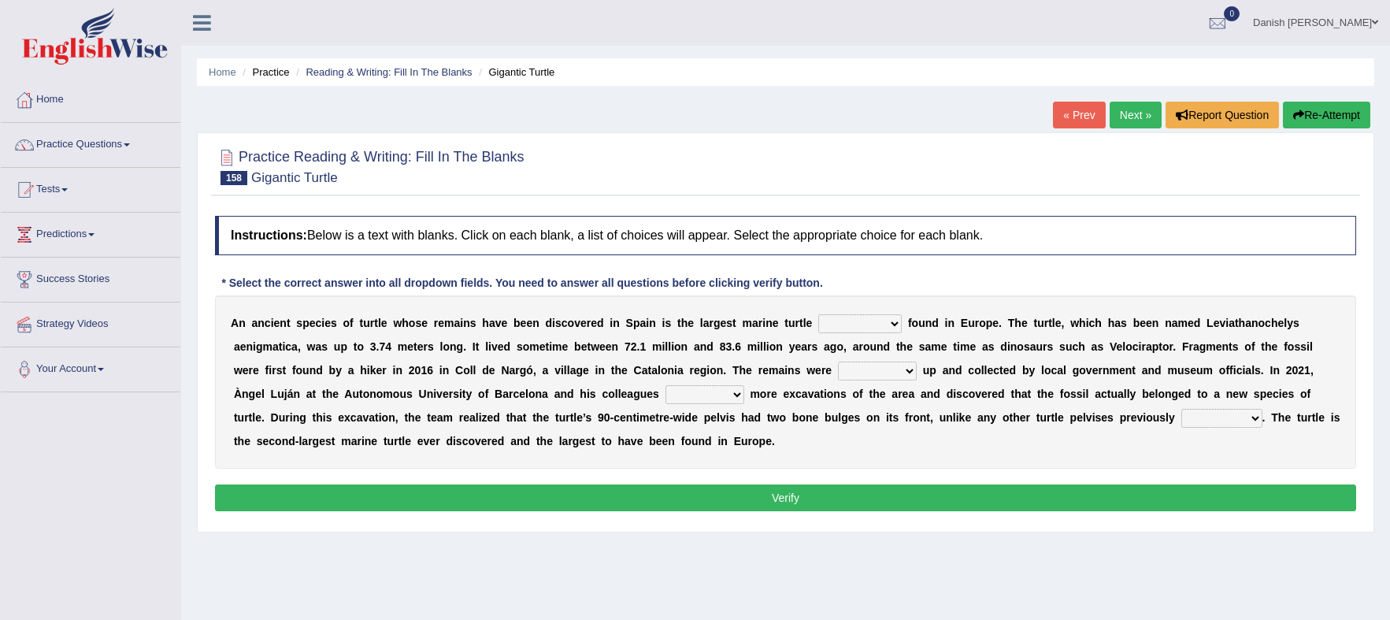
click at [891, 325] on select "ever whatsoever since however" at bounding box center [861, 323] width 84 height 19
select select "since"
click at [819, 314] on select "ever whatsoever since however" at bounding box center [861, 323] width 84 height 19
click at [910, 368] on select "bug dug mug tug" at bounding box center [877, 371] width 79 height 19
click at [838, 362] on select "bug dug mug tug" at bounding box center [877, 371] width 79 height 19
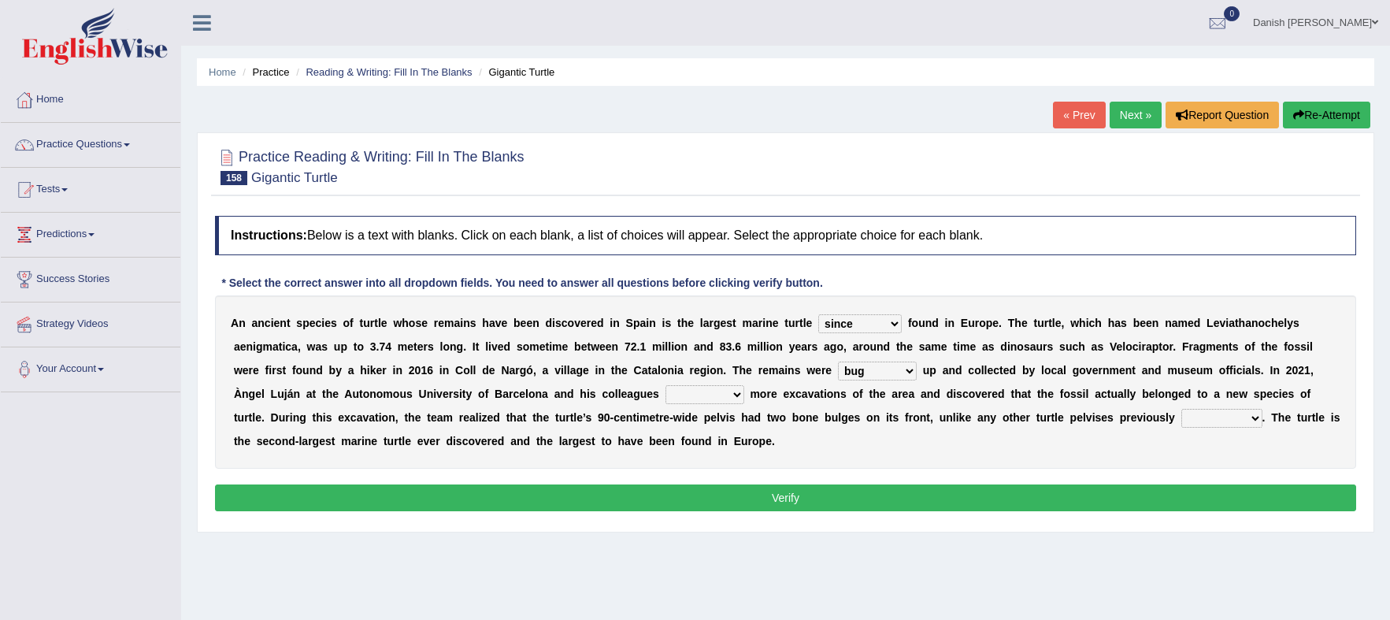
click at [883, 369] on select "bug dug mug tug" at bounding box center [877, 371] width 79 height 19
click at [838, 362] on select "bug dug mug tug" at bounding box center [877, 371] width 79 height 19
click at [876, 377] on select "bug dug mug tug" at bounding box center [877, 371] width 79 height 19
click at [893, 373] on select "bug dug mug tug" at bounding box center [877, 371] width 79 height 19
select select "dug"
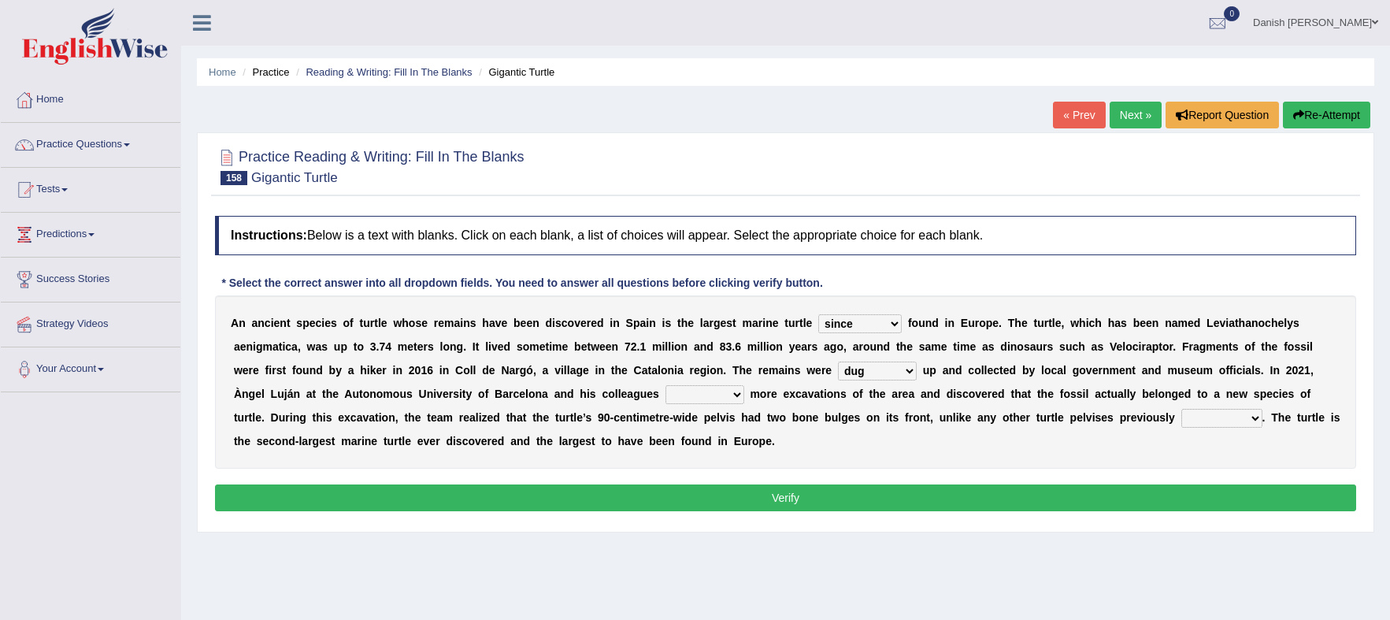
click at [838, 362] on select "bug dug mug tug" at bounding box center [877, 371] width 79 height 19
click at [739, 392] on select "deduced conducted digested conduced" at bounding box center [705, 394] width 79 height 19
select select "conducted"
click at [666, 385] on select "deduced conducted digested conduced" at bounding box center [705, 394] width 79 height 19
click at [734, 397] on select "deduced conducted digested conduced" at bounding box center [705, 394] width 79 height 19
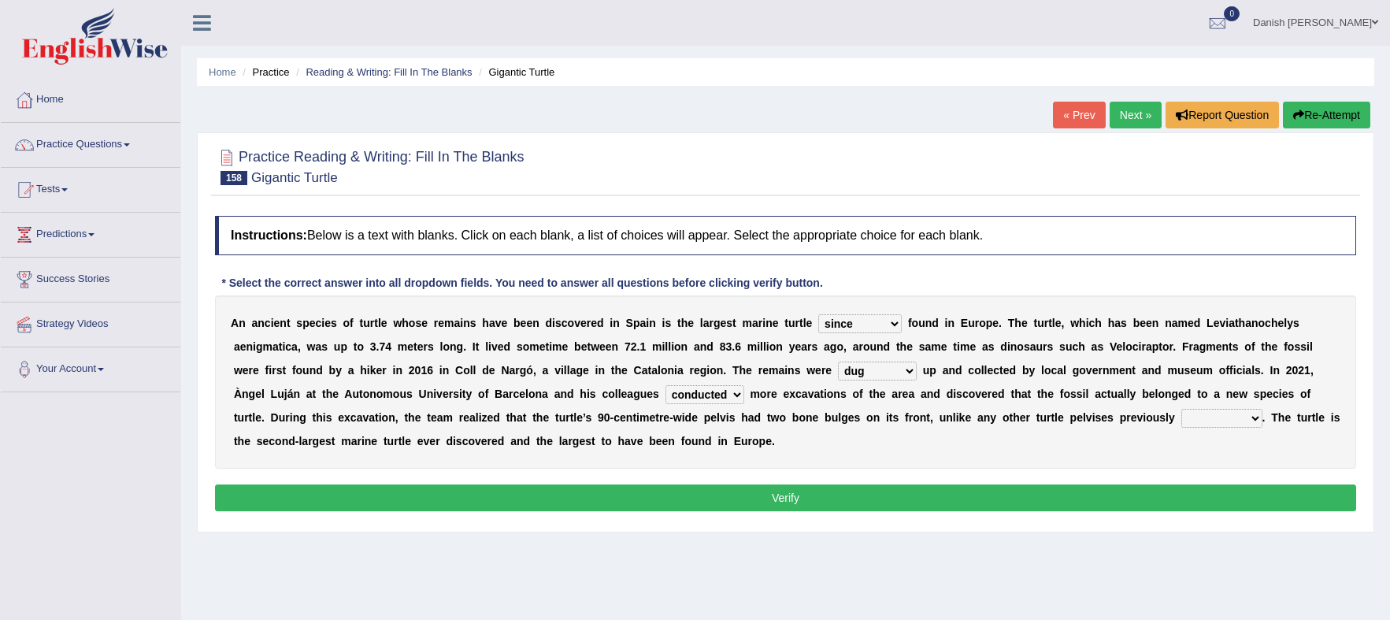
click at [666, 385] on select "deduced conducted digested conduced" at bounding box center [705, 394] width 79 height 19
click at [1255, 418] on select "described proscribed inscribed subscribed" at bounding box center [1222, 418] width 81 height 19
select select "inscribed"
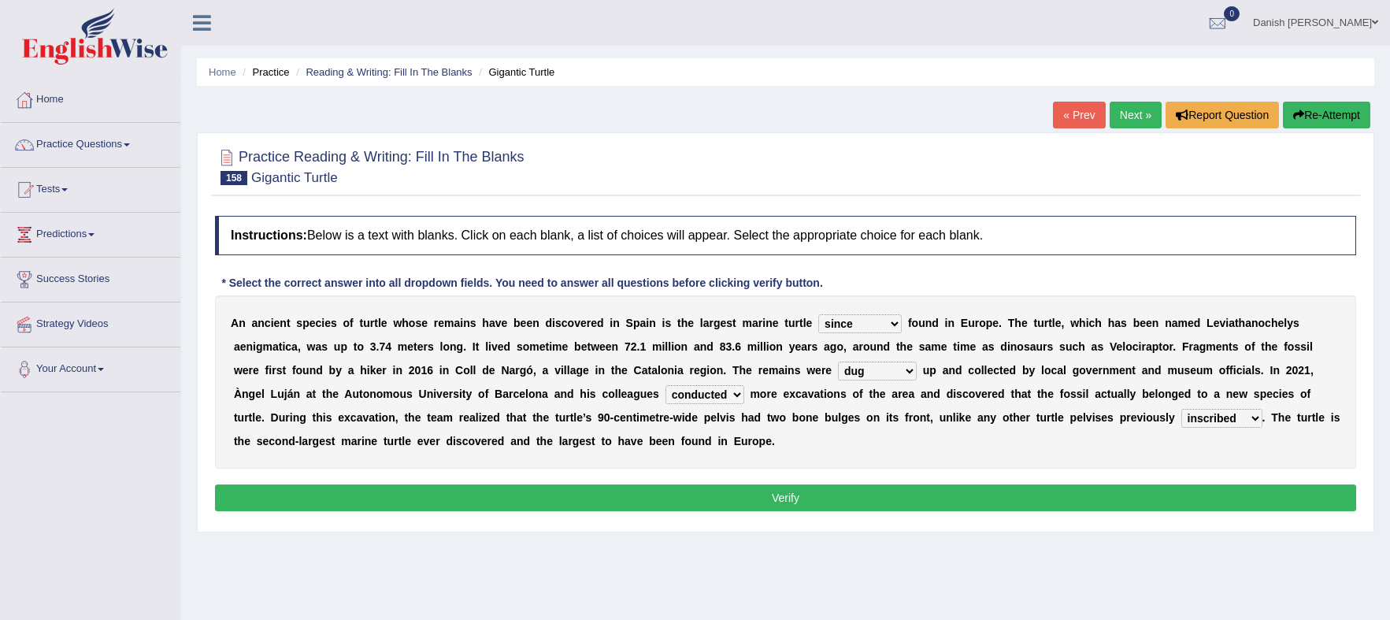
click at [1182, 409] on select "described proscribed inscribed subscribed" at bounding box center [1222, 418] width 81 height 19
click at [1130, 496] on button "Verify" at bounding box center [786, 497] width 1142 height 27
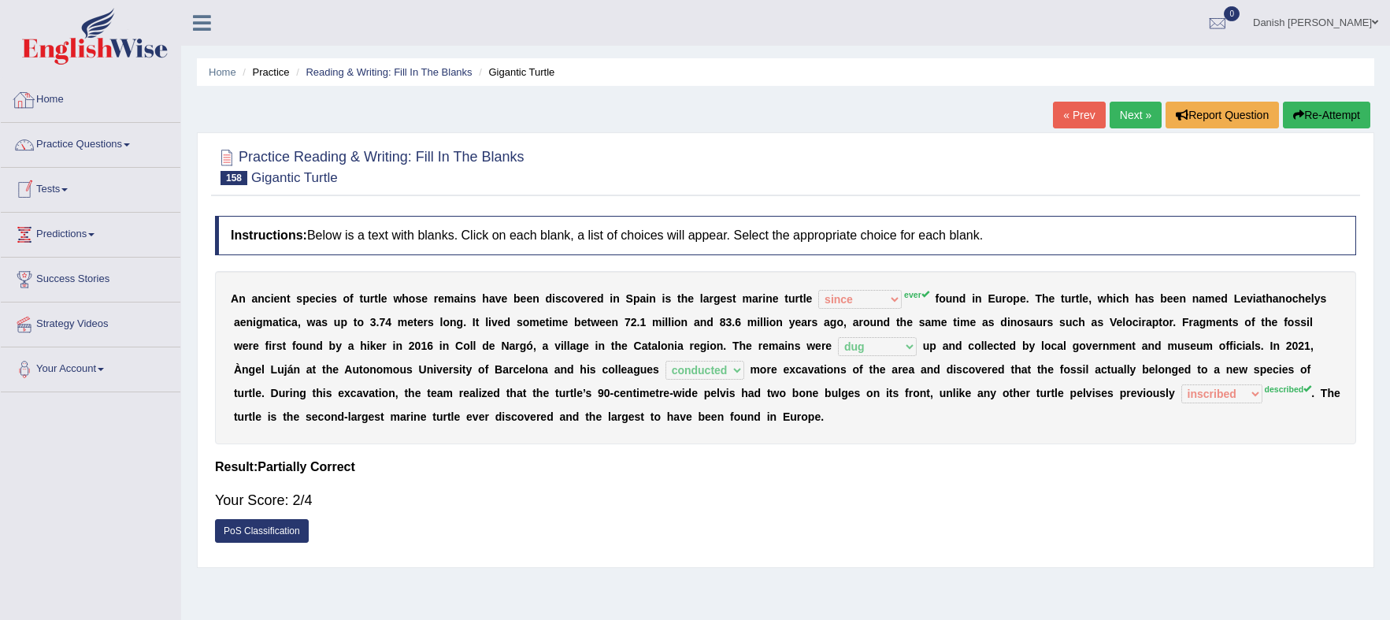
click at [50, 101] on link "Home" at bounding box center [91, 97] width 180 height 39
click at [57, 97] on link "Home" at bounding box center [89, 97] width 176 height 39
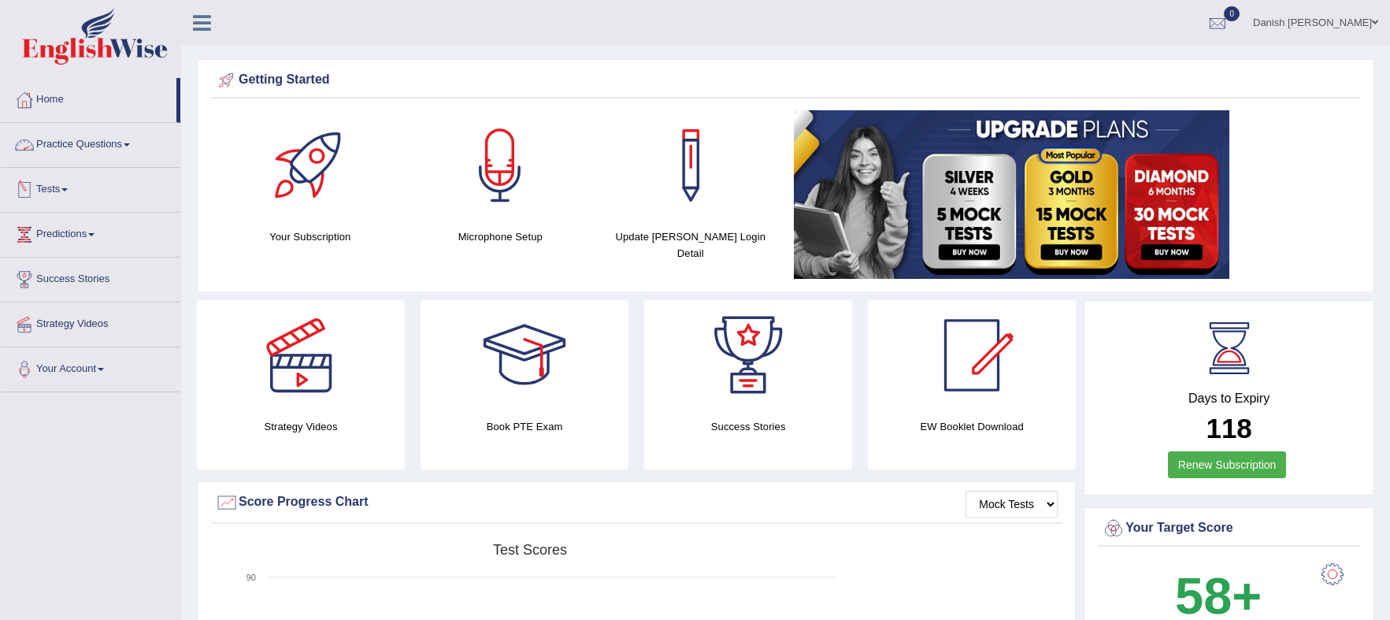
click at [100, 144] on link "Practice Questions" at bounding box center [91, 142] width 180 height 39
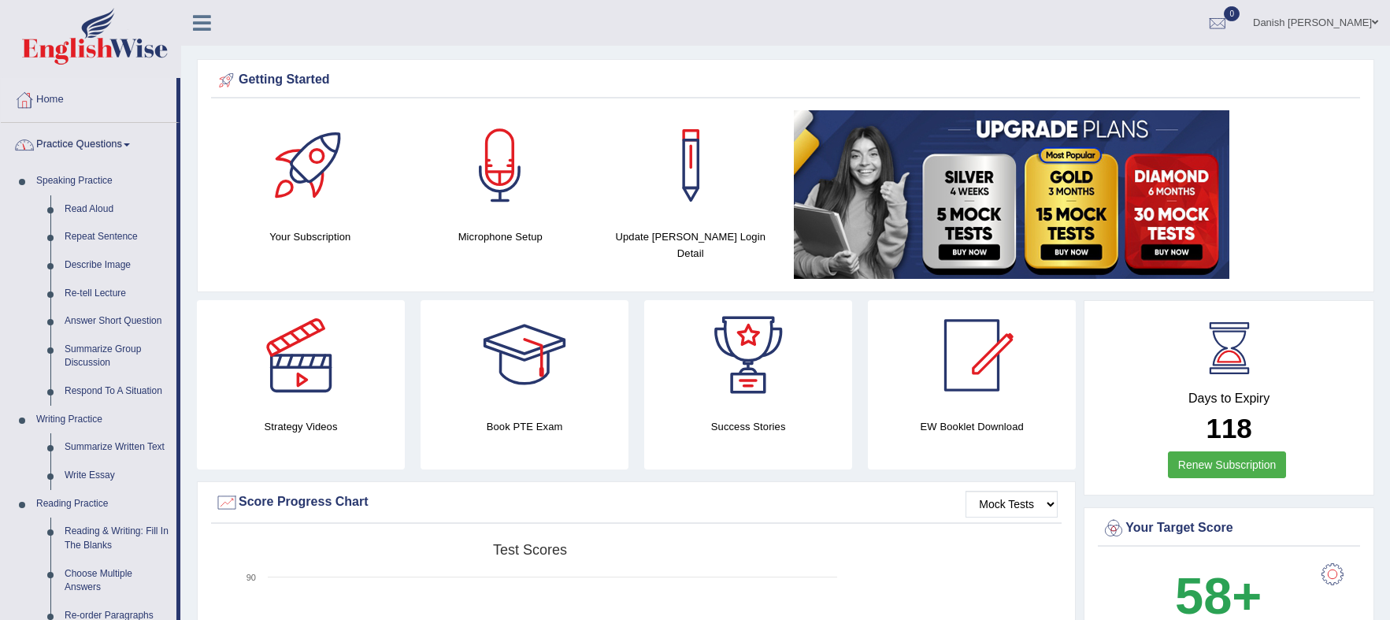
click at [100, 144] on link "Practice Questions" at bounding box center [89, 142] width 176 height 39
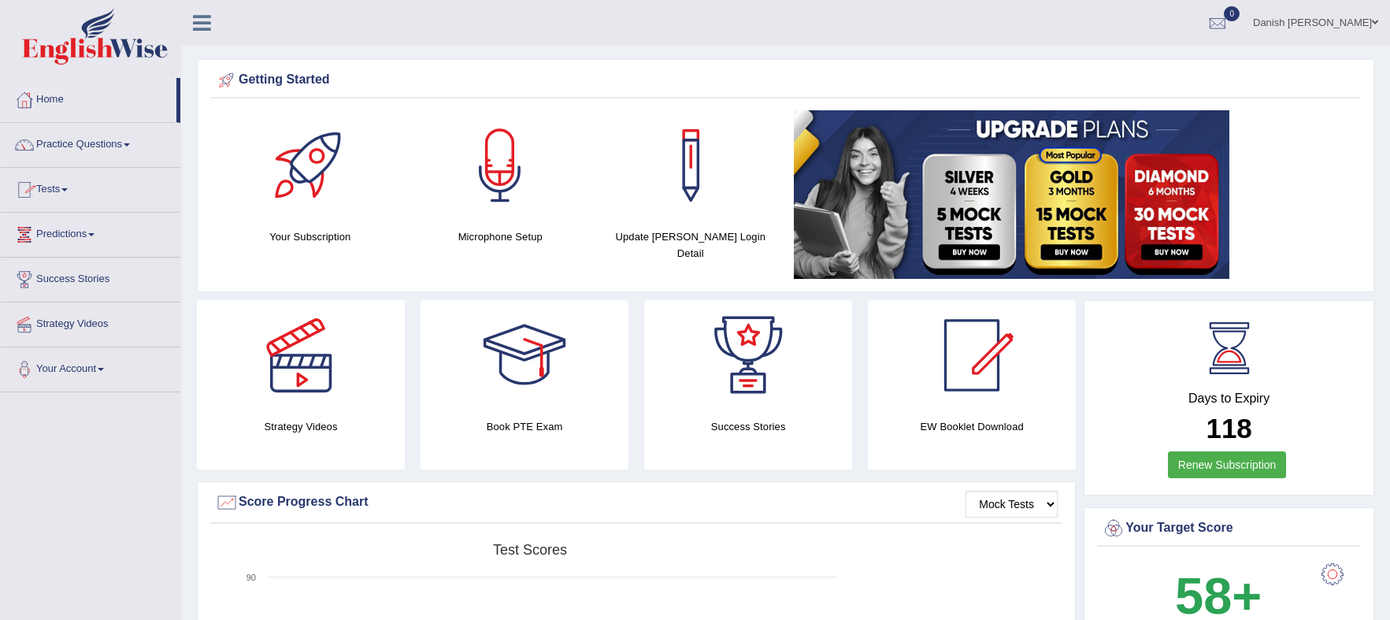
click at [55, 187] on link "Tests" at bounding box center [91, 187] width 180 height 39
click at [116, 223] on link "Take Practice Sectional Test" at bounding box center [102, 226] width 147 height 28
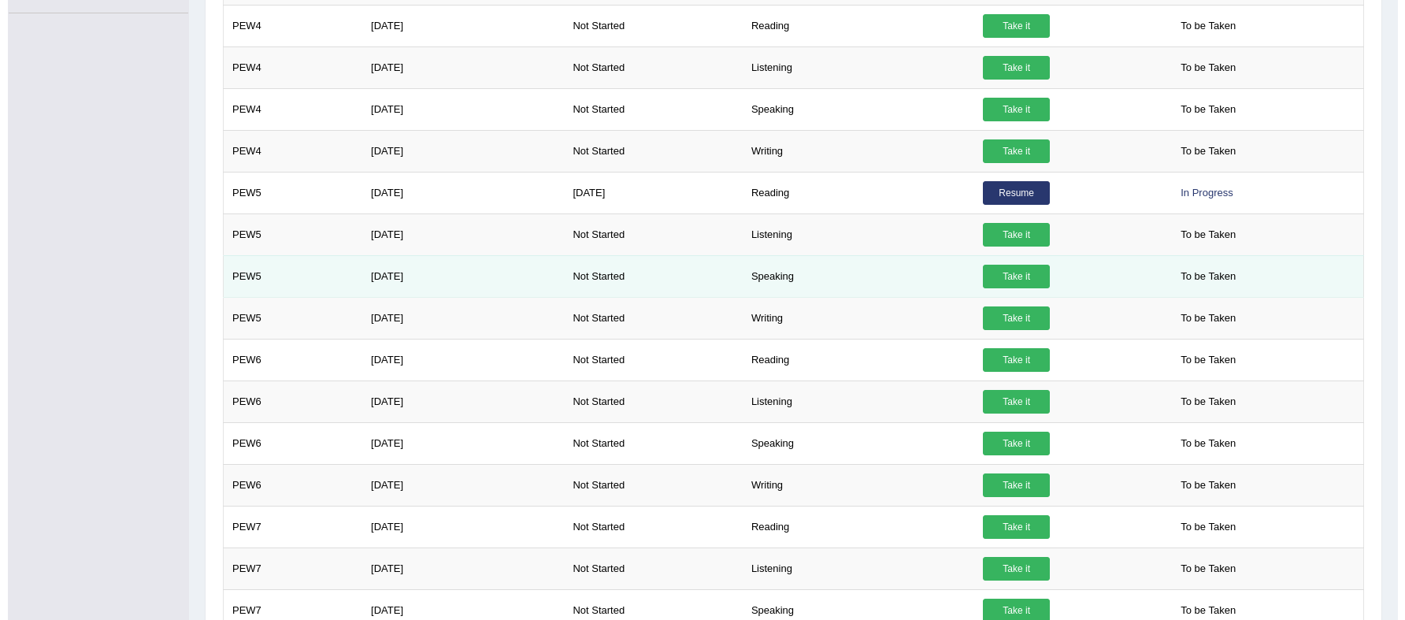
scroll to position [492, 0]
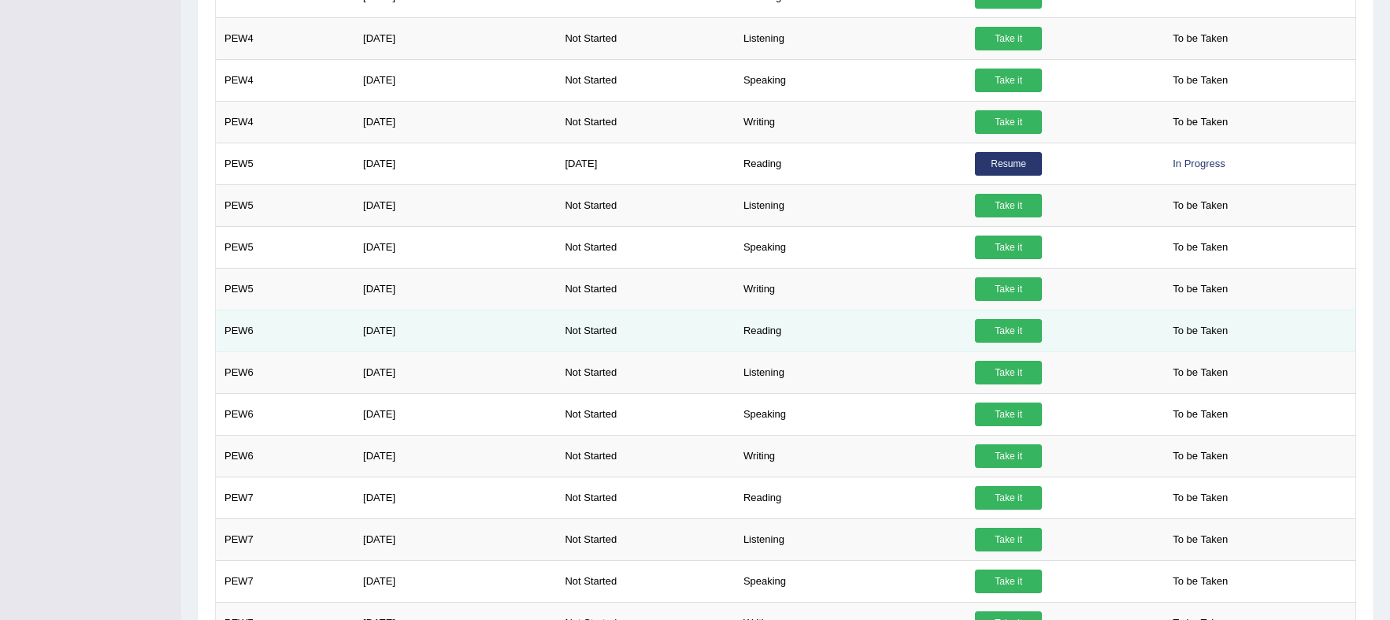
click at [997, 324] on link "Take it" at bounding box center [1008, 331] width 67 height 24
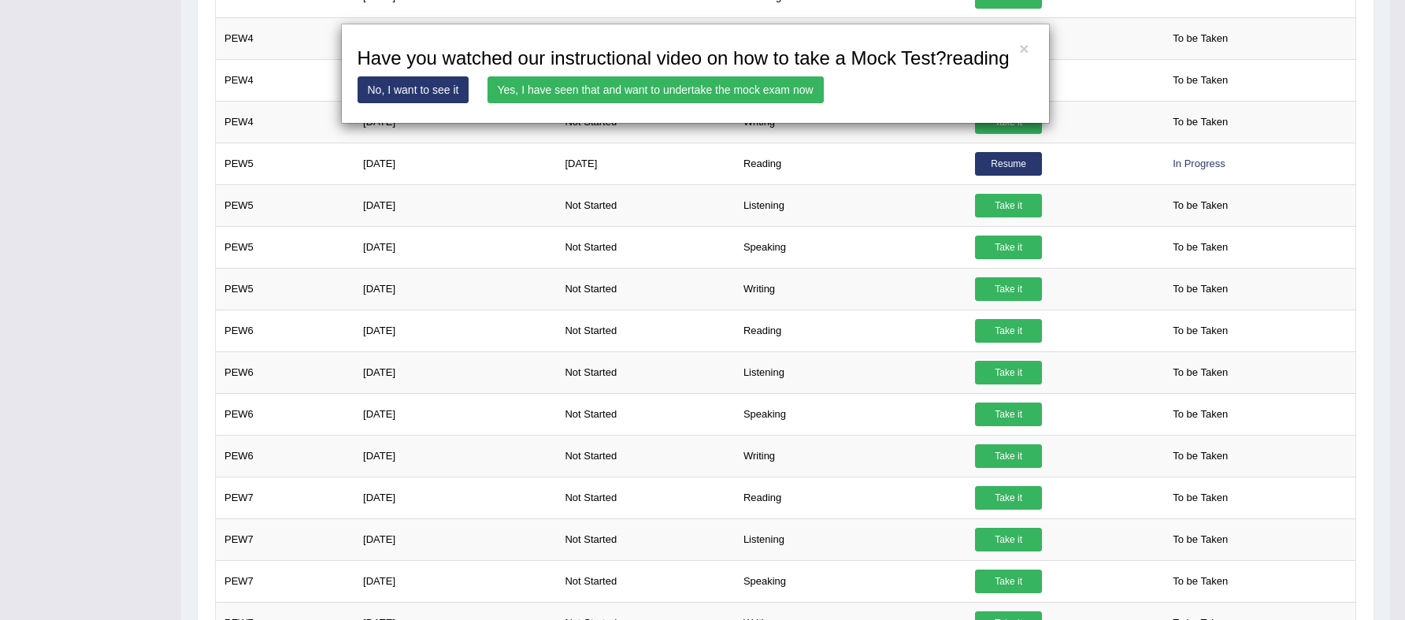
click at [725, 87] on link "Yes, I have seen that and want to undertake the mock exam now" at bounding box center [656, 89] width 336 height 27
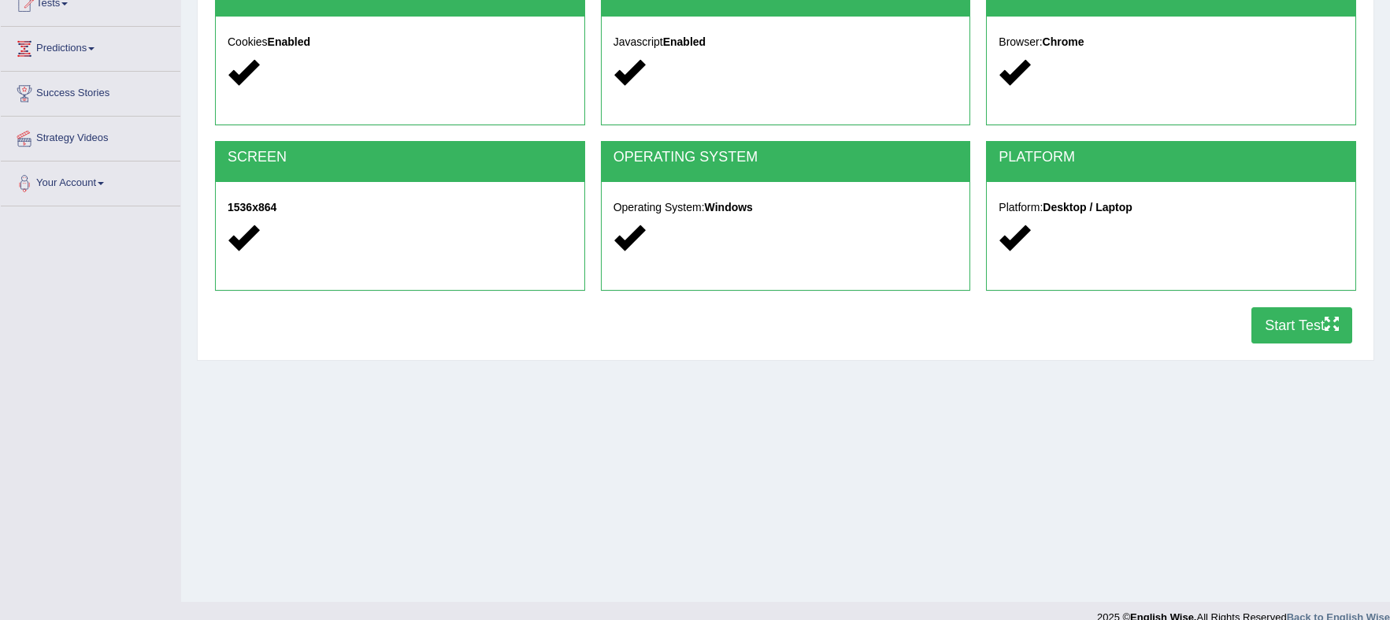
scroll to position [197, 0]
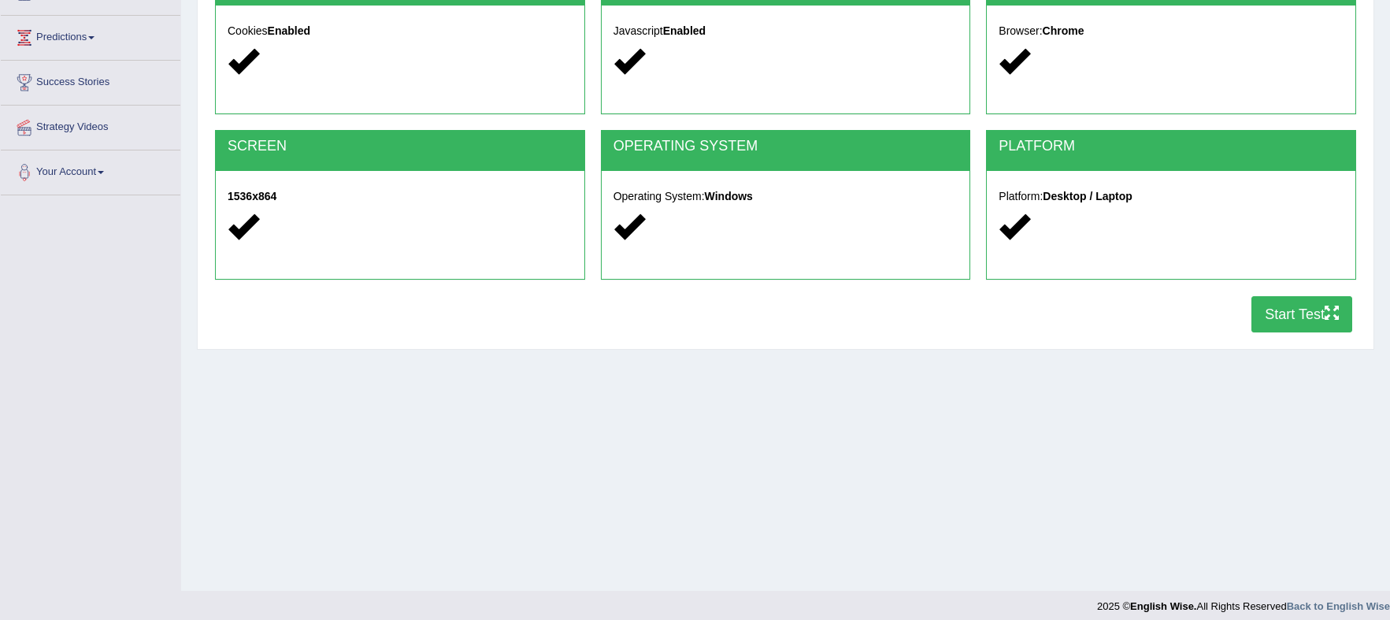
click at [1307, 314] on button "Start Test" at bounding box center [1302, 314] width 101 height 36
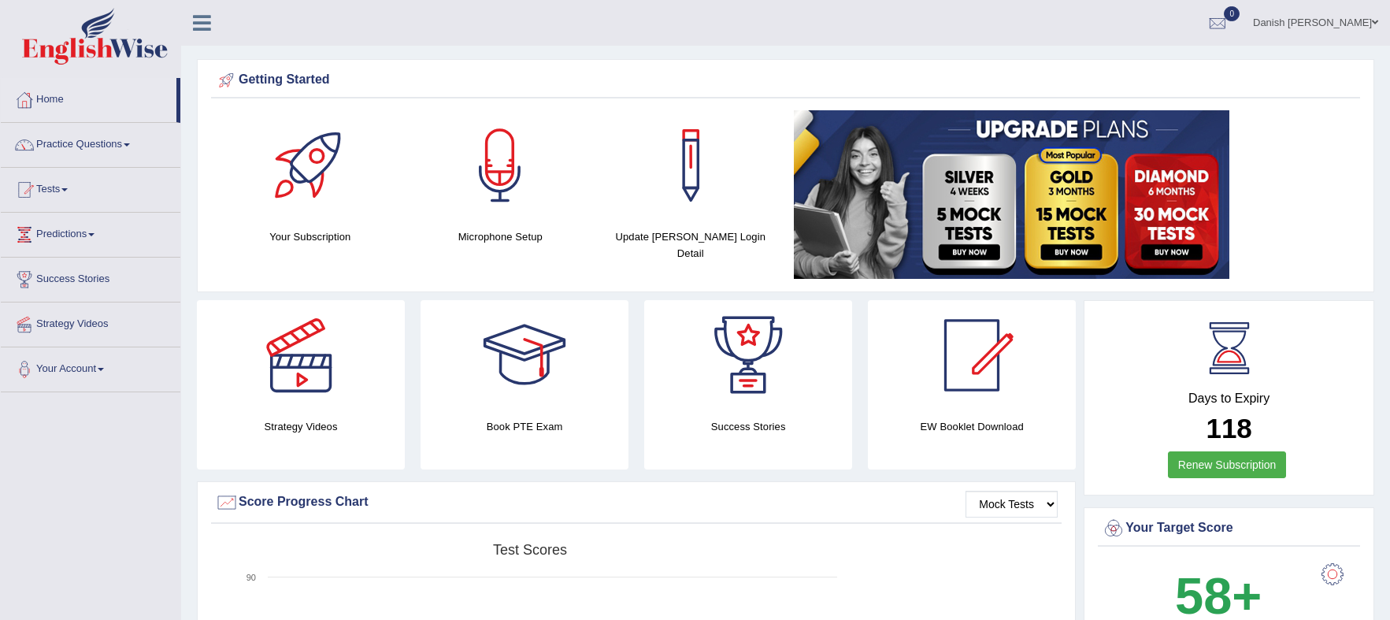
click at [58, 101] on link "Home" at bounding box center [89, 97] width 176 height 39
click at [62, 193] on link "Tests" at bounding box center [91, 187] width 180 height 39
click at [51, 278] on link "History" at bounding box center [102, 282] width 147 height 28
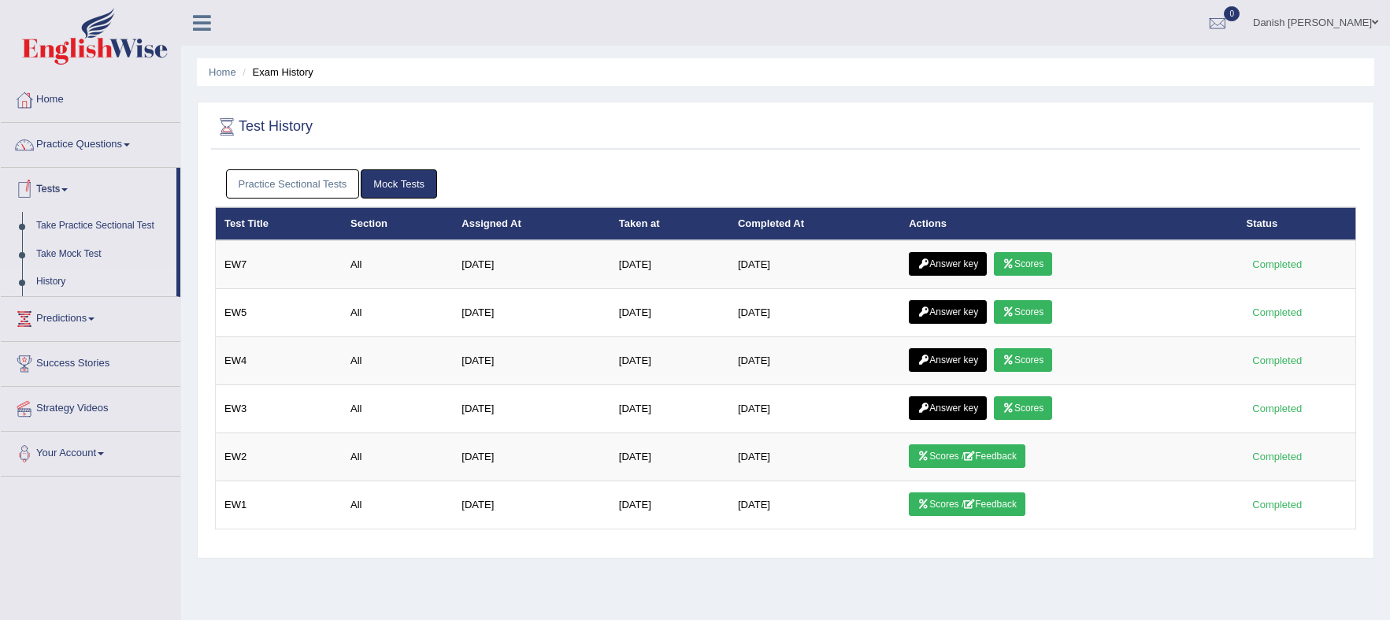
click at [323, 186] on link "Practice Sectional Tests" at bounding box center [293, 183] width 134 height 29
click at [333, 184] on link "Practice Sectional Tests" at bounding box center [293, 183] width 134 height 29
click at [312, 187] on link "Practice Sectional Tests" at bounding box center [293, 183] width 134 height 29
click at [272, 186] on link "Practice Sectional Tests" at bounding box center [293, 183] width 134 height 29
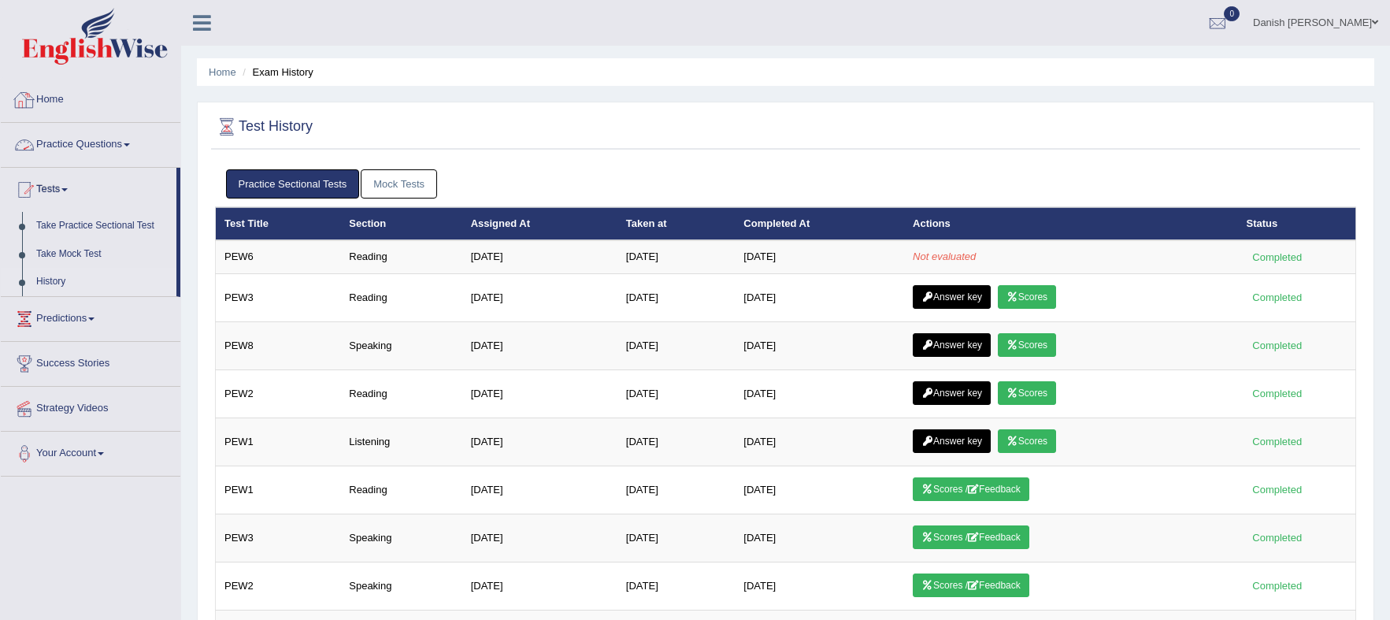
click at [46, 102] on link "Home" at bounding box center [91, 97] width 180 height 39
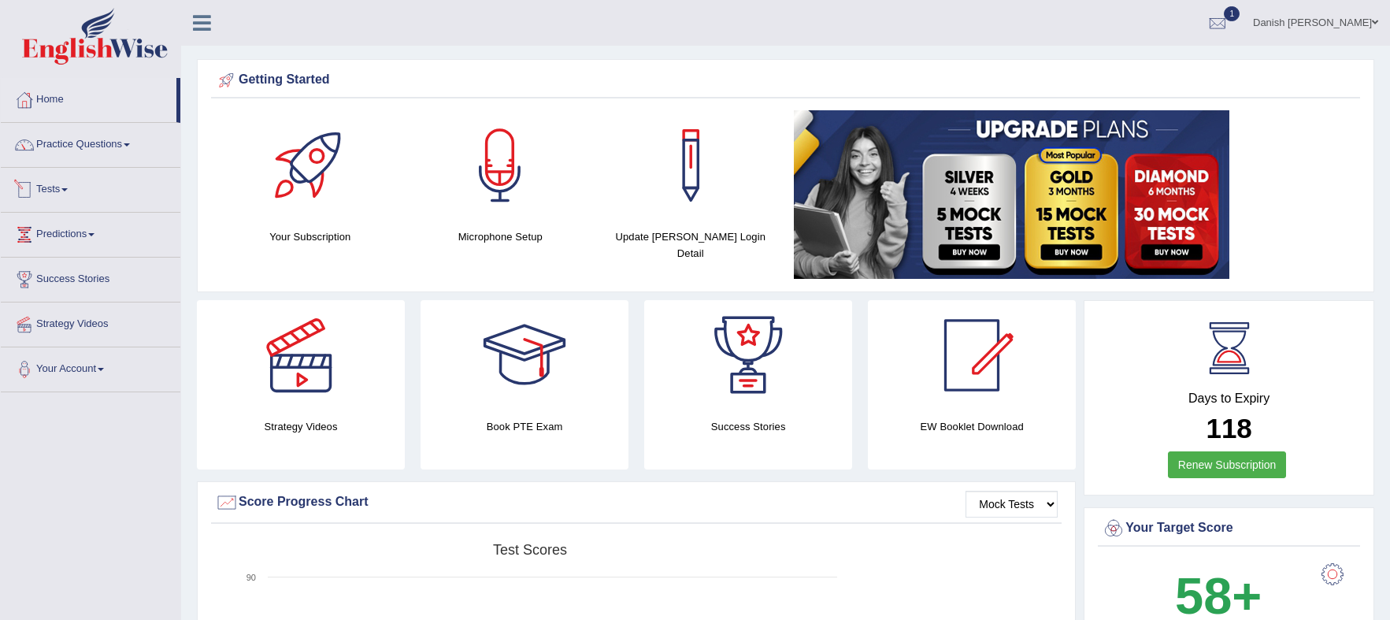
click at [54, 188] on link "Tests" at bounding box center [91, 187] width 180 height 39
click at [52, 276] on link "History" at bounding box center [102, 282] width 147 height 28
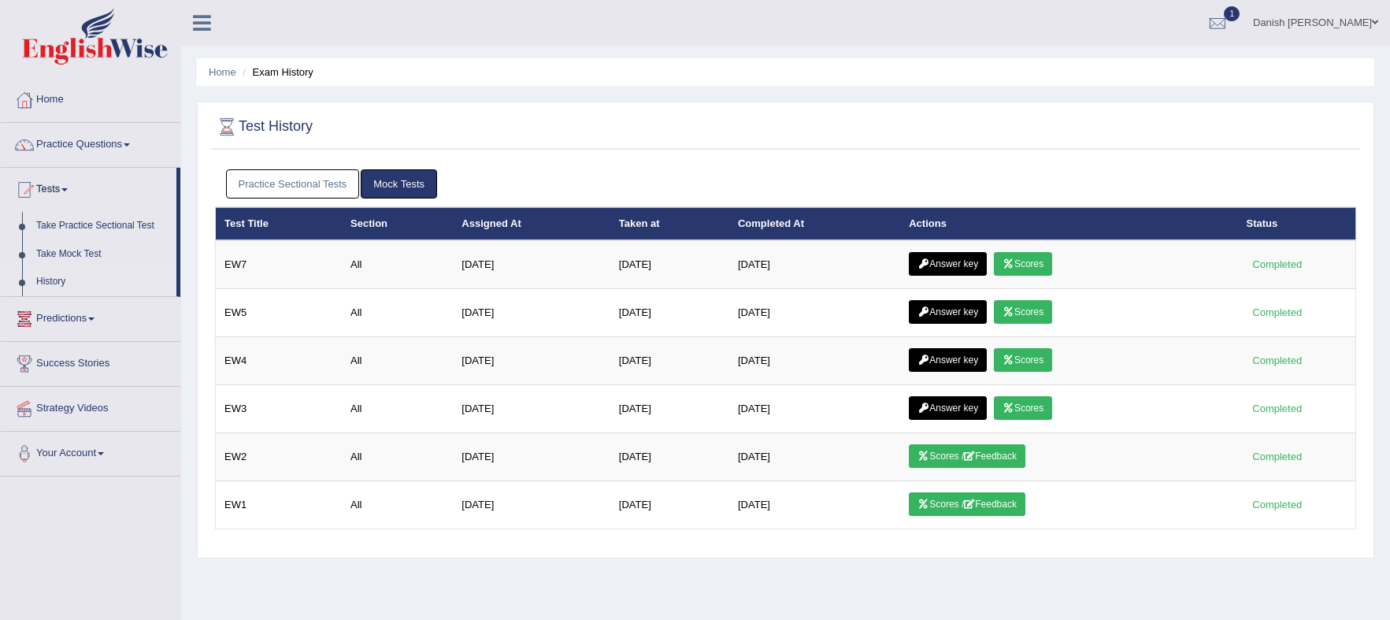
click at [268, 182] on link "Practice Sectional Tests" at bounding box center [293, 183] width 134 height 29
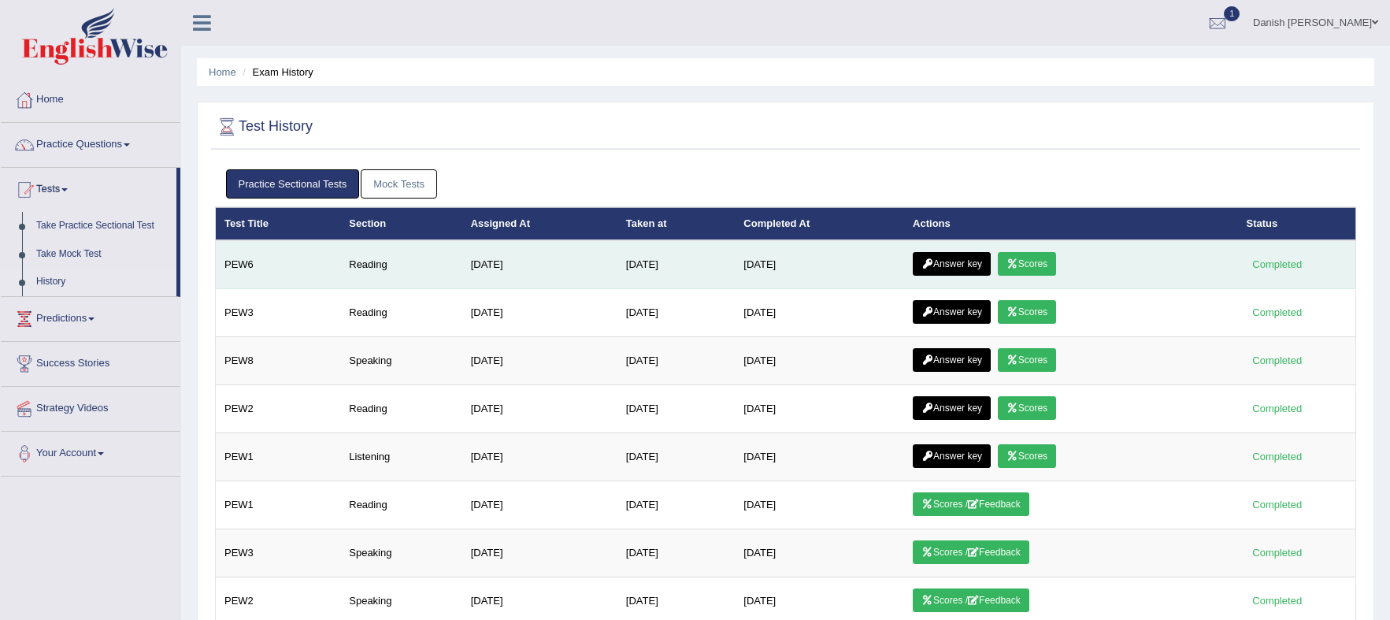
click at [1049, 262] on link "Scores" at bounding box center [1027, 264] width 58 height 24
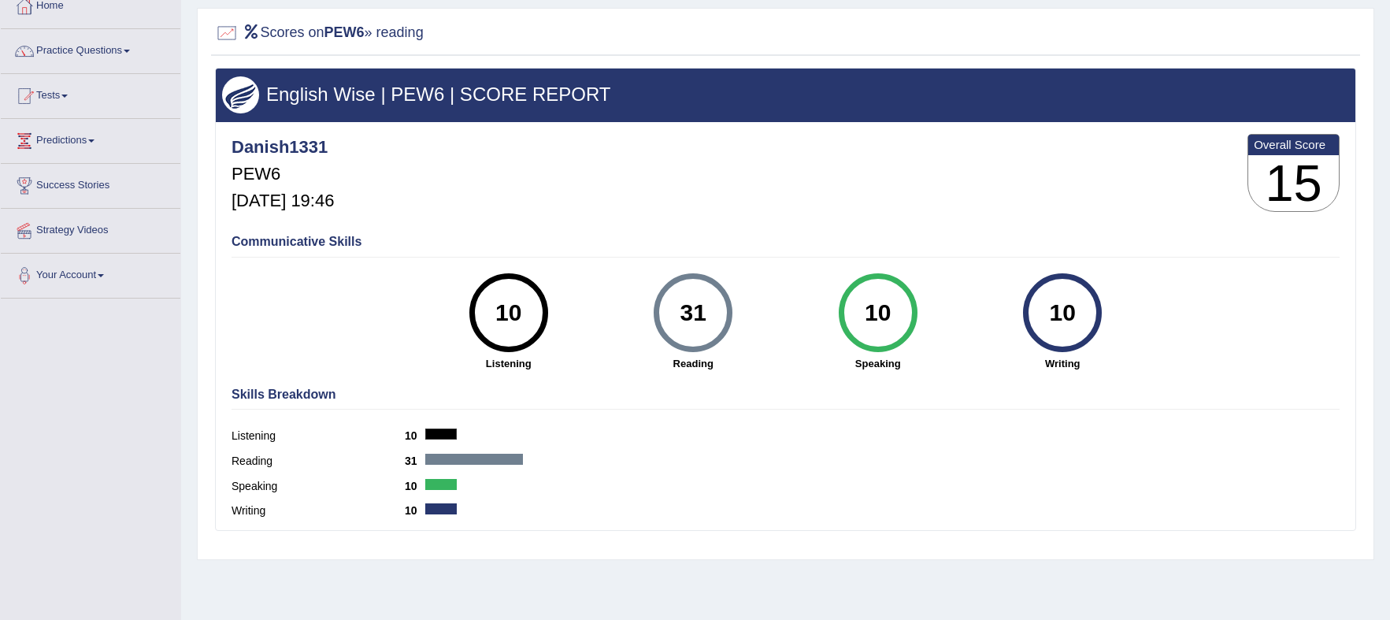
scroll to position [98, 0]
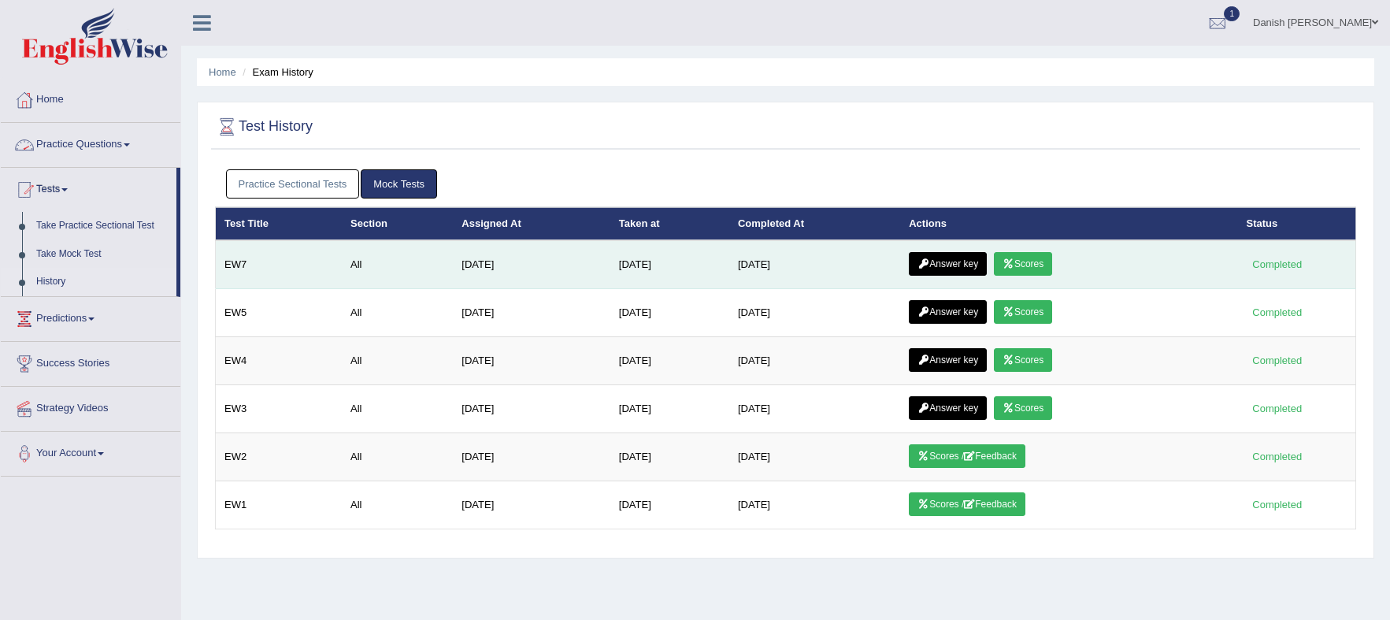
click at [960, 262] on link "Answer key" at bounding box center [948, 264] width 78 height 24
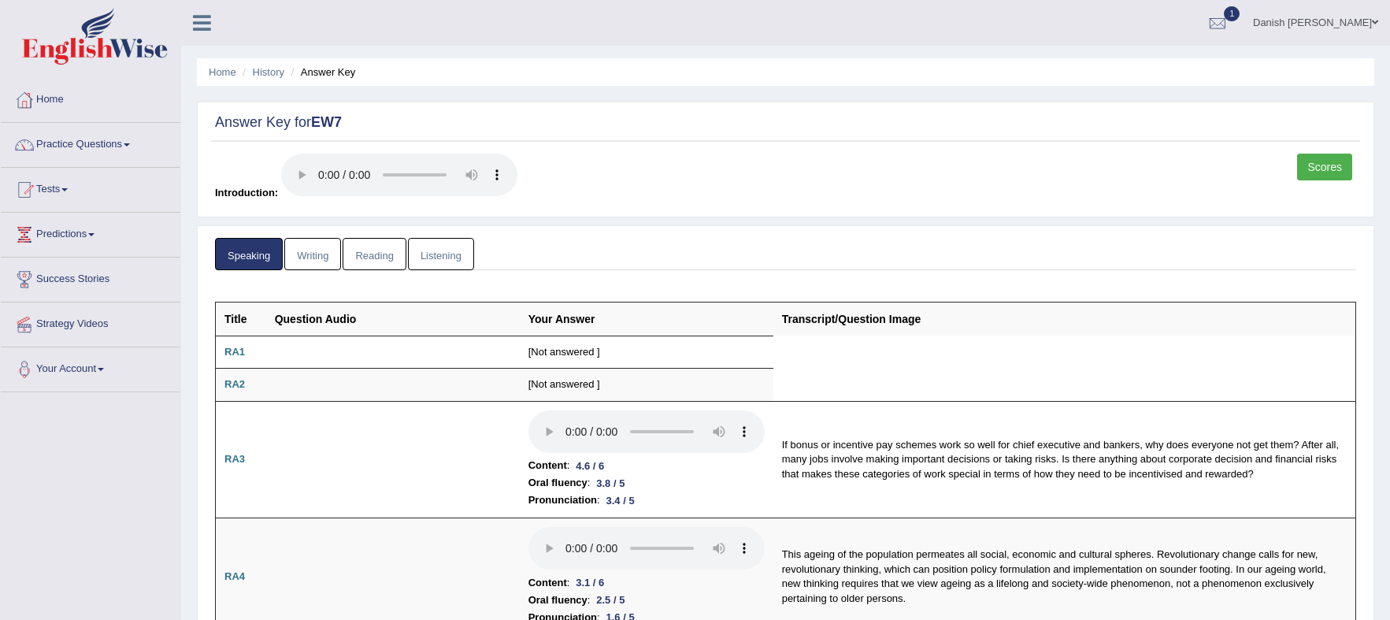
click at [50, 98] on link "Home" at bounding box center [91, 97] width 180 height 39
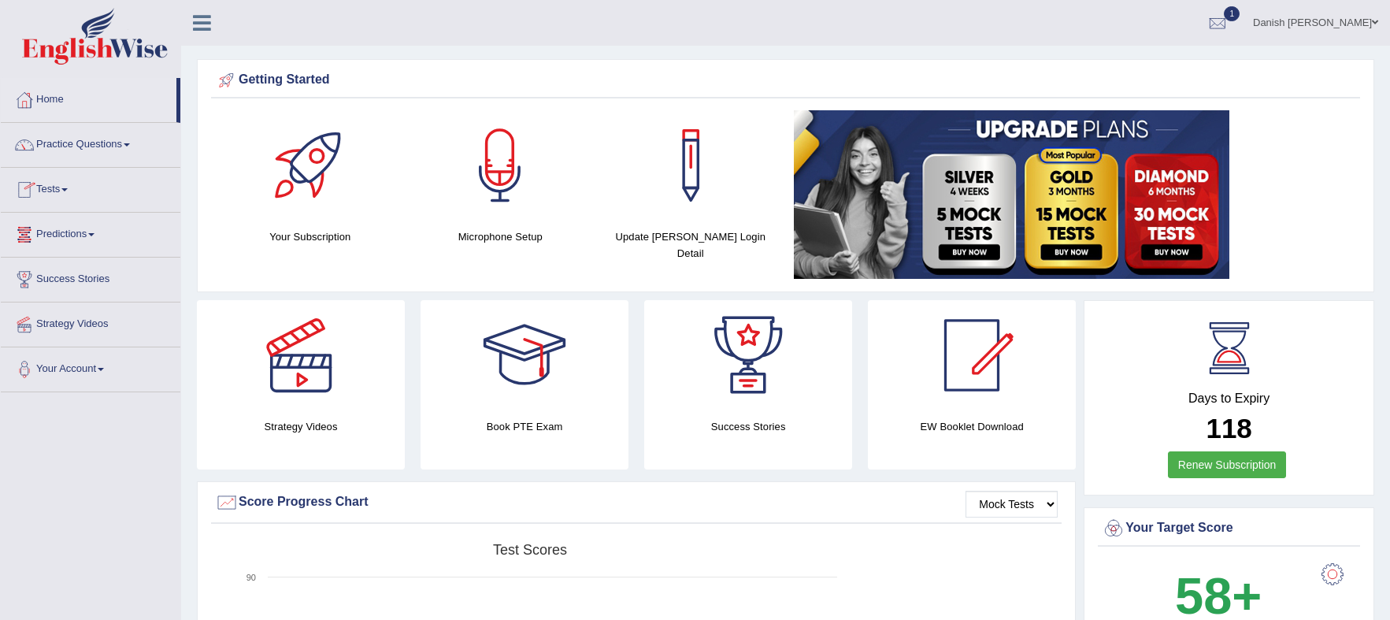
click at [50, 194] on link "Tests" at bounding box center [91, 187] width 180 height 39
click at [54, 279] on link "History" at bounding box center [102, 282] width 147 height 28
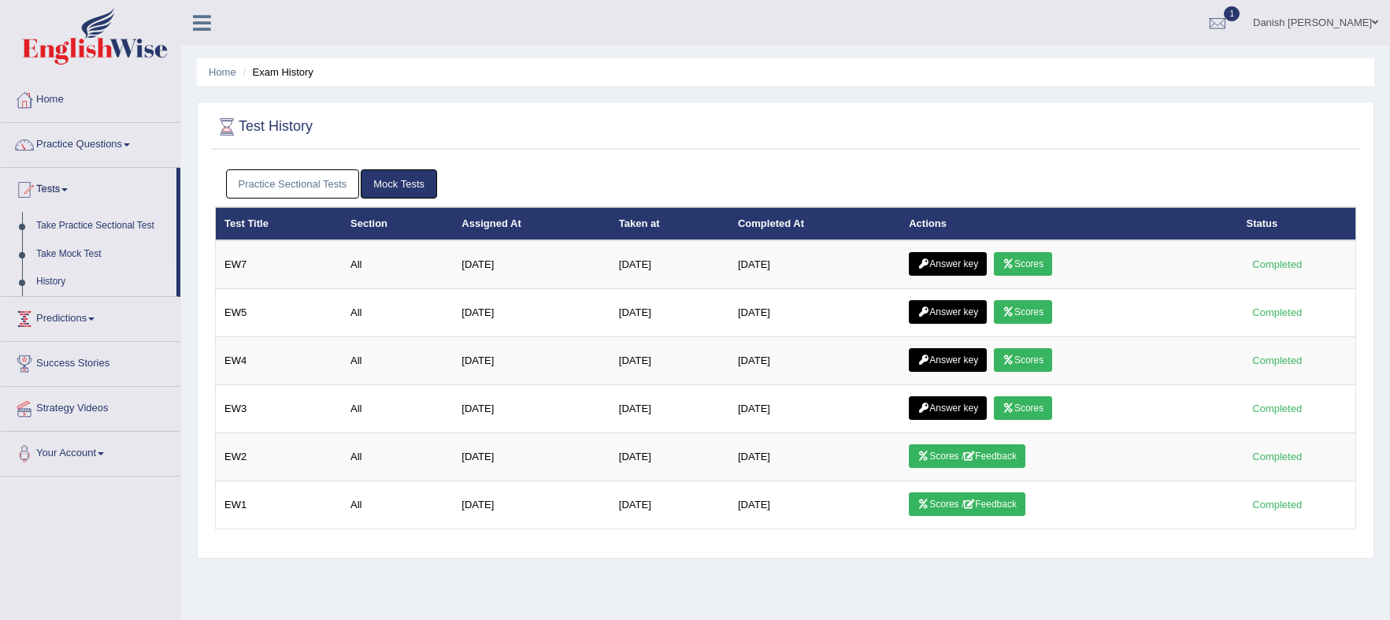
click at [257, 185] on link "Practice Sectional Tests" at bounding box center [293, 183] width 134 height 29
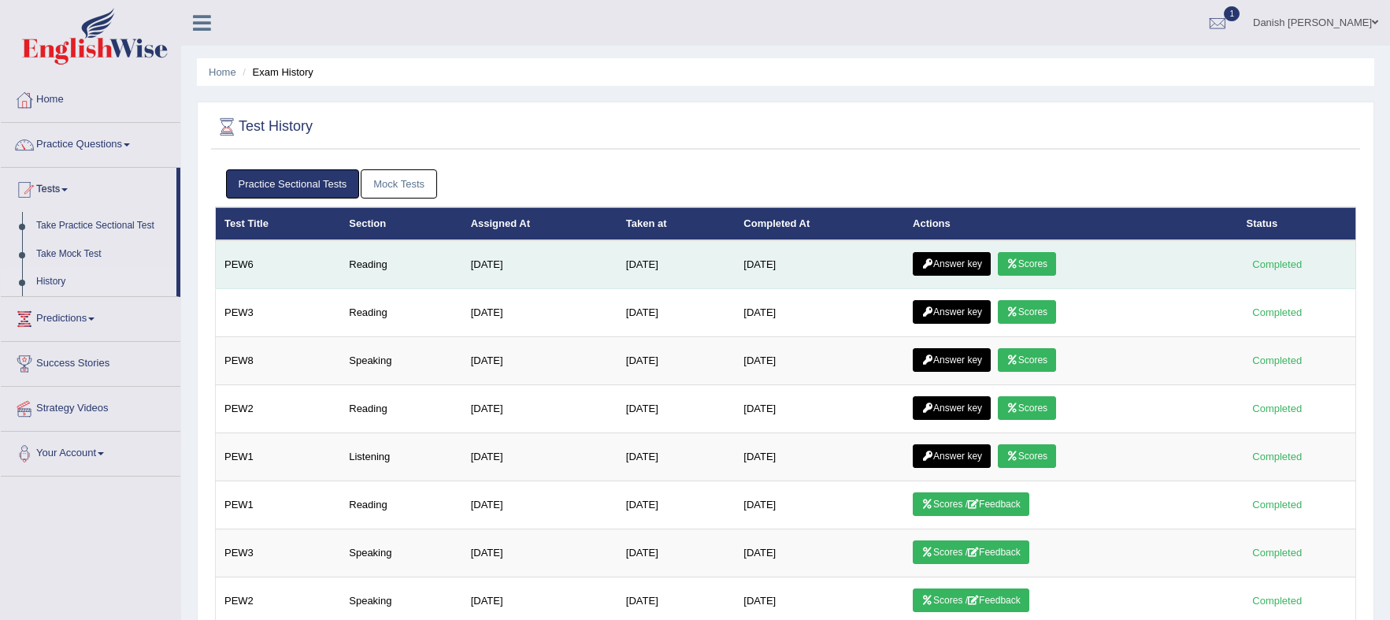
click at [970, 260] on link "Answer key" at bounding box center [952, 264] width 78 height 24
